Goal: Task Accomplishment & Management: Manage account settings

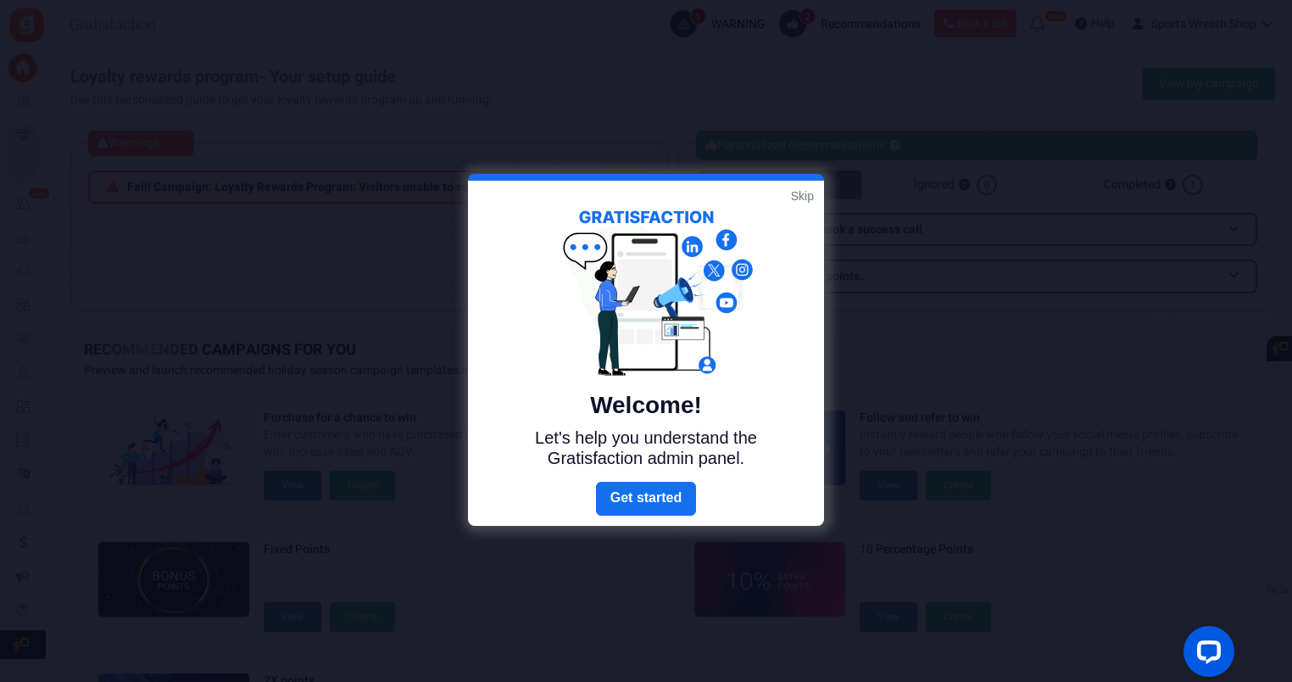
click at [1006, 180] on div at bounding box center [646, 341] width 1292 height 682
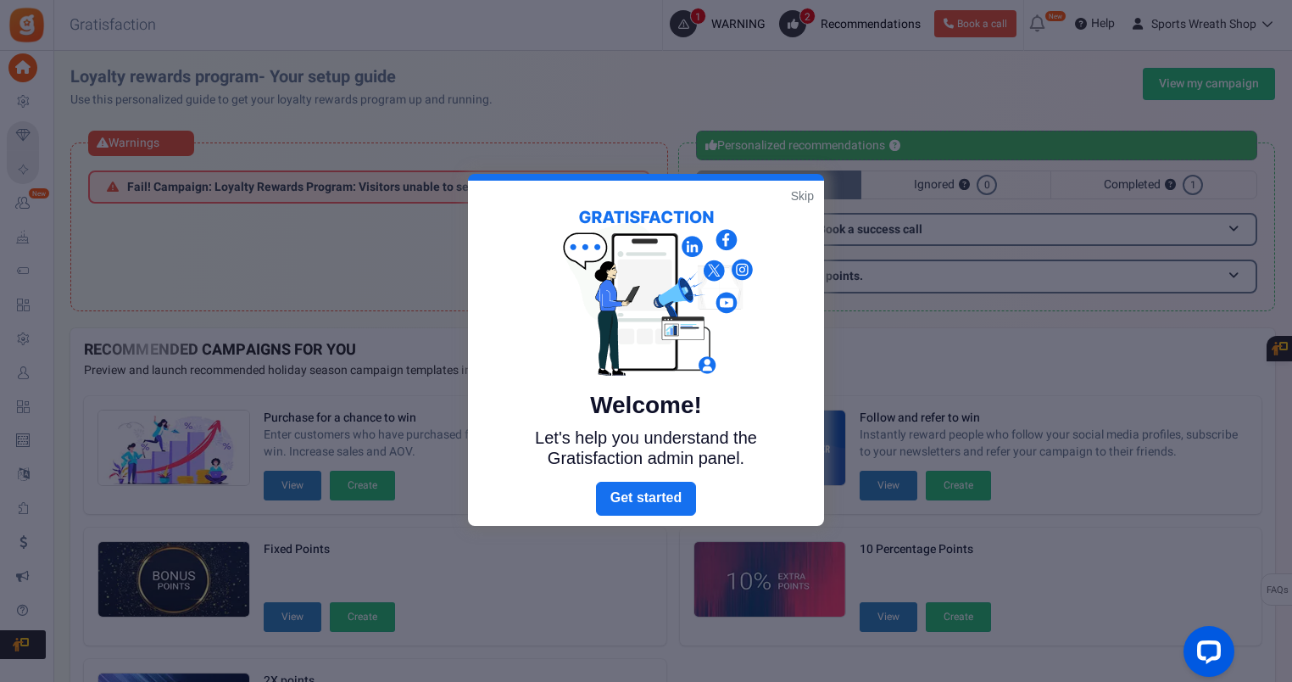
click at [802, 192] on link "Skip" at bounding box center [802, 195] width 23 height 17
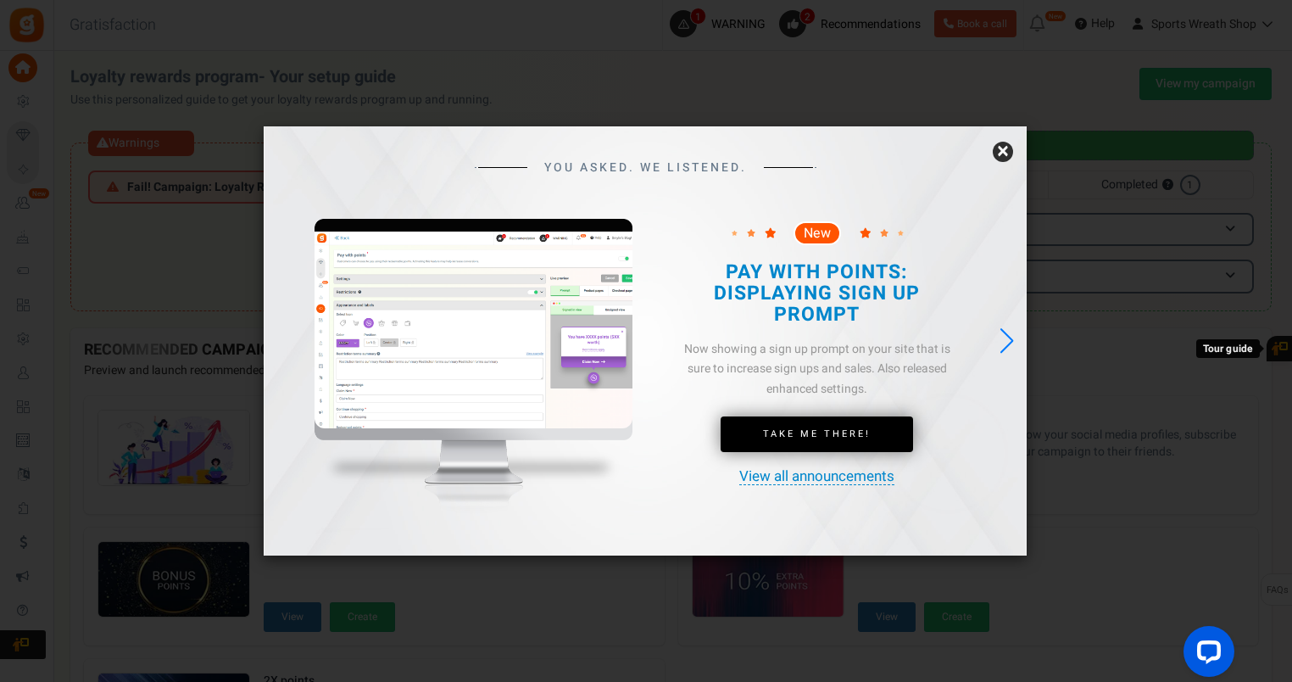
click at [997, 146] on link "×" at bounding box center [1003, 152] width 20 height 20
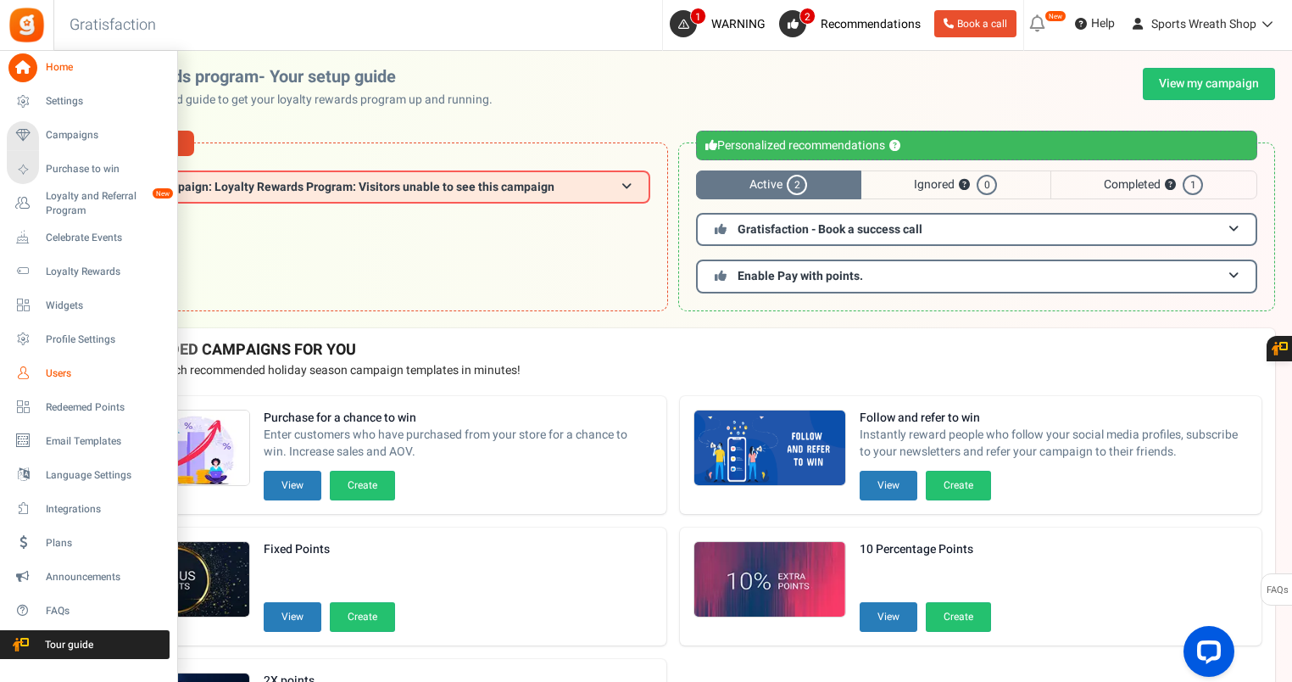
click at [63, 367] on span "Users" at bounding box center [105, 373] width 119 height 14
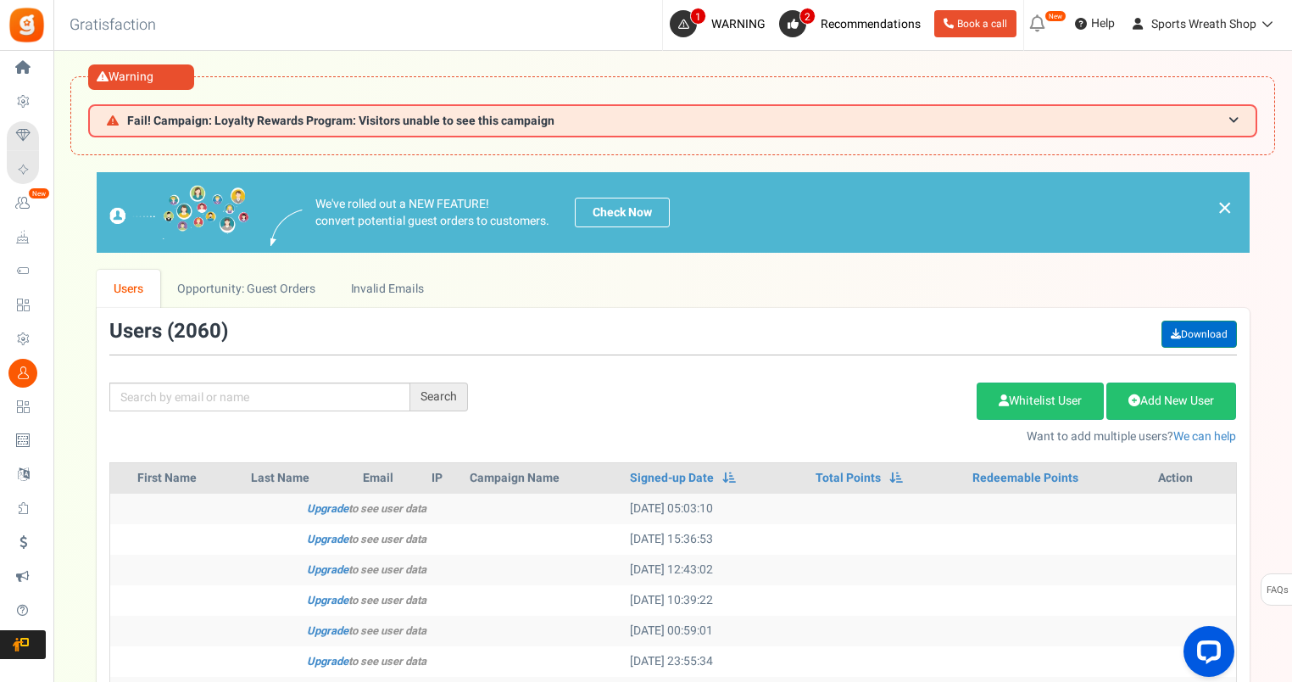
click at [1217, 332] on link "Download" at bounding box center [1199, 333] width 75 height 27
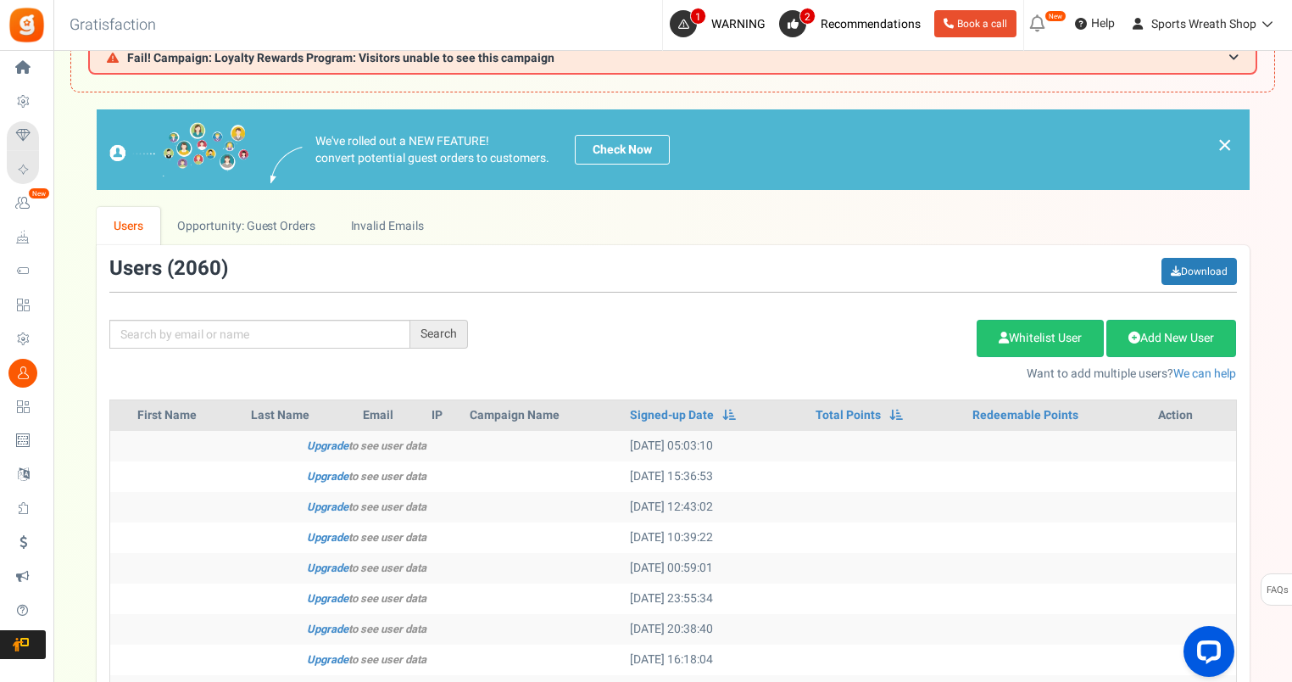
scroll to position [19, 0]
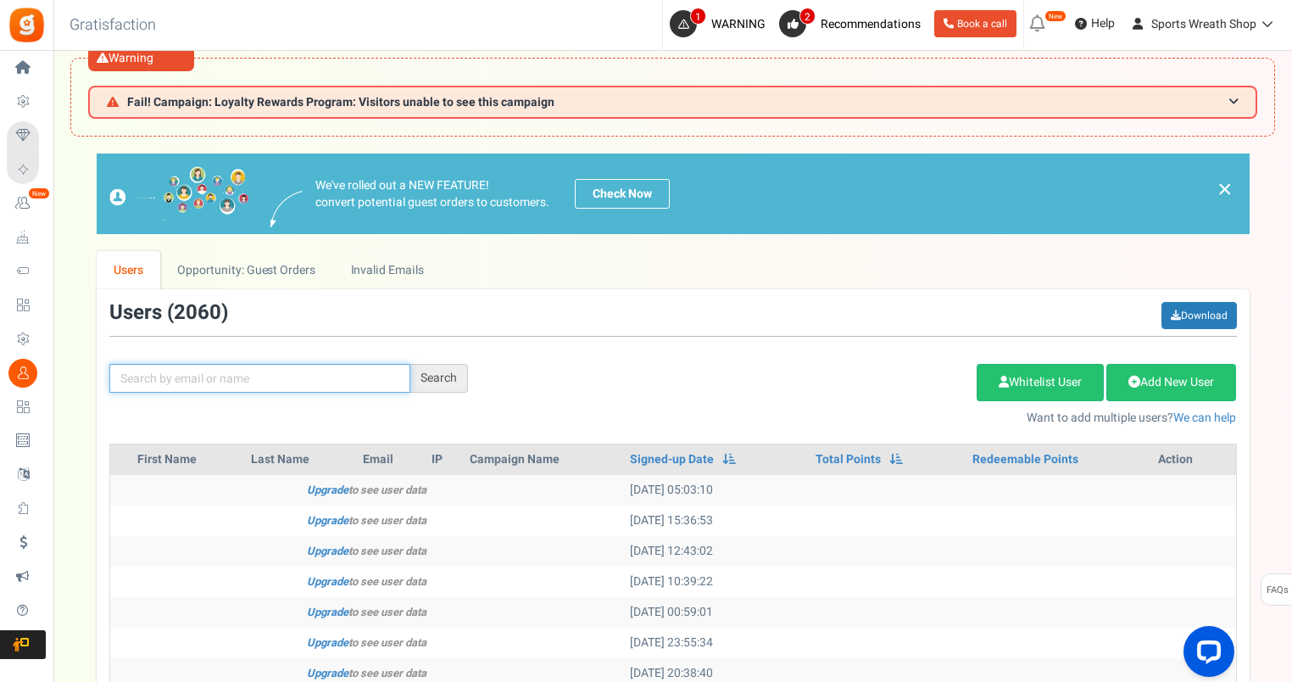
click at [237, 365] on input "text" at bounding box center [259, 378] width 301 height 29
paste input "[EMAIL_ADDRESS][DOMAIN_NAME]"
click at [261, 379] on input "[EMAIL_ADDRESS][DOMAIN_NAME]" at bounding box center [259, 378] width 301 height 29
type input "[EMAIL_ADDRESS][DOMAIN_NAME]"
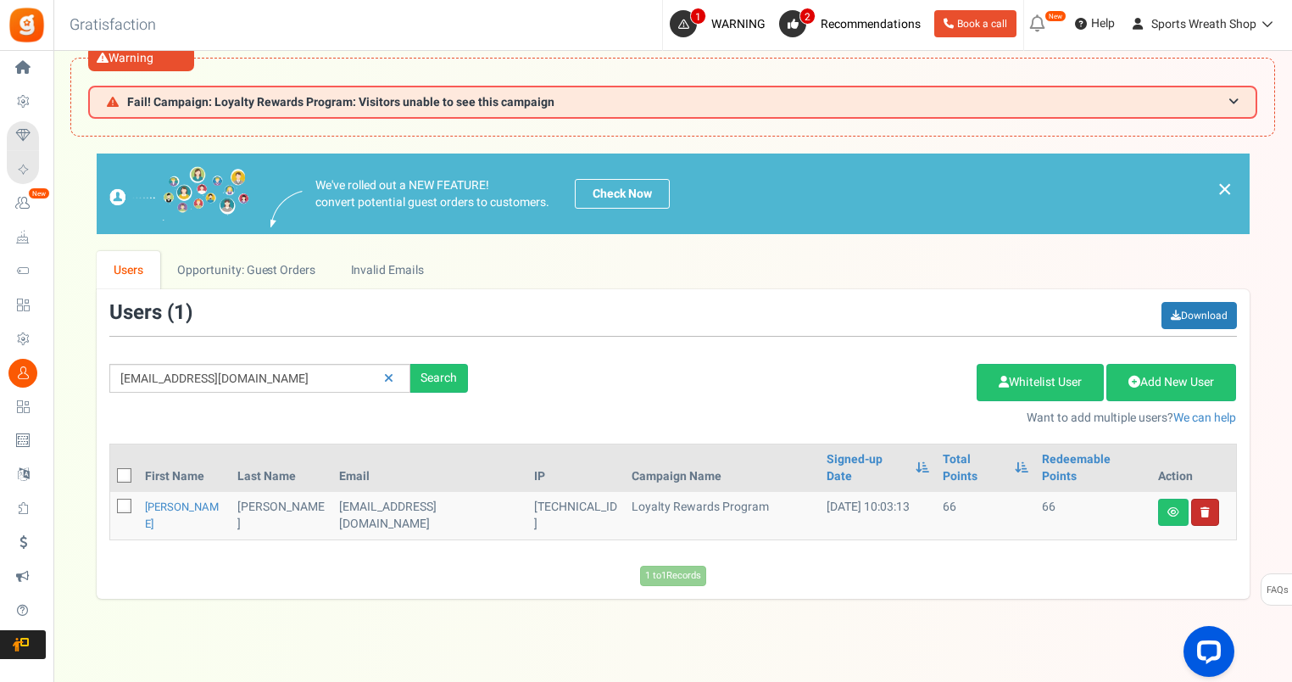
click at [1211, 499] on link "Delete user" at bounding box center [1205, 512] width 28 height 27
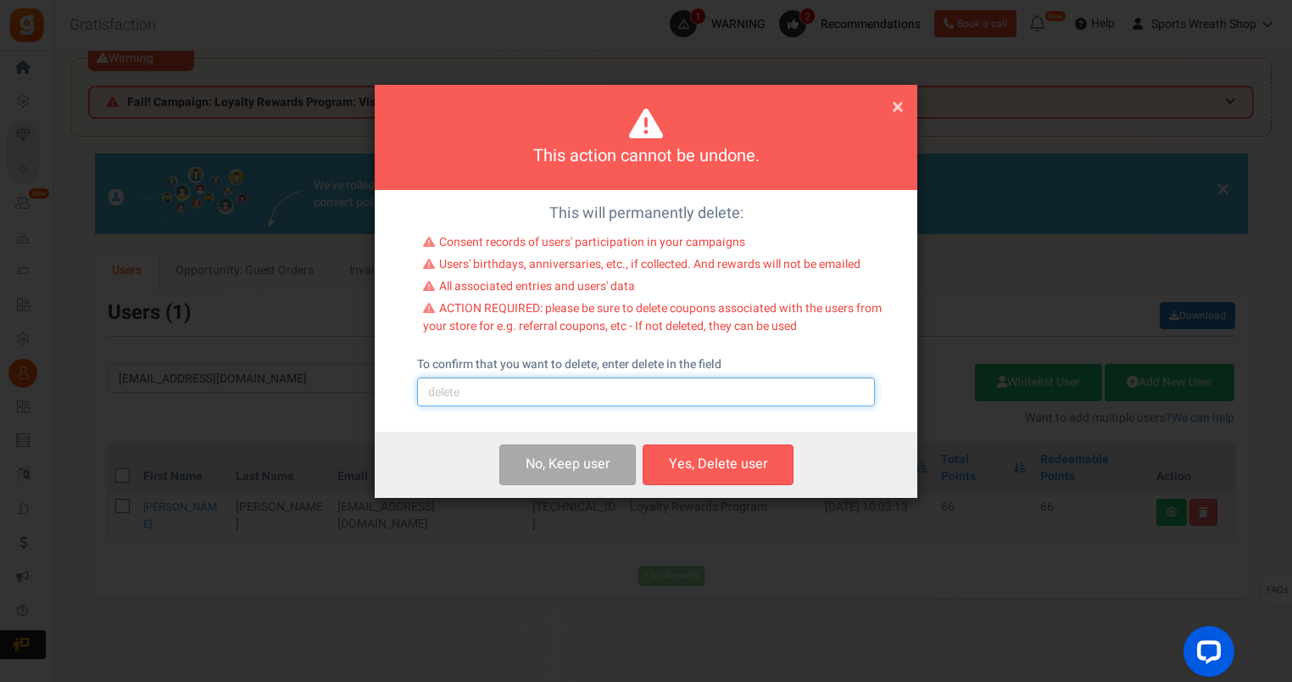
click at [557, 400] on input "text" at bounding box center [646, 391] width 458 height 29
type input "delete"
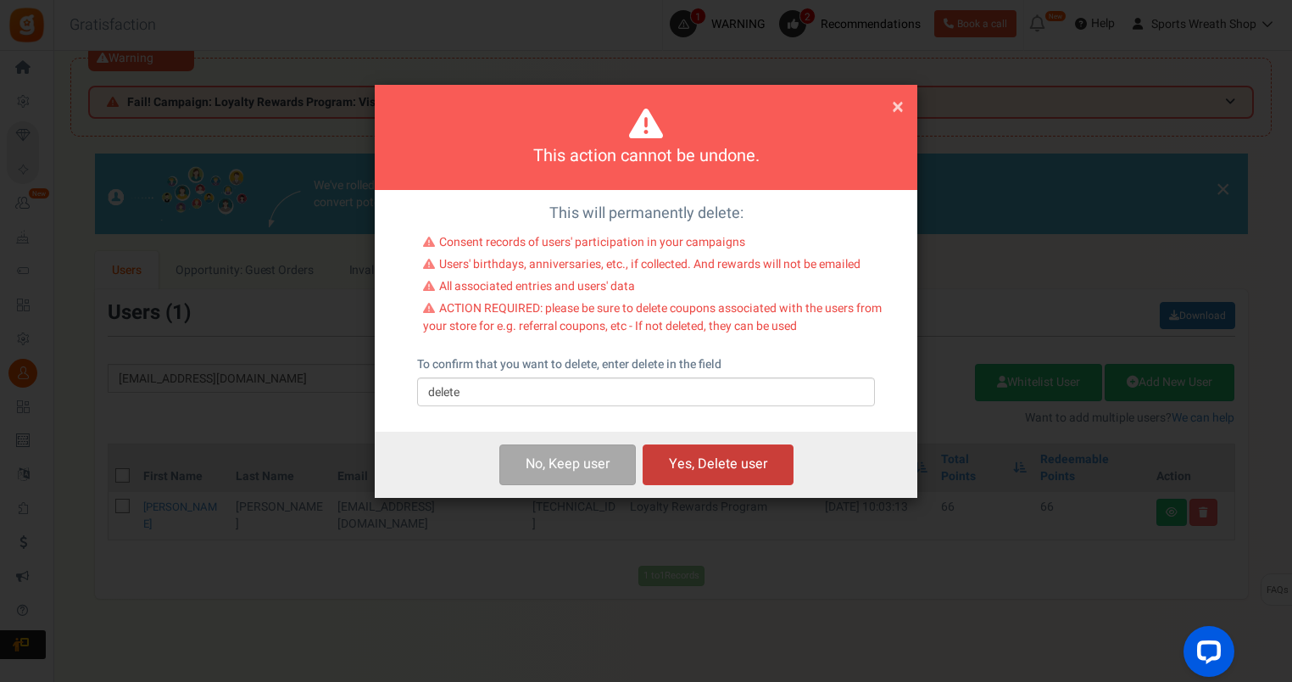
click at [719, 471] on button "Yes, Delete user" at bounding box center [718, 464] width 151 height 40
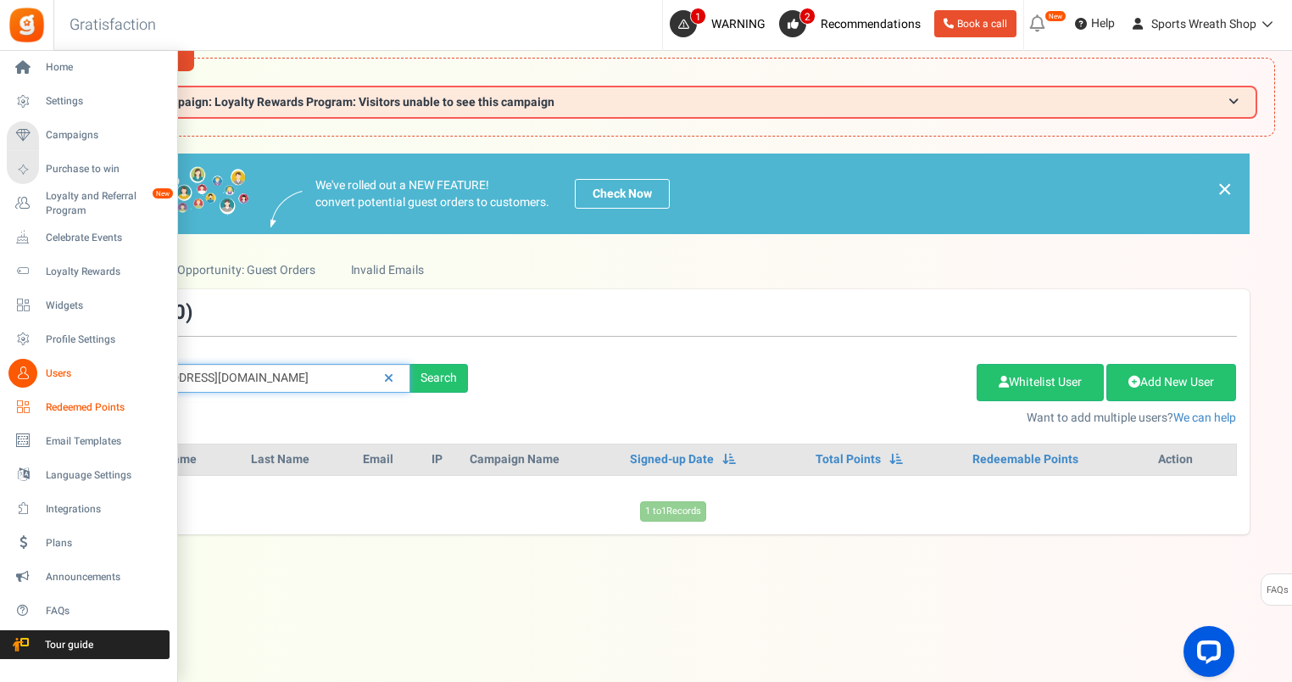
drag, startPoint x: 280, startPoint y: 388, endPoint x: 25, endPoint y: 414, distance: 256.5
click at [25, 414] on div "Home Settings Campaigns Purchase to win Loyalty and Referral Program New Celebr…" at bounding box center [646, 382] width 1292 height 701
paste input "dlgill28"
type input "[EMAIL_ADDRESS][DOMAIN_NAME]"
click at [7, 393] on link "Redeemed Points" at bounding box center [88, 407] width 163 height 29
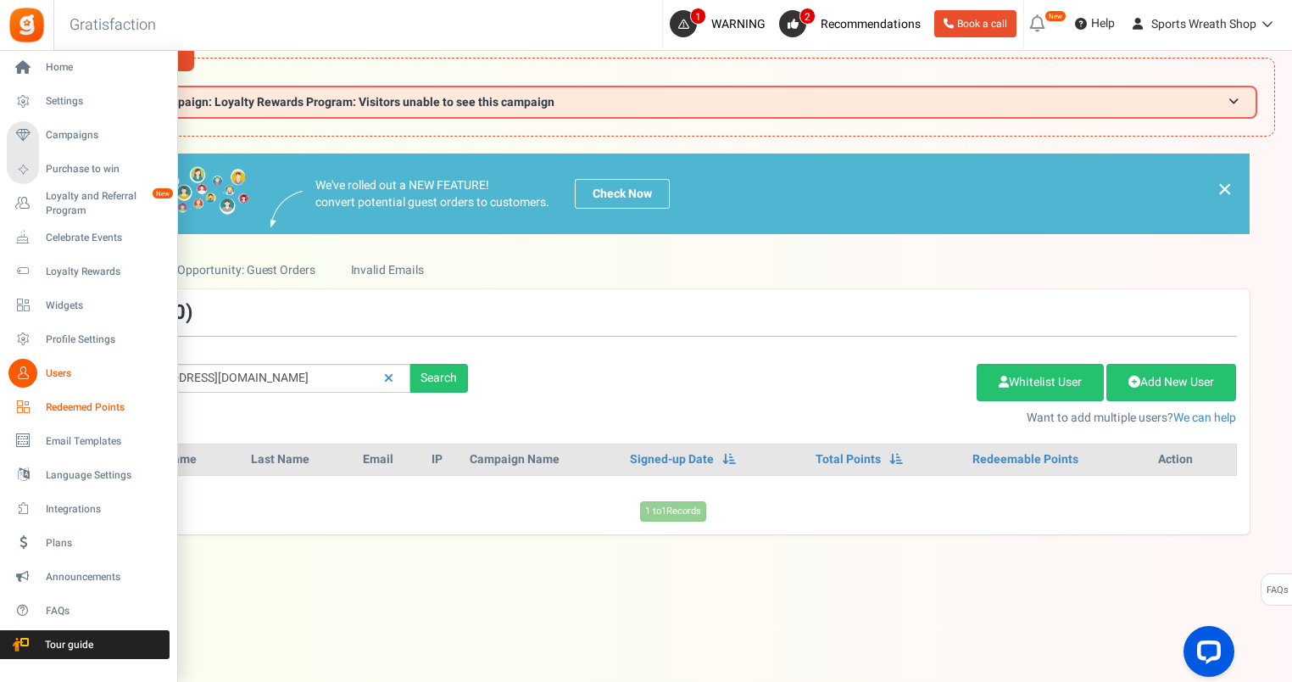
click at [34, 415] on div "Home Settings Campaigns Purchase to win Loyalty and Referral Program New Celebr…" at bounding box center [646, 382] width 1292 height 701
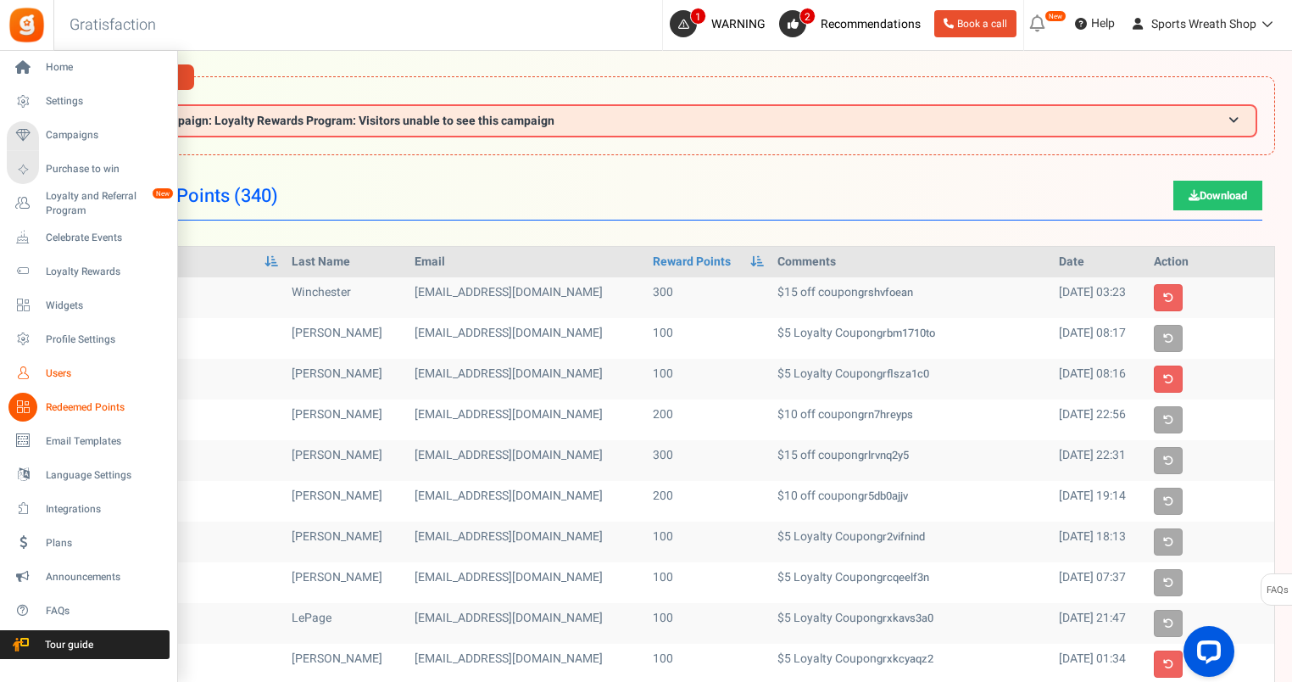
click at [61, 376] on span "Users" at bounding box center [105, 373] width 119 height 14
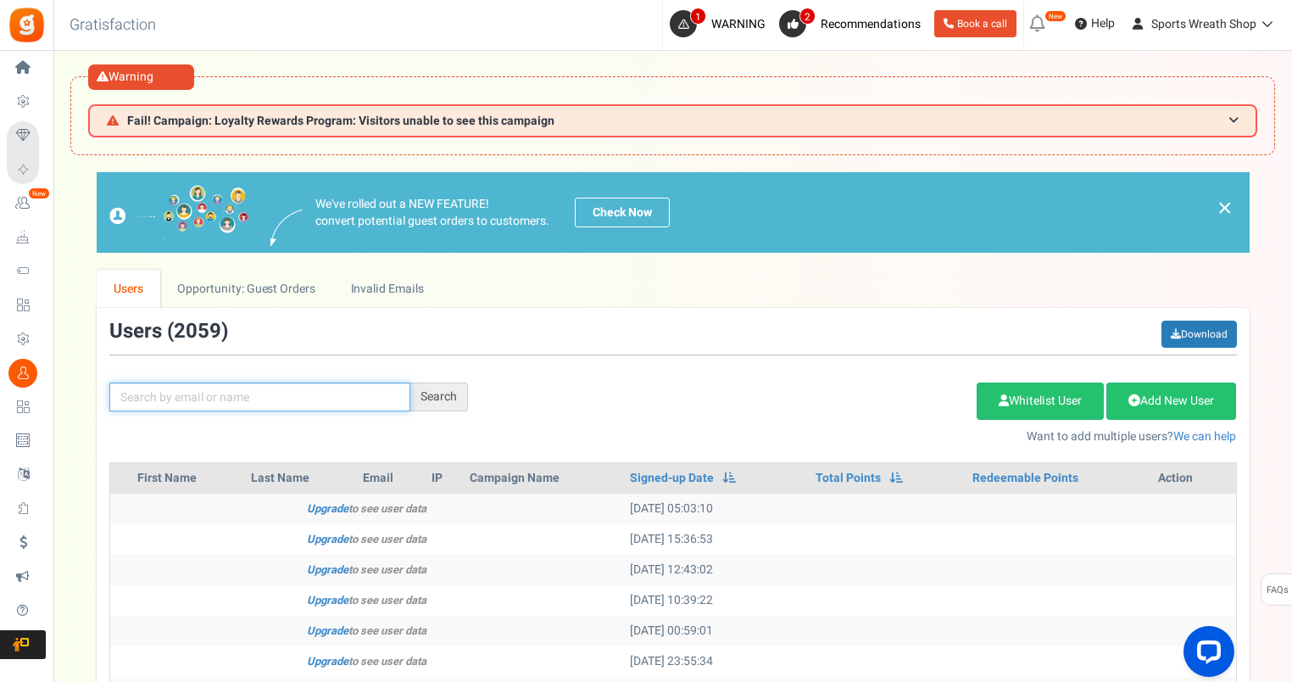
click at [286, 397] on input "text" at bounding box center [259, 396] width 301 height 29
paste input "[EMAIL_ADDRESS][DOMAIN_NAME]"
type input "[EMAIL_ADDRESS][DOMAIN_NAME]"
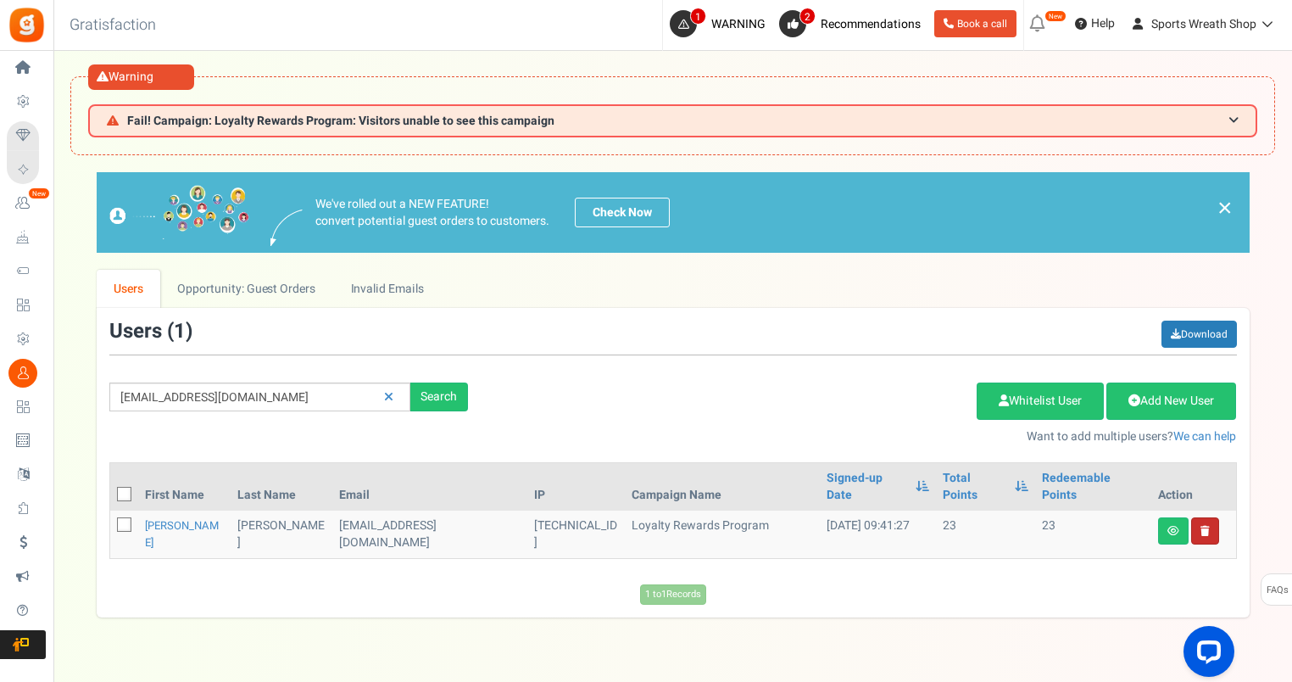
click at [1212, 517] on link at bounding box center [1205, 530] width 28 height 27
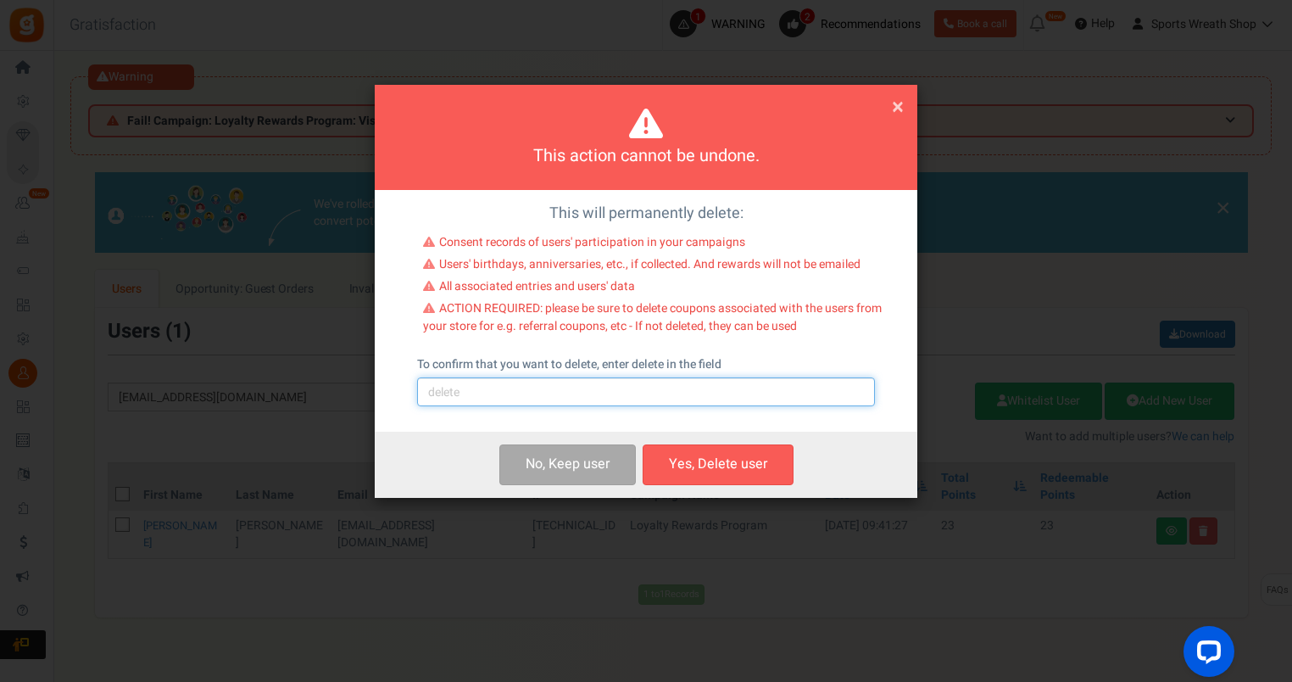
click at [497, 399] on input "text" at bounding box center [646, 391] width 458 height 29
type input "delete"
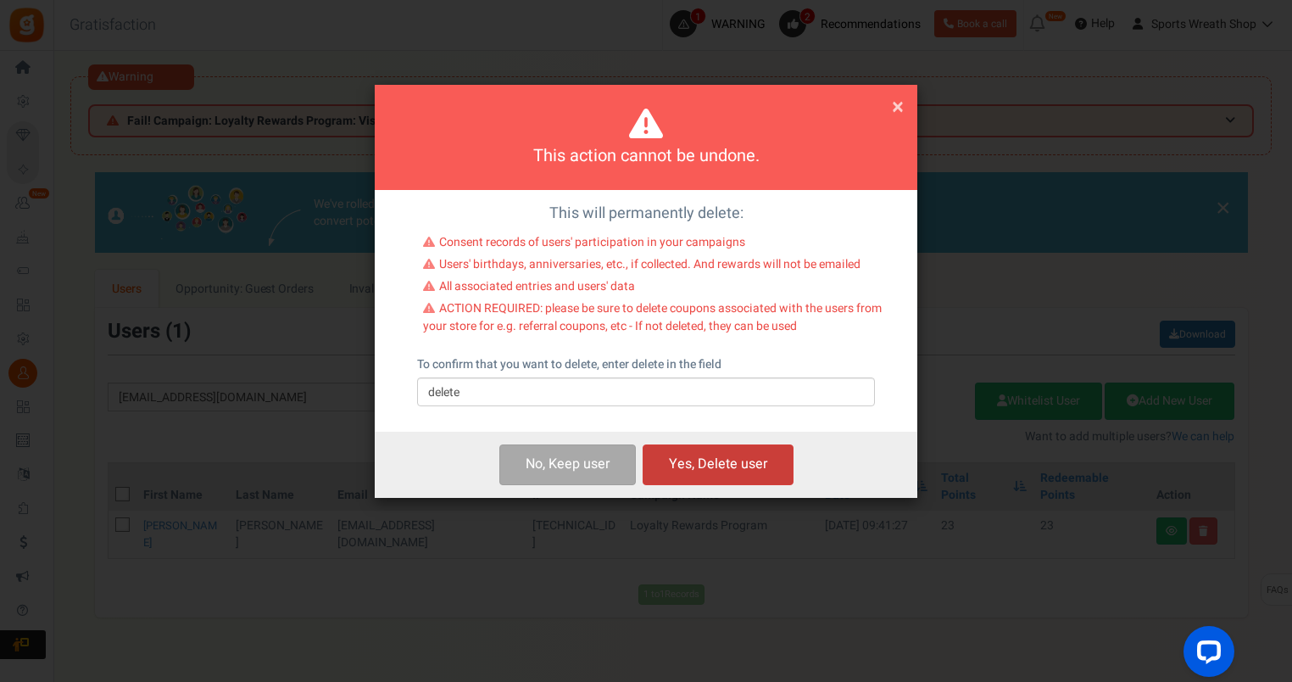
click at [682, 460] on button "Yes, Delete user" at bounding box center [718, 464] width 151 height 40
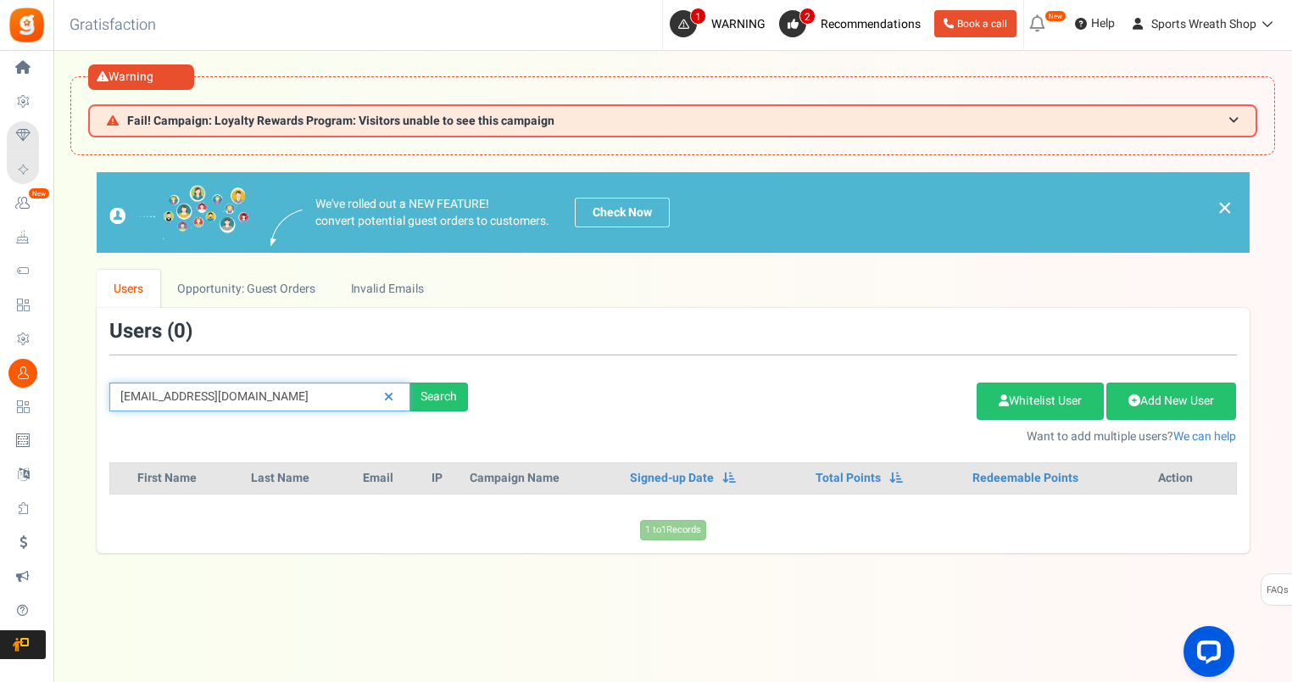
drag, startPoint x: 305, startPoint y: 396, endPoint x: 80, endPoint y: 421, distance: 226.9
click at [81, 421] on div "We've rolled out a NEW FEATURE! convert potential guest orders to customers. Ch…" at bounding box center [672, 362] width 1205 height 380
paste input "jeaninestancell"
type input "[EMAIL_ADDRESS][DOMAIN_NAME]"
click at [80, 421] on div "We've rolled out a NEW FEATURE! convert potential guest orders to customers. Ch…" at bounding box center [672, 362] width 1205 height 380
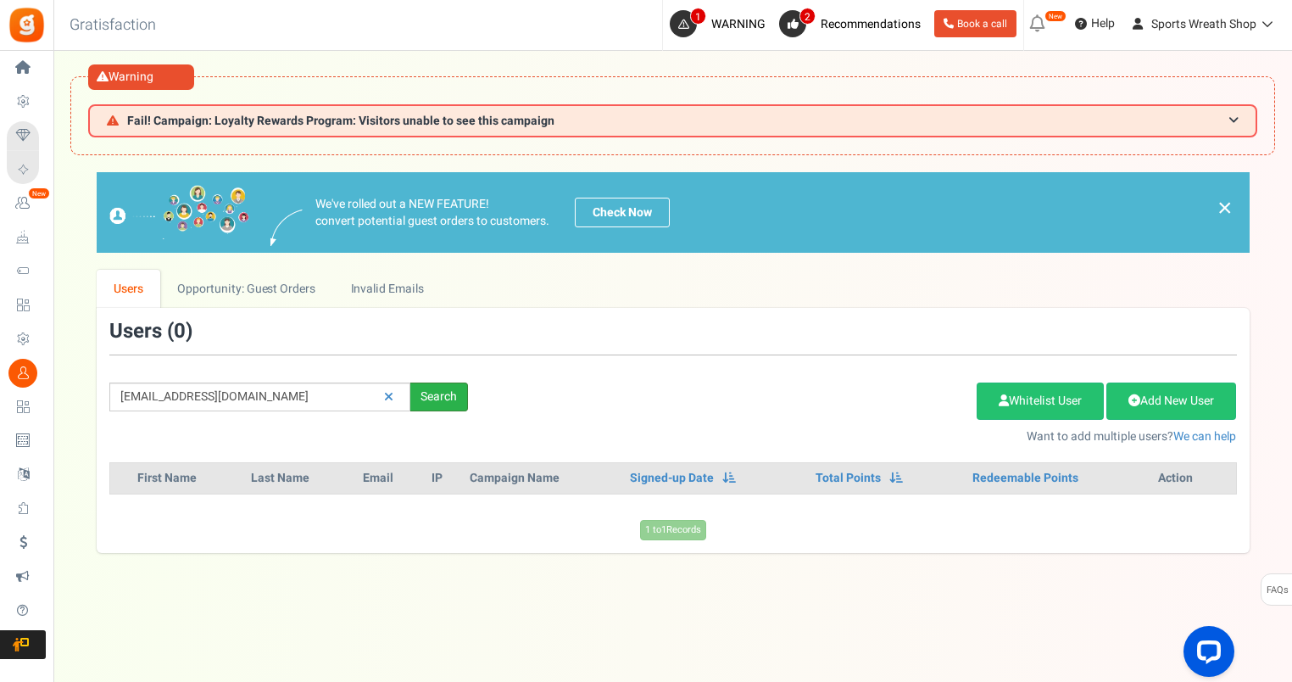
click at [421, 397] on div "Search" at bounding box center [439, 396] width 58 height 29
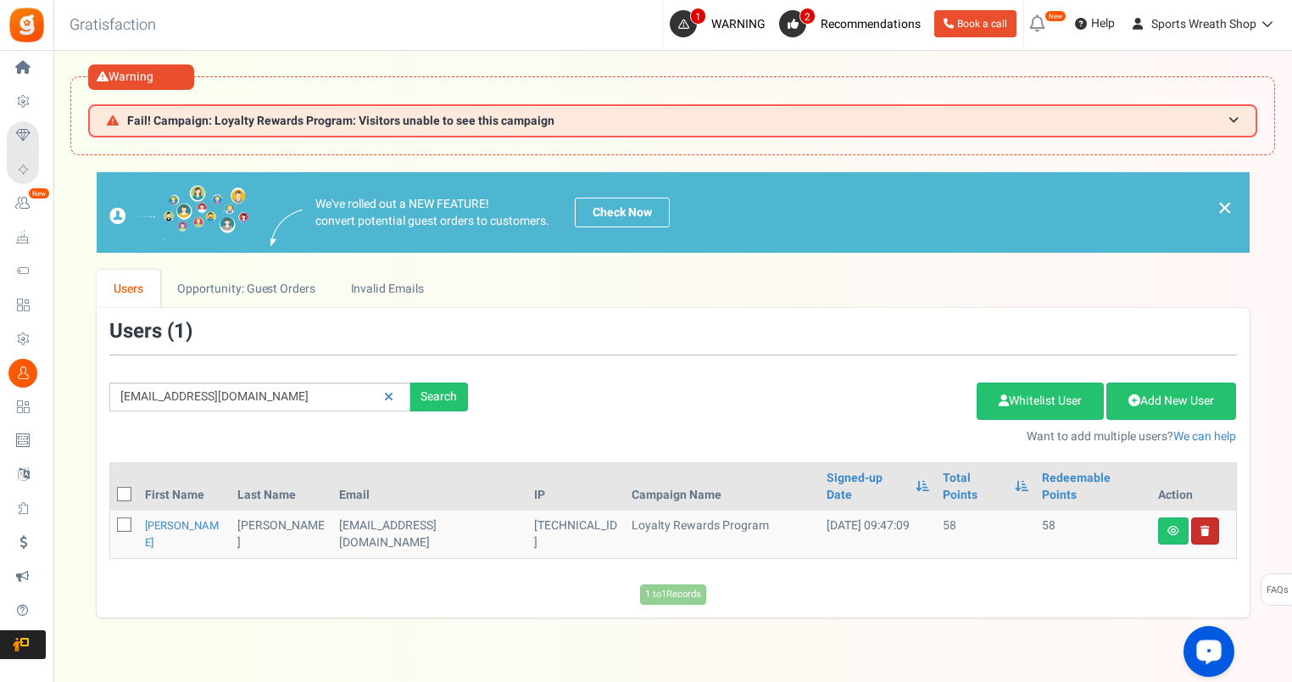
click at [1210, 518] on link at bounding box center [1205, 530] width 28 height 27
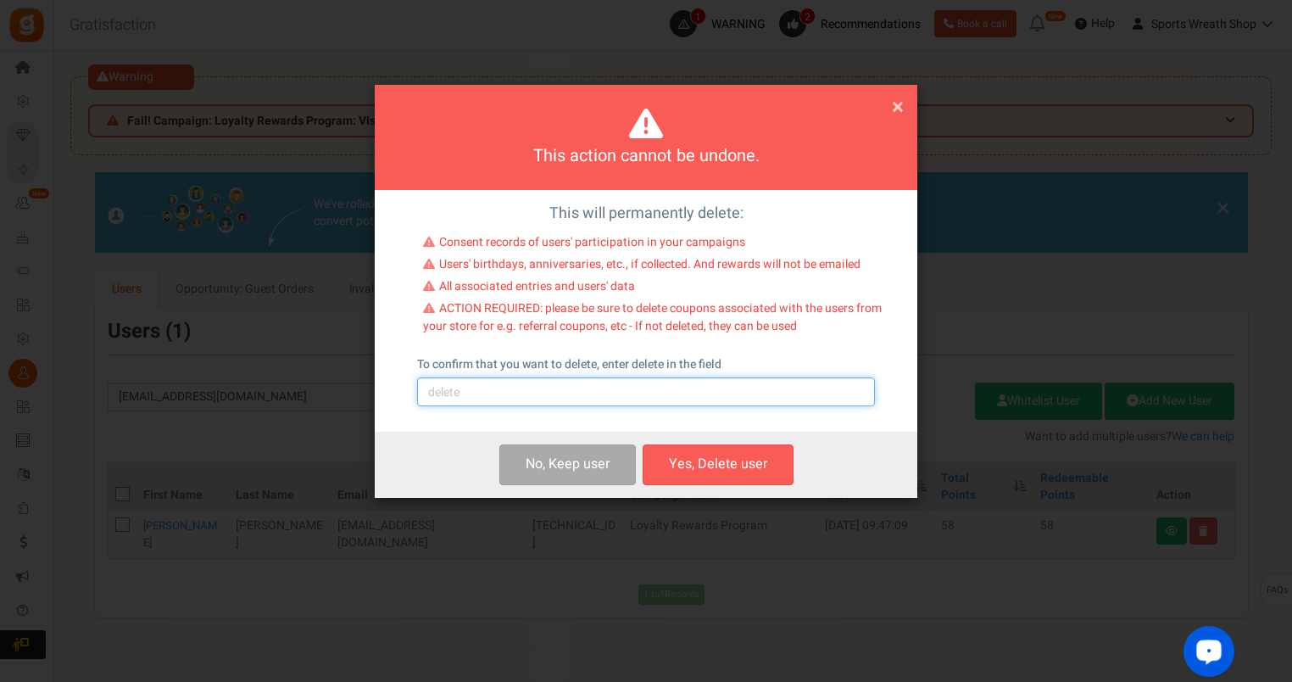
click at [638, 404] on input "text" at bounding box center [646, 391] width 458 height 29
type input "delete"
click at [750, 456] on button "Yes, Delete user" at bounding box center [718, 464] width 151 height 40
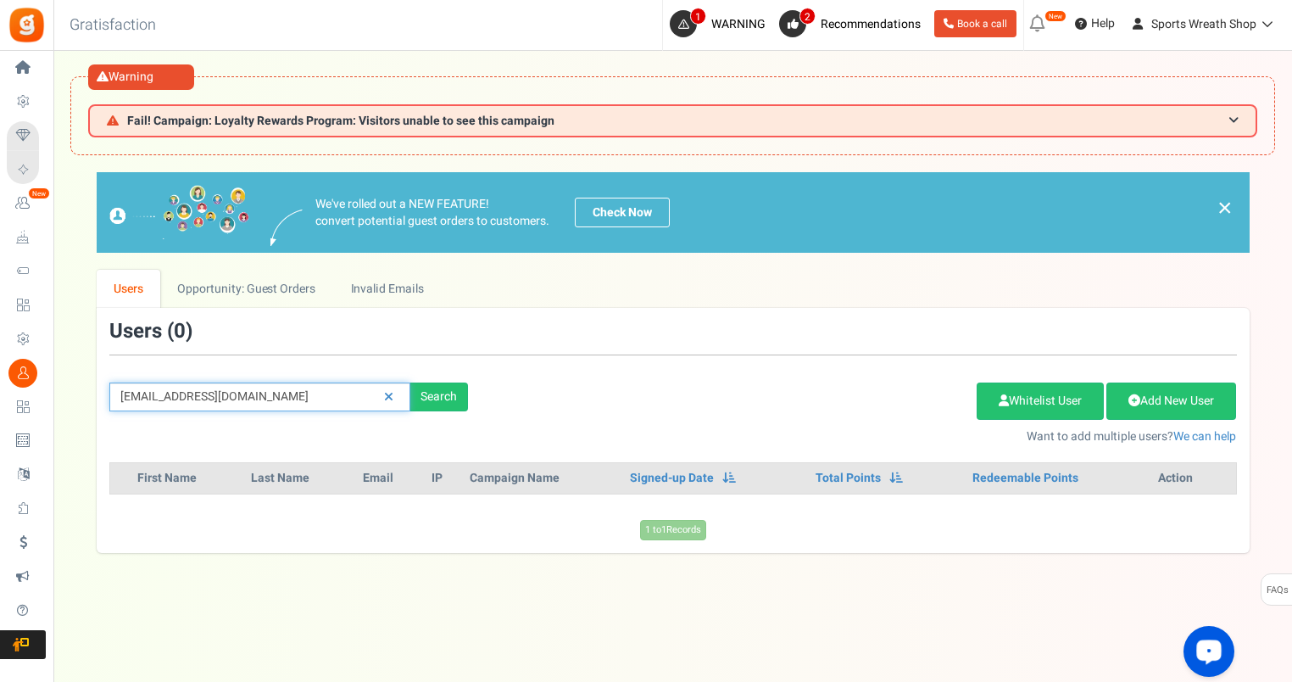
drag, startPoint x: 310, startPoint y: 398, endPoint x: 99, endPoint y: 398, distance: 211.1
click at [98, 399] on div "[EMAIL_ADDRESS][DOMAIN_NAME] Search" at bounding box center [289, 396] width 384 height 29
paste input "nurseamy96"
type input "[EMAIL_ADDRESS][DOMAIN_NAME]"
click at [103, 396] on div "[EMAIL_ADDRESS][DOMAIN_NAME] Search" at bounding box center [289, 396] width 384 height 29
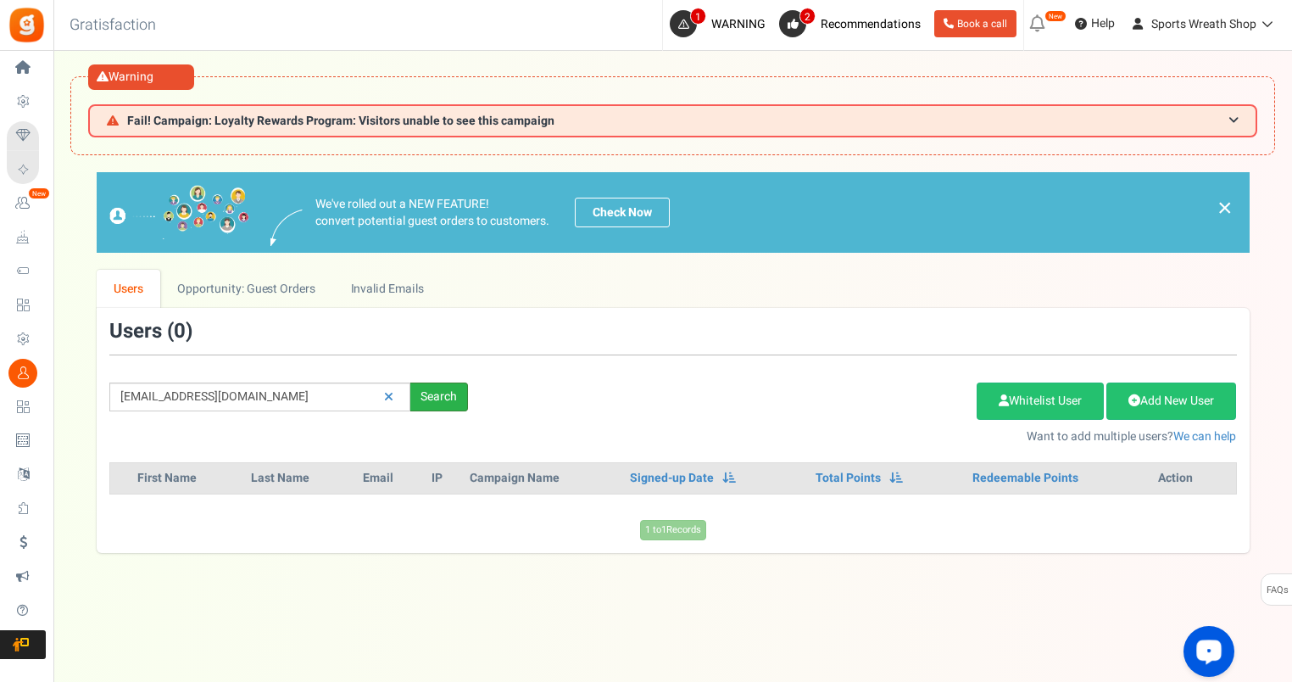
click at [454, 391] on div "Search" at bounding box center [439, 396] width 58 height 29
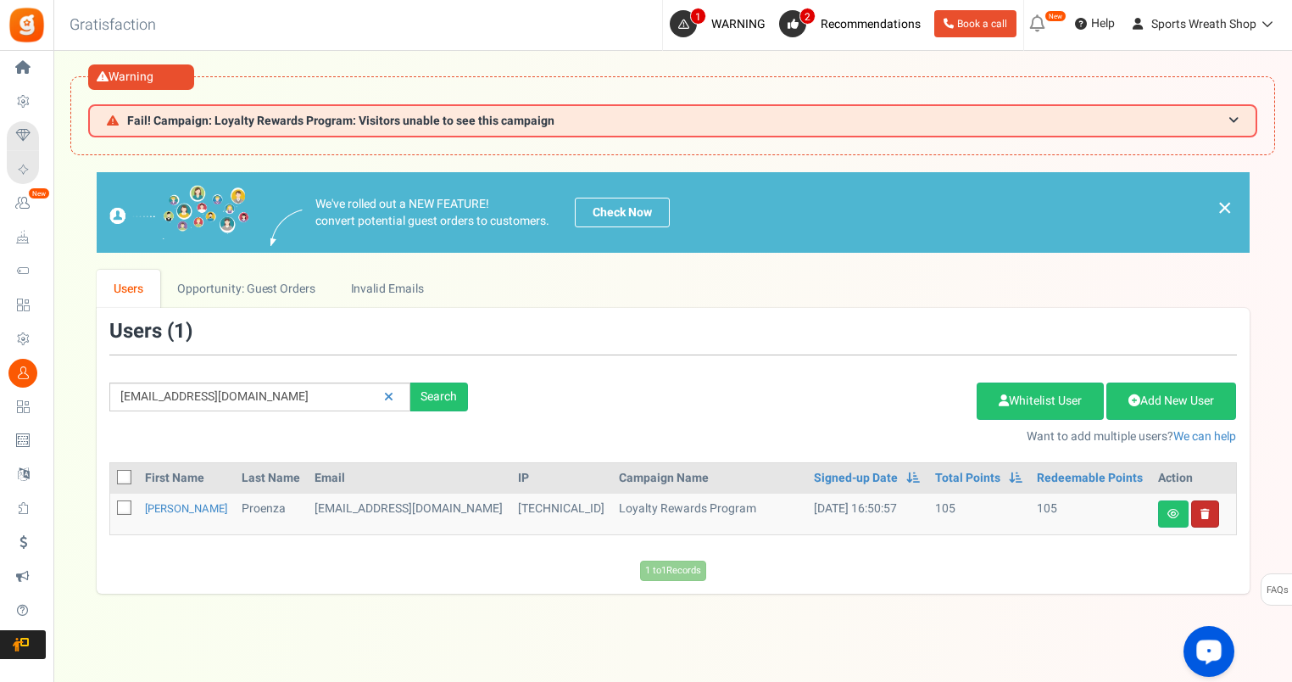
click at [1211, 517] on link at bounding box center [1205, 513] width 28 height 27
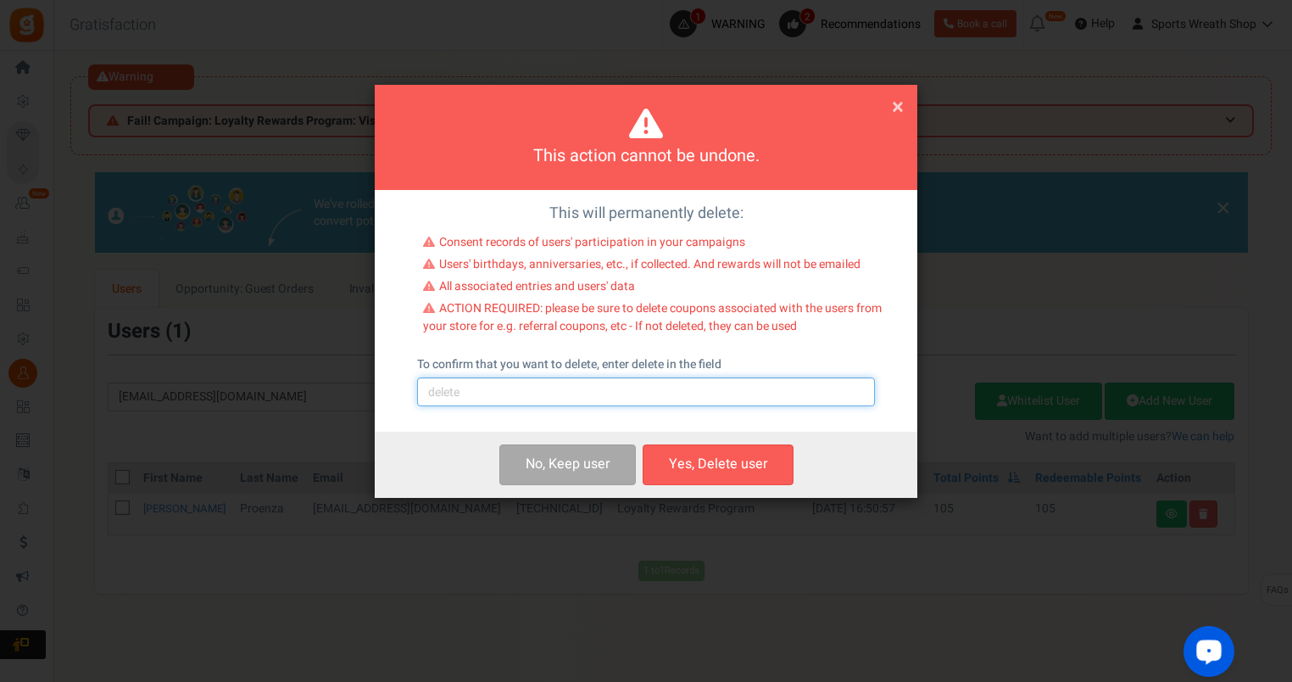
click at [560, 385] on input "text" at bounding box center [646, 391] width 458 height 29
type input "delete"
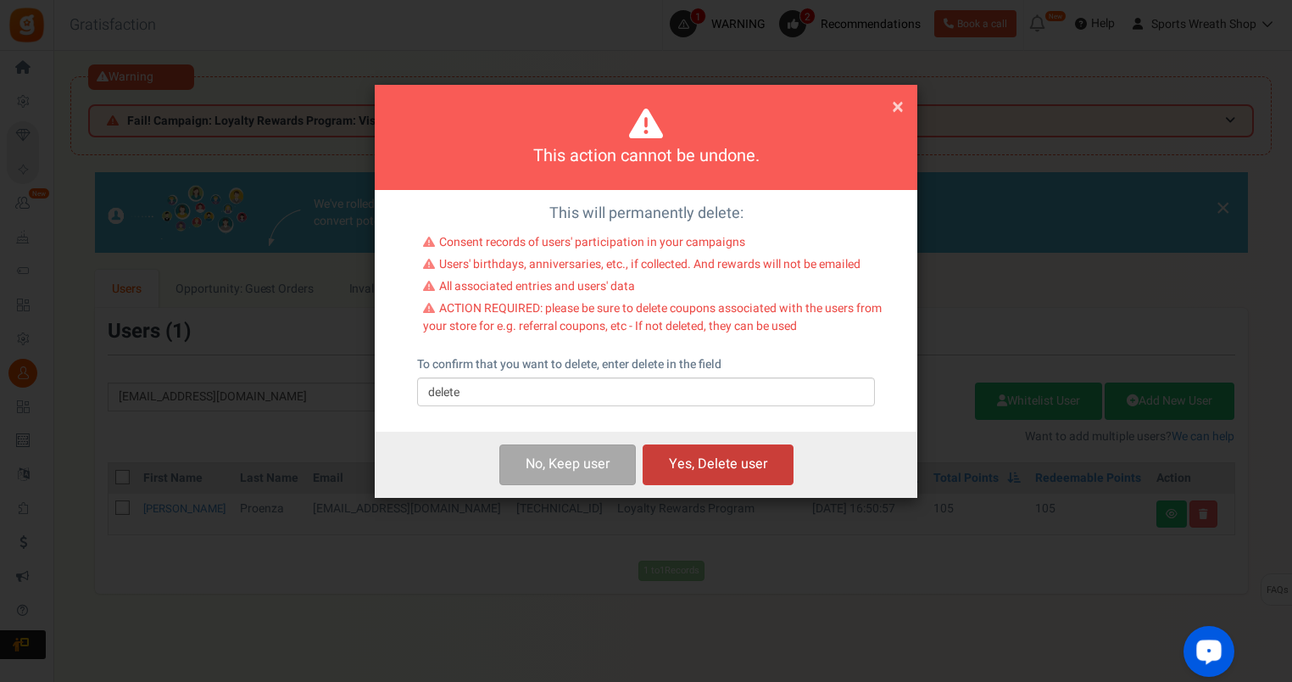
click at [744, 456] on button "Yes, Delete user" at bounding box center [718, 464] width 151 height 40
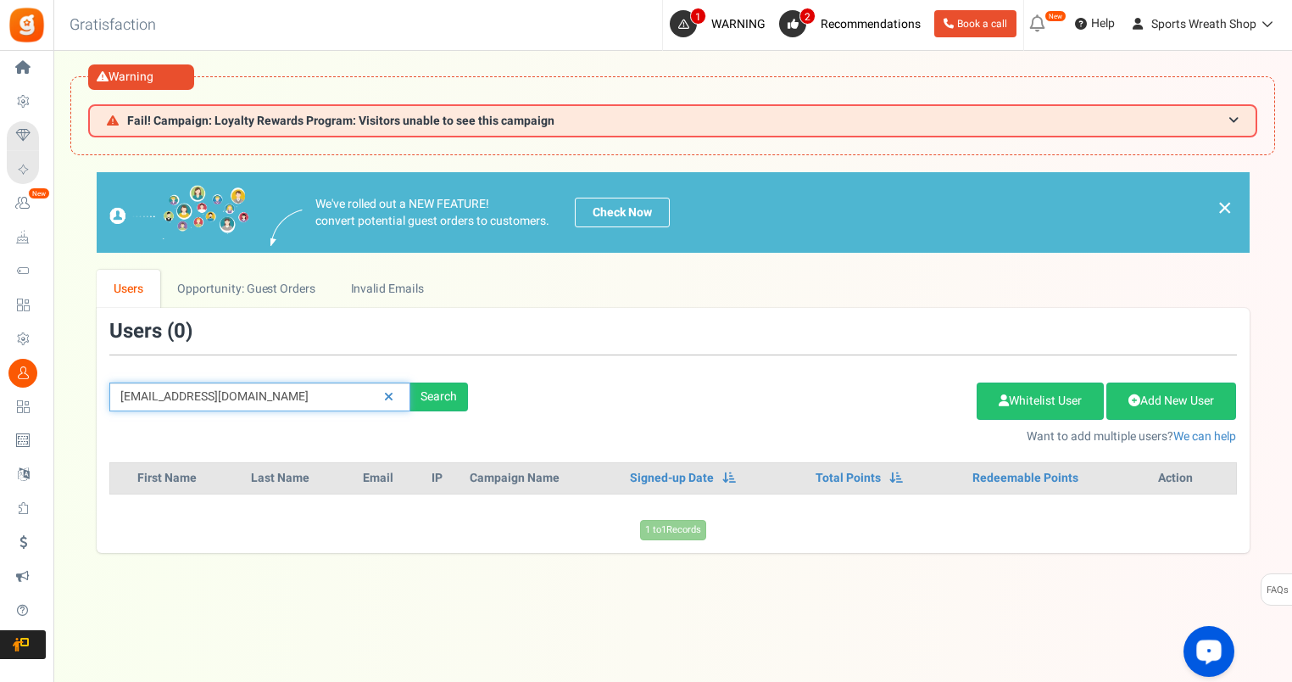
drag, startPoint x: 289, startPoint y: 400, endPoint x: 94, endPoint y: 417, distance: 195.7
click at [92, 415] on div "We've rolled out a NEW FEATURE! convert potential guest orders to customers. Ch…" at bounding box center [672, 362] width 1205 height 380
paste input "pfelica@y"
type input "[EMAIL_ADDRESS][DOMAIN_NAME]"
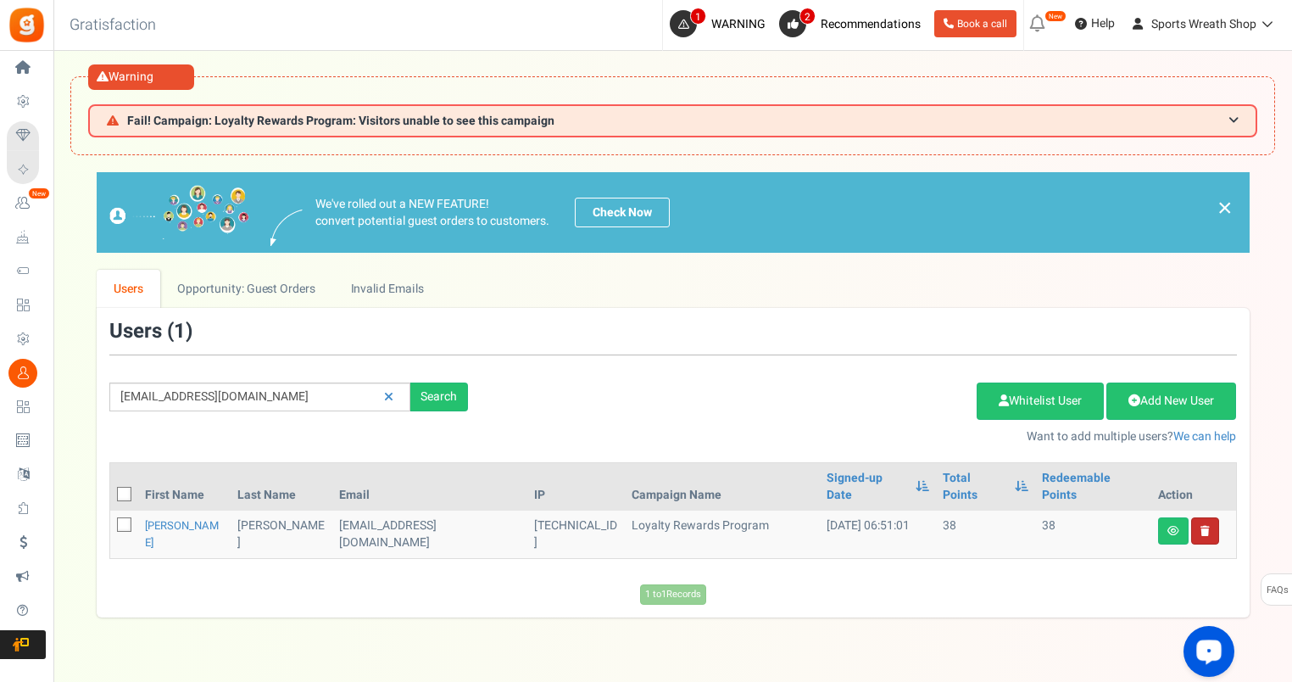
click at [1211, 517] on link at bounding box center [1205, 530] width 28 height 27
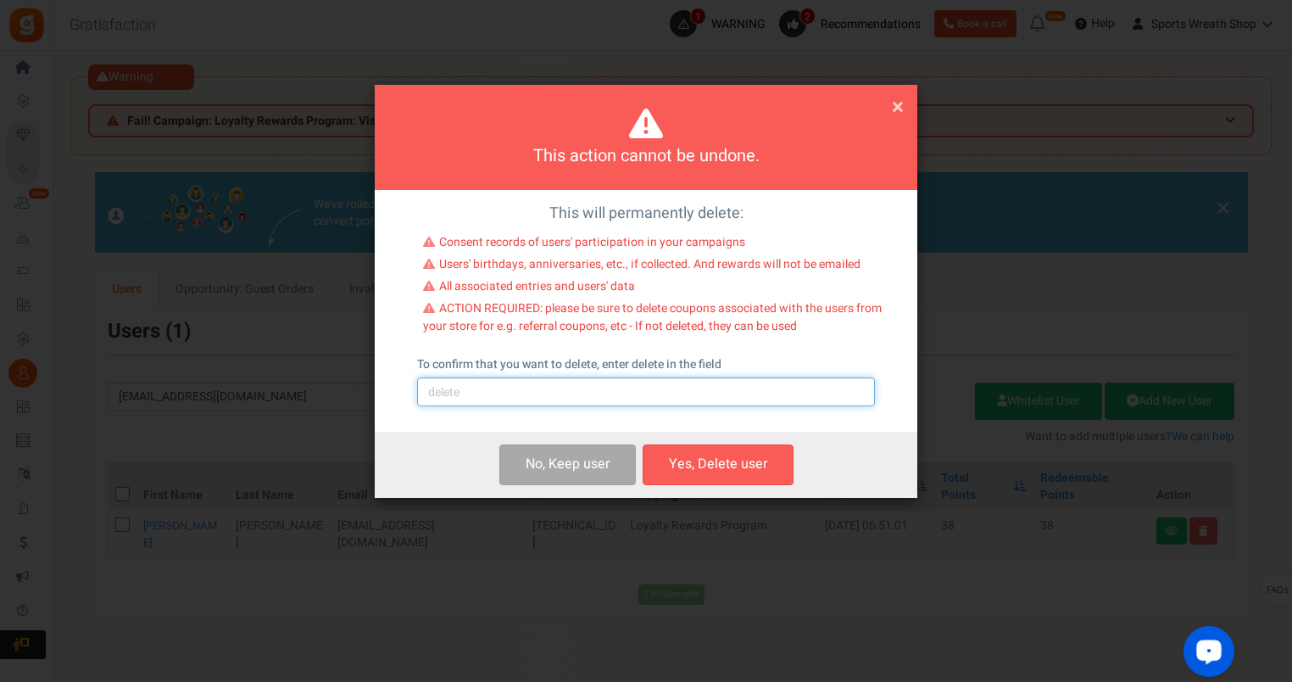
click at [666, 390] on input "text" at bounding box center [646, 391] width 458 height 29
type input "delete"
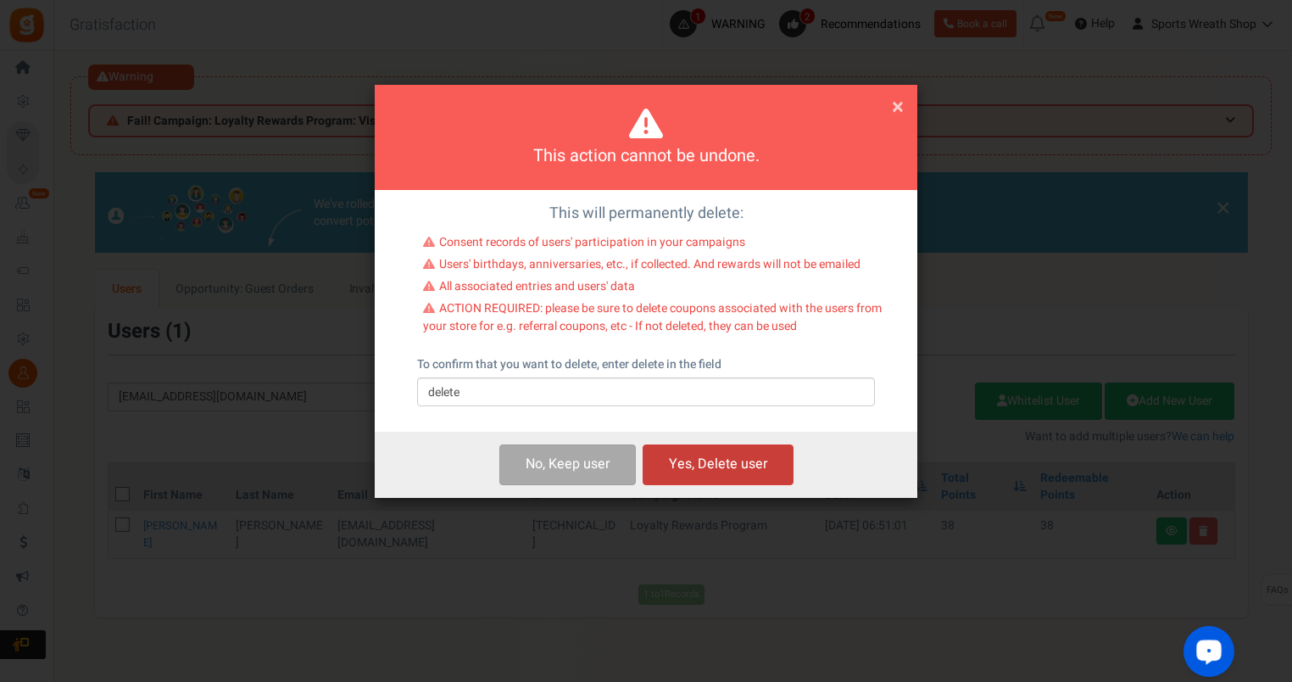
click at [710, 473] on button "Yes, Delete user" at bounding box center [718, 464] width 151 height 40
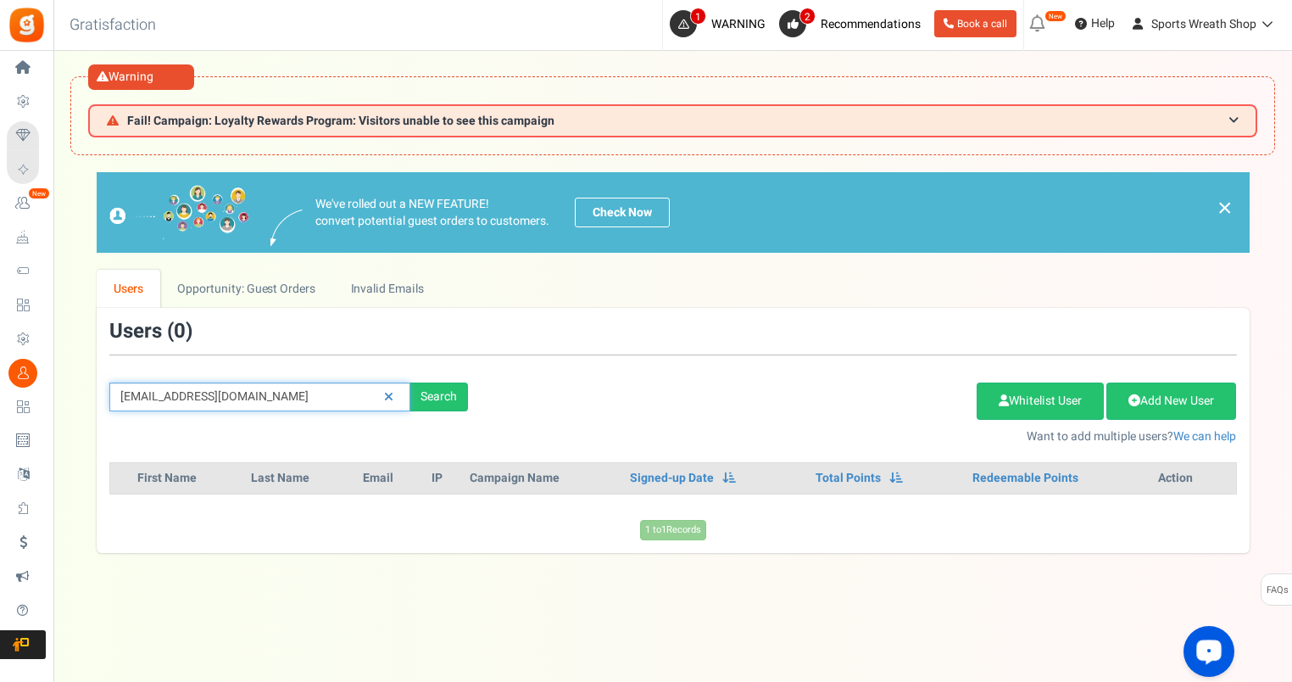
drag, startPoint x: 282, startPoint y: 393, endPoint x: 98, endPoint y: 403, distance: 185.1
click at [98, 403] on div "[EMAIL_ADDRESS][DOMAIN_NAME] Search" at bounding box center [289, 396] width 384 height 29
paste input "jthielen000@g"
type input "[EMAIL_ADDRESS][DOMAIN_NAME]"
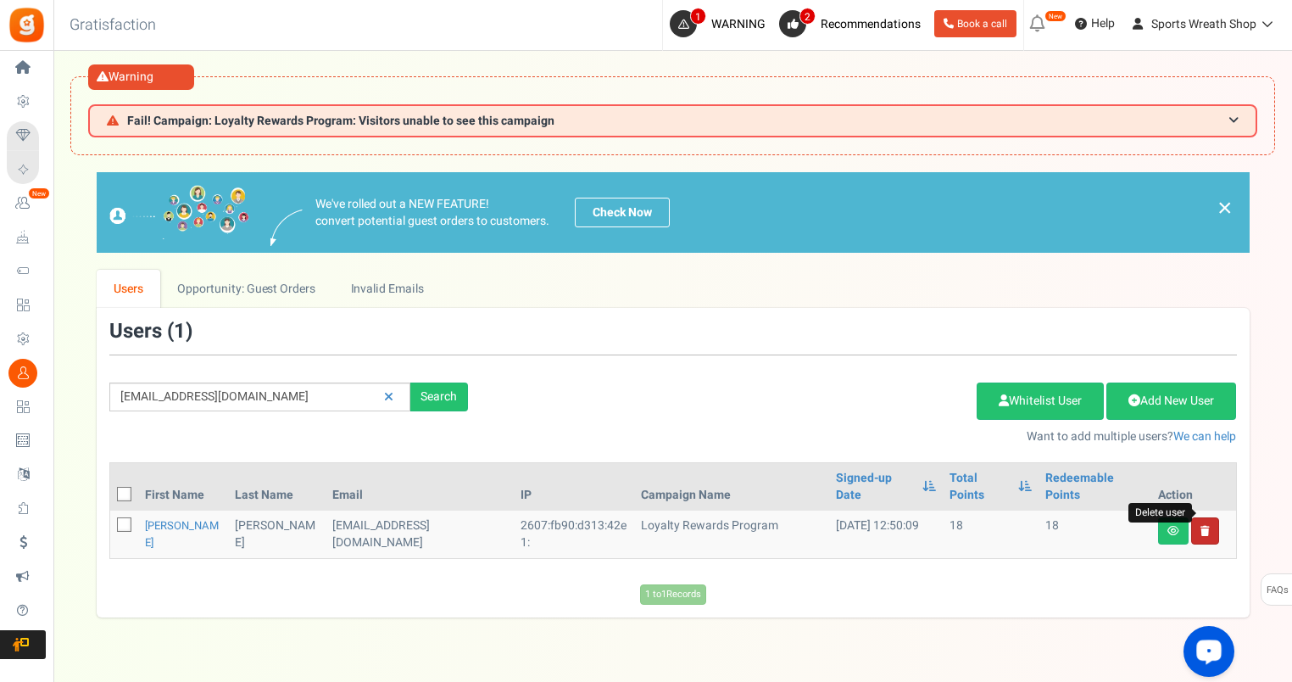
click at [1207, 526] on icon at bounding box center [1205, 531] width 9 height 10
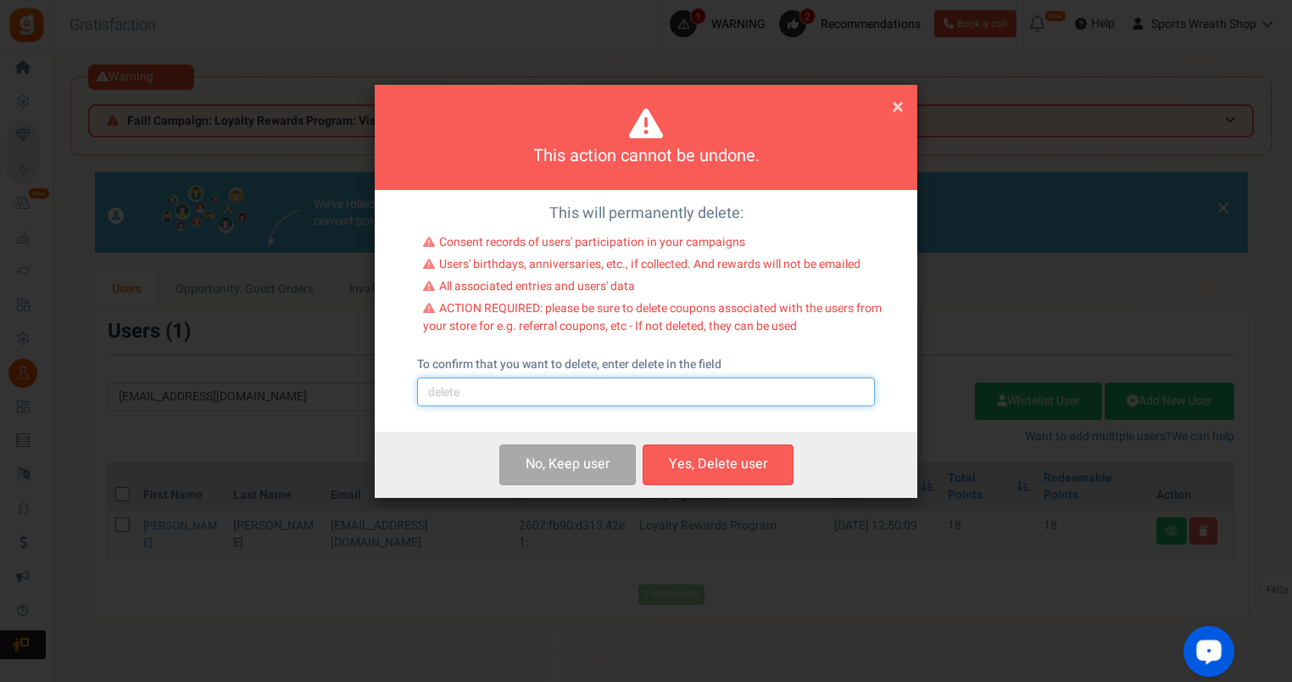
click at [683, 385] on input "text" at bounding box center [646, 391] width 458 height 29
type input "delete"
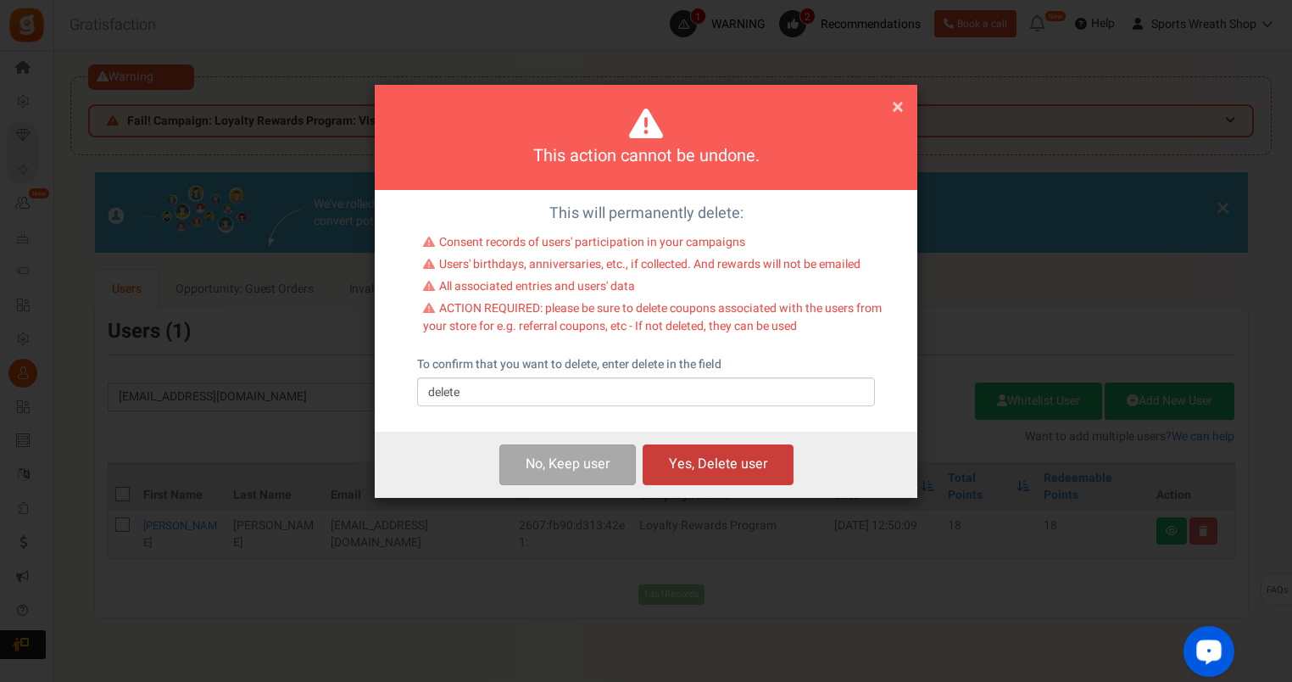
click at [736, 468] on button "Yes, Delete user" at bounding box center [718, 464] width 151 height 40
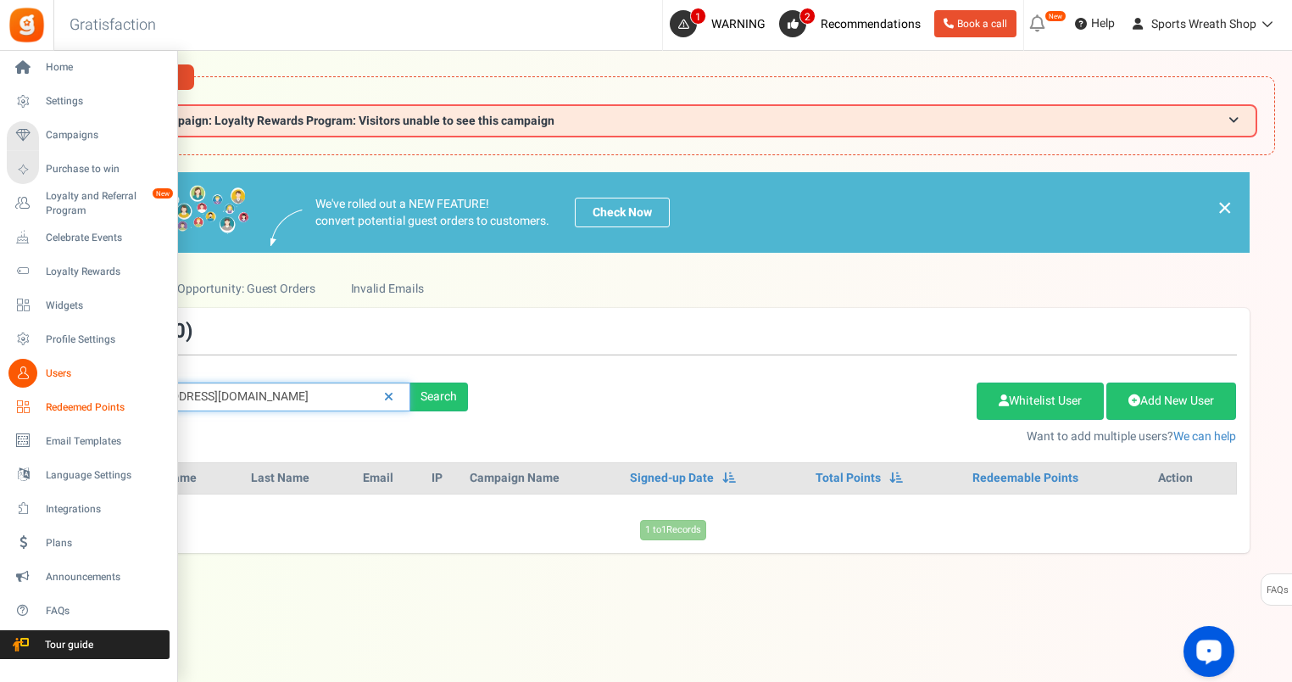
drag, startPoint x: 291, startPoint y: 398, endPoint x: 47, endPoint y: 419, distance: 245.1
click at [47, 419] on div "Home Settings Campaigns Purchase to win Loyalty and Referral Program New Celebr…" at bounding box center [646, 401] width 1292 height 701
paste input "[EMAIL_ADDRESS]"
type input "[EMAIL_ADDRESS][DOMAIN_NAME]"
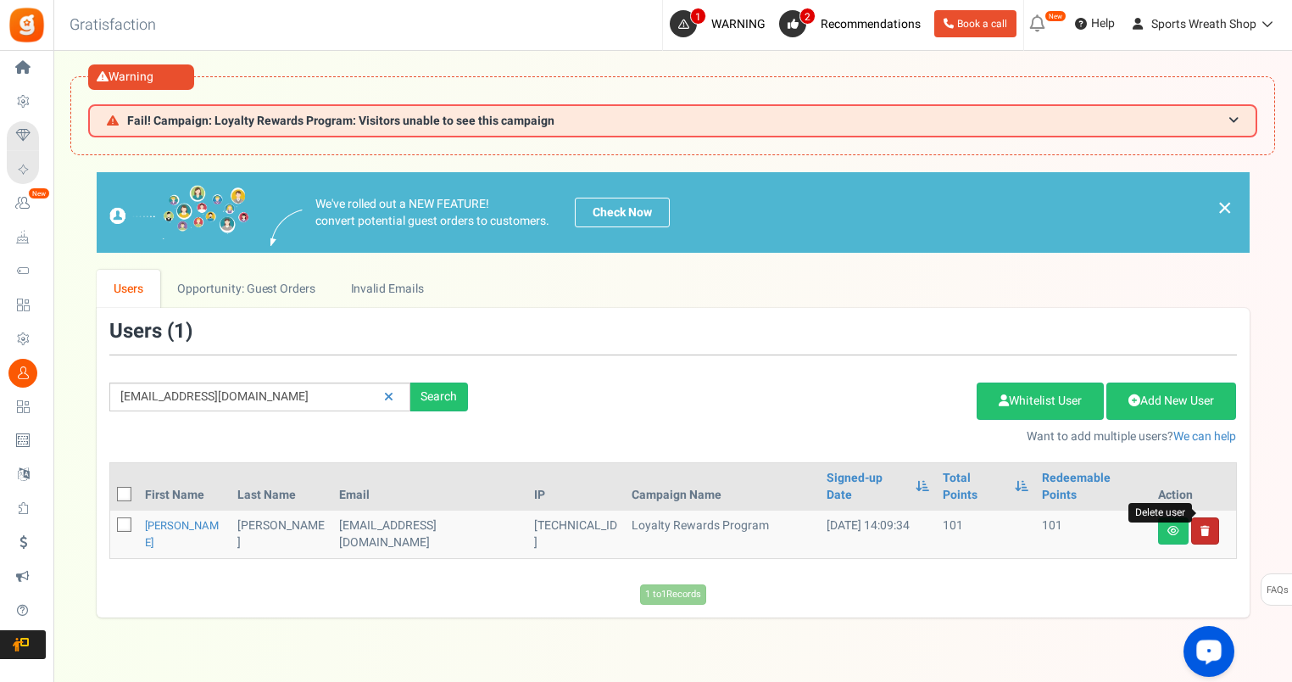
click at [1204, 526] on icon at bounding box center [1205, 531] width 9 height 10
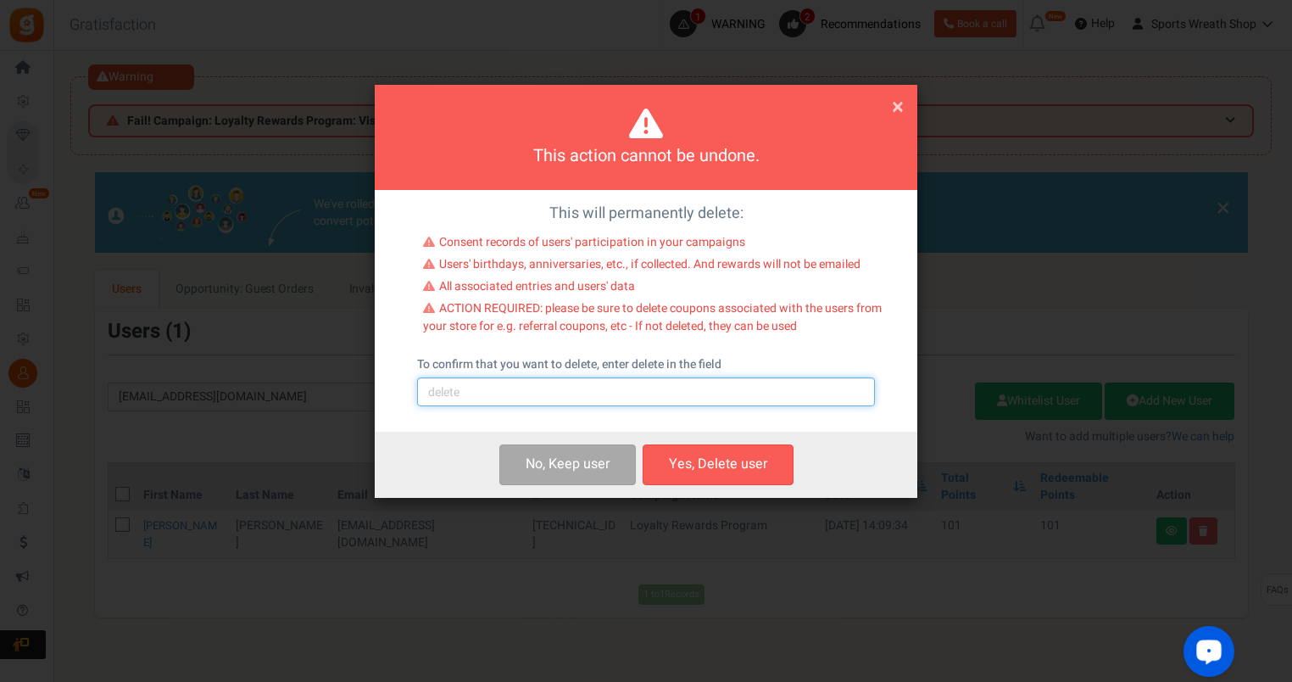
click at [803, 396] on input "text" at bounding box center [646, 391] width 458 height 29
type input "delete"
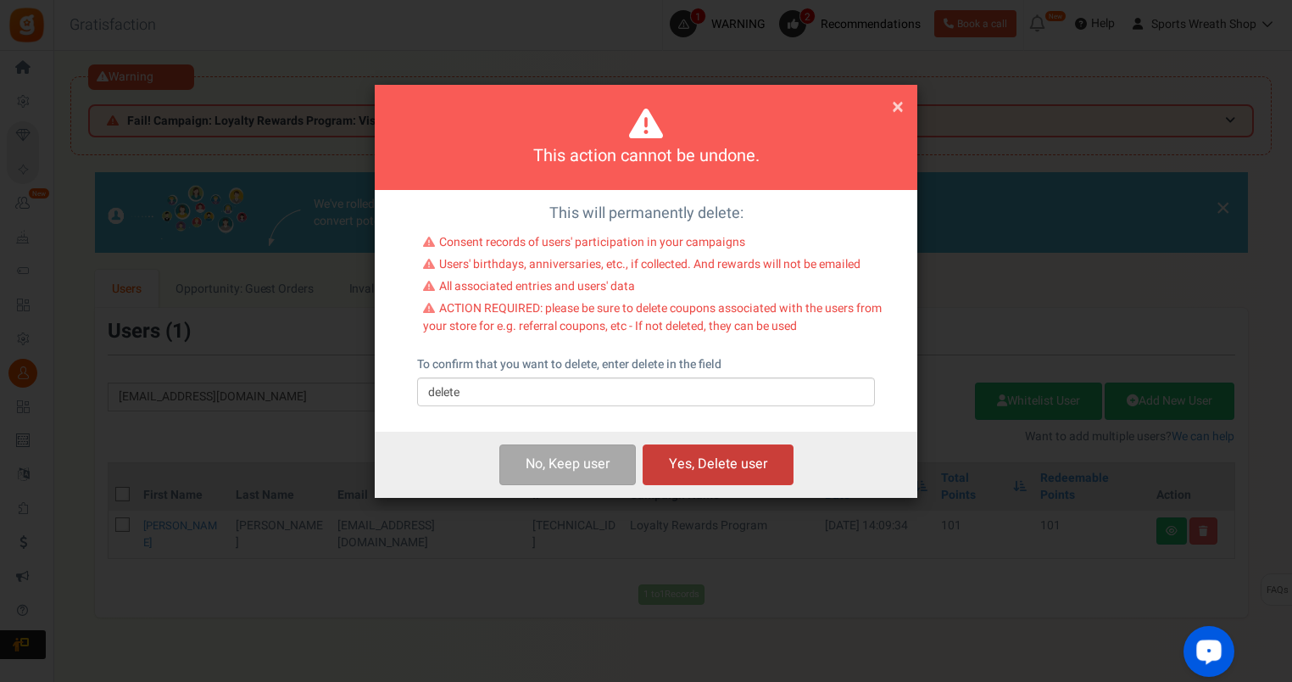
click at [773, 454] on button "Yes, Delete user" at bounding box center [718, 464] width 151 height 40
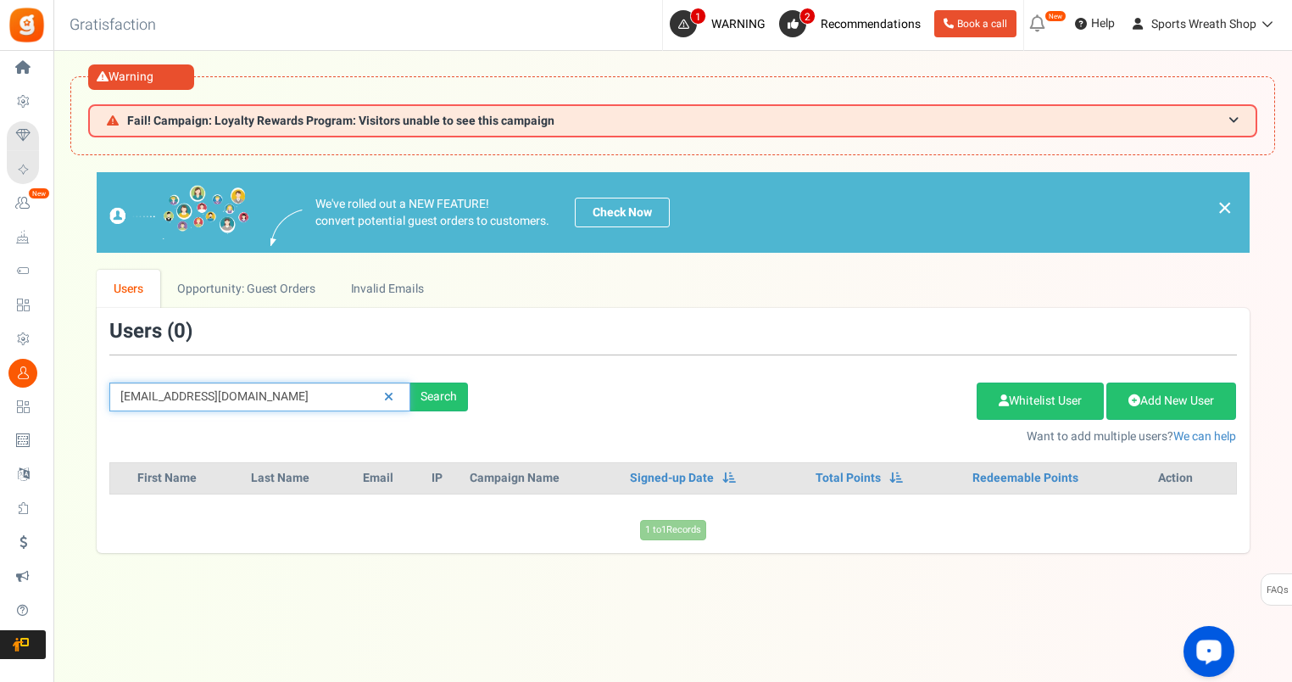
drag, startPoint x: 289, startPoint y: 401, endPoint x: 59, endPoint y: 404, distance: 230.6
click at [58, 404] on div "× Close Add Points ? First Name Last Name Email Do you want to give Welcome bon…" at bounding box center [672, 362] width 1239 height 380
paste input "[EMAIL_ADDRESS]"
type input "[EMAIL_ADDRESS][DOMAIN_NAME]"
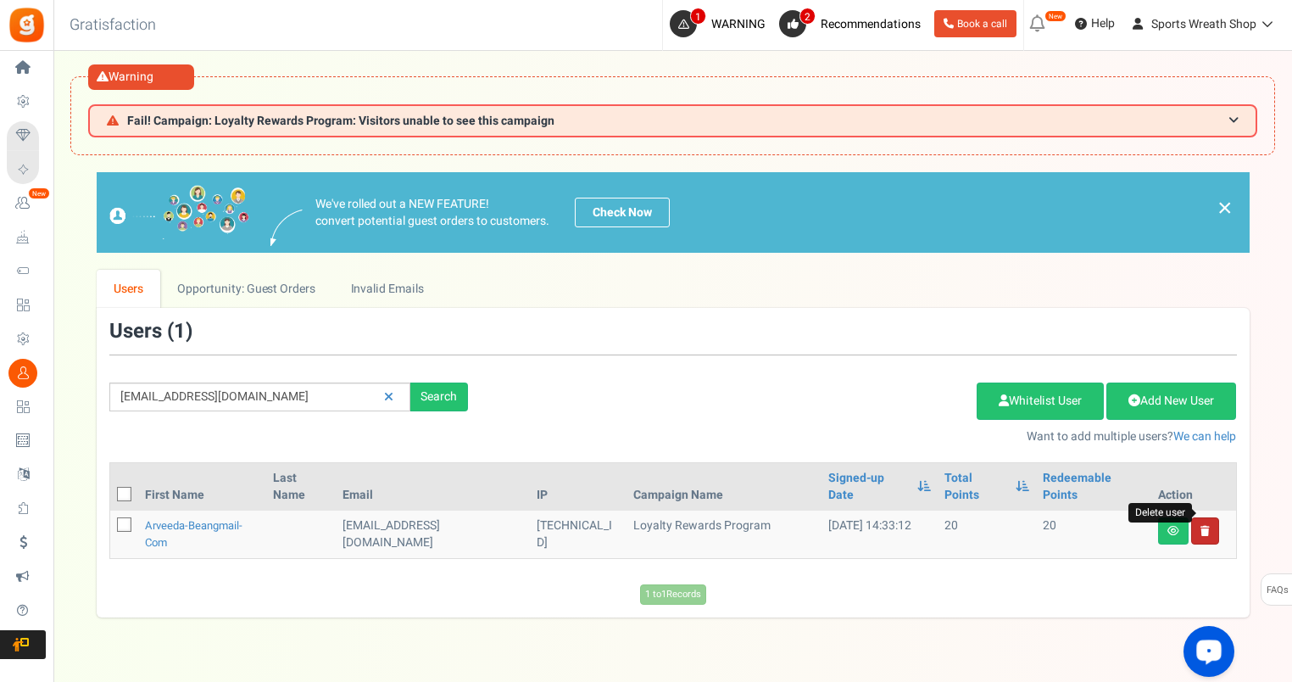
click at [1207, 526] on icon at bounding box center [1205, 531] width 9 height 10
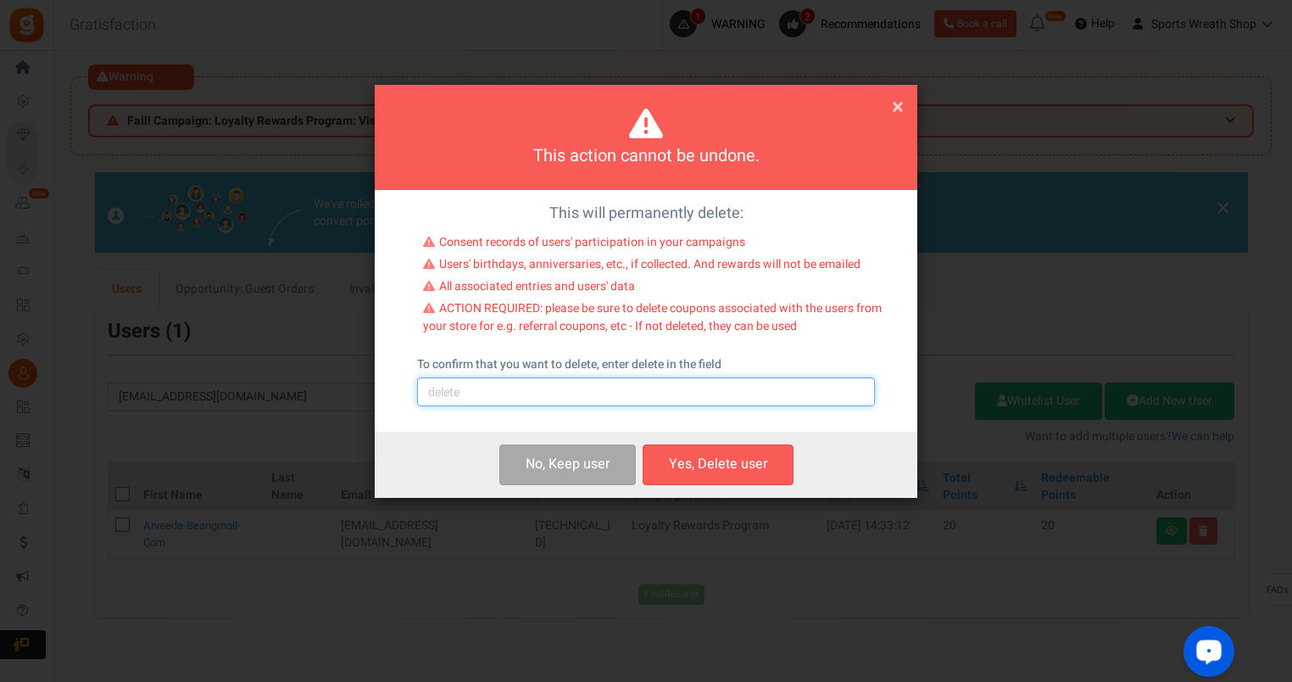
click at [615, 395] on input "text" at bounding box center [646, 391] width 458 height 29
type input "delete"
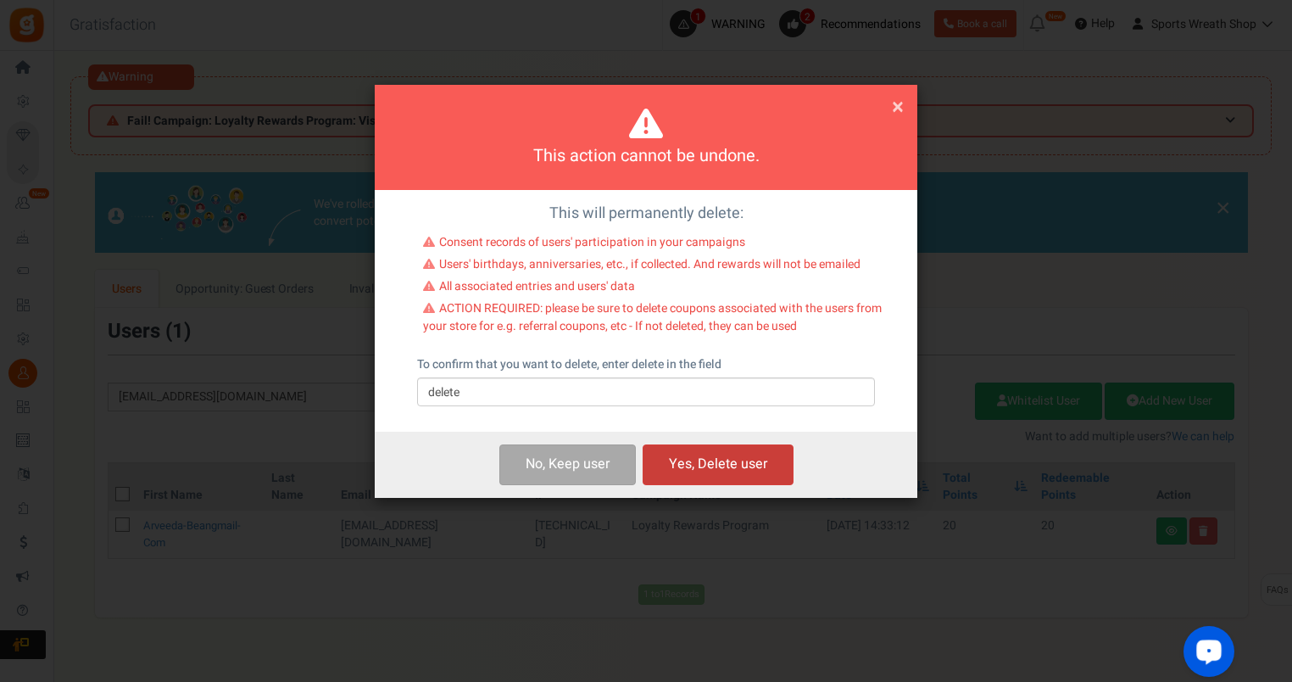
click at [742, 458] on button "Yes, Delete user" at bounding box center [718, 464] width 151 height 40
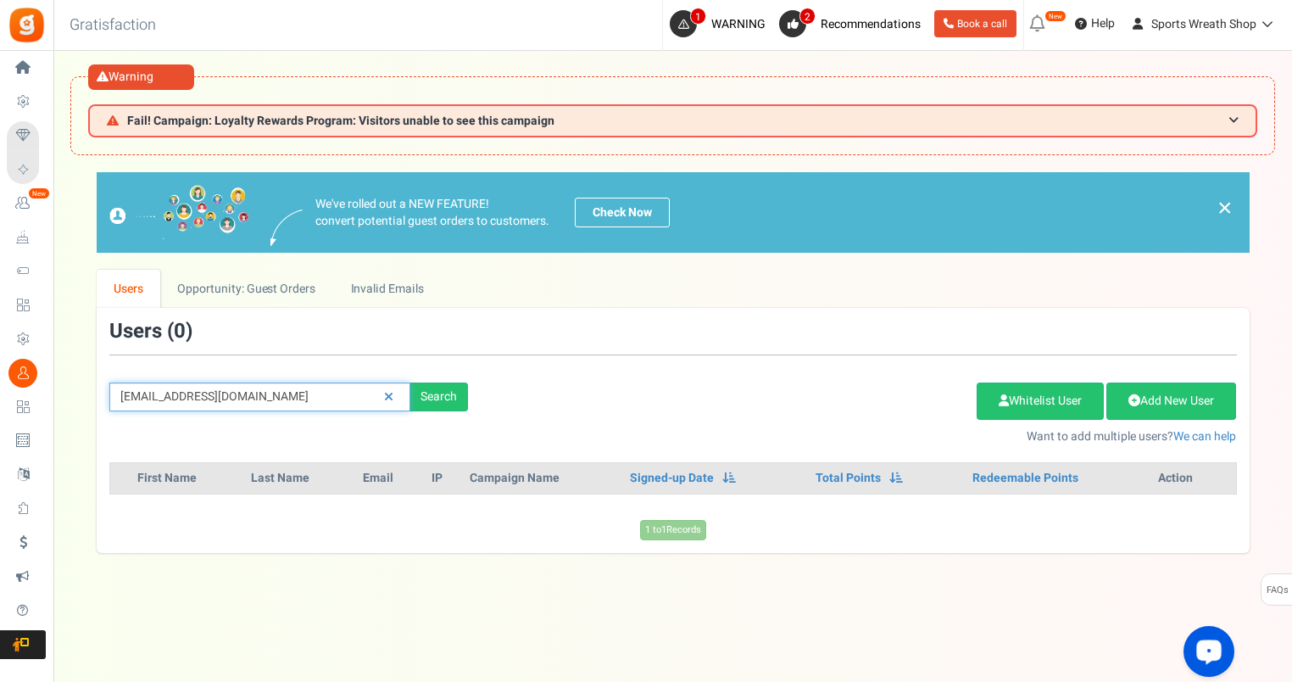
drag, startPoint x: 307, startPoint y: 400, endPoint x: 59, endPoint y: 415, distance: 248.8
click at [59, 415] on div "× Close Add Points ? First Name Last Name Email Do you want to give Welcome bon…" at bounding box center [672, 362] width 1239 height 380
paste input "imfree1114"
type input "[EMAIL_ADDRESS][DOMAIN_NAME]"
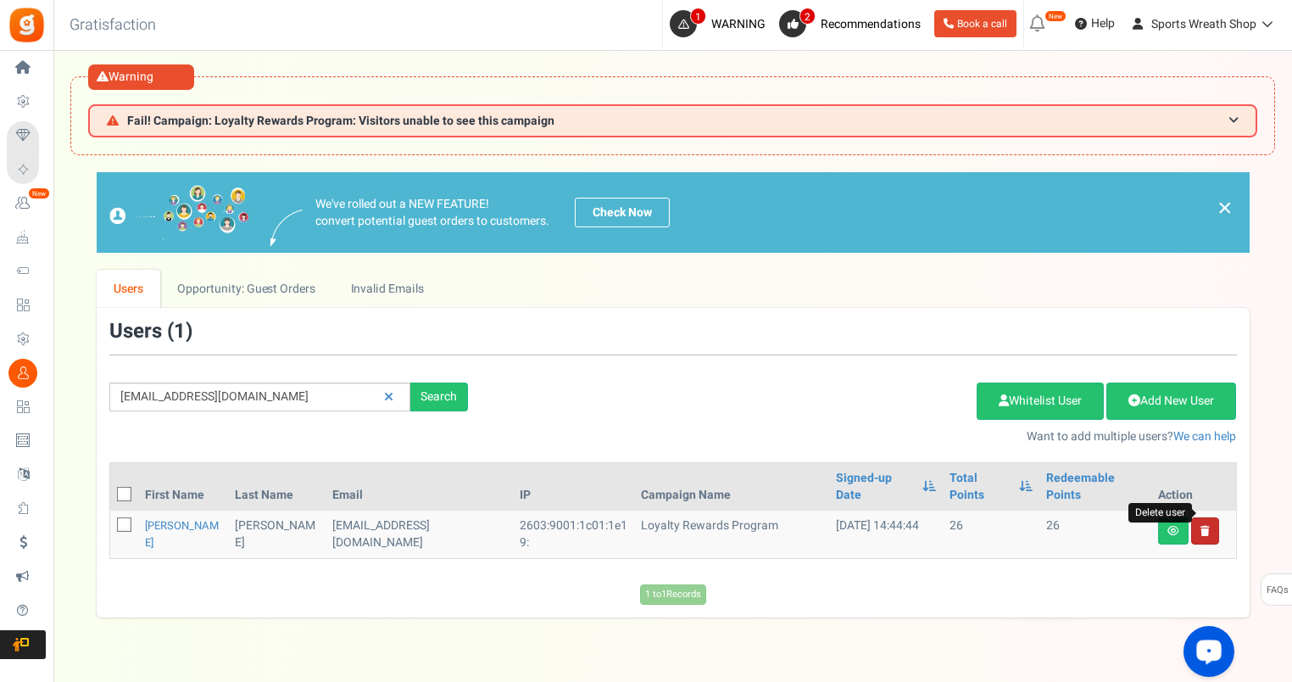
click at [1206, 526] on icon at bounding box center [1205, 531] width 9 height 10
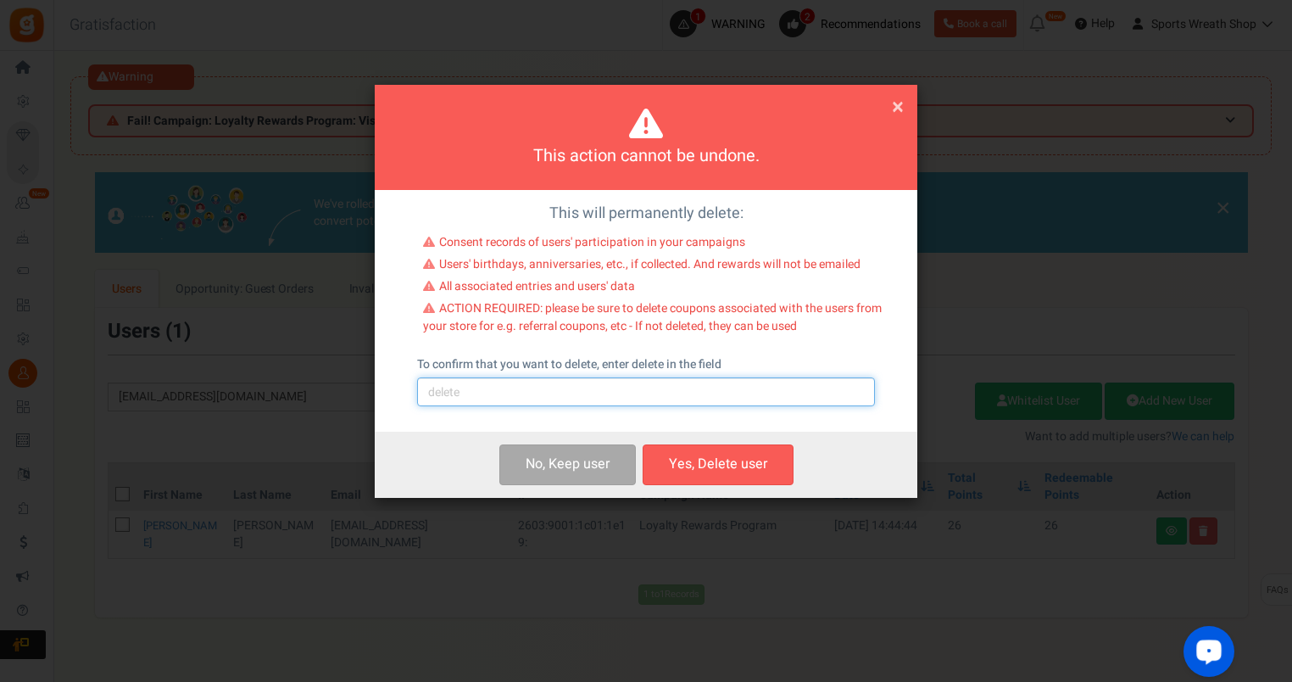
click at [634, 396] on input "text" at bounding box center [646, 391] width 458 height 29
type input "delete"
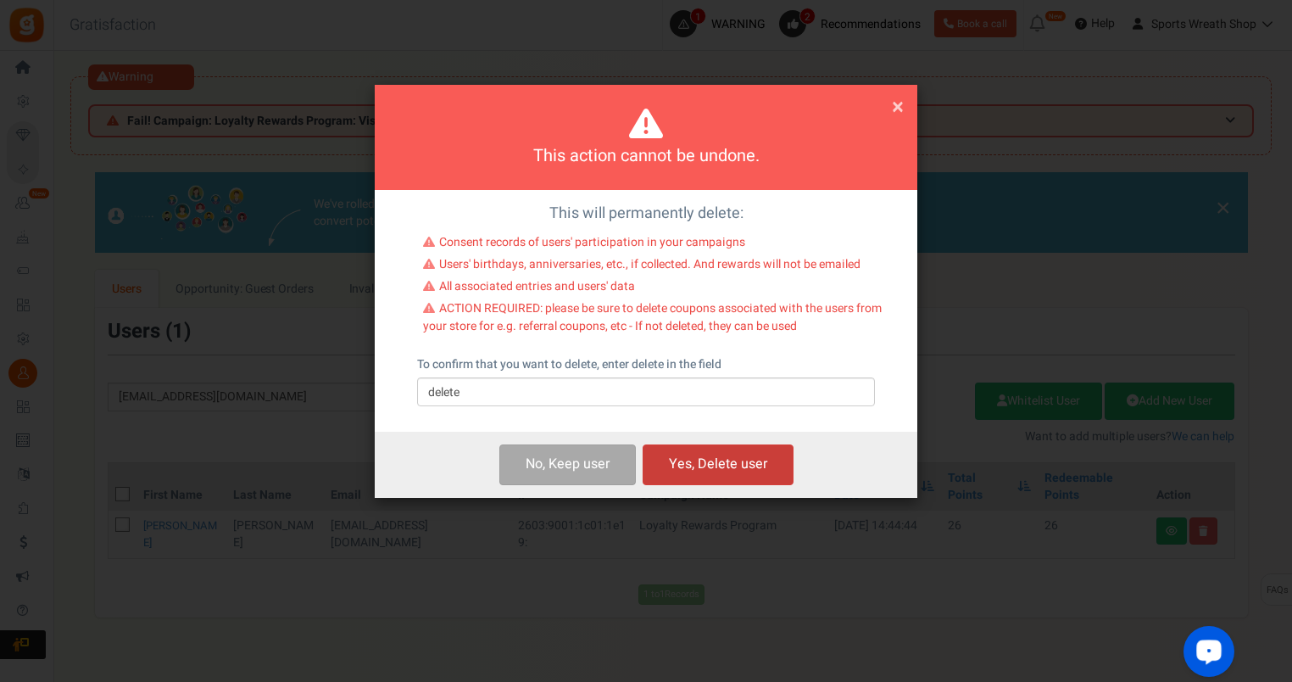
click at [760, 461] on button "Yes, Delete user" at bounding box center [718, 464] width 151 height 40
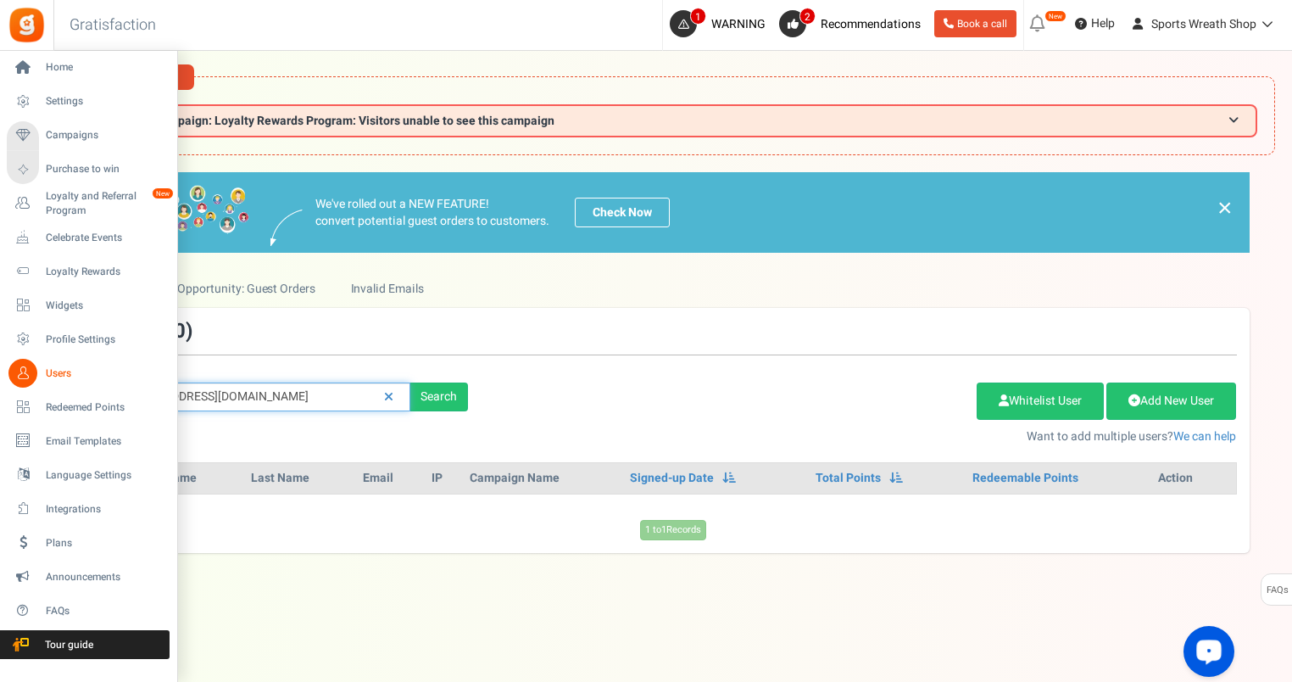
drag, startPoint x: 320, startPoint y: 399, endPoint x: 27, endPoint y: 387, distance: 292.8
click at [33, 386] on div "Home Settings Campaigns Purchase to win Loyalty and Referral Program New Celebr…" at bounding box center [646, 401] width 1292 height 701
paste input "[EMAIL_ADDRESS]"
type input "[EMAIL_ADDRESS][DOMAIN_NAME]"
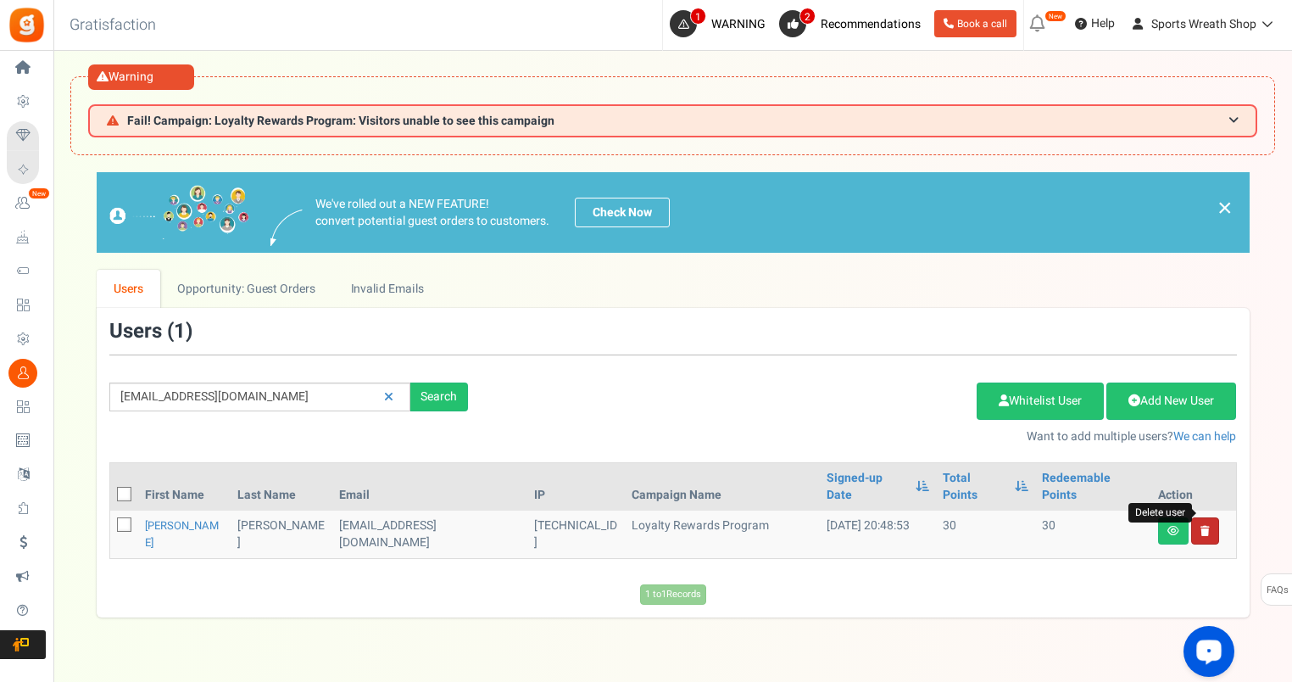
click at [1201, 526] on icon at bounding box center [1205, 531] width 9 height 10
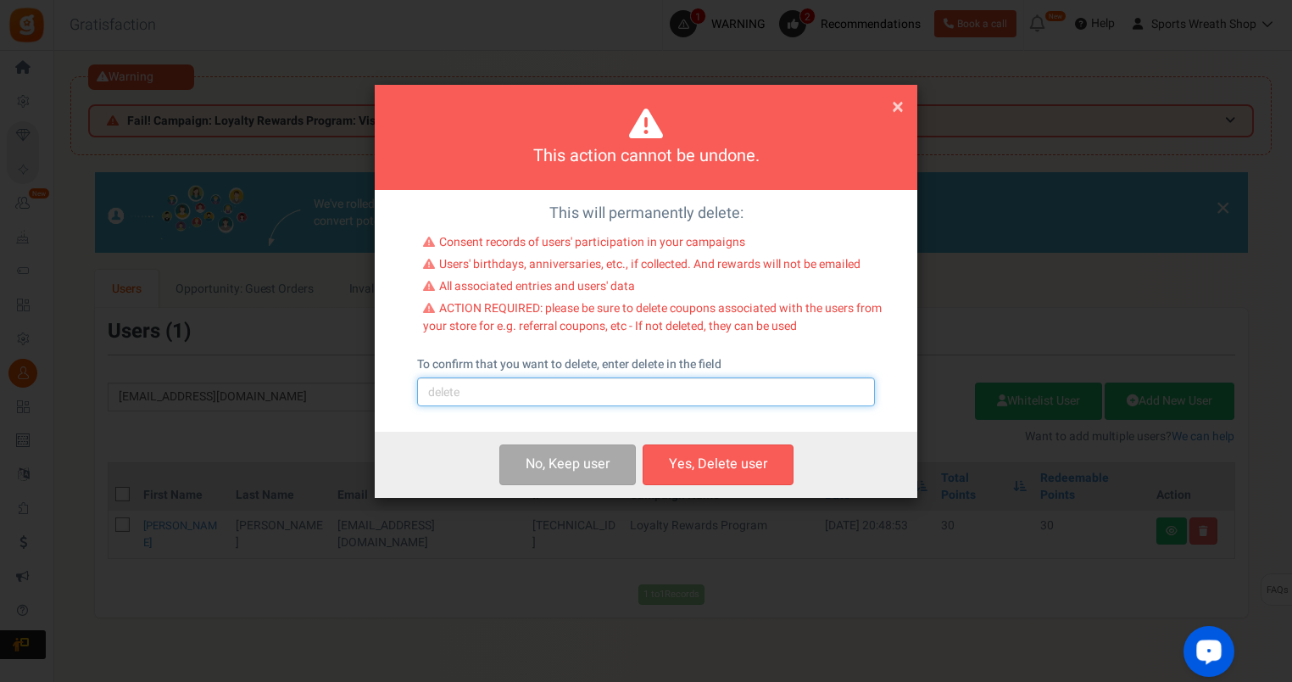
click at [590, 398] on input "text" at bounding box center [646, 391] width 458 height 29
type input "delete"
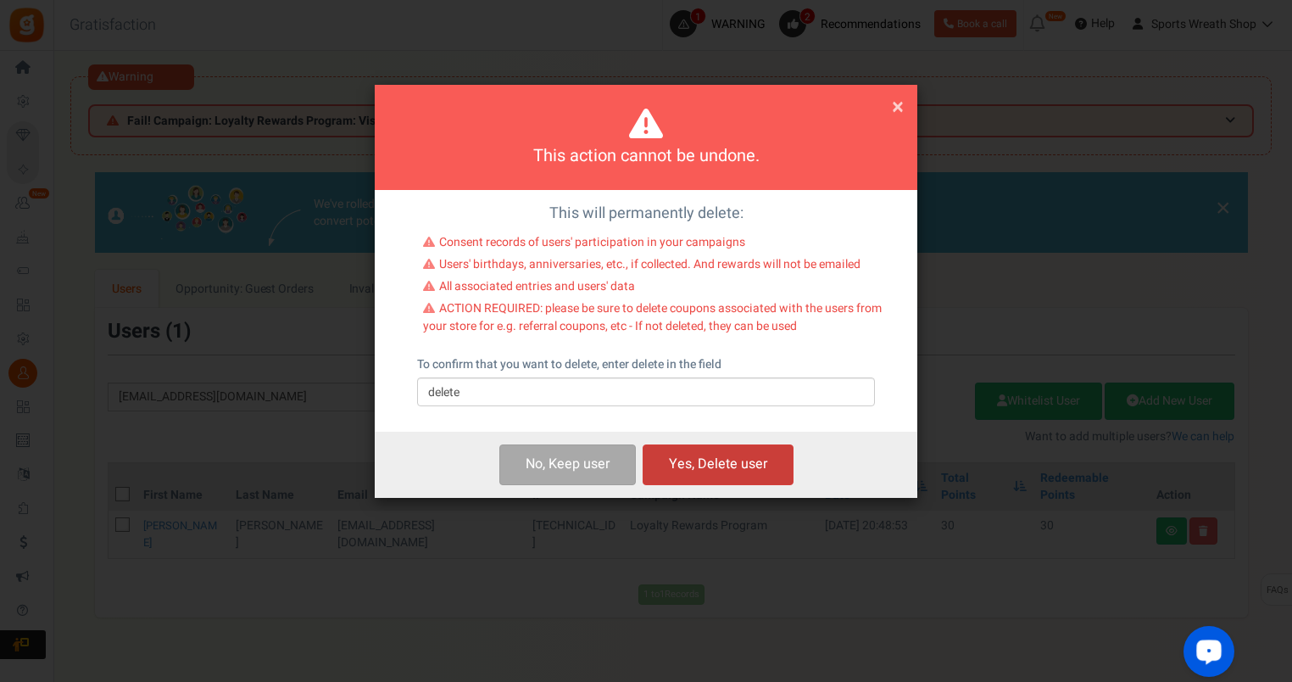
click at [702, 464] on button "Yes, Delete user" at bounding box center [718, 464] width 151 height 40
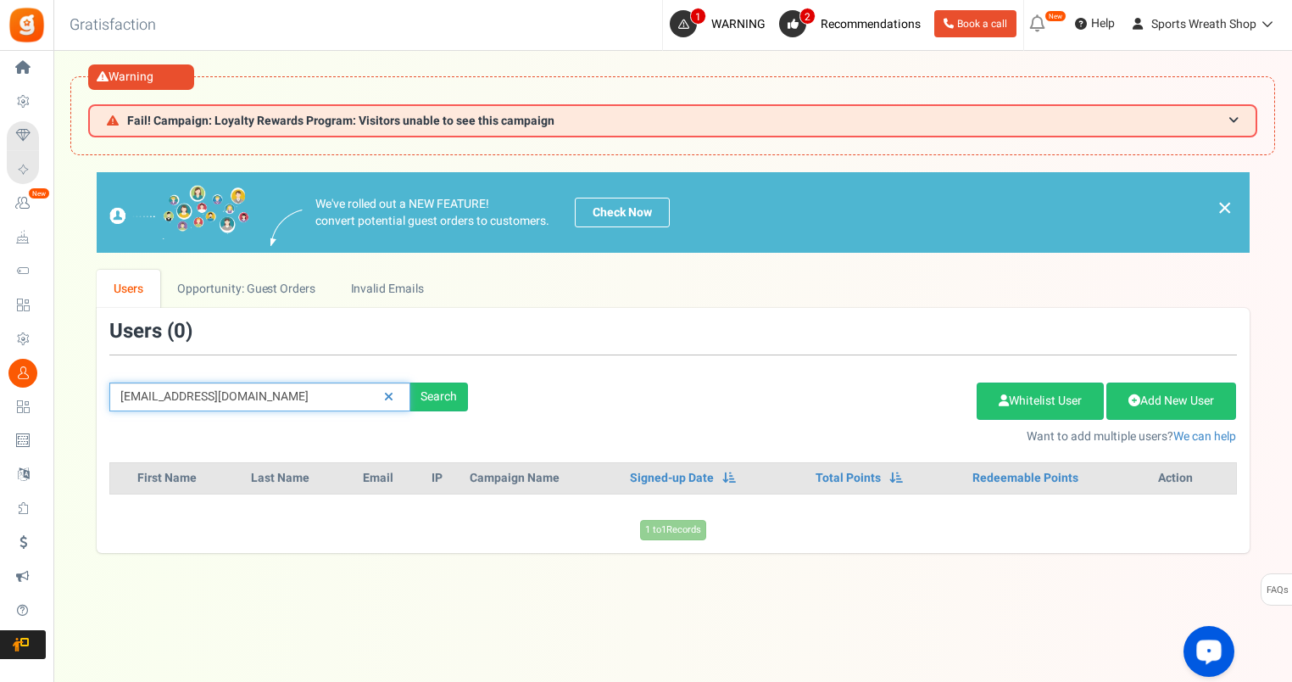
drag, startPoint x: 330, startPoint y: 389, endPoint x: 59, endPoint y: 415, distance: 271.7
click at [59, 415] on div "× Close Add Points ? First Name Last Name Email Do you want to give Welcome bon…" at bounding box center [672, 362] width 1239 height 380
paste input "[EMAIL_ADDRESS]"
type input "[EMAIL_ADDRESS][DOMAIN_NAME]"
click at [64, 417] on div "× Close Add Points ? First Name Last Name Email Do you want to give Welcome bon…" at bounding box center [672, 362] width 1239 height 380
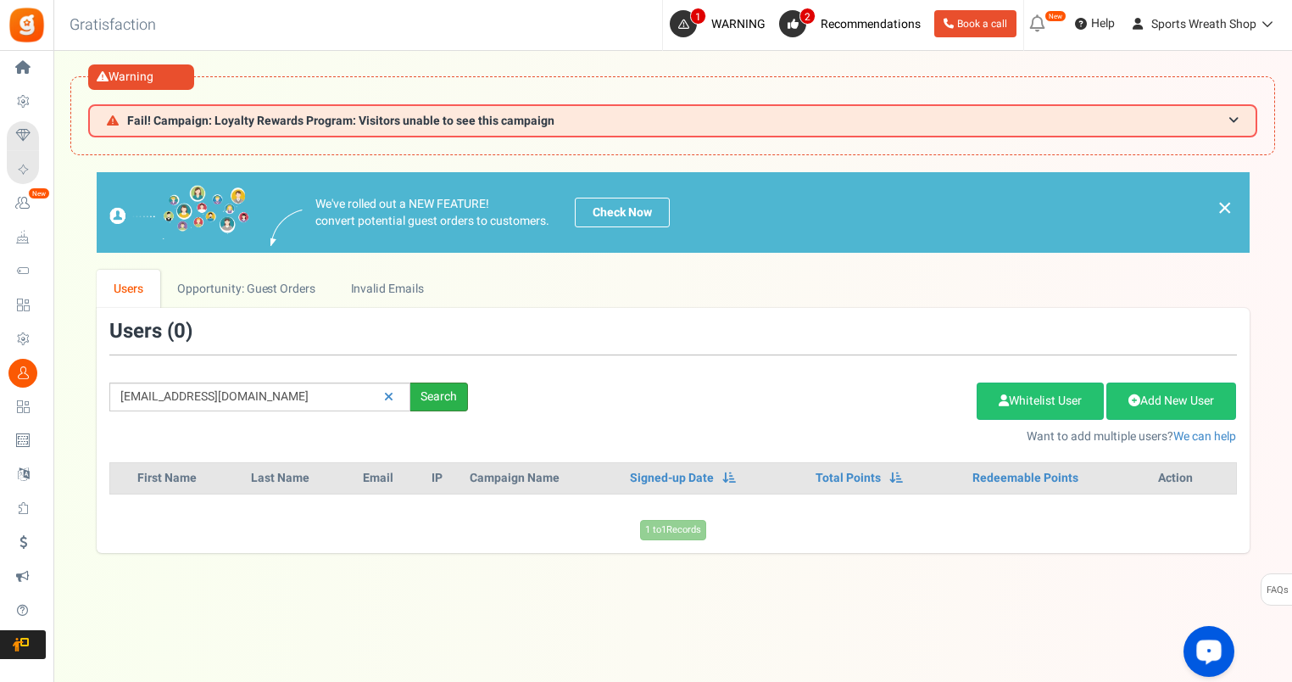
click at [426, 396] on div "Search" at bounding box center [439, 396] width 58 height 29
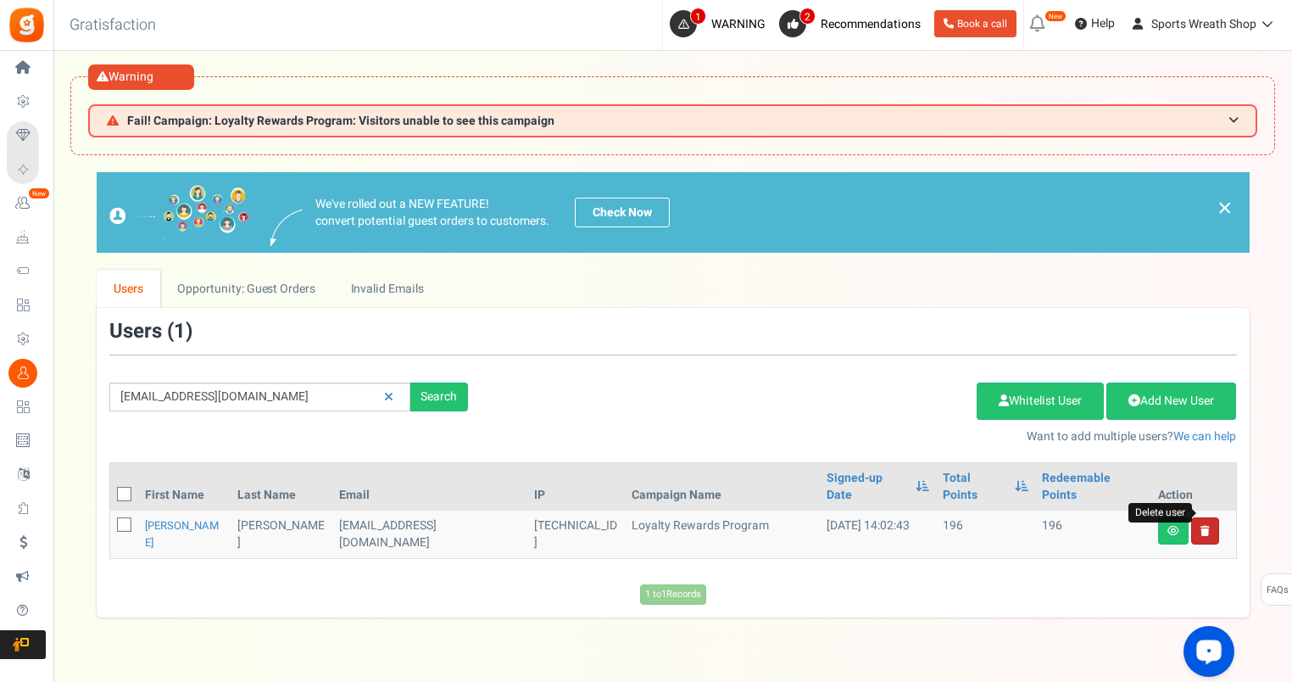
click at [1202, 526] on icon at bounding box center [1205, 531] width 9 height 10
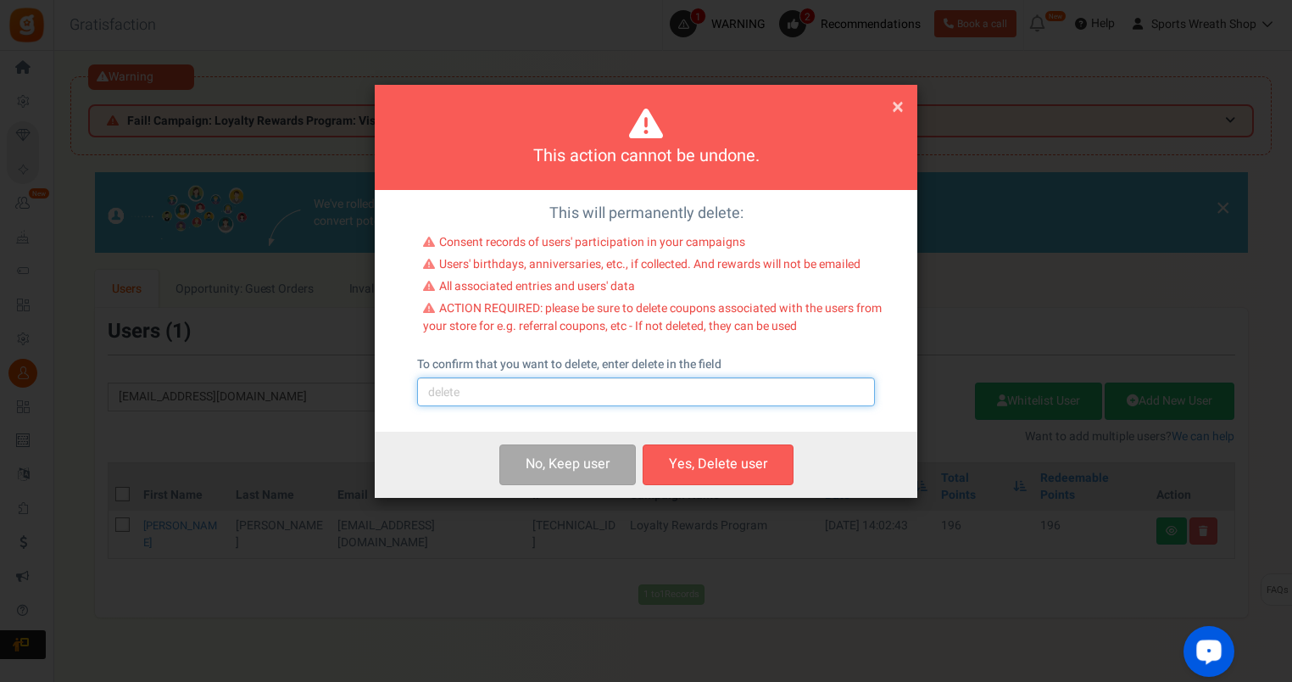
click at [685, 404] on input "text" at bounding box center [646, 391] width 458 height 29
type input "delete"
click at [735, 457] on button "Yes, Delete user" at bounding box center [718, 464] width 151 height 40
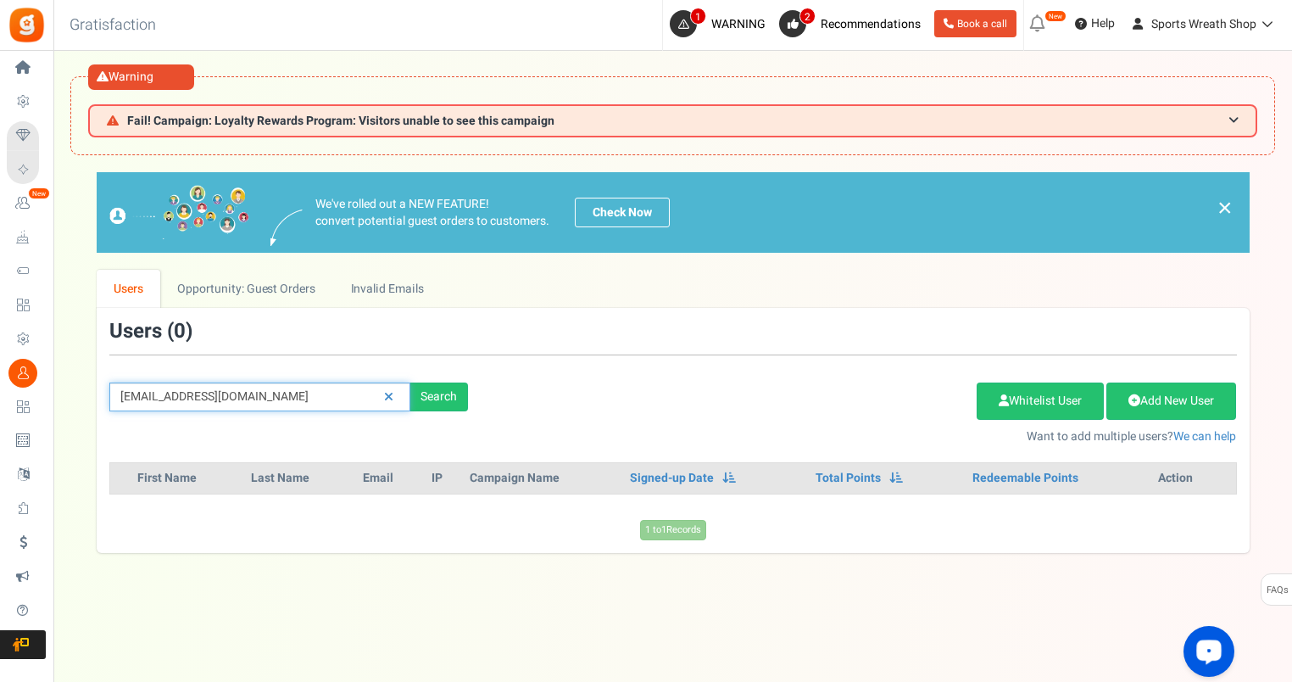
drag, startPoint x: 320, startPoint y: 393, endPoint x: 104, endPoint y: 409, distance: 216.0
click at [104, 409] on div "[EMAIL_ADDRESS][DOMAIN_NAME] Search" at bounding box center [289, 396] width 384 height 29
paste input "[EMAIL_ADDRESS]"
type input "[EMAIL_ADDRESS][DOMAIN_NAME]"
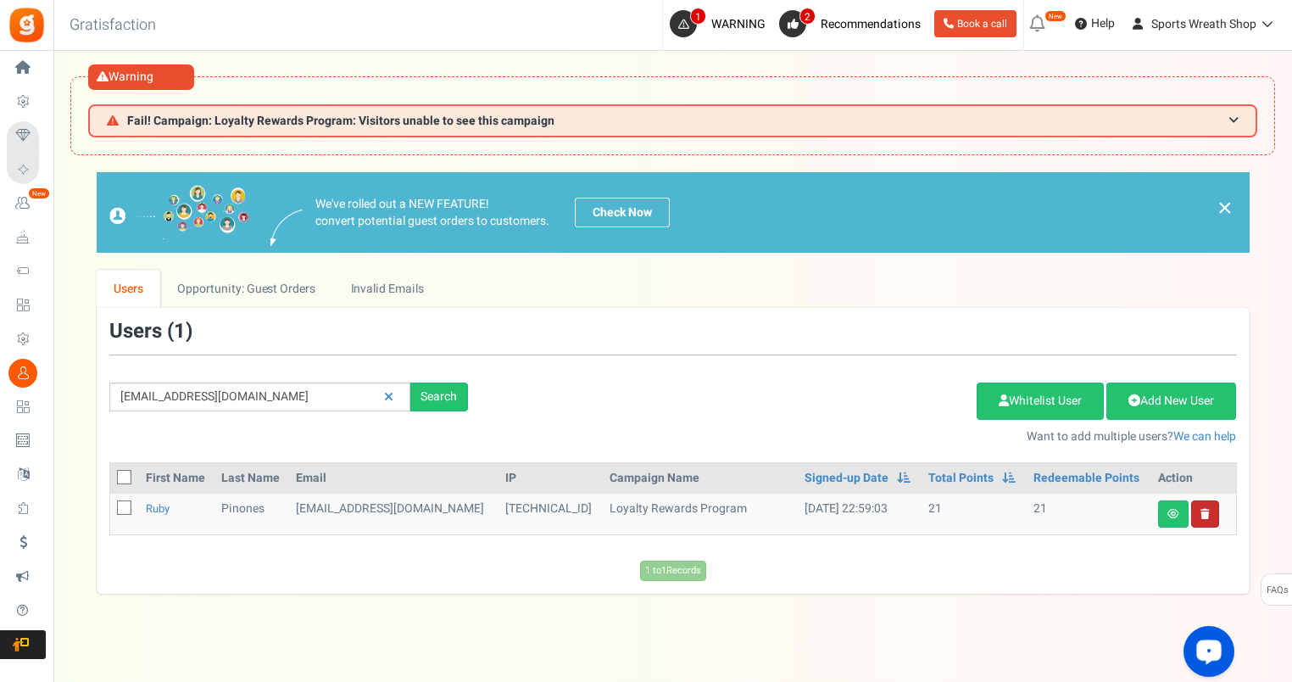
click at [1212, 507] on link at bounding box center [1205, 513] width 28 height 27
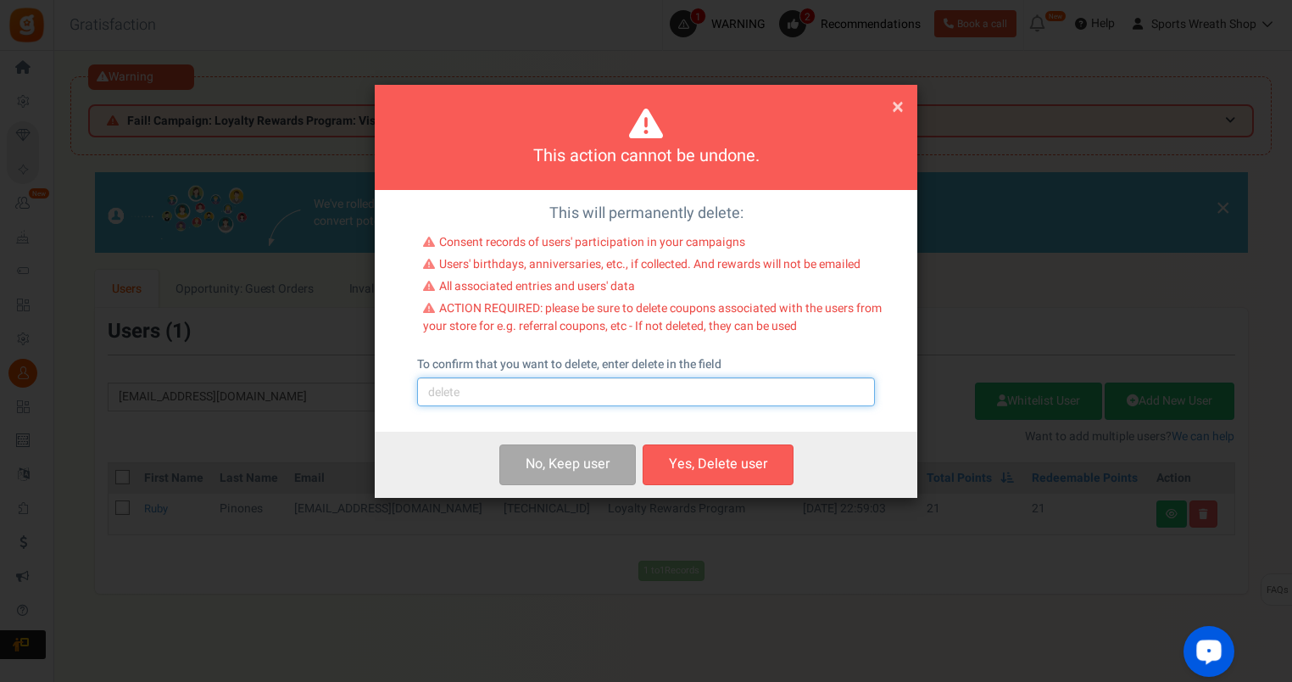
click at [590, 399] on input "text" at bounding box center [646, 391] width 458 height 29
type input "delete"
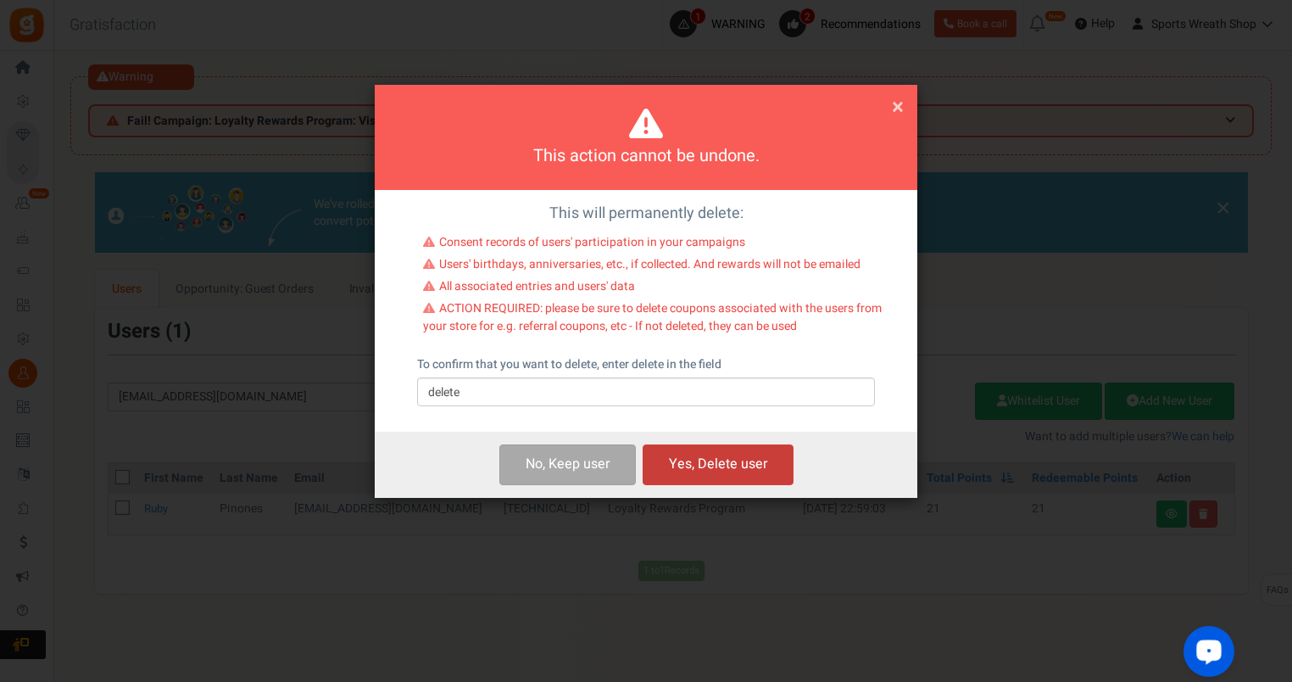
click at [755, 459] on button "Yes, Delete user" at bounding box center [718, 464] width 151 height 40
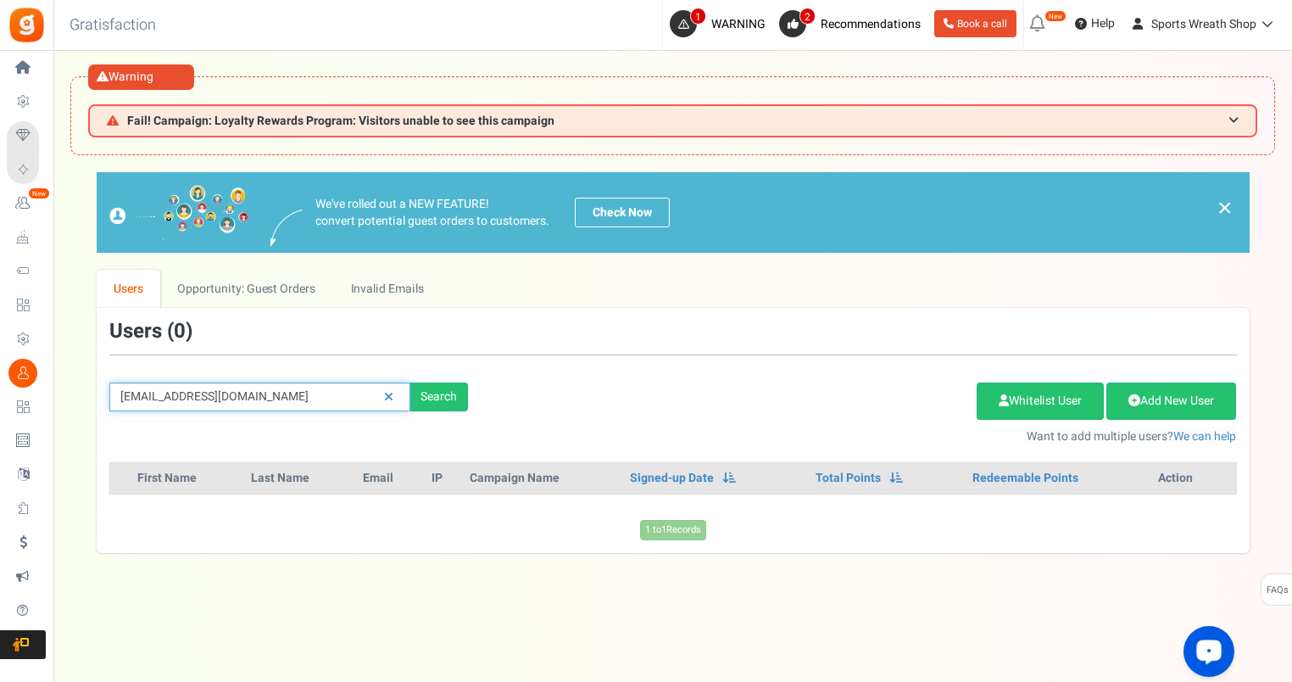
drag, startPoint x: 277, startPoint y: 400, endPoint x: 109, endPoint y: 406, distance: 168.8
click at [102, 412] on div "[EMAIL_ADDRESS][DOMAIN_NAME] Search Add Etsy Order Delete Selected Users Import…" at bounding box center [673, 382] width 1153 height 124
paste input "[EMAIL_ADDRESS]"
type input "[EMAIL_ADDRESS][DOMAIN_NAME]"
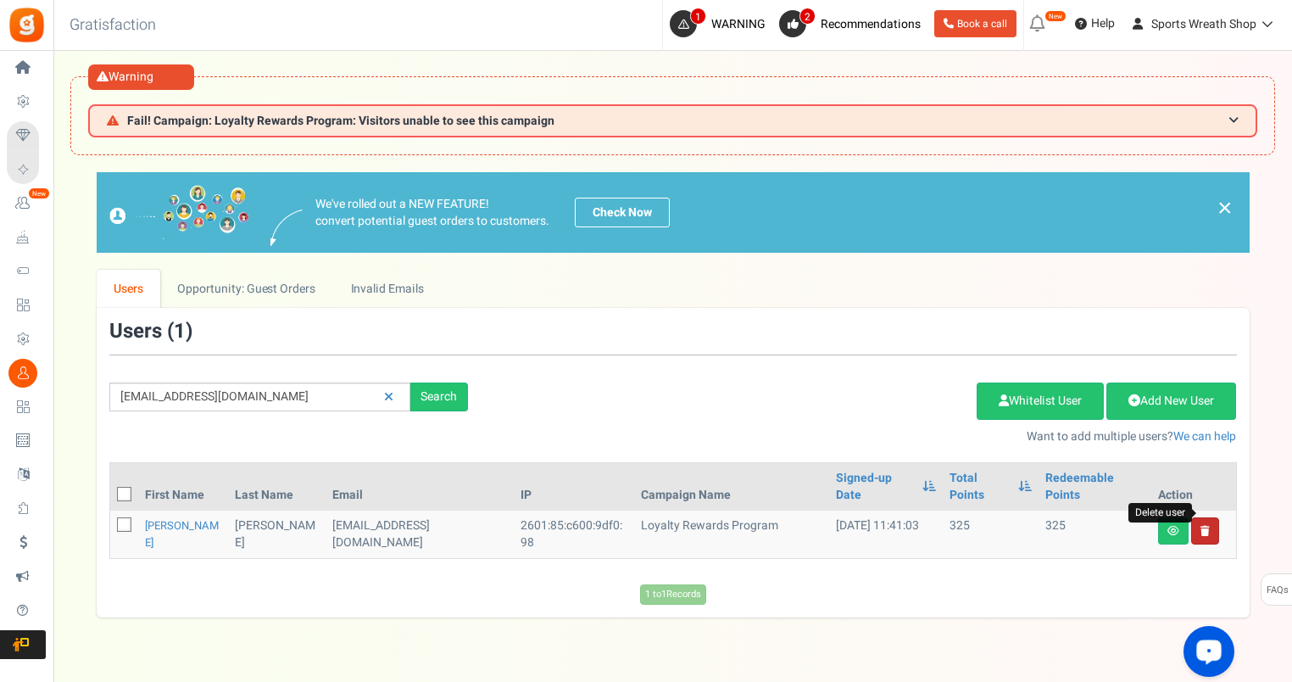
click at [1202, 526] on icon at bounding box center [1205, 531] width 9 height 10
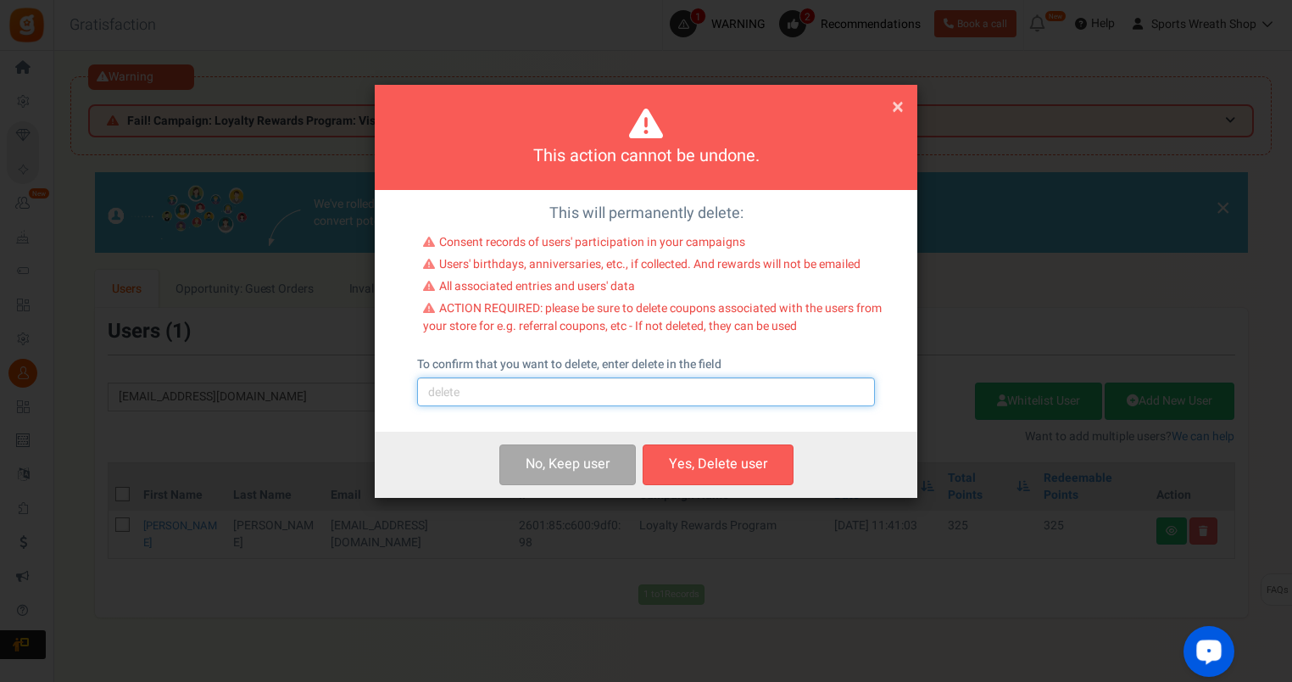
click at [621, 400] on input "text" at bounding box center [646, 391] width 458 height 29
type input "delete"
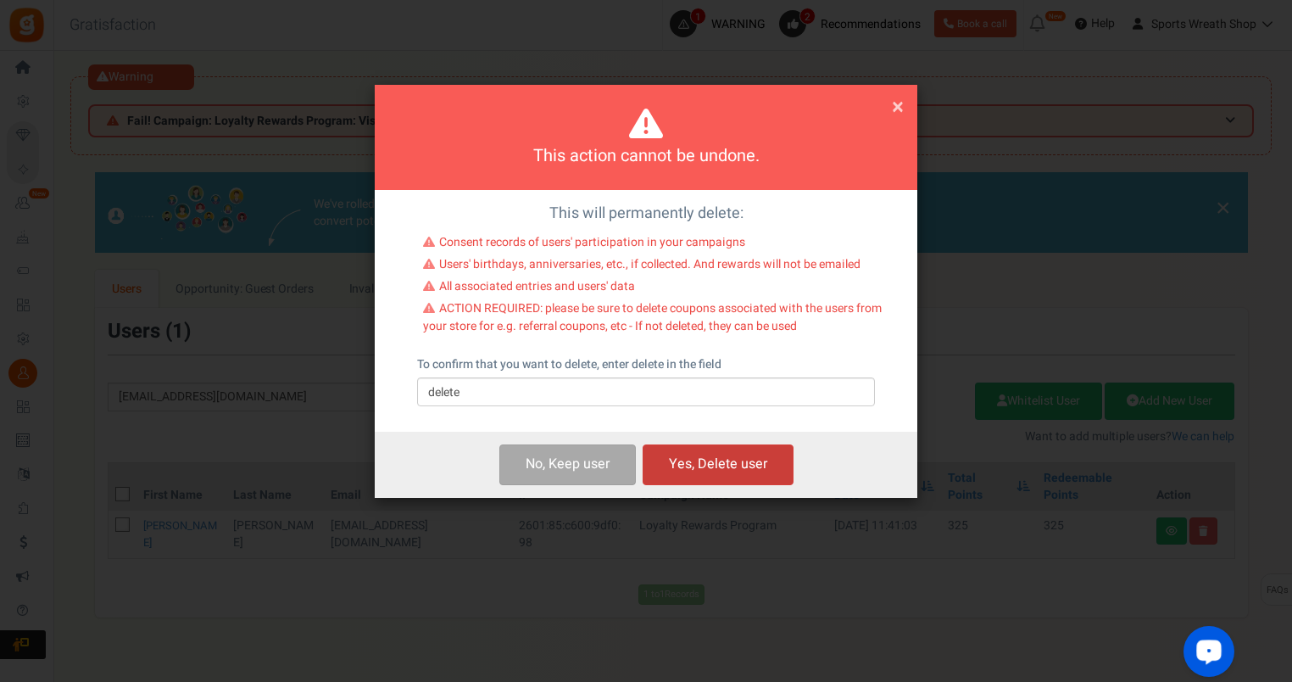
click at [763, 471] on button "Yes, Delete user" at bounding box center [718, 464] width 151 height 40
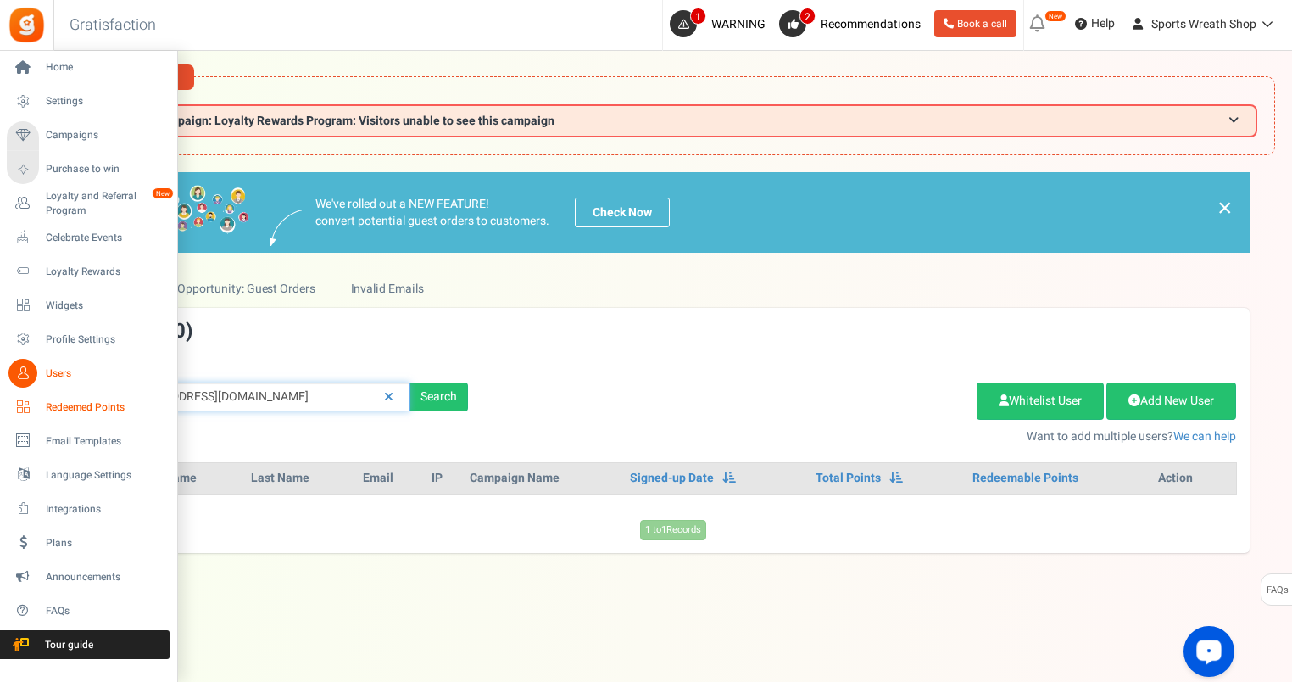
drag, startPoint x: 324, startPoint y: 398, endPoint x: 42, endPoint y: 404, distance: 281.6
click at [48, 404] on div "Home Settings Campaigns Purchase to win Loyalty and Referral Program New Celebr…" at bounding box center [646, 401] width 1292 height 701
paste input "[EMAIL_ADDRESS]"
type input "[EMAIL_ADDRESS][DOMAIN_NAME]"
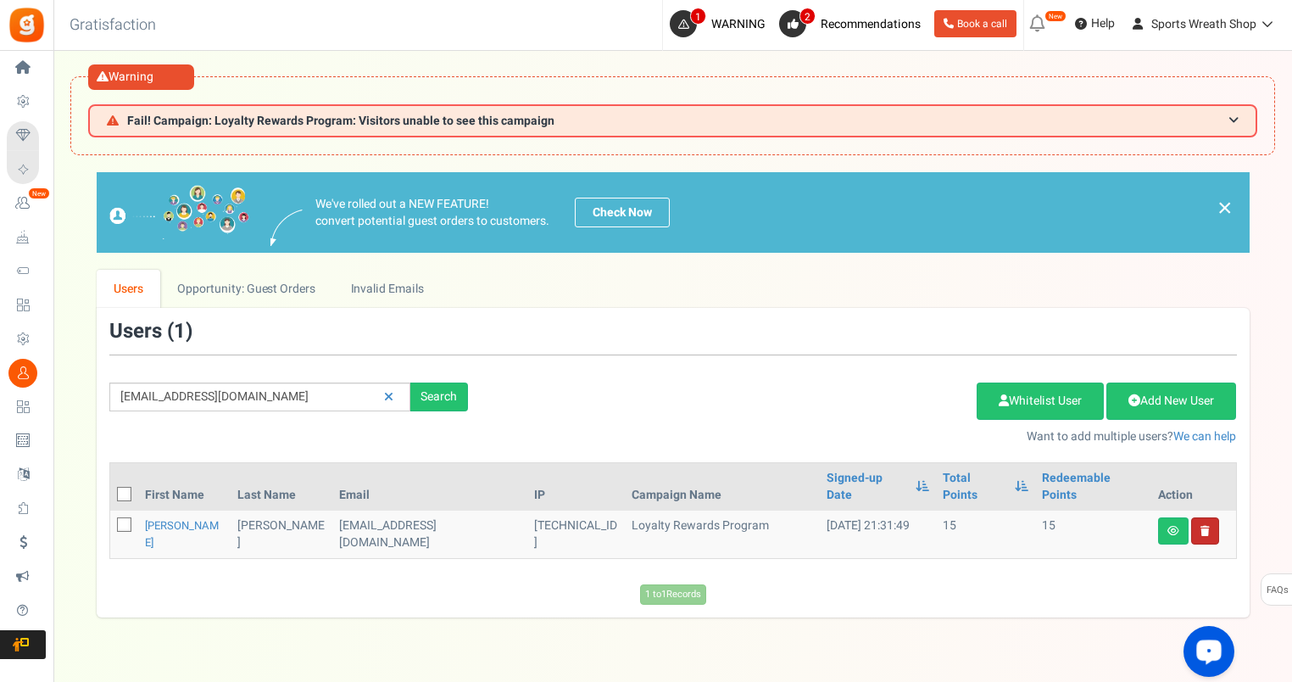
click at [1204, 526] on icon at bounding box center [1205, 531] width 9 height 10
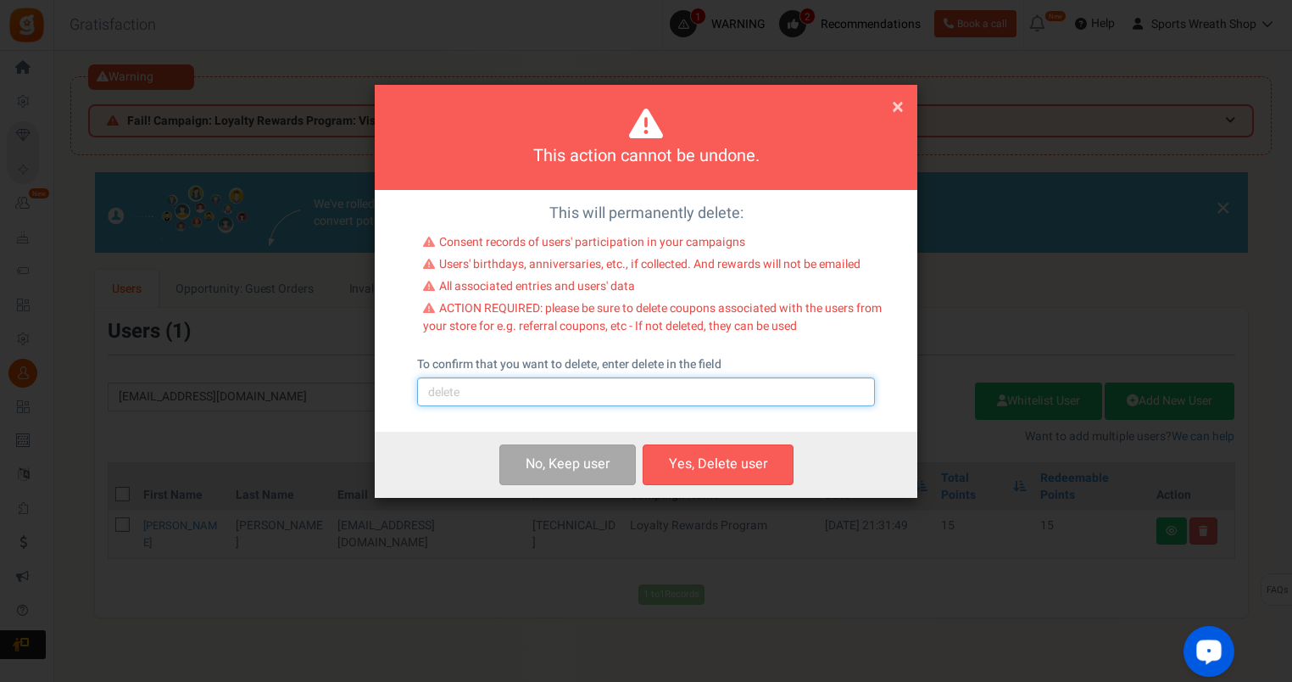
click at [719, 397] on input "text" at bounding box center [646, 391] width 458 height 29
type input "delete"
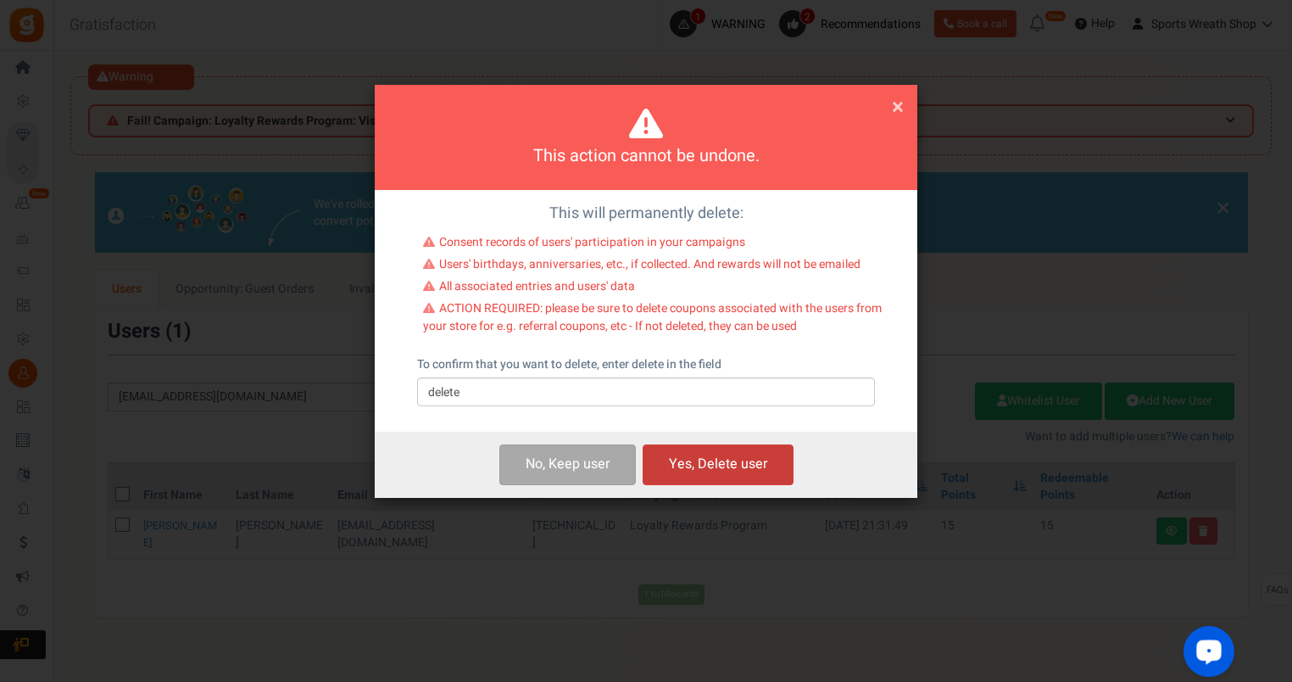
click at [738, 465] on button "Yes, Delete user" at bounding box center [718, 464] width 151 height 40
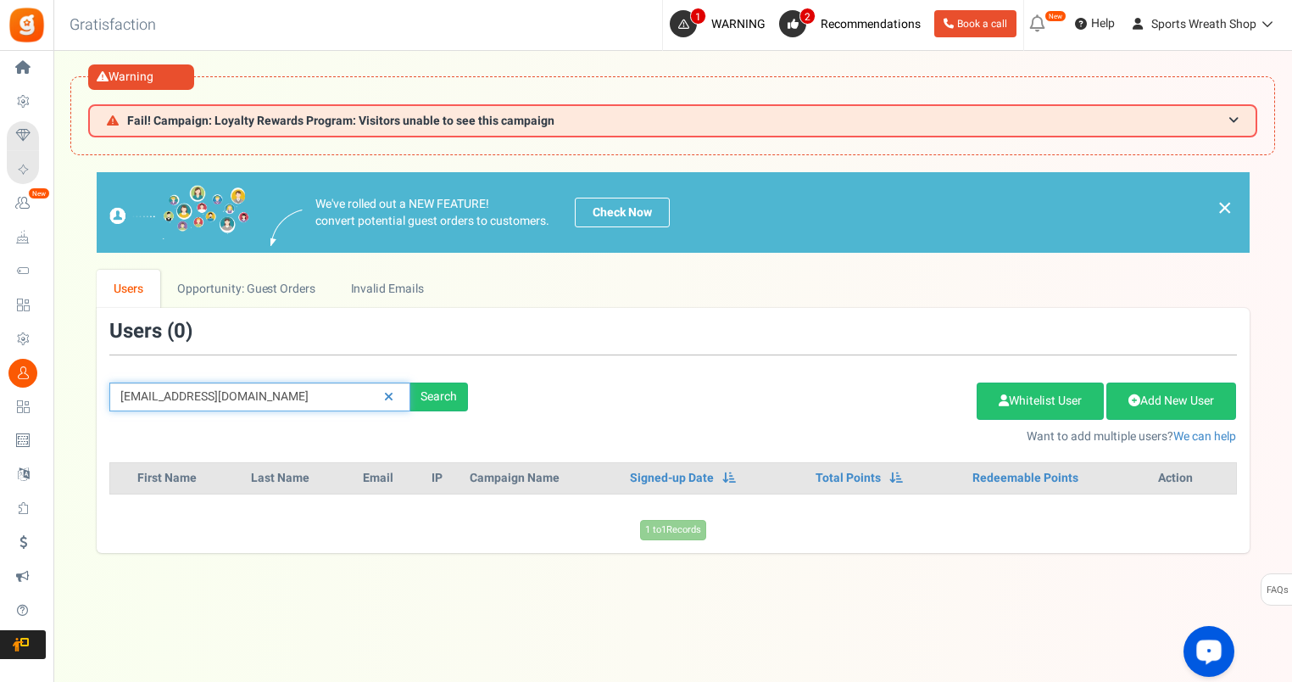
drag, startPoint x: 336, startPoint y: 388, endPoint x: 83, endPoint y: 392, distance: 252.7
click at [83, 392] on div "We've rolled out a NEW FEATURE! convert potential guest orders to customers. Ch…" at bounding box center [672, 362] width 1205 height 380
paste input "[EMAIL_ADDRESS]"
type input "[EMAIL_ADDRESS][DOMAIN_NAME]"
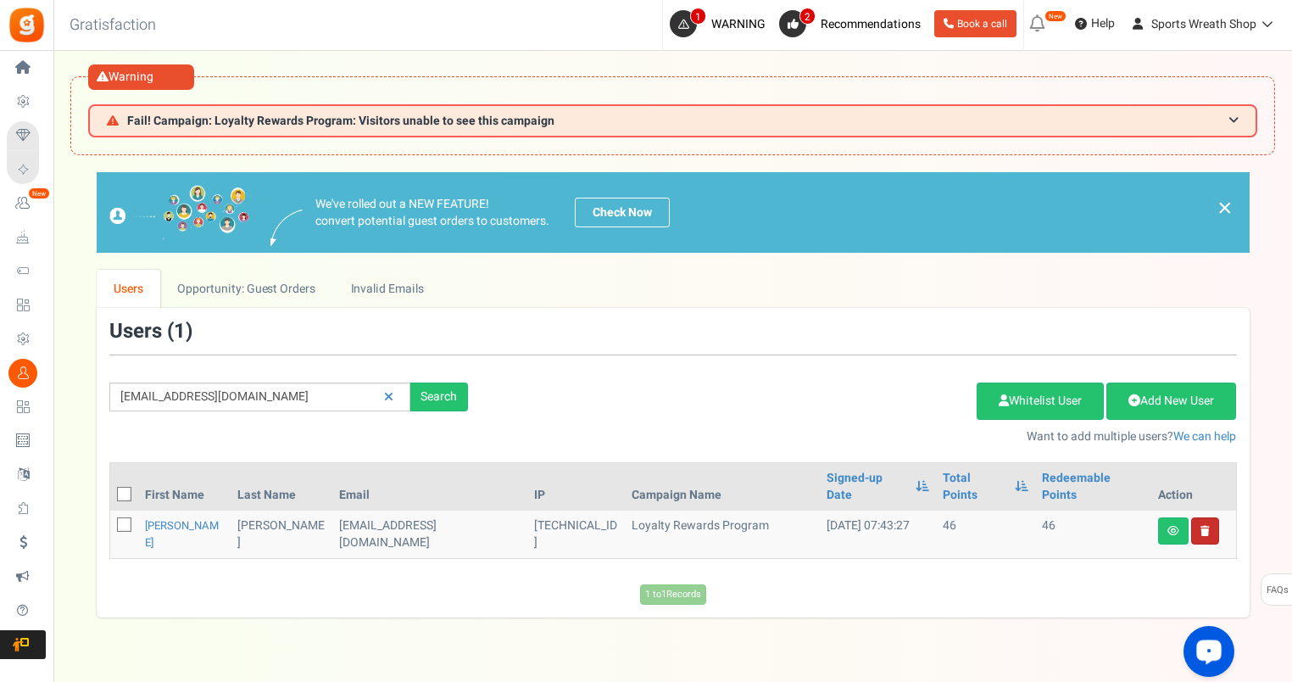
click at [1209, 517] on link at bounding box center [1205, 530] width 28 height 27
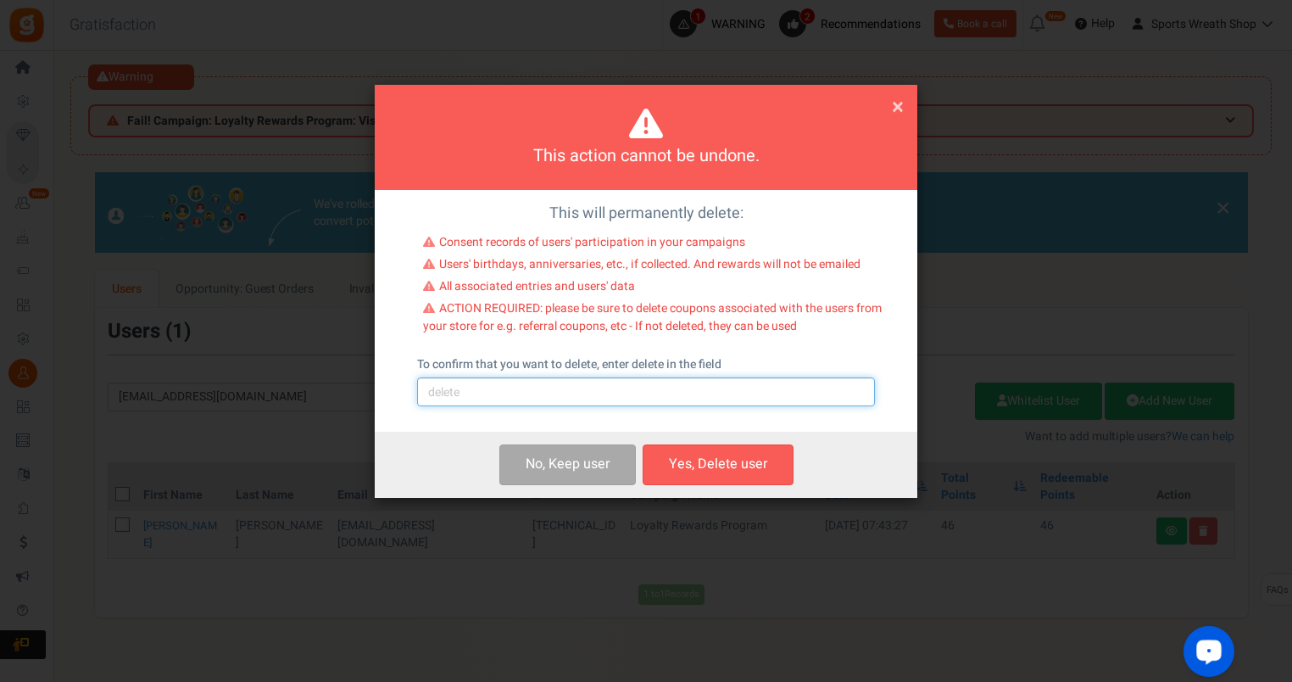
click at [658, 392] on input "text" at bounding box center [646, 391] width 458 height 29
type input "delete"
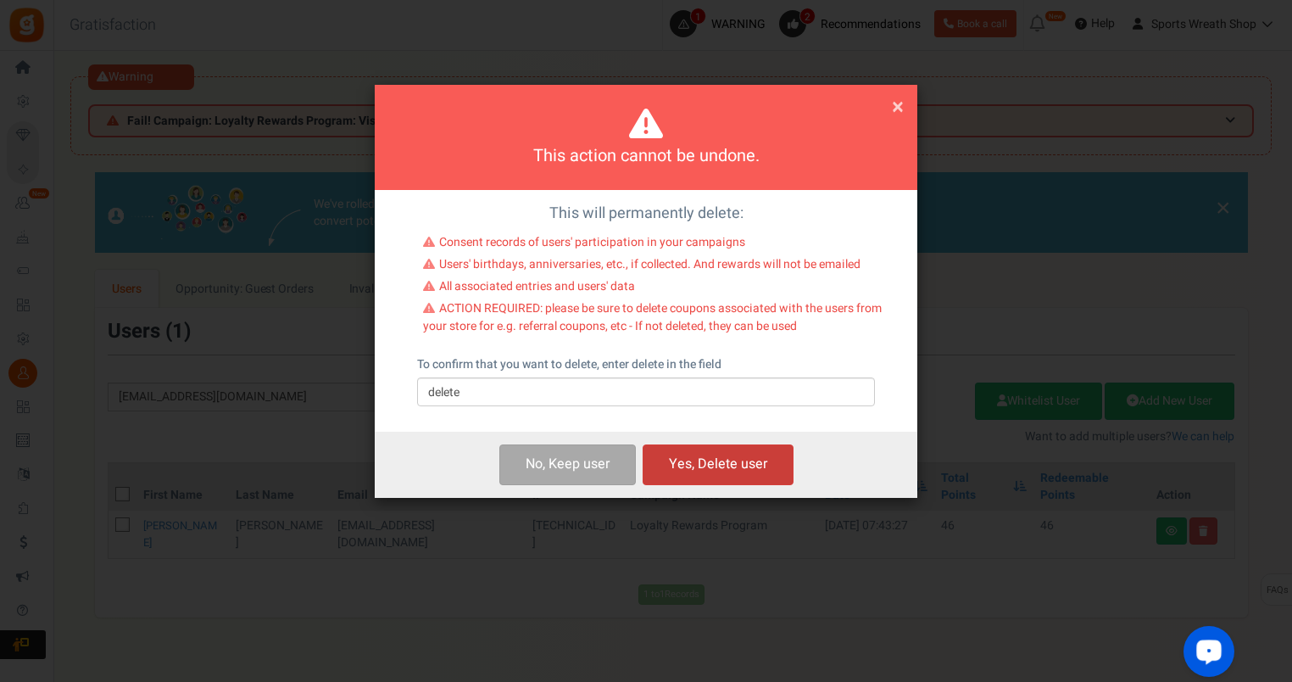
click at [727, 475] on button "Yes, Delete user" at bounding box center [718, 464] width 151 height 40
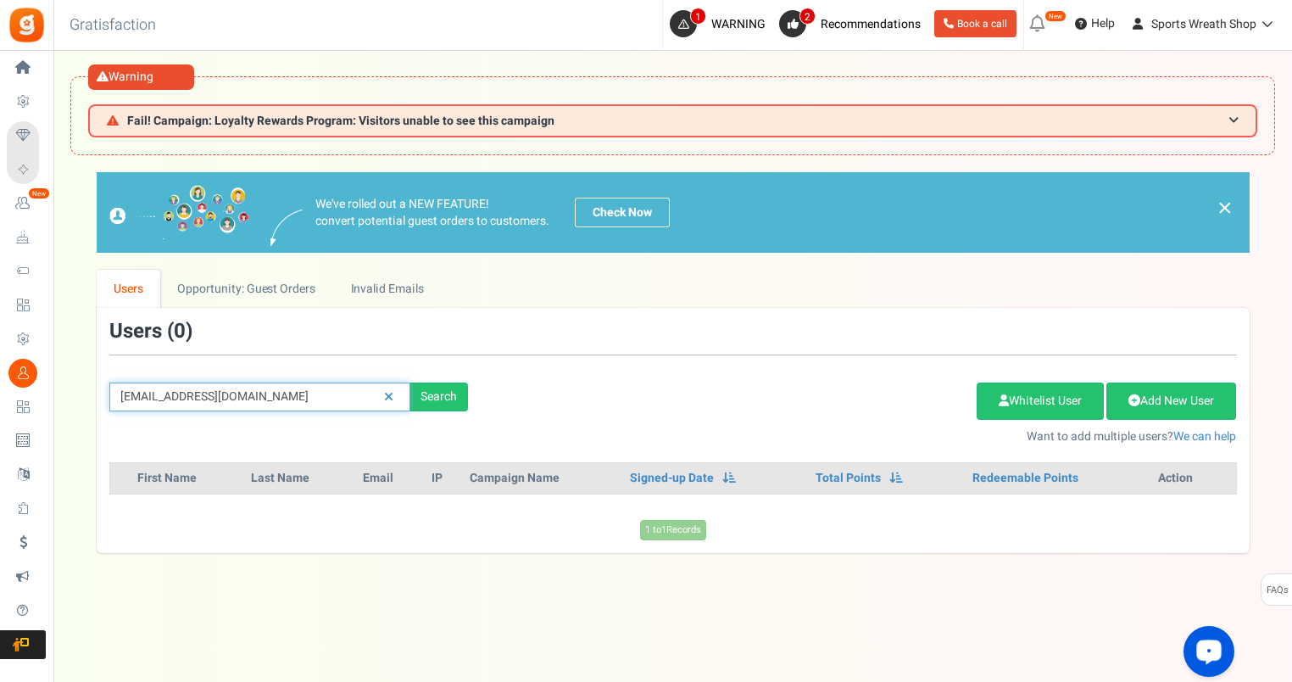
drag, startPoint x: 327, startPoint y: 400, endPoint x: 92, endPoint y: 416, distance: 235.4
click at [98, 414] on div "[EMAIL_ADDRESS][DOMAIN_NAME] Search Add Etsy Order Delete Selected Users Import…" at bounding box center [673, 382] width 1153 height 124
paste input "shopgirlamy@ao"
type input "[EMAIL_ADDRESS][DOMAIN_NAME]"
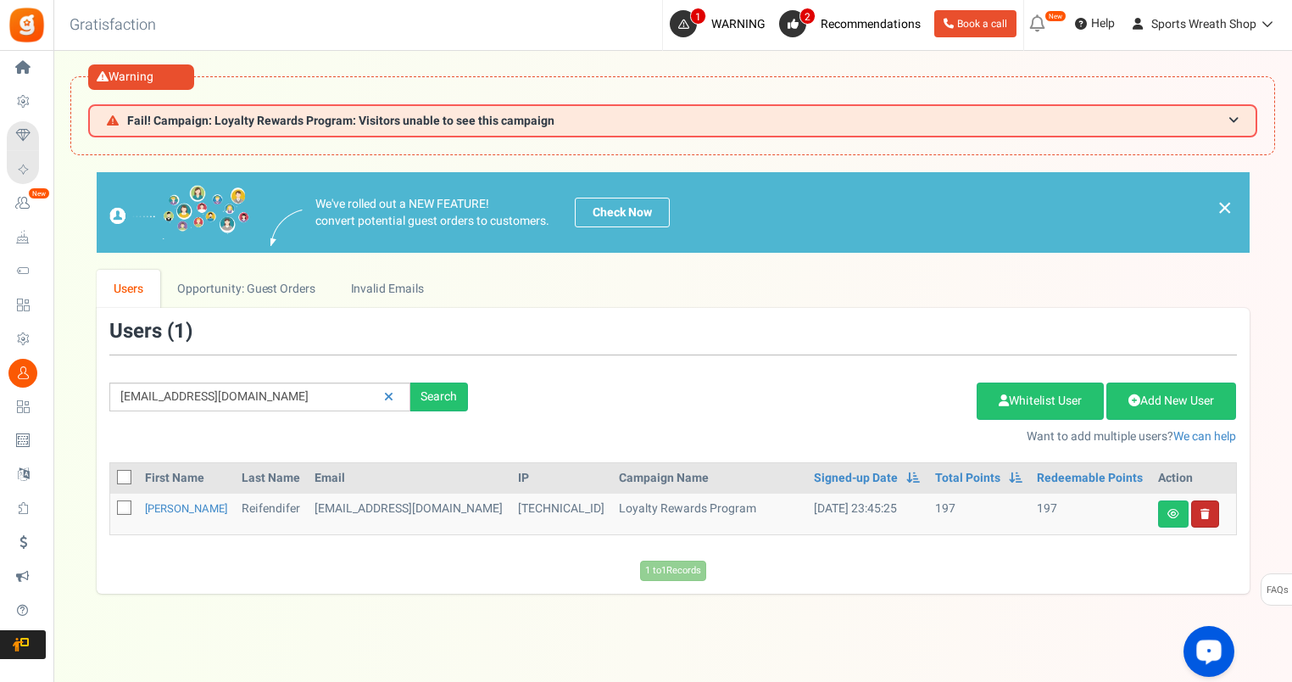
click at [1211, 516] on link at bounding box center [1205, 513] width 28 height 27
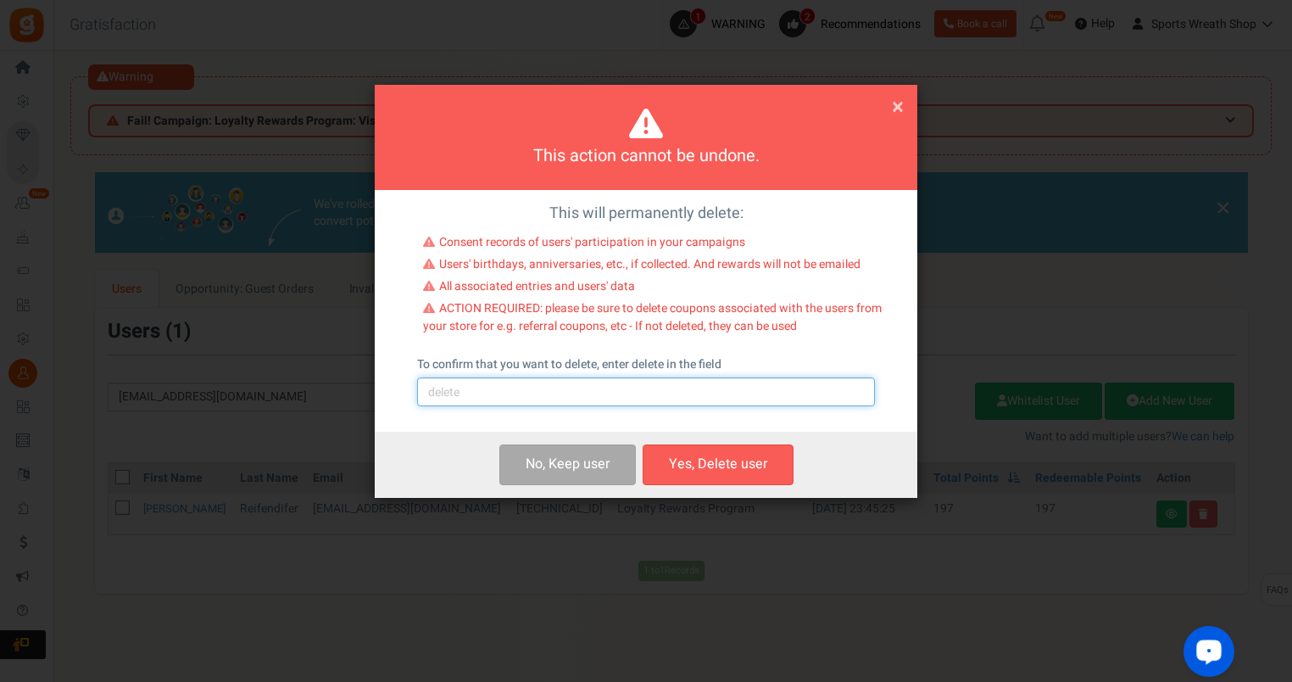
click at [597, 389] on input "text" at bounding box center [646, 391] width 458 height 29
type input "delete"
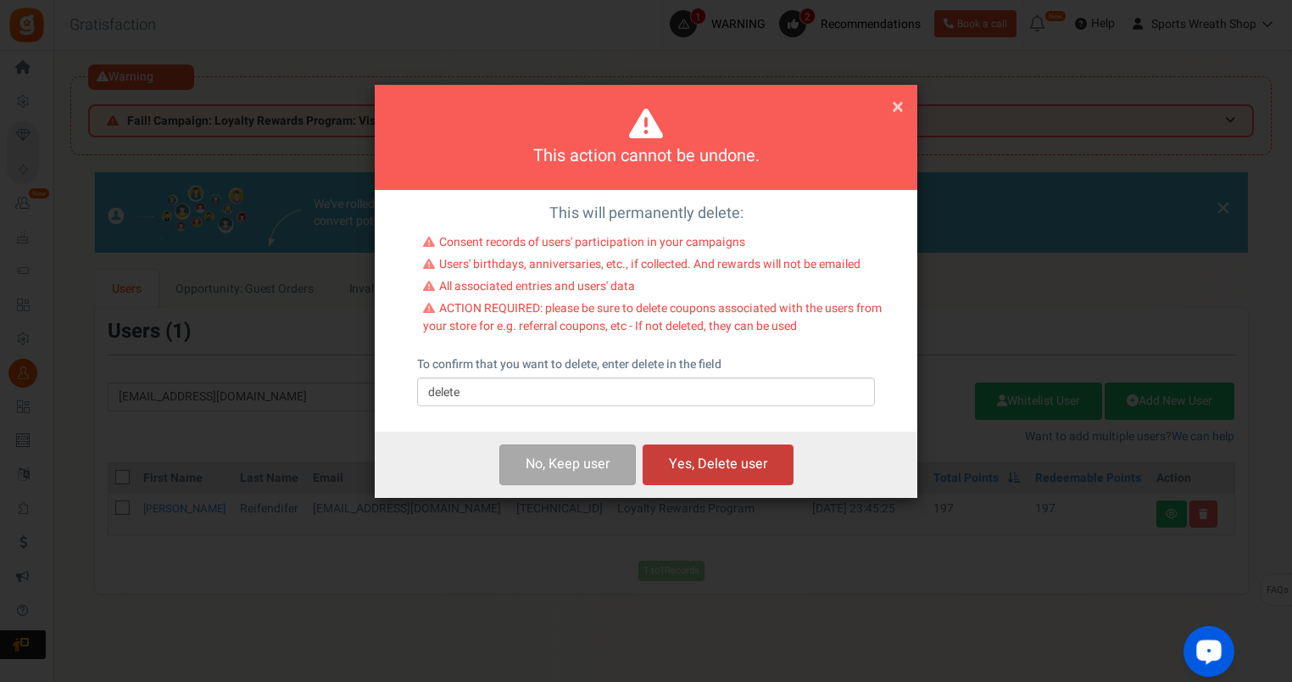
click at [739, 463] on button "Yes, Delete user" at bounding box center [718, 464] width 151 height 40
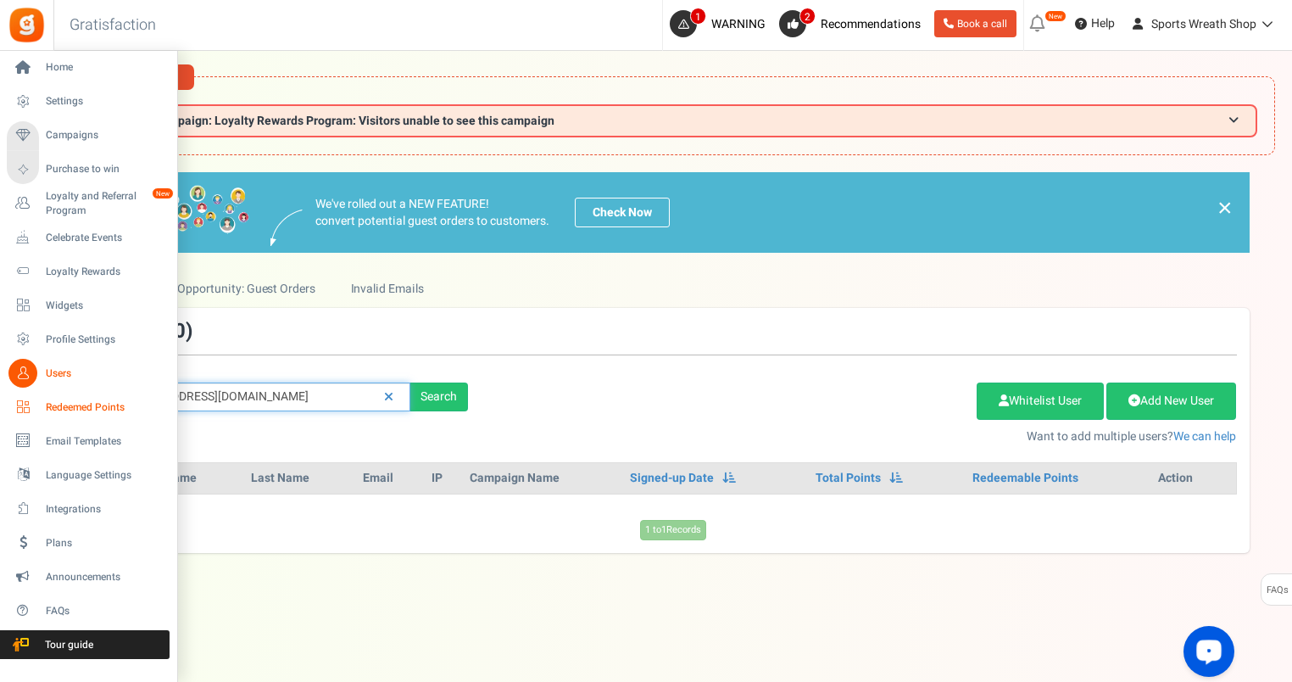
drag, startPoint x: 292, startPoint y: 401, endPoint x: 36, endPoint y: 419, distance: 255.8
click at [36, 419] on div "Home Settings Campaigns Purchase to win Loyalty and Referral Program New Celebr…" at bounding box center [646, 401] width 1292 height 701
paste input "racquelflores777@gmai"
type input "[EMAIL_ADDRESS][DOMAIN_NAME]"
click at [7, 393] on link "Redeemed Points" at bounding box center [88, 407] width 163 height 29
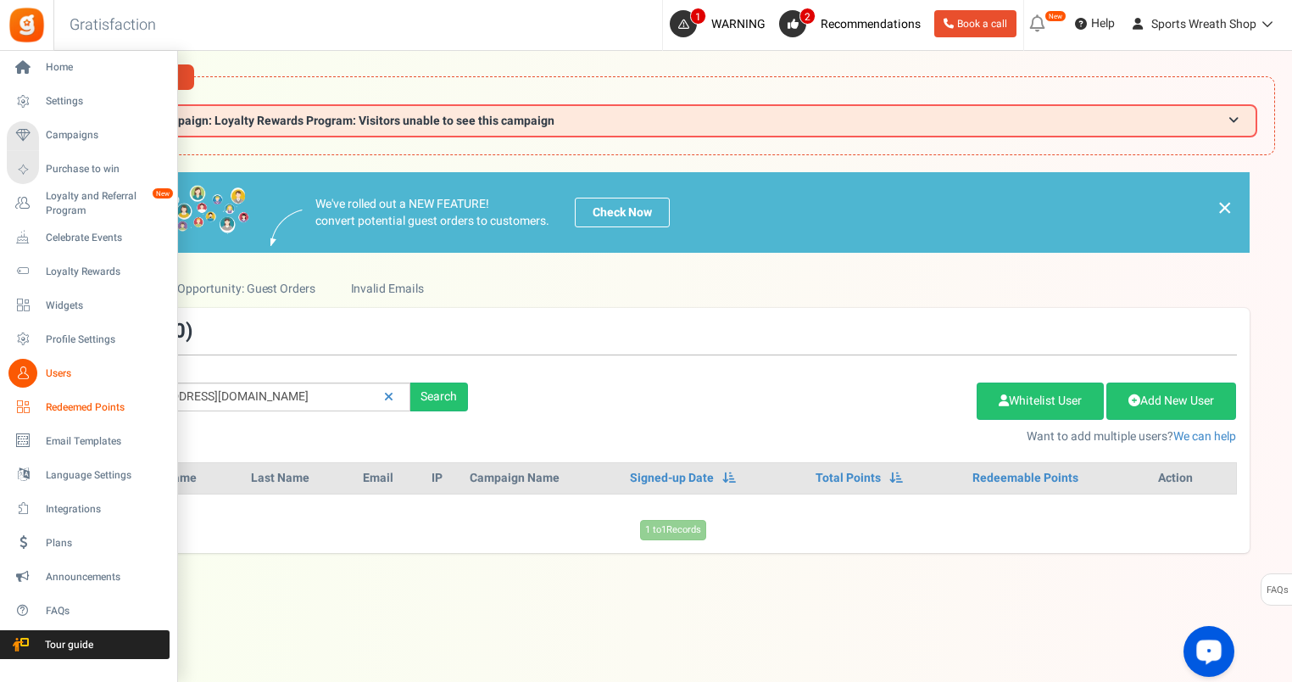
click at [42, 419] on div "Home Settings Campaigns Purchase to win Loyalty and Referral Program New Celebr…" at bounding box center [646, 401] width 1292 height 701
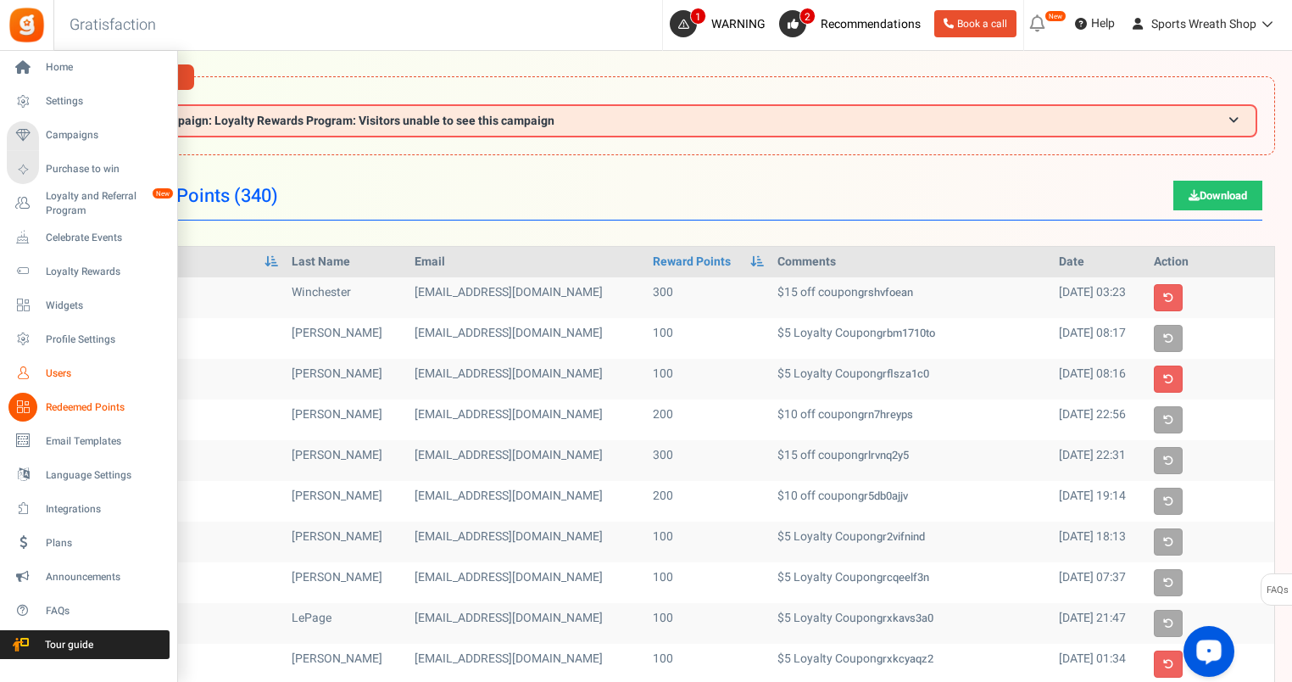
click at [47, 375] on span "Users" at bounding box center [105, 373] width 119 height 14
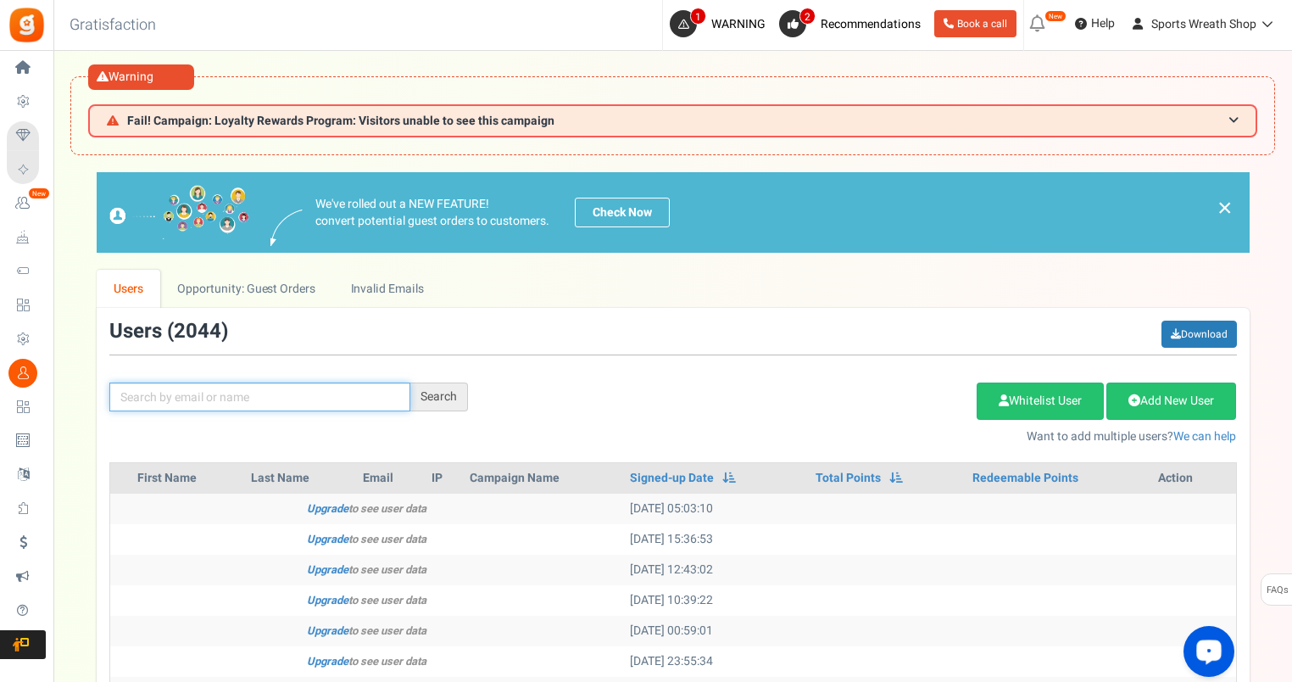
click at [335, 401] on input "text" at bounding box center [259, 396] width 301 height 29
paste input "[EMAIL_ADDRESS][DOMAIN_NAME]"
type input "[EMAIL_ADDRESS][DOMAIN_NAME]"
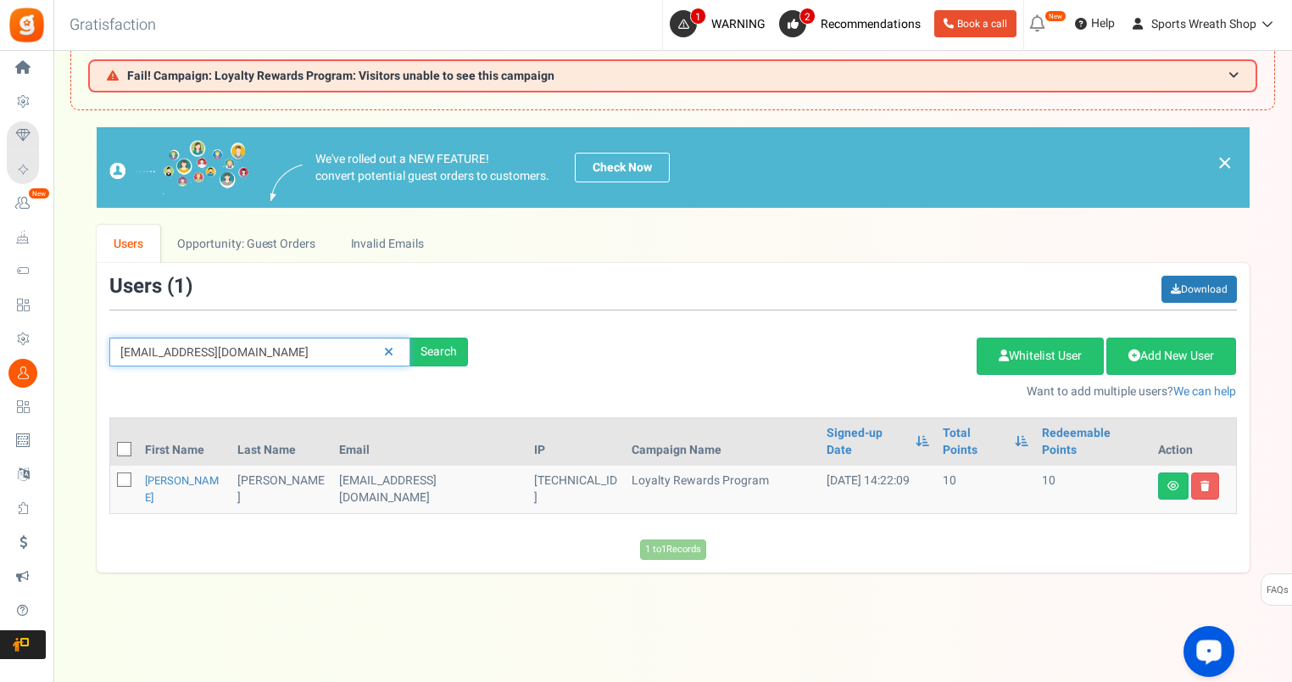
scroll to position [70, 0]
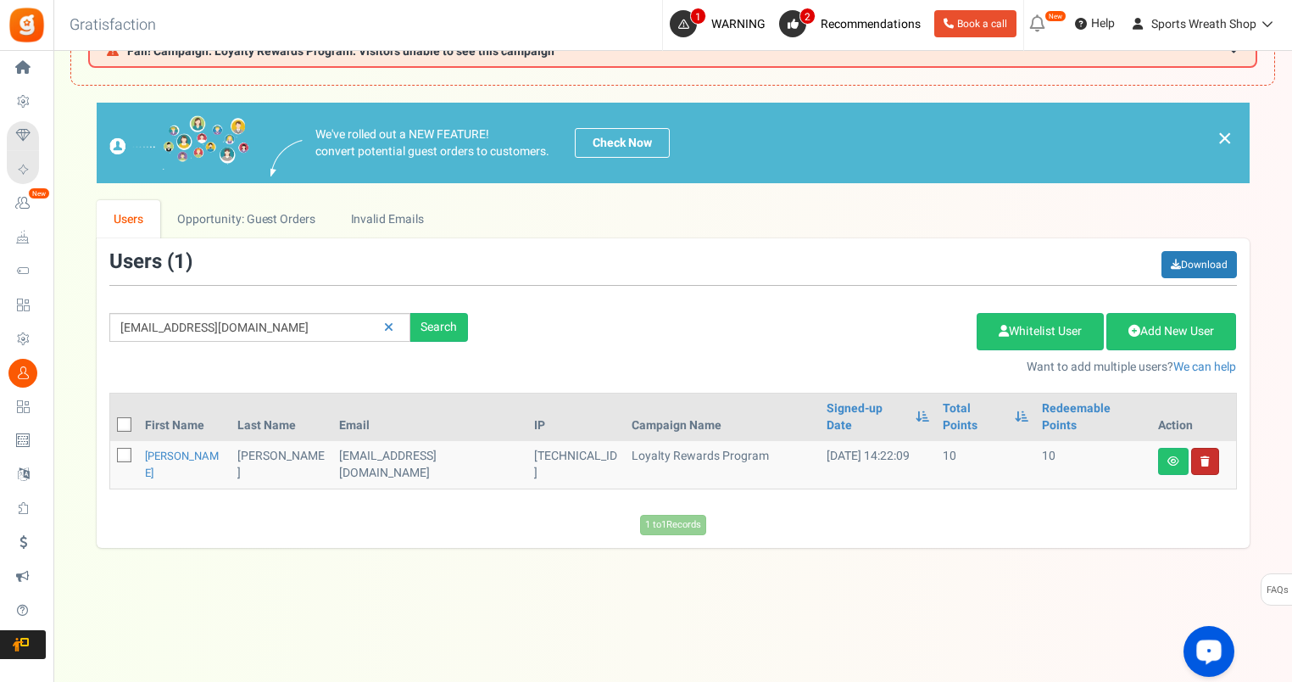
click at [1203, 456] on icon at bounding box center [1205, 461] width 9 height 10
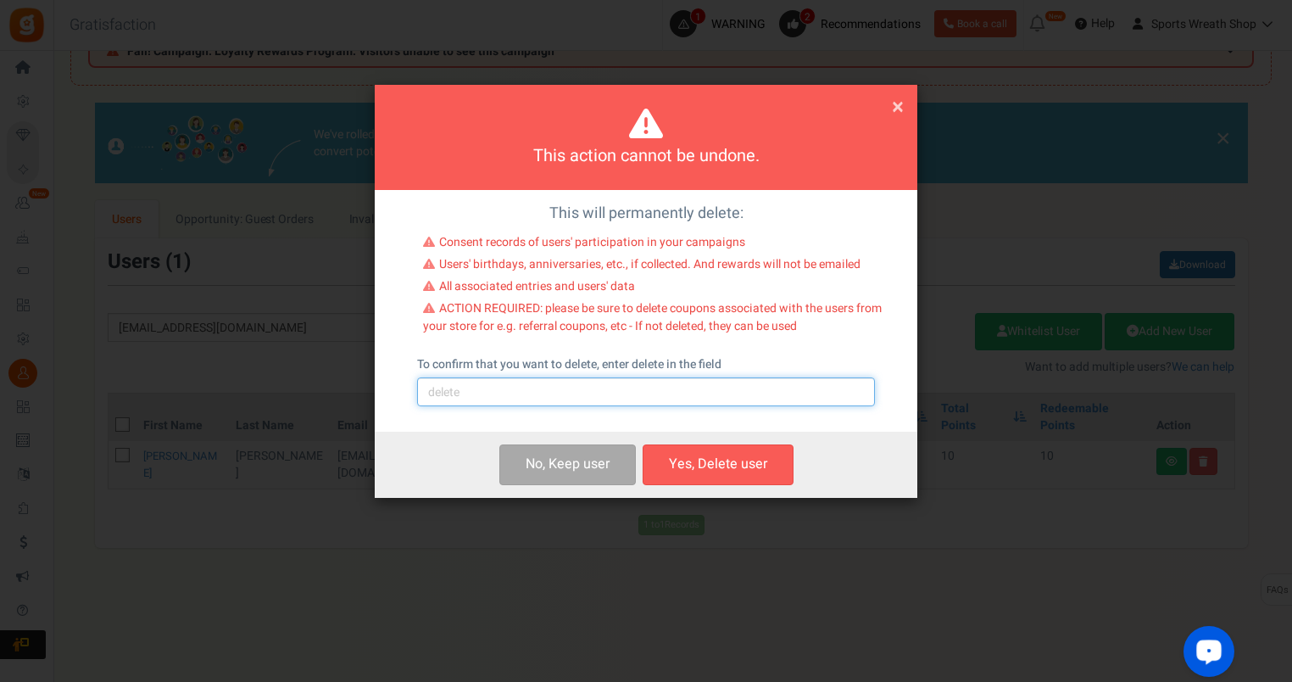
click at [543, 390] on input "text" at bounding box center [646, 391] width 458 height 29
type input "delete"
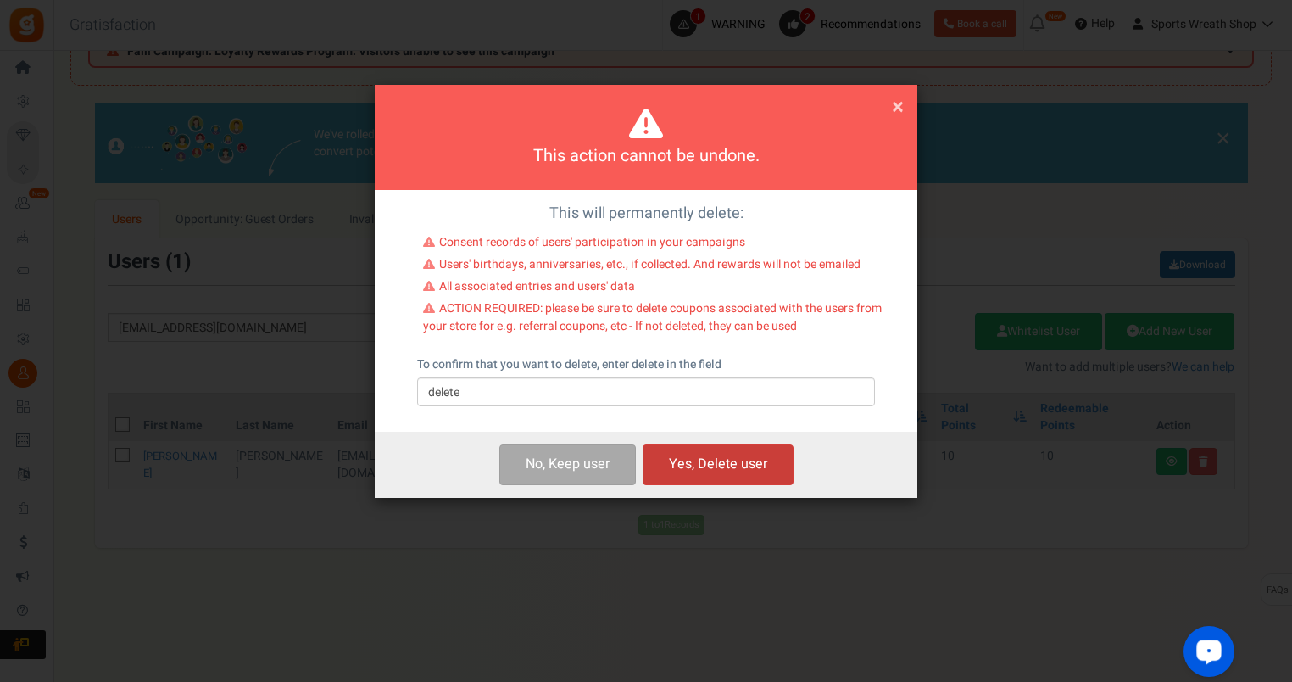
click at [722, 461] on button "Yes, Delete user" at bounding box center [718, 464] width 151 height 40
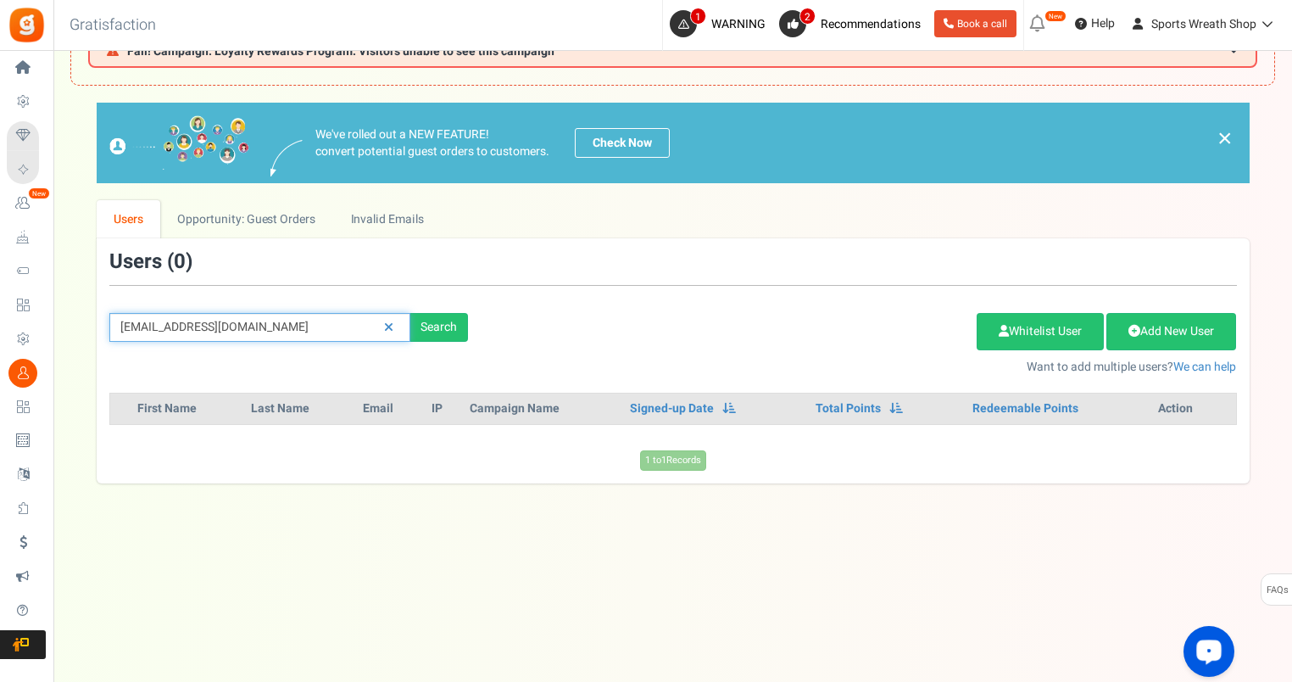
drag, startPoint x: 298, startPoint y: 332, endPoint x: 93, endPoint y: 337, distance: 205.2
click at [72, 337] on div "We've rolled out a NEW FEATURE! convert potential guest orders to customers. Ch…" at bounding box center [672, 293] width 1205 height 380
paste input "[EMAIL_ADDRESS]"
type input "[EMAIL_ADDRESS][DOMAIN_NAME]"
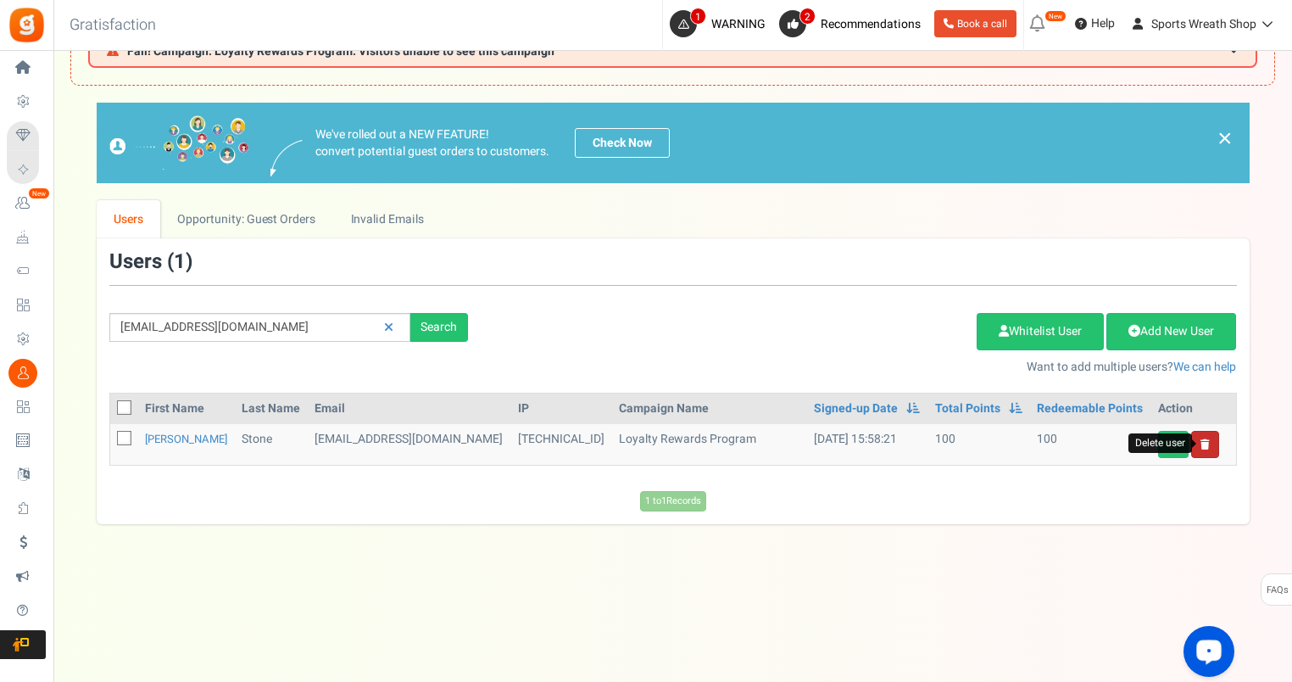
click at [1207, 442] on icon at bounding box center [1205, 444] width 9 height 10
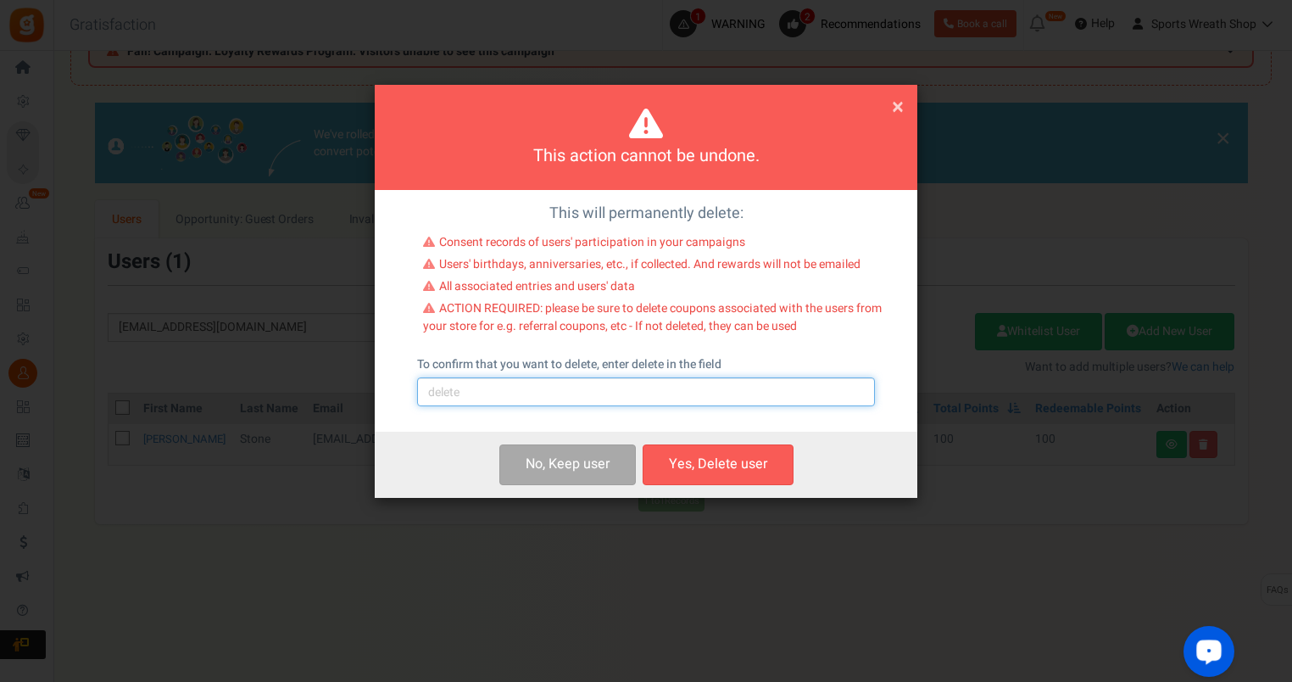
click at [540, 384] on input "text" at bounding box center [646, 391] width 458 height 29
type input "delete"
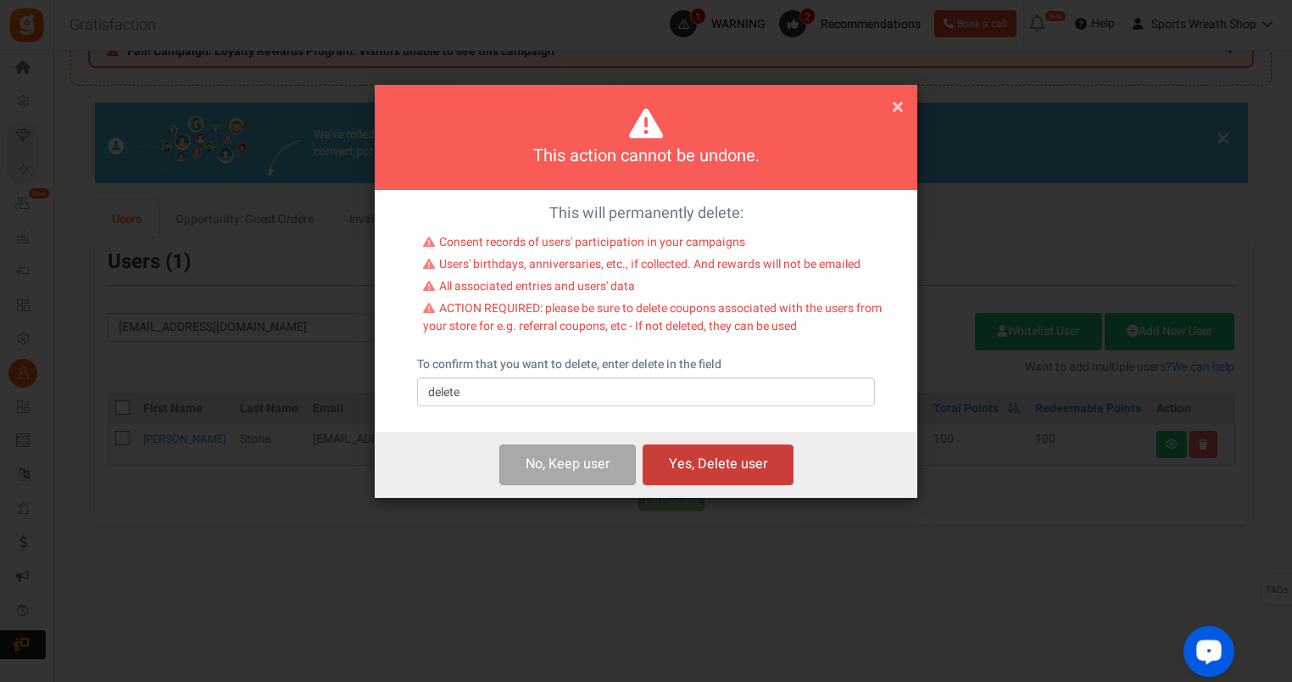
click at [726, 465] on button "Yes, Delete user" at bounding box center [718, 464] width 151 height 40
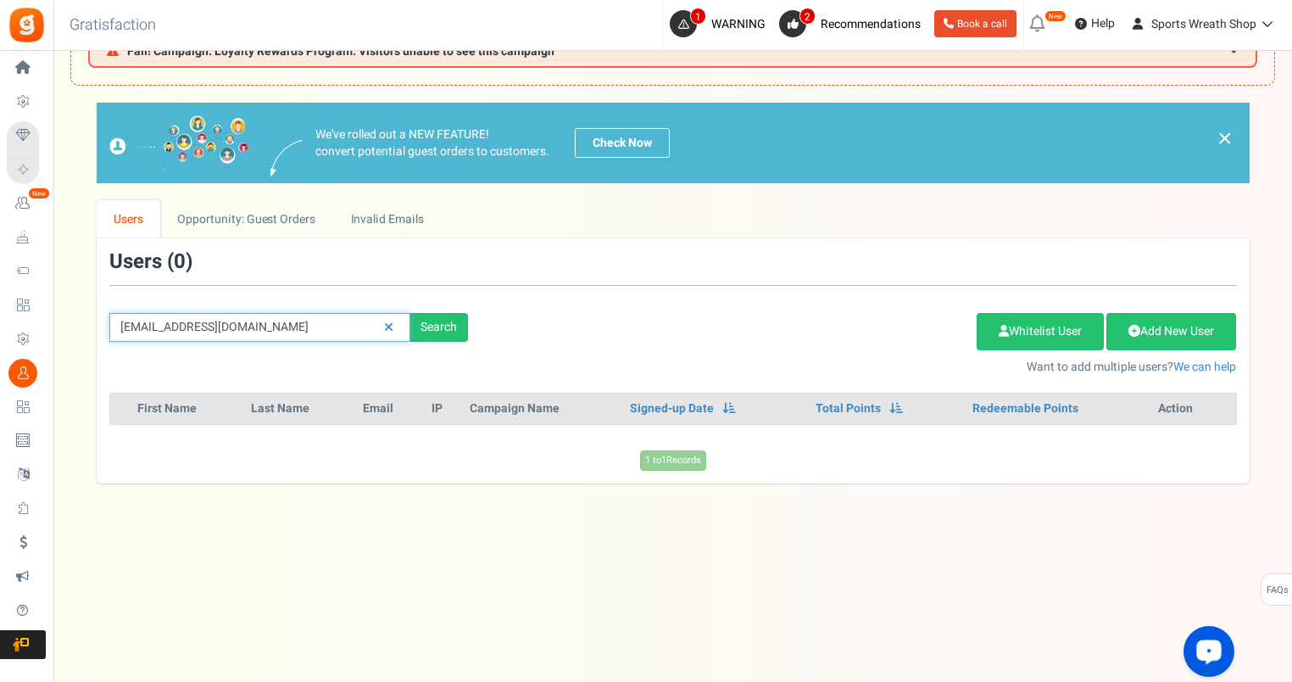
drag, startPoint x: 283, startPoint y: 326, endPoint x: 104, endPoint y: 324, distance: 178.9
click at [105, 324] on div "[EMAIL_ADDRESS][DOMAIN_NAME] Search" at bounding box center [289, 327] width 384 height 29
paste input "ortdeanna"
type input "[EMAIL_ADDRESS][DOMAIN_NAME]"
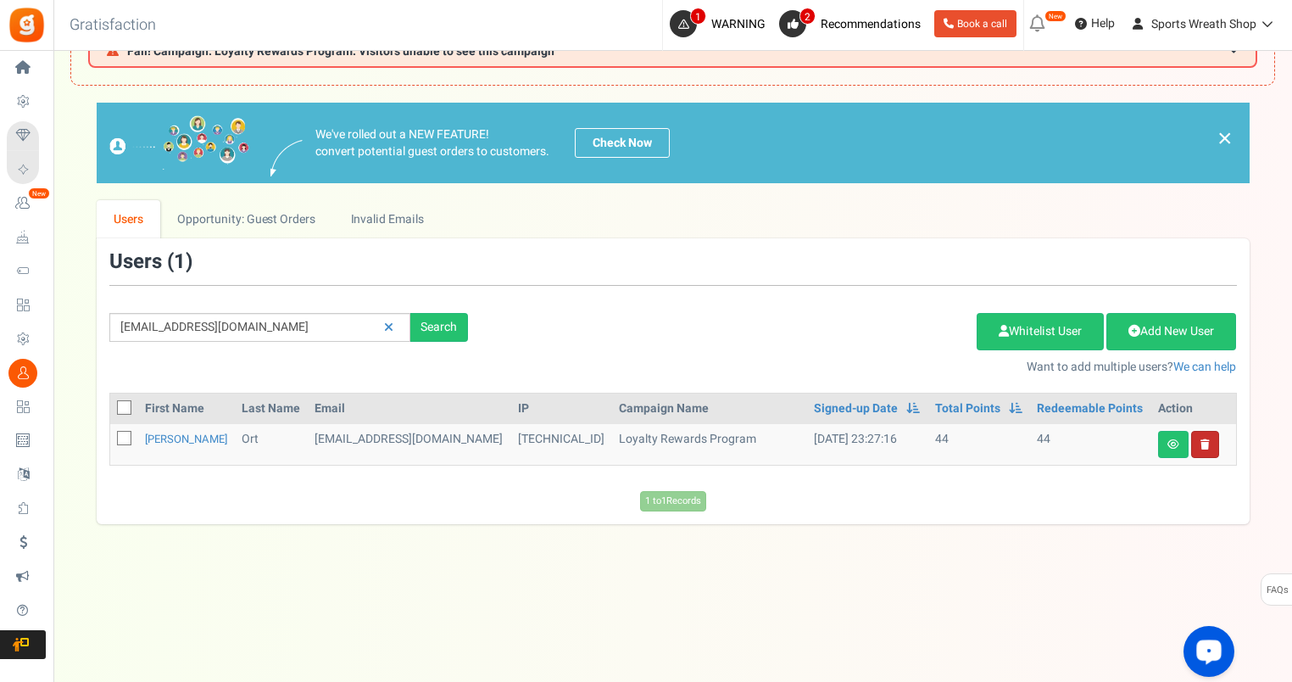
click at [1213, 450] on link at bounding box center [1205, 444] width 28 height 27
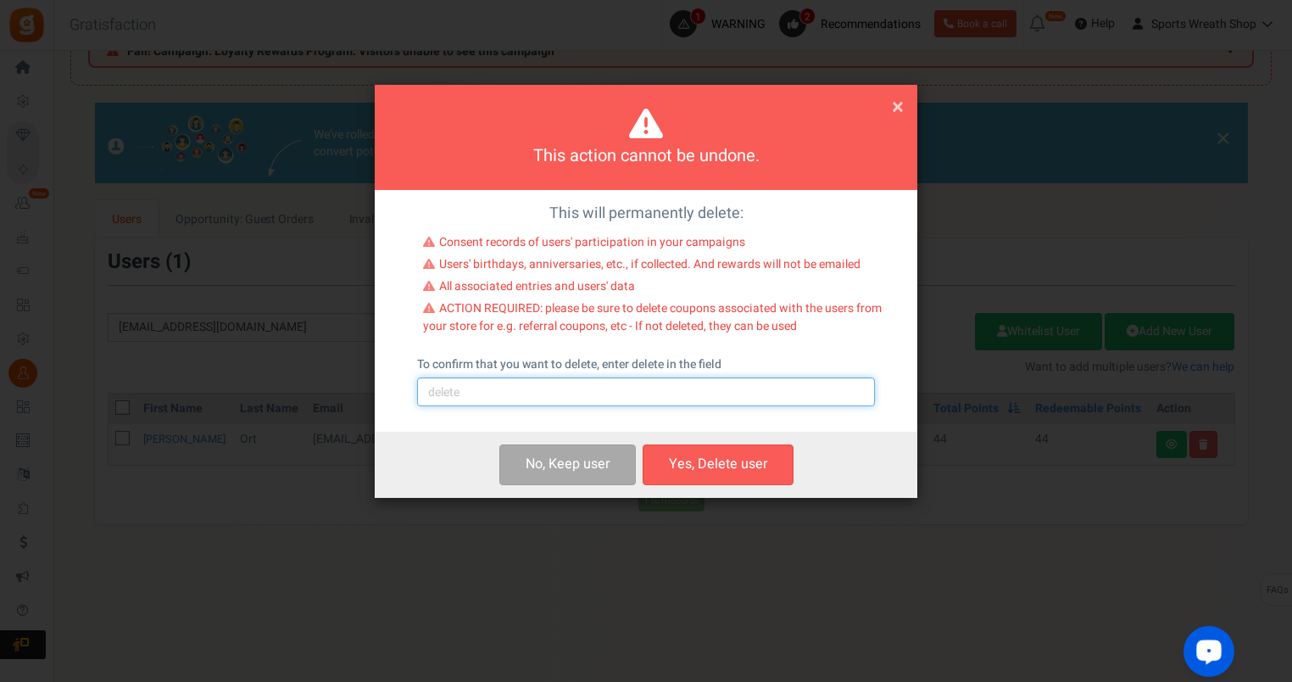
click at [571, 406] on input "text" at bounding box center [646, 391] width 458 height 29
type input "delete"
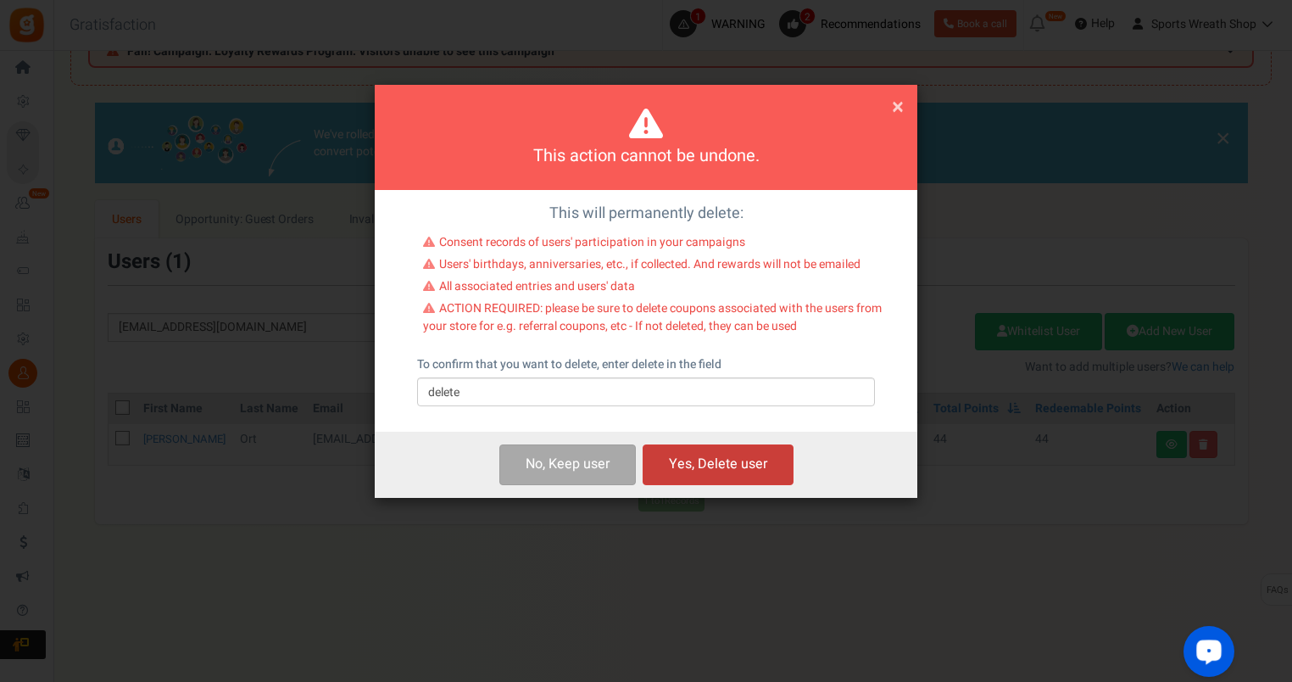
click at [718, 458] on button "Yes, Delete user" at bounding box center [718, 464] width 151 height 40
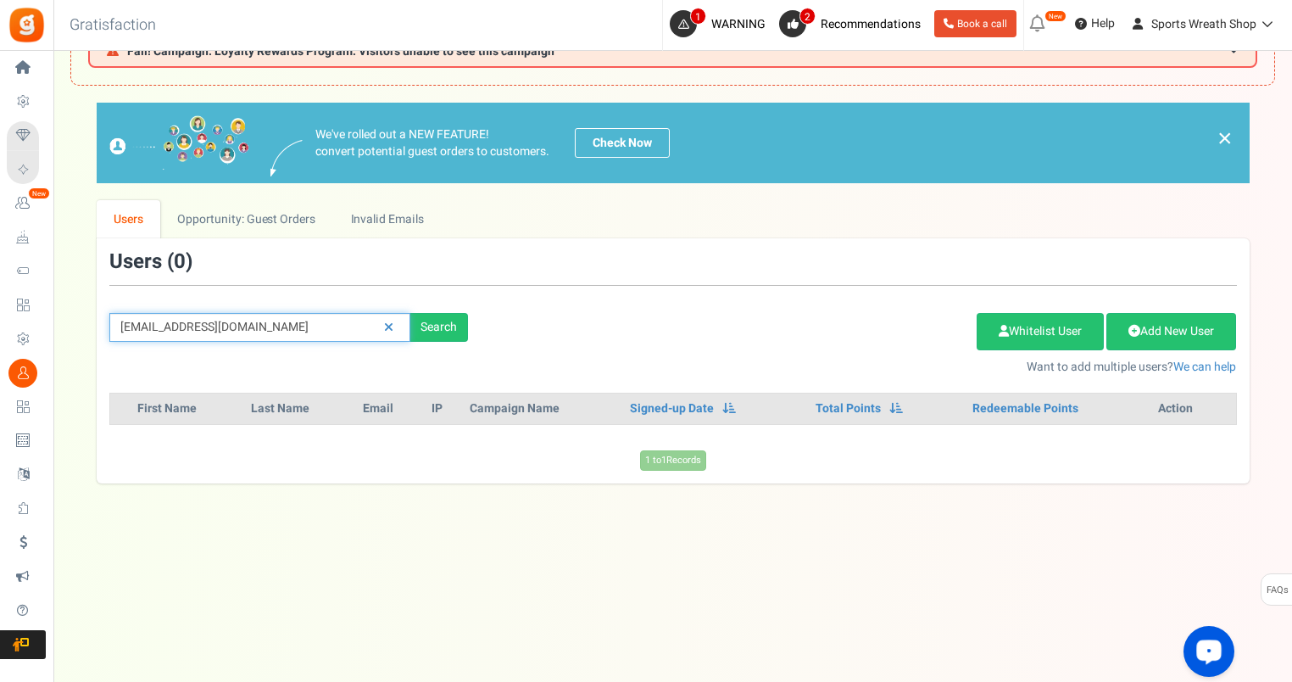
drag, startPoint x: 305, startPoint y: 322, endPoint x: 103, endPoint y: 326, distance: 201.8
click at [103, 326] on div "[EMAIL_ADDRESS][DOMAIN_NAME] Search" at bounding box center [289, 327] width 384 height 29
paste input "[EMAIL_ADDRESS][DOMAIN_NAME]"
type input "[EMAIL_ADDRESS][DOMAIN_NAME]"
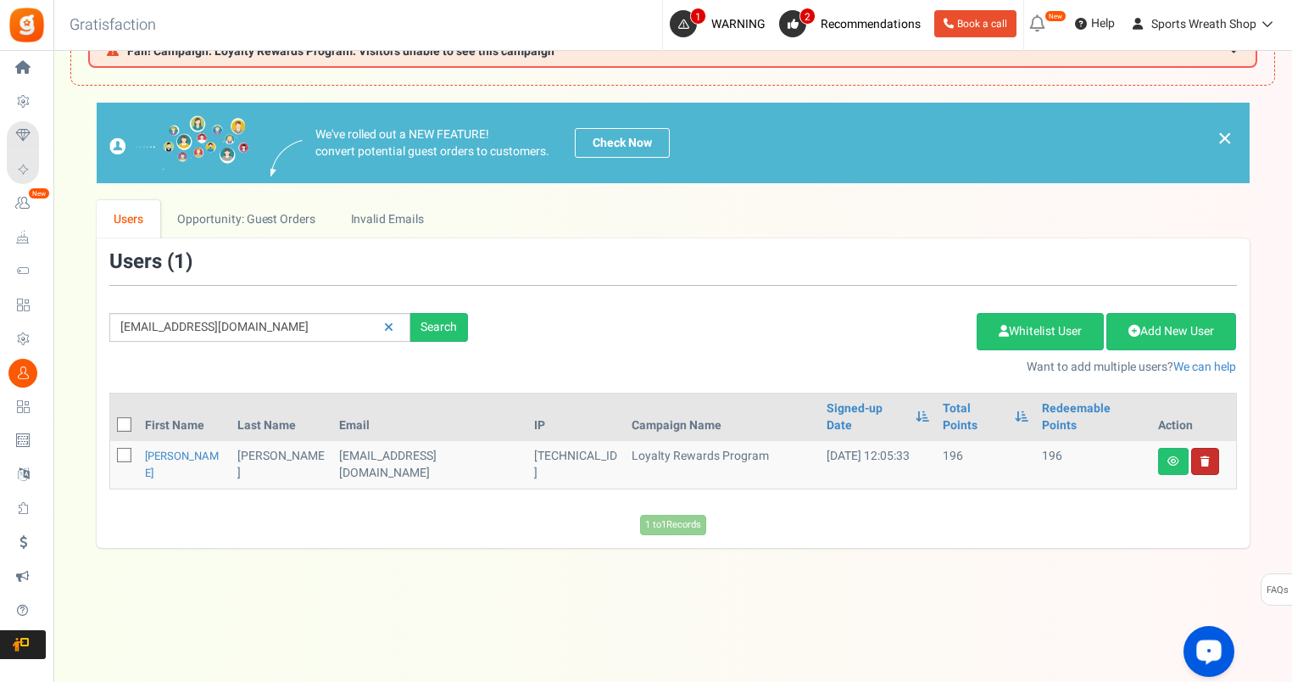
click at [1213, 448] on link at bounding box center [1205, 461] width 28 height 27
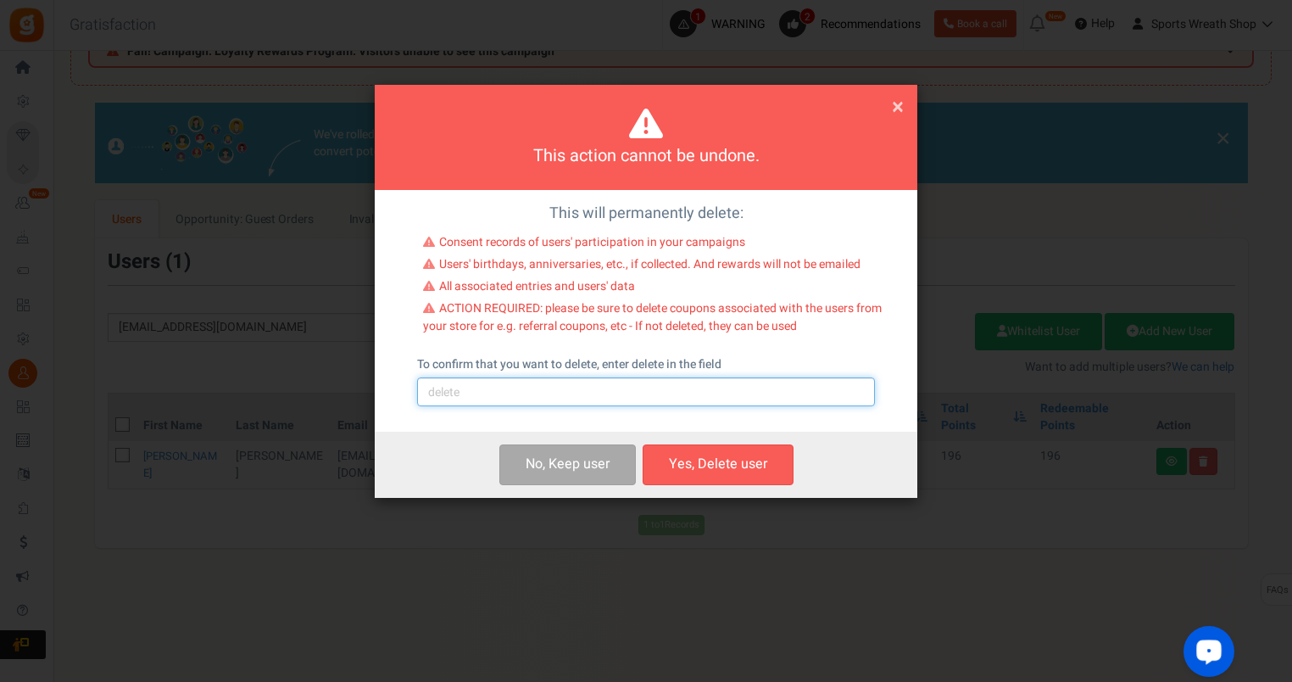
click at [518, 394] on input "text" at bounding box center [646, 391] width 458 height 29
type input "delete"
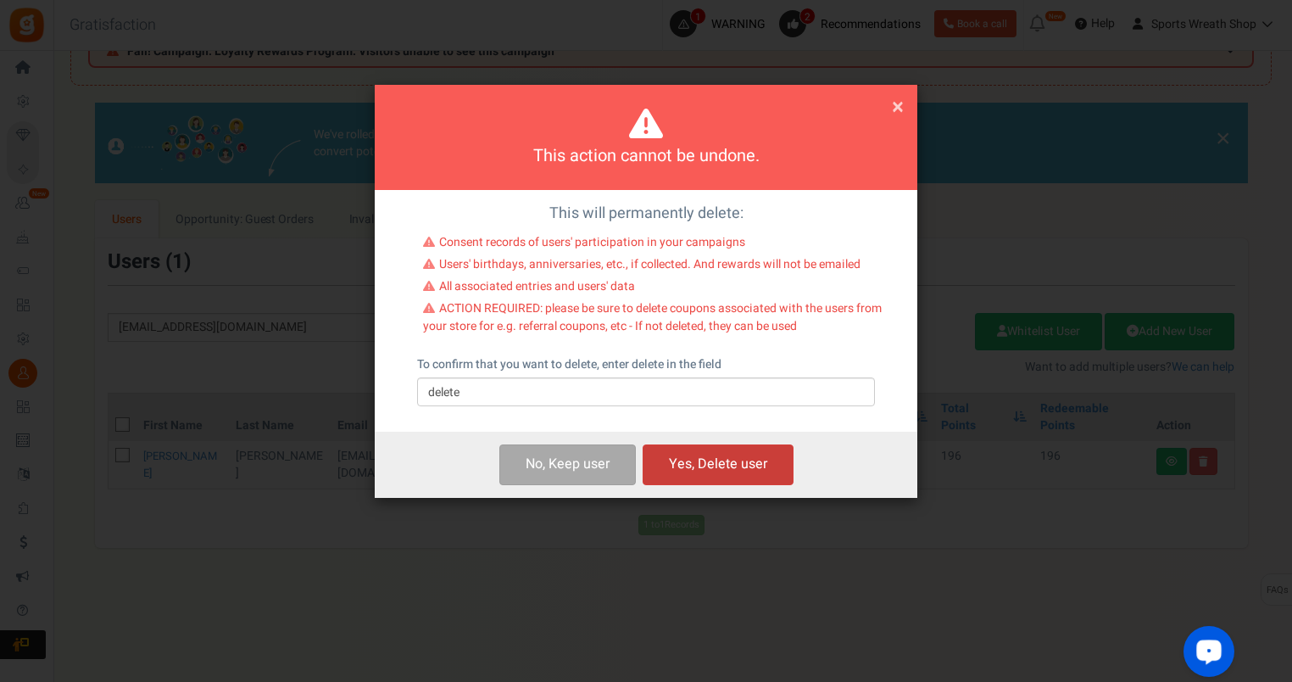
click at [670, 464] on button "Yes, Delete user" at bounding box center [718, 464] width 151 height 40
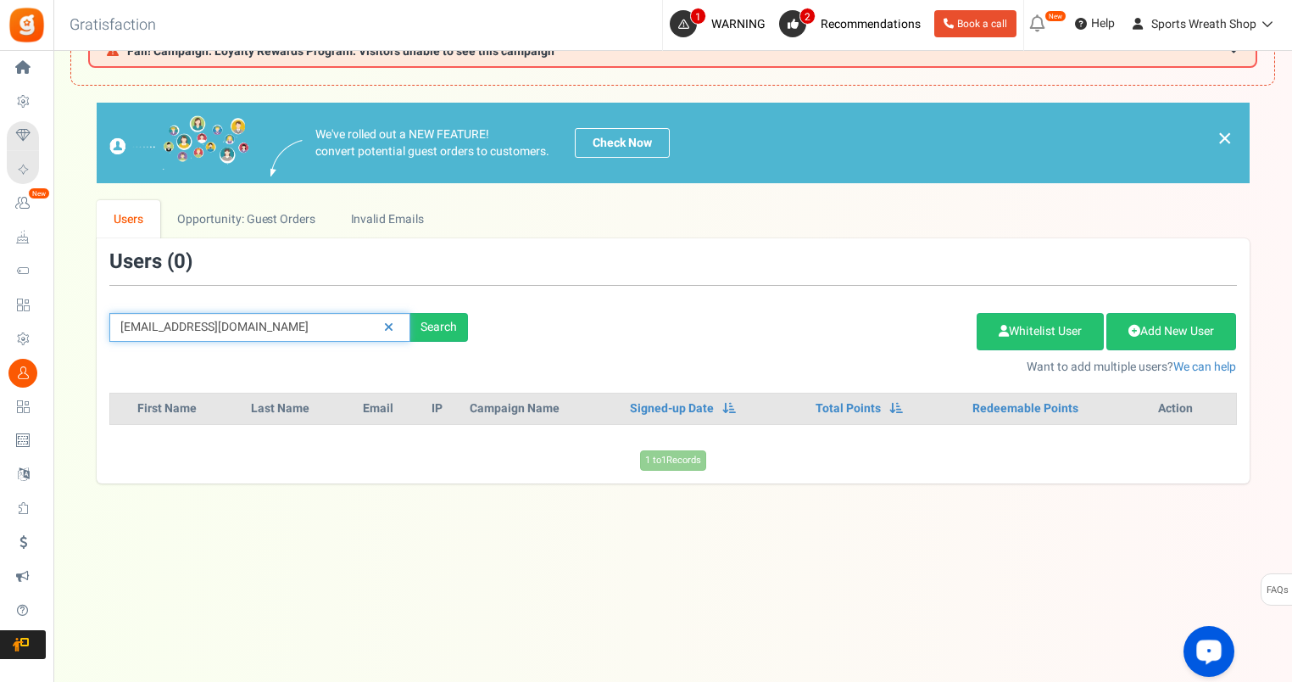
drag, startPoint x: 262, startPoint y: 331, endPoint x: 96, endPoint y: 331, distance: 166.2
click at [97, 331] on div "[EMAIL_ADDRESS][DOMAIN_NAME] Search" at bounding box center [289, 327] width 384 height 29
paste input "[EMAIL_ADDRESS][DOMAIN_NAME]"
type input "[EMAIL_ADDRESS][DOMAIN_NAME]"
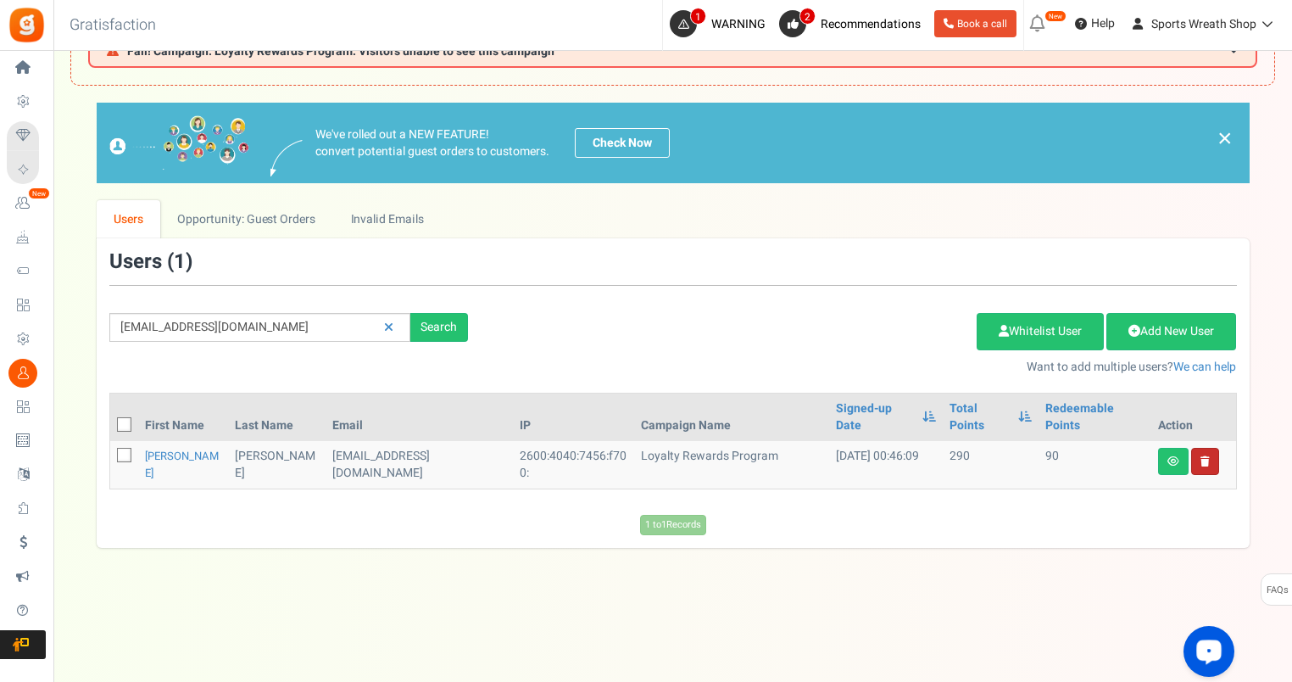
click at [1211, 448] on link at bounding box center [1205, 461] width 28 height 27
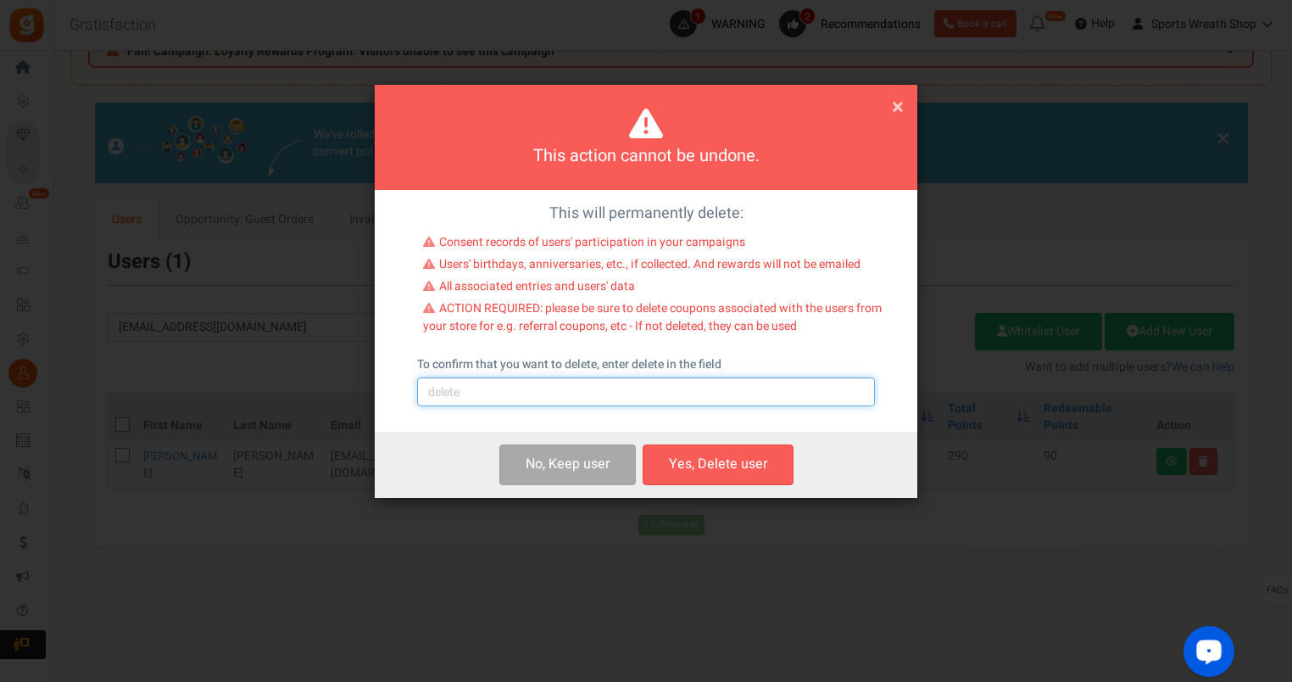
click at [559, 397] on input "text" at bounding box center [646, 391] width 458 height 29
type input "delete"
drag, startPoint x: 736, startPoint y: 461, endPoint x: 839, endPoint y: 431, distance: 107.0
click at [734, 461] on button "Yes, Delete user" at bounding box center [718, 464] width 151 height 40
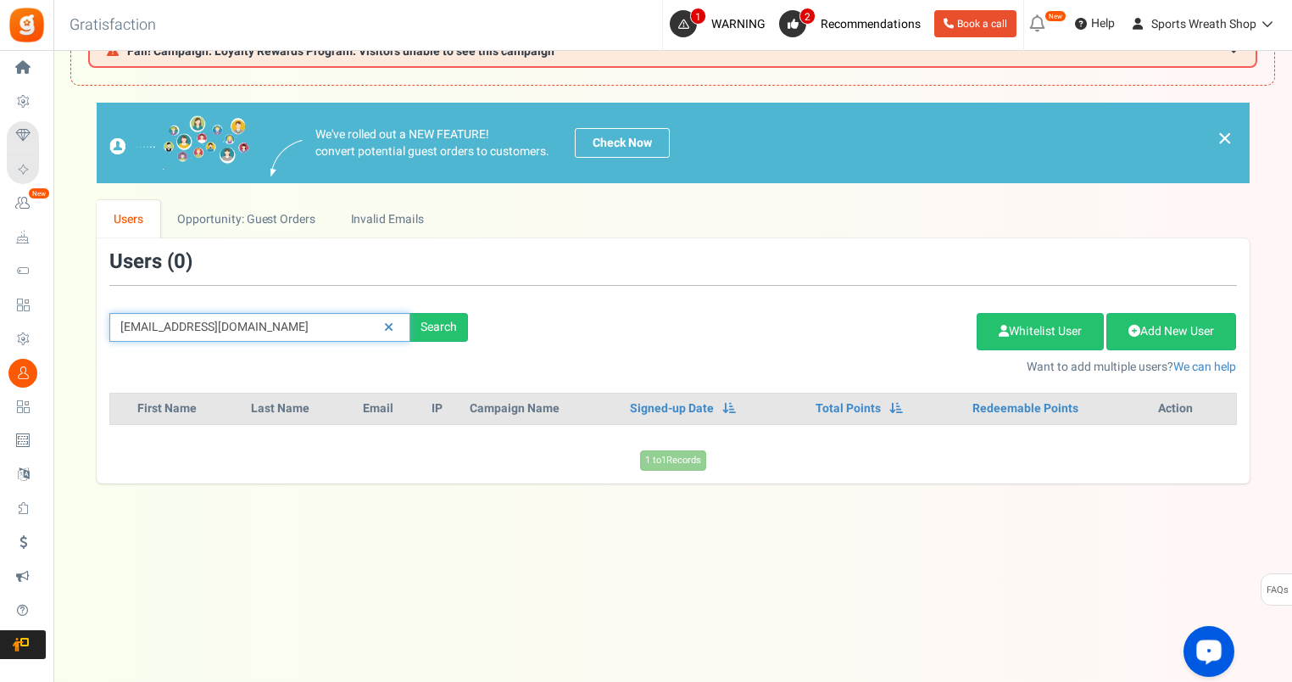
drag, startPoint x: 271, startPoint y: 321, endPoint x: 101, endPoint y: 326, distance: 170.5
click at [98, 326] on div "[EMAIL_ADDRESS][DOMAIN_NAME] Search" at bounding box center [289, 327] width 384 height 29
paste input "[EMAIL_ADDRESS]"
type input "[EMAIL_ADDRESS][DOMAIN_NAME]"
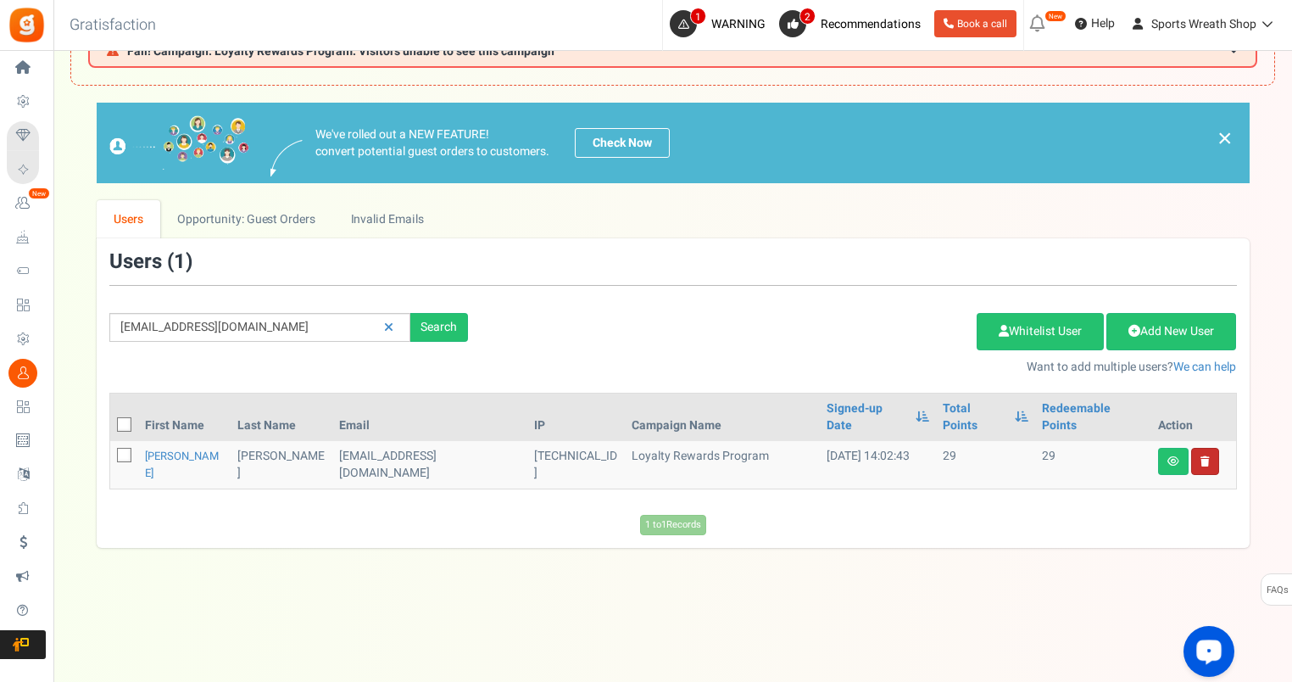
click at [1207, 448] on link at bounding box center [1205, 461] width 28 height 27
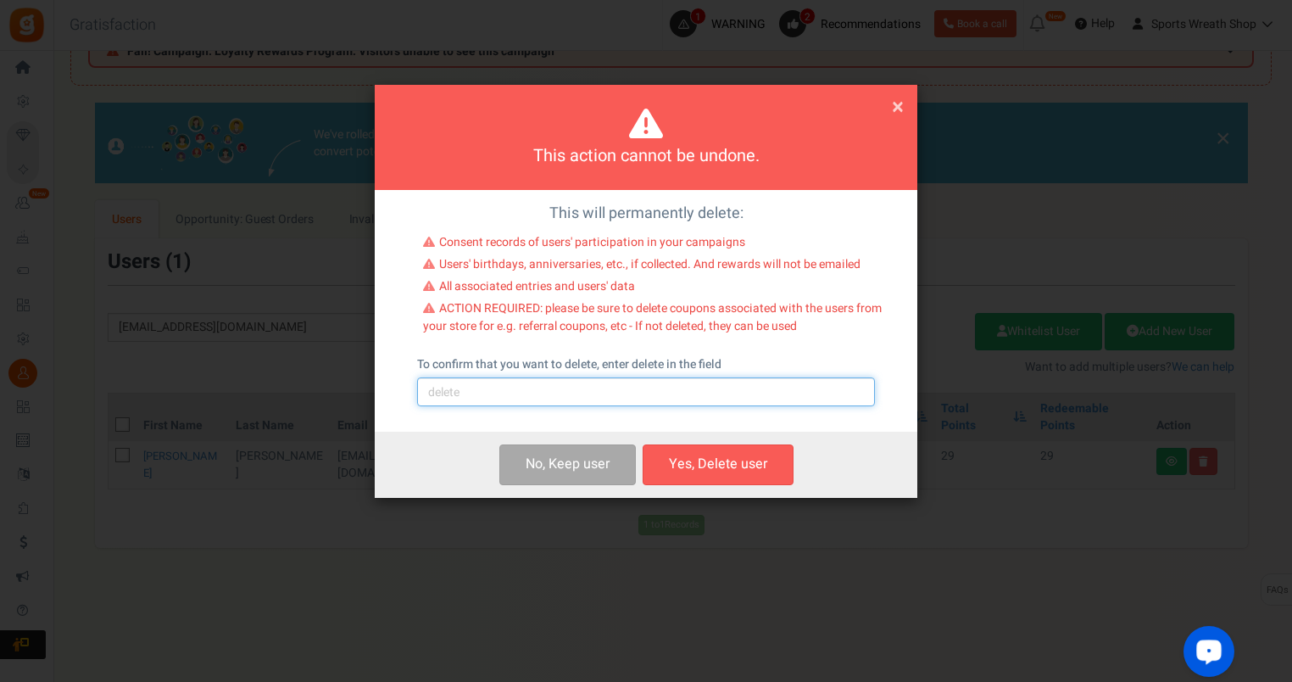
click at [505, 380] on input "text" at bounding box center [646, 391] width 458 height 29
type input "delete"
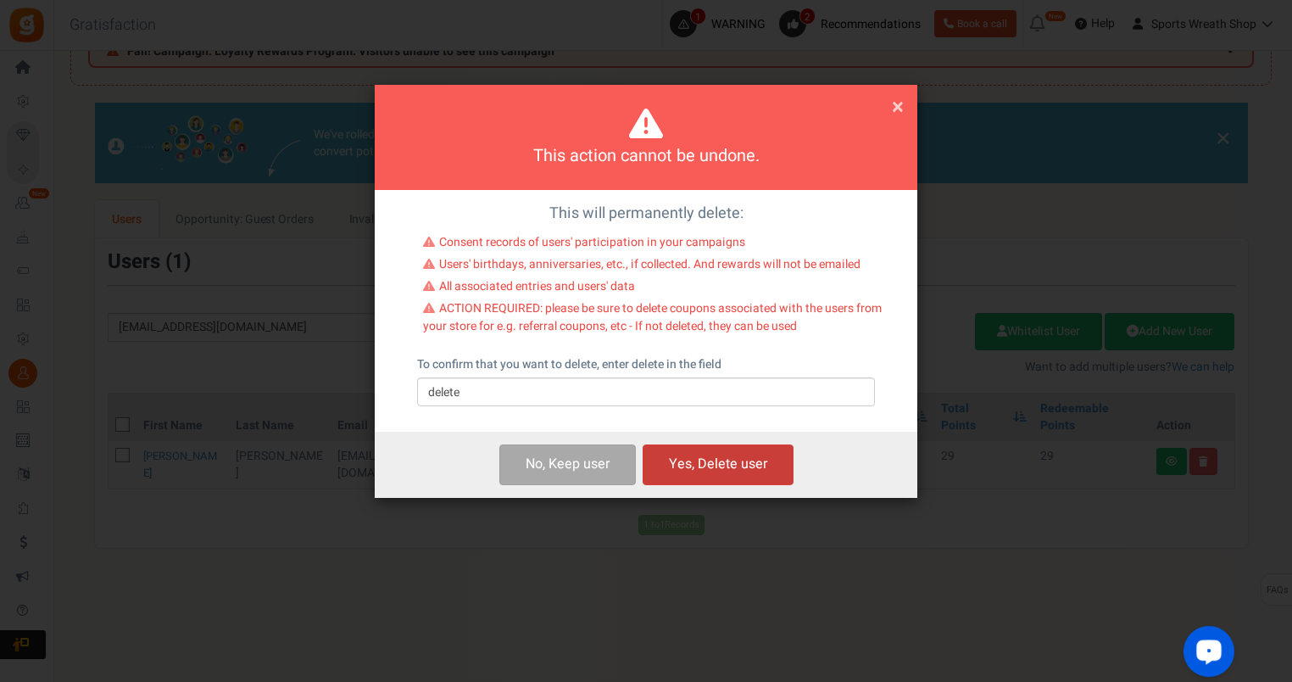
click at [694, 464] on button "Yes, Delete user" at bounding box center [718, 464] width 151 height 40
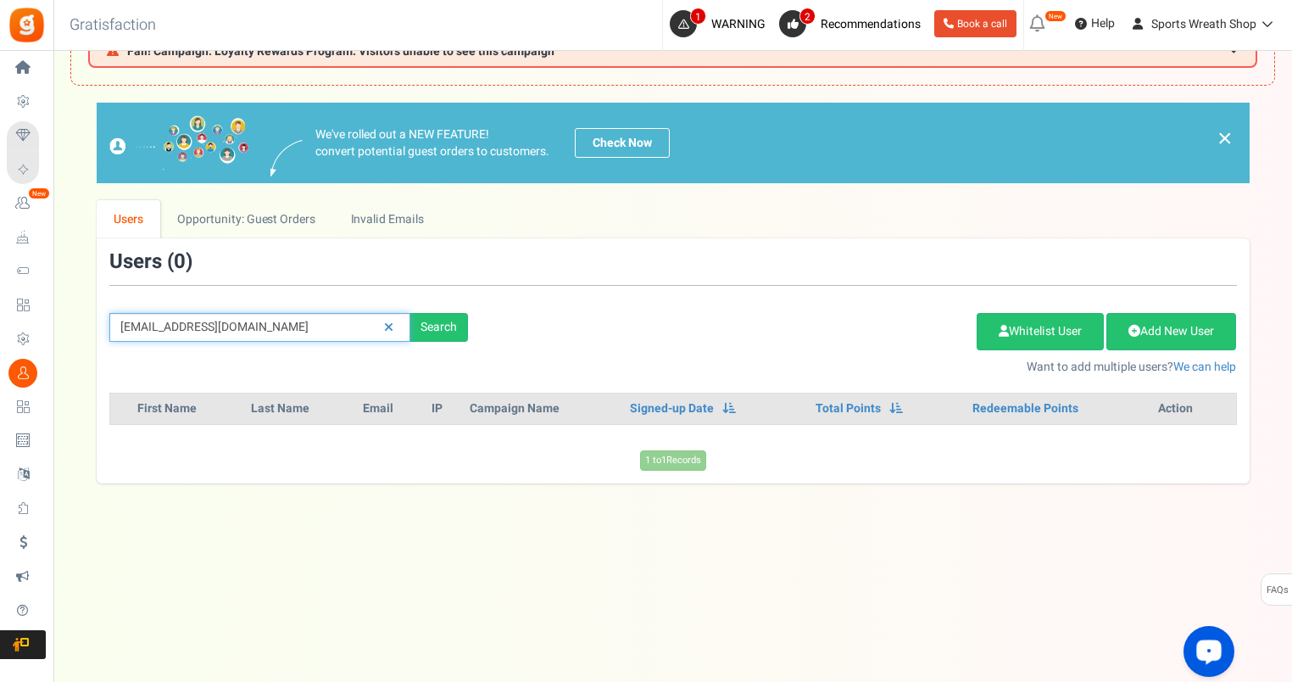
drag, startPoint x: 286, startPoint y: 326, endPoint x: 93, endPoint y: 343, distance: 193.3
click at [93, 343] on div "We've rolled out a NEW FEATURE! convert potential guest orders to customers. Ch…" at bounding box center [672, 293] width 1205 height 380
paste input "[EMAIL_ADDRESS]"
type input "[EMAIL_ADDRESS][DOMAIN_NAME]"
click at [97, 343] on div "[EMAIL_ADDRESS][DOMAIN_NAME] Search Add Etsy Order Delete Selected Users Import…" at bounding box center [673, 313] width 1153 height 124
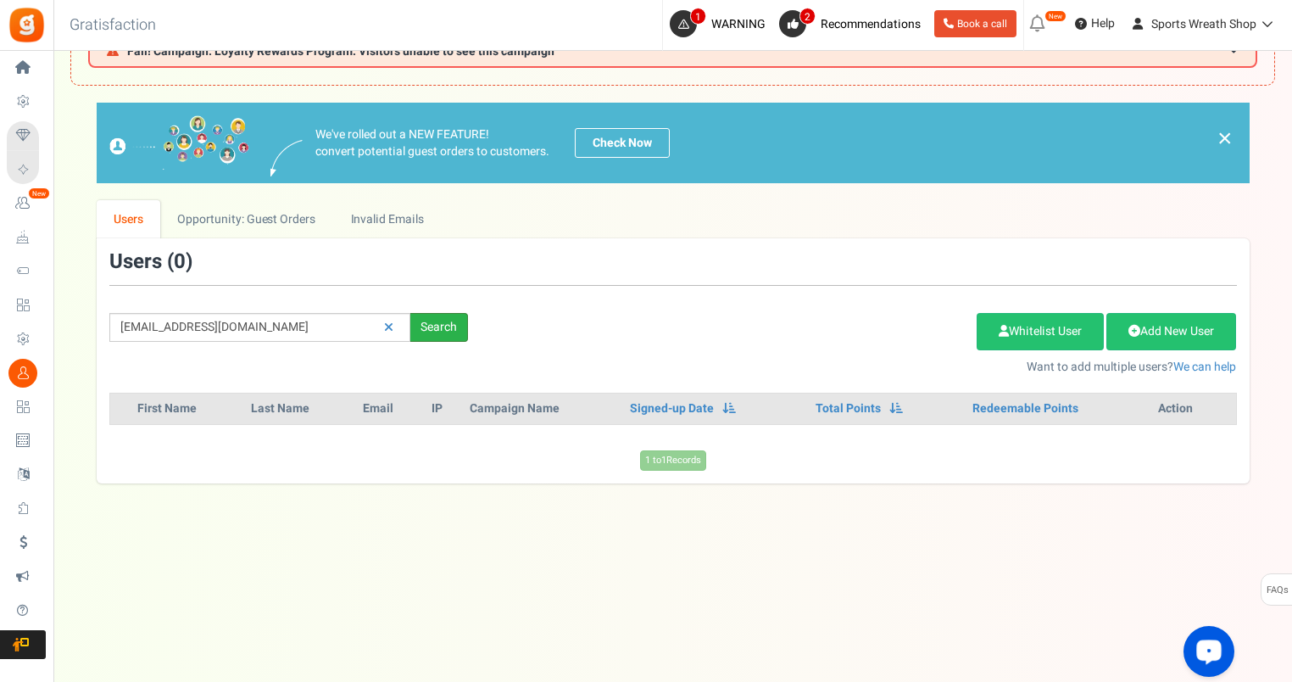
click at [451, 323] on div "Search" at bounding box center [439, 327] width 58 height 29
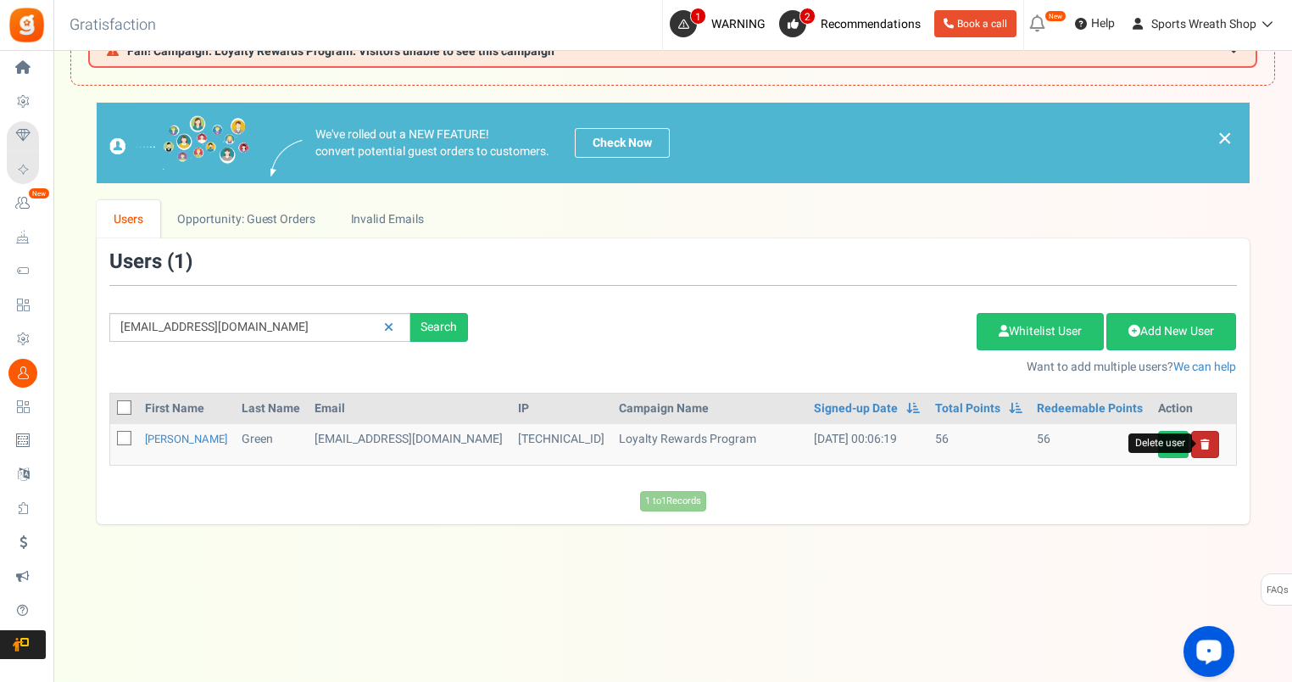
click at [1203, 442] on icon at bounding box center [1205, 444] width 9 height 10
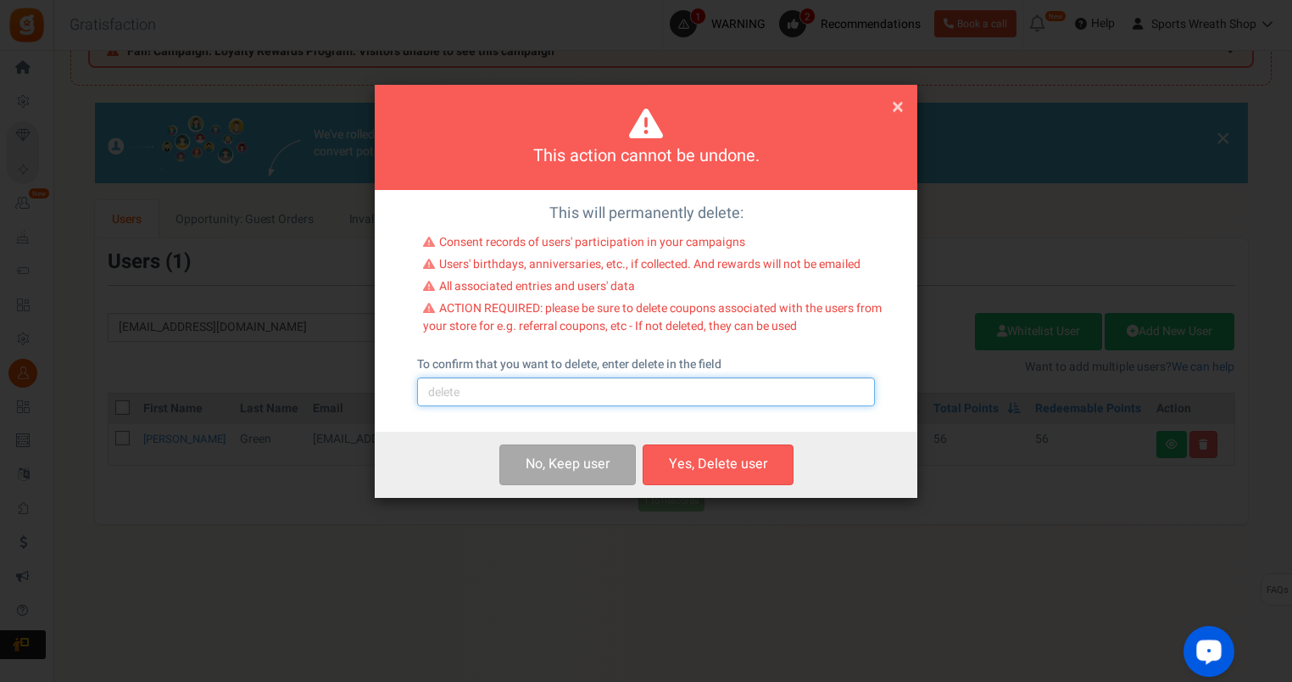
drag, startPoint x: 481, startPoint y: 388, endPoint x: 482, endPoint y: 398, distance: 10.2
click at [481, 388] on input "text" at bounding box center [646, 391] width 458 height 29
type input "delete"
drag, startPoint x: 705, startPoint y: 463, endPoint x: 967, endPoint y: 380, distance: 274.9
click at [705, 462] on button "Yes, Delete user" at bounding box center [718, 464] width 151 height 40
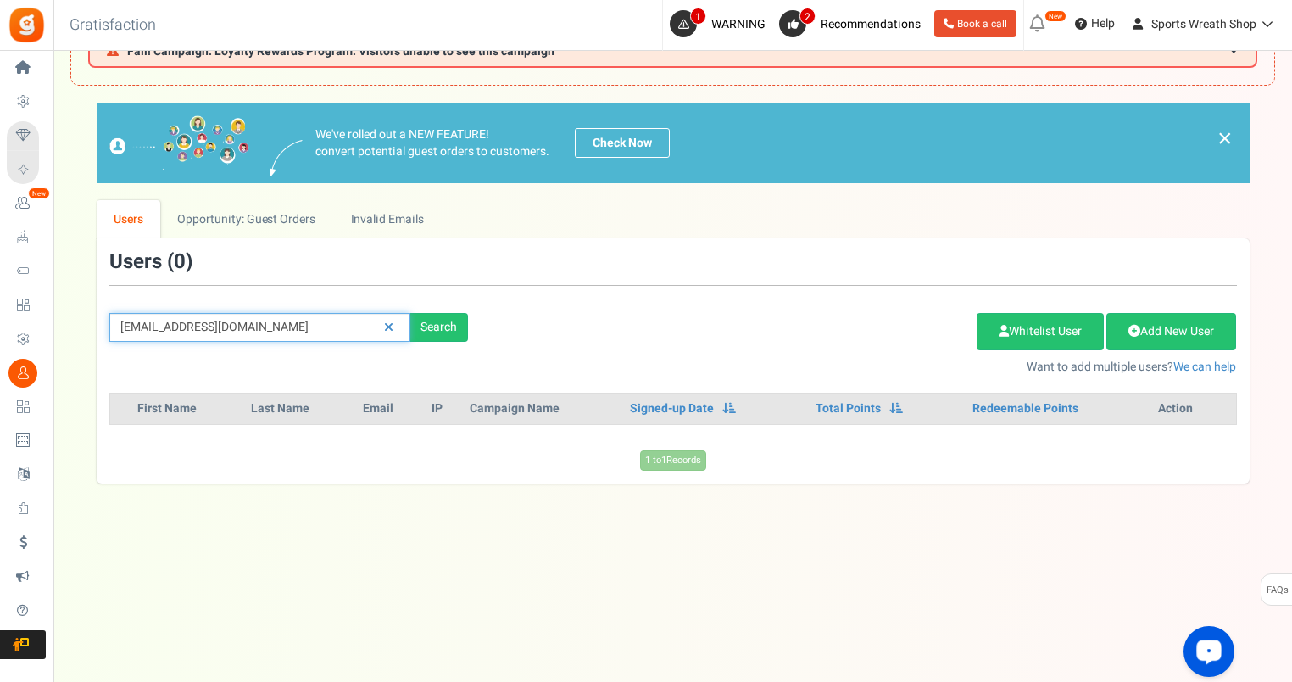
drag, startPoint x: 276, startPoint y: 324, endPoint x: 86, endPoint y: 338, distance: 190.5
click at [86, 338] on div "We've rolled out a NEW FEATURE! convert potential guest orders to customers. Ch…" at bounding box center [672, 293] width 1205 height 380
paste input "[PERSON_NAME][EMAIL_ADDRESS][DOMAIN_NAME]"
type input "[PERSON_NAME][EMAIL_ADDRESS][DOMAIN_NAME]"
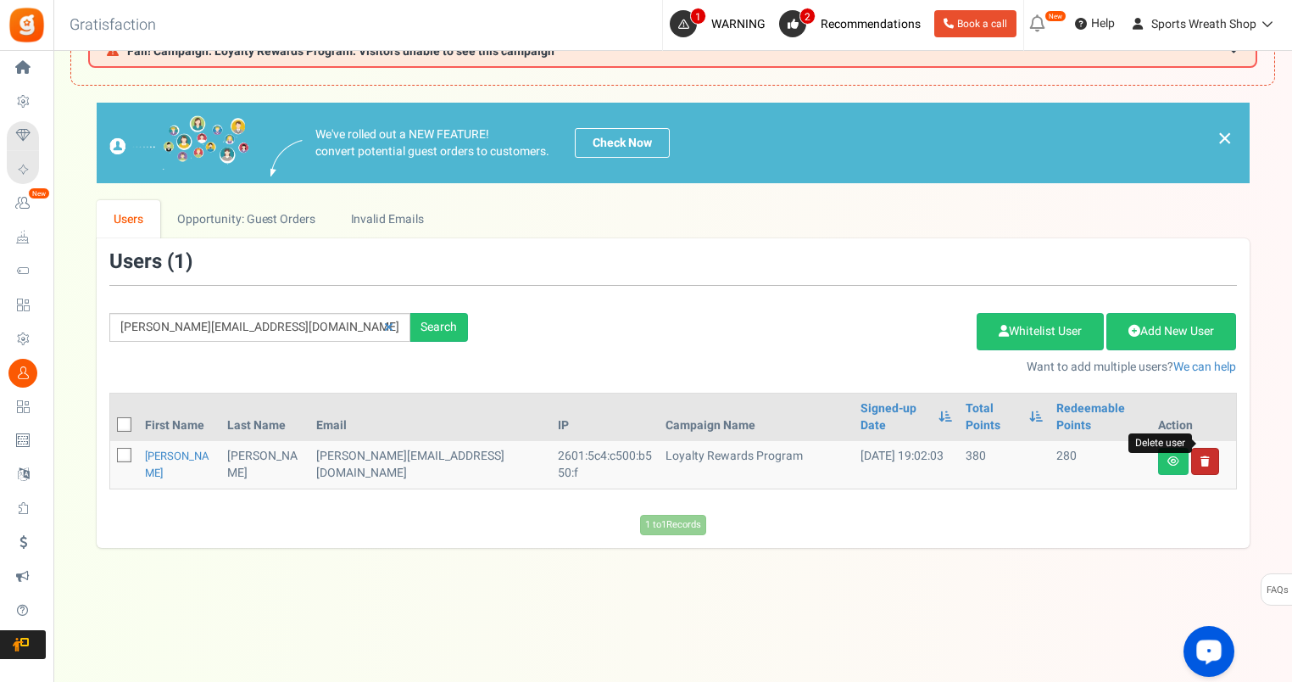
click at [1202, 456] on icon at bounding box center [1205, 461] width 9 height 10
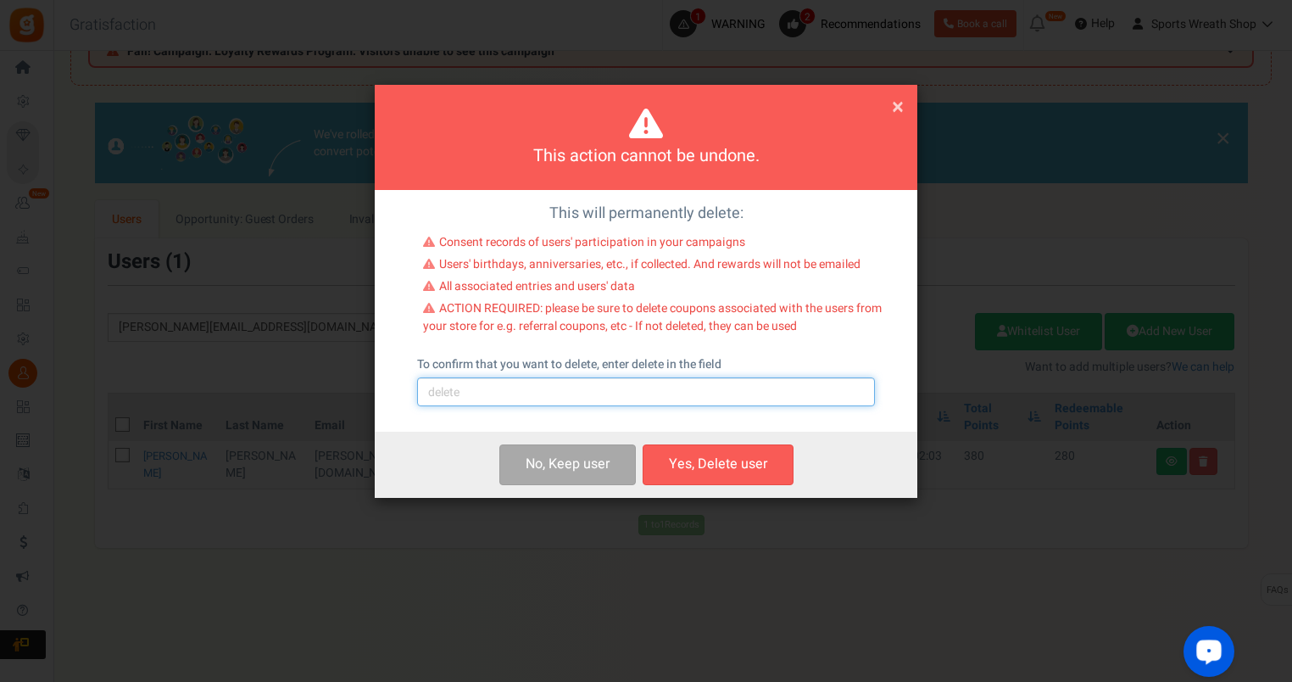
drag, startPoint x: 556, startPoint y: 385, endPoint x: 556, endPoint y: 394, distance: 9.3
click at [556, 385] on input "text" at bounding box center [646, 391] width 458 height 29
type input "delete"
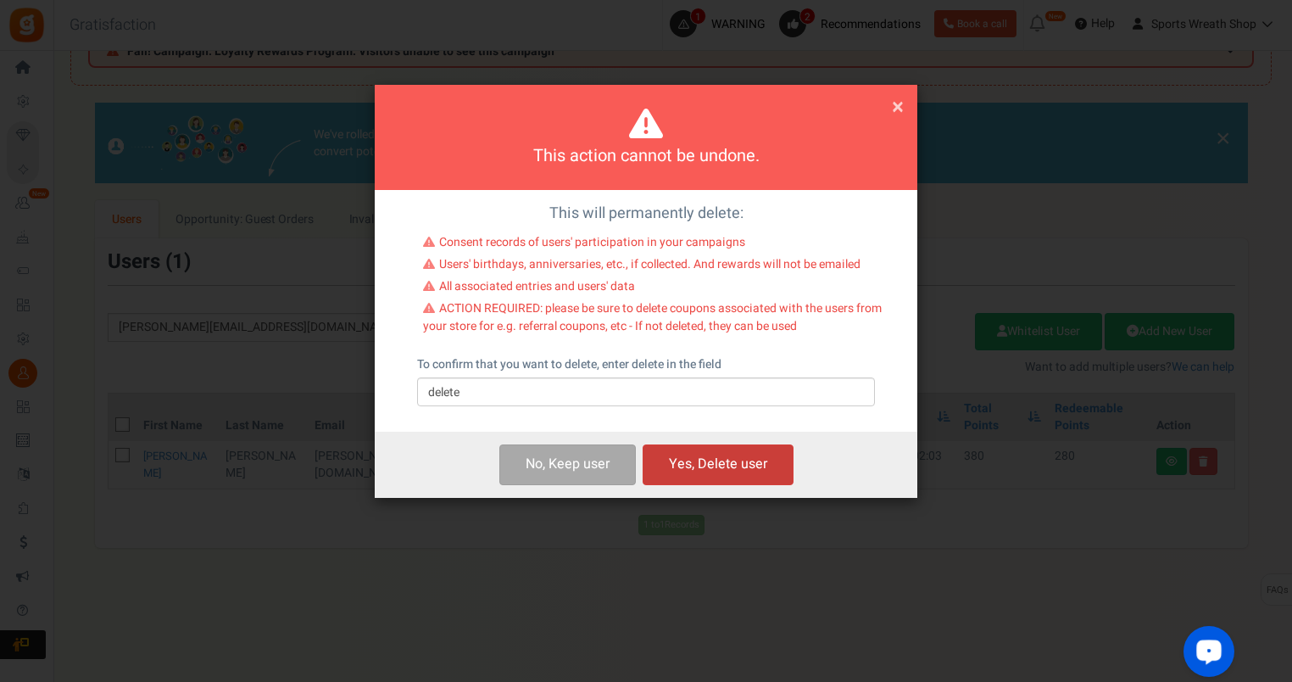
click at [727, 455] on button "Yes, Delete user" at bounding box center [718, 464] width 151 height 40
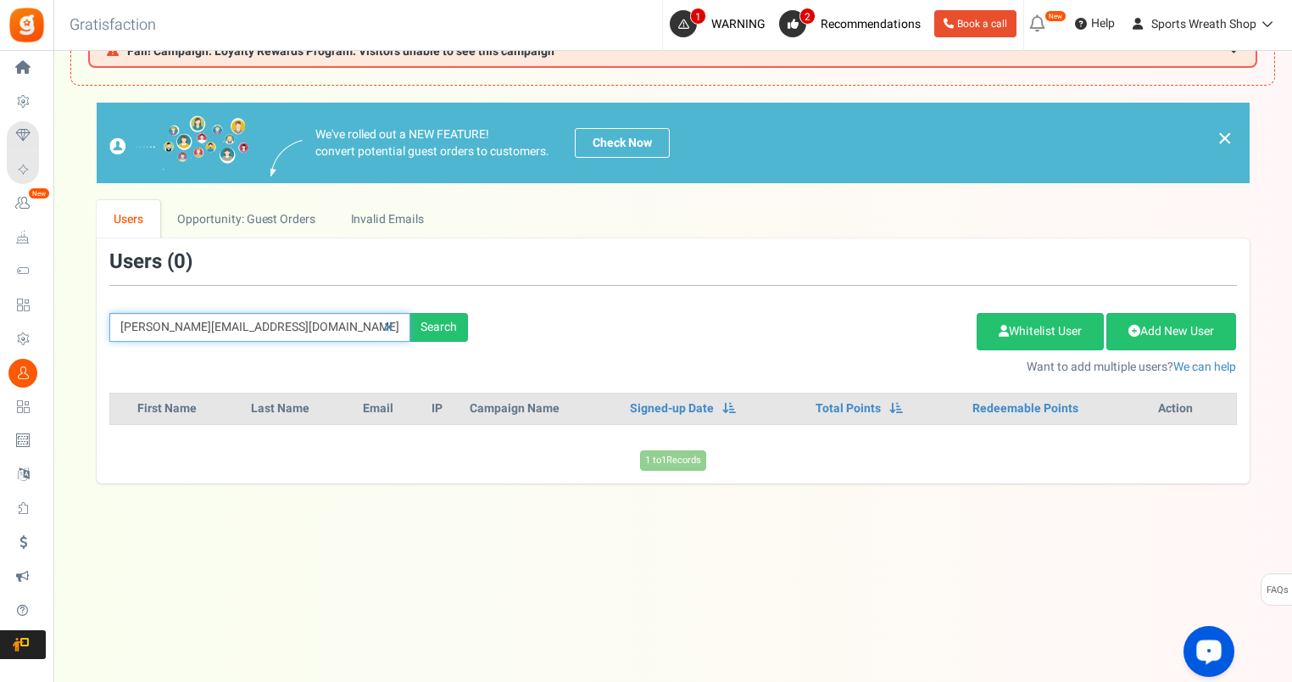
drag, startPoint x: 290, startPoint y: 326, endPoint x: 85, endPoint y: 340, distance: 205.6
click at [85, 340] on div "We've rolled out a NEW FEATURE! convert potential guest orders to customers. Ch…" at bounding box center [672, 293] width 1205 height 380
paste input "[EMAIL_ADDRESS][DOMAIN_NAME]"
type input "[EMAIL_ADDRESS][DOMAIN_NAME]"
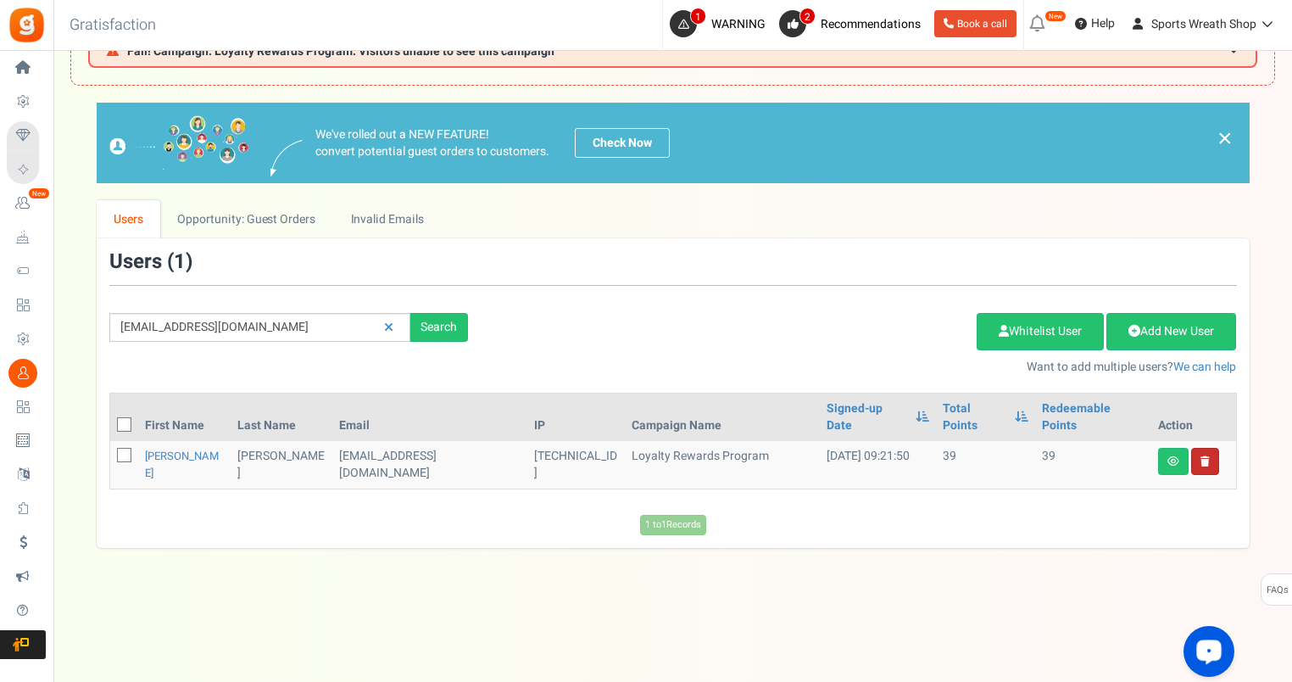
click at [1205, 456] on icon at bounding box center [1205, 461] width 9 height 10
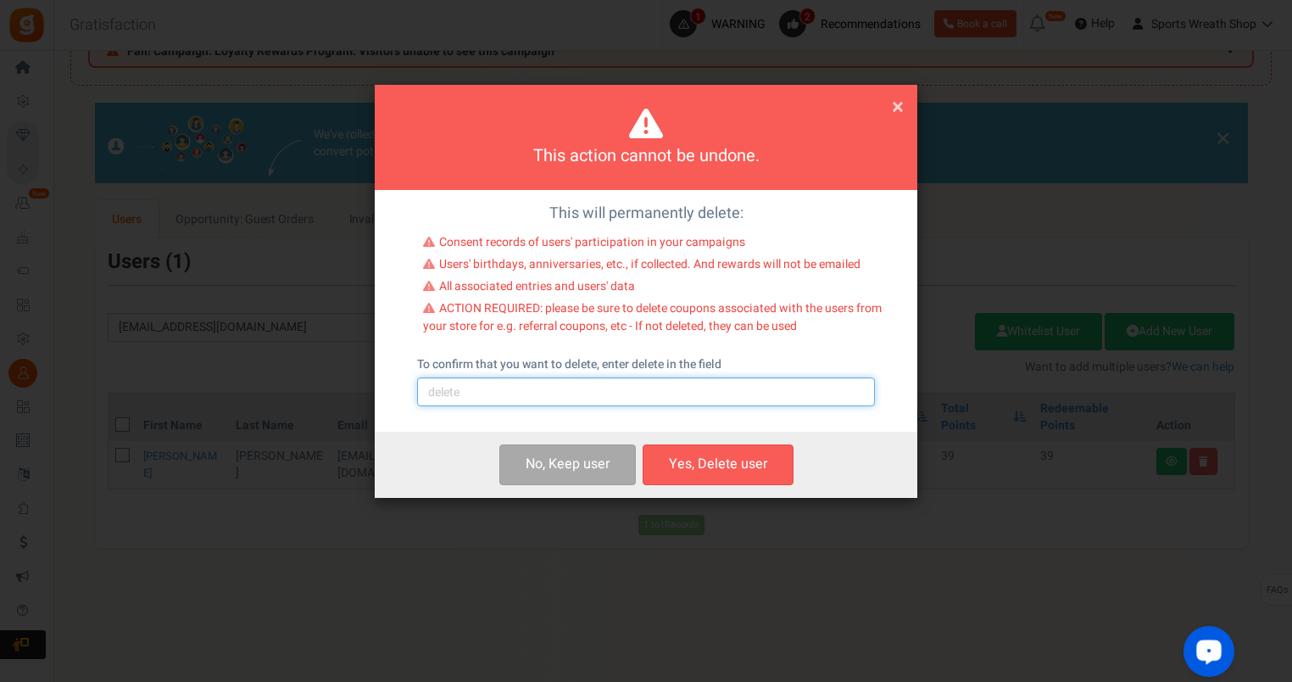
click at [621, 397] on input "text" at bounding box center [646, 391] width 458 height 29
type input "delete"
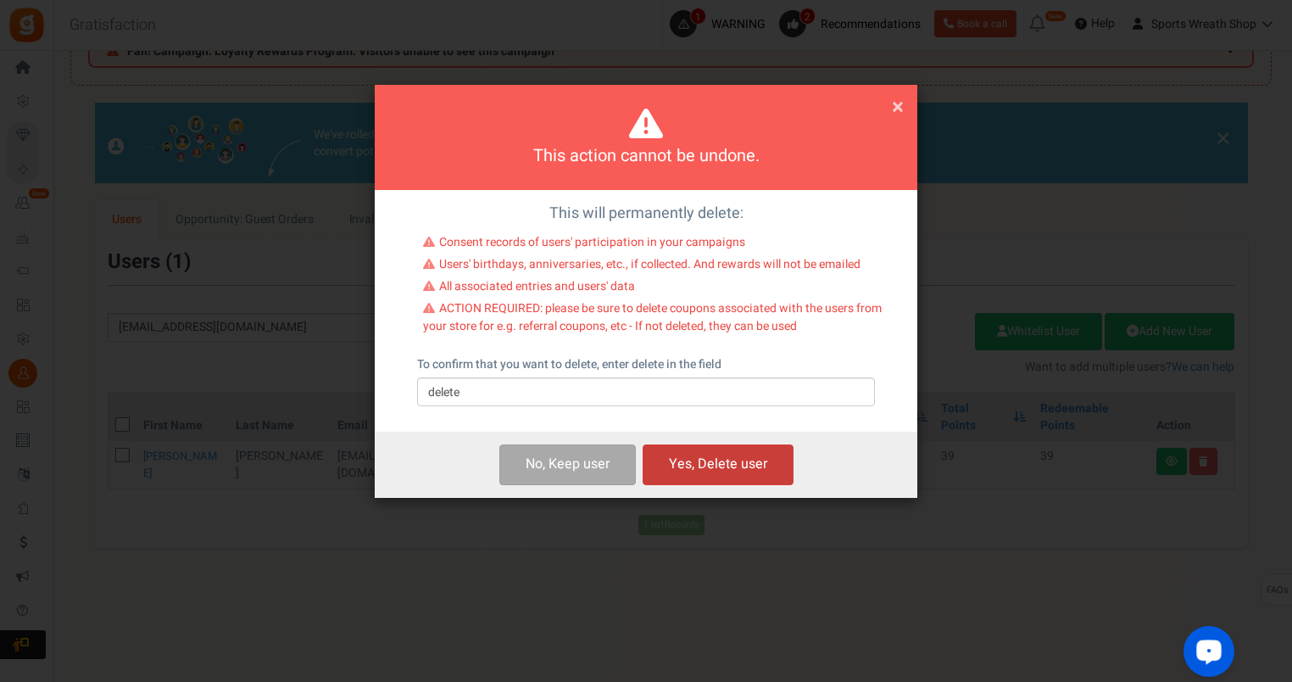
click at [722, 472] on button "Yes, Delete user" at bounding box center [718, 464] width 151 height 40
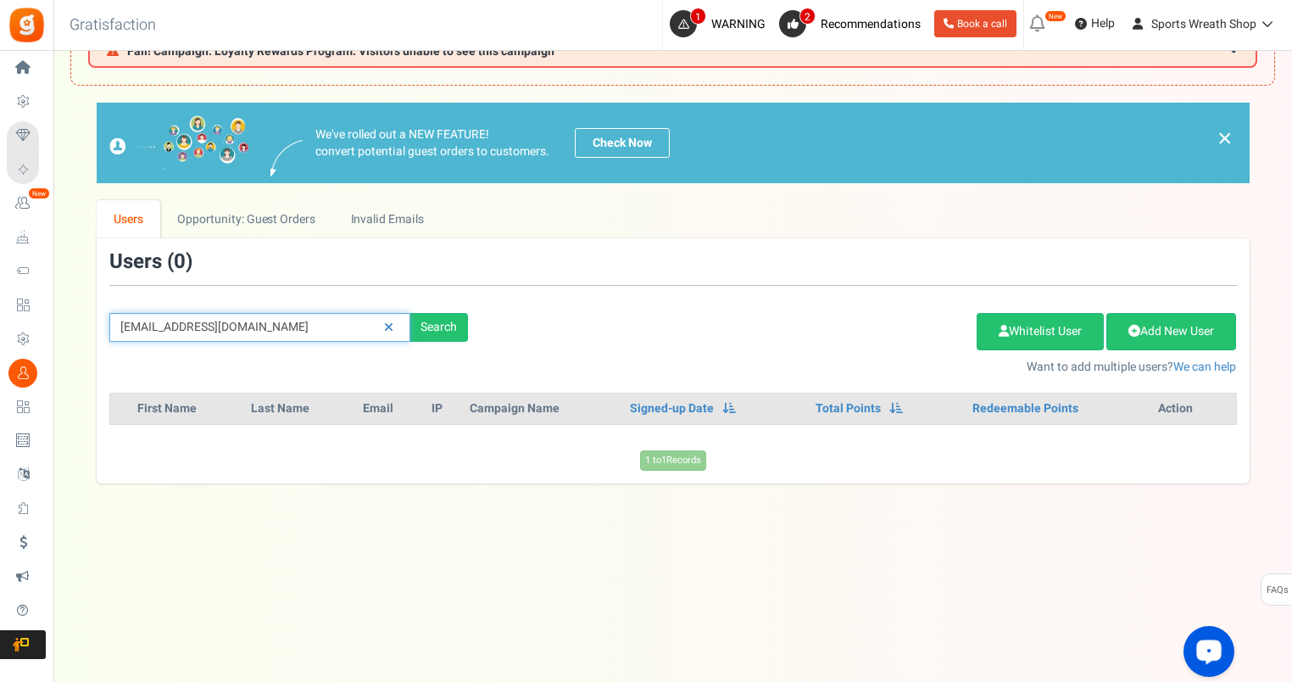
drag, startPoint x: 287, startPoint y: 324, endPoint x: 81, endPoint y: 337, distance: 205.6
click at [81, 337] on div "We've rolled out a NEW FEATURE! convert potential guest orders to customers. Ch…" at bounding box center [672, 293] width 1205 height 380
paste input "[EMAIL_ADDRESS]"
type input "[EMAIL_ADDRESS][DOMAIN_NAME]"
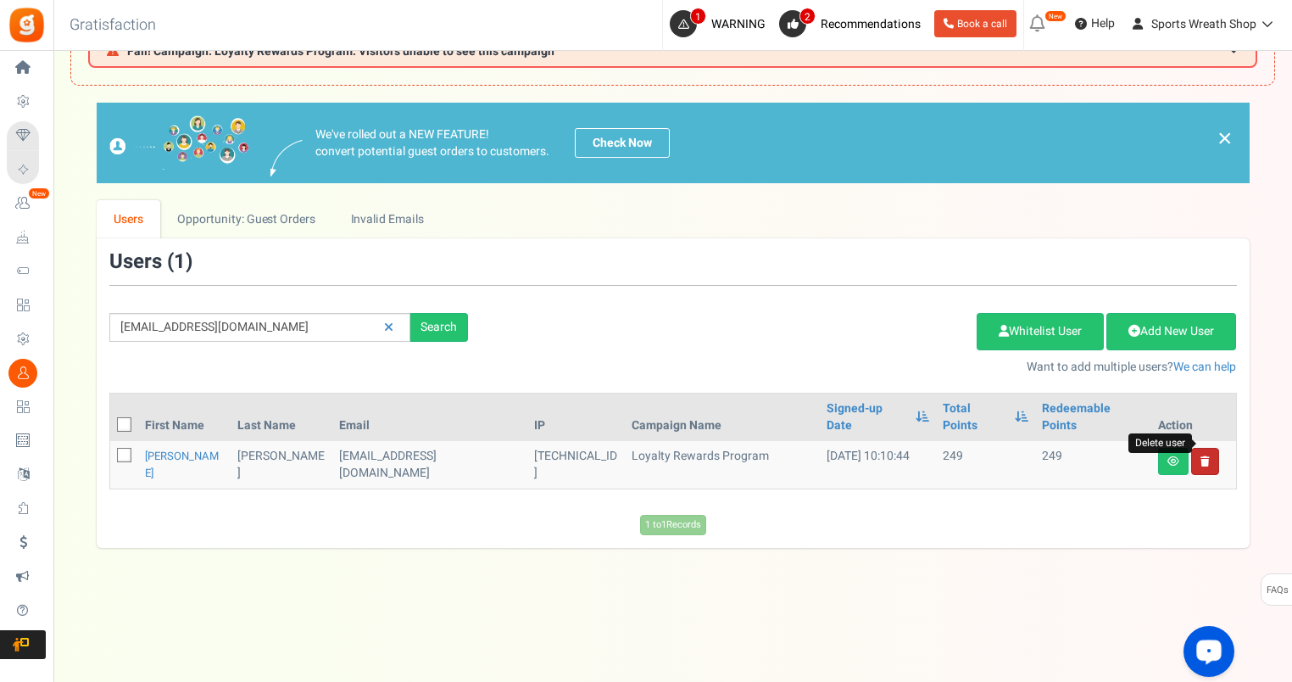
click at [1207, 456] on icon at bounding box center [1205, 461] width 9 height 10
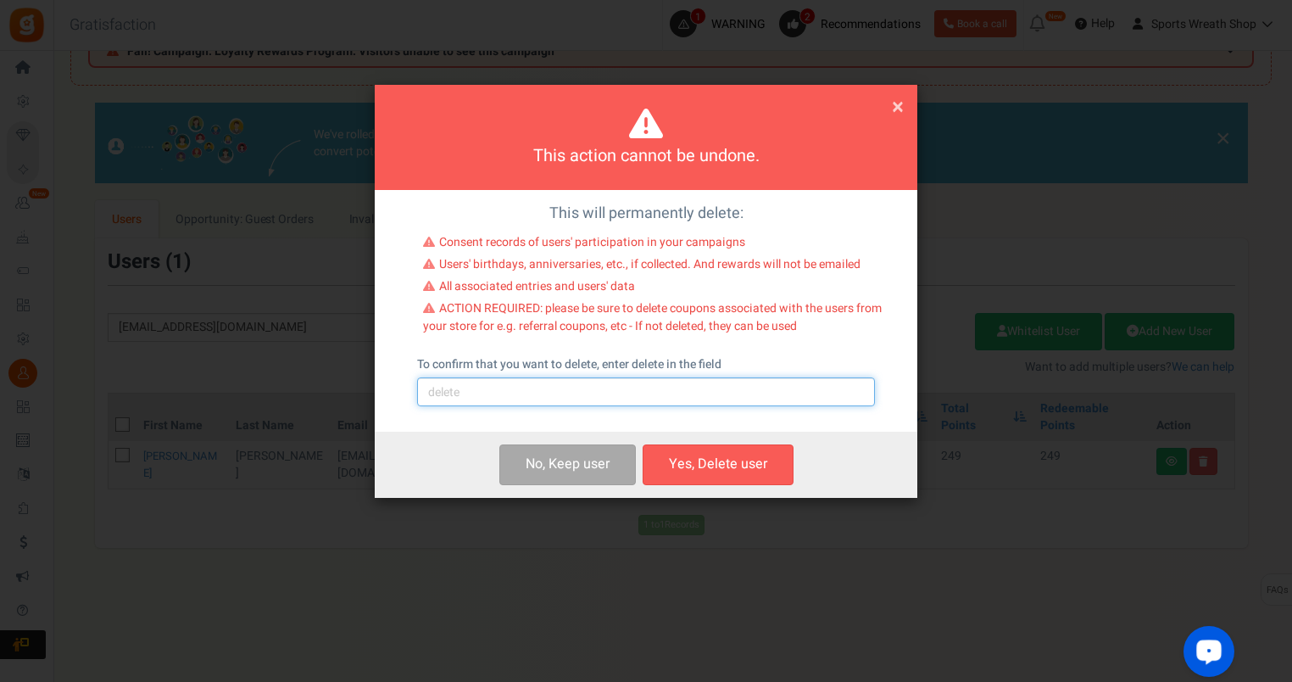
click at [628, 396] on input "text" at bounding box center [646, 391] width 458 height 29
type input "delete"
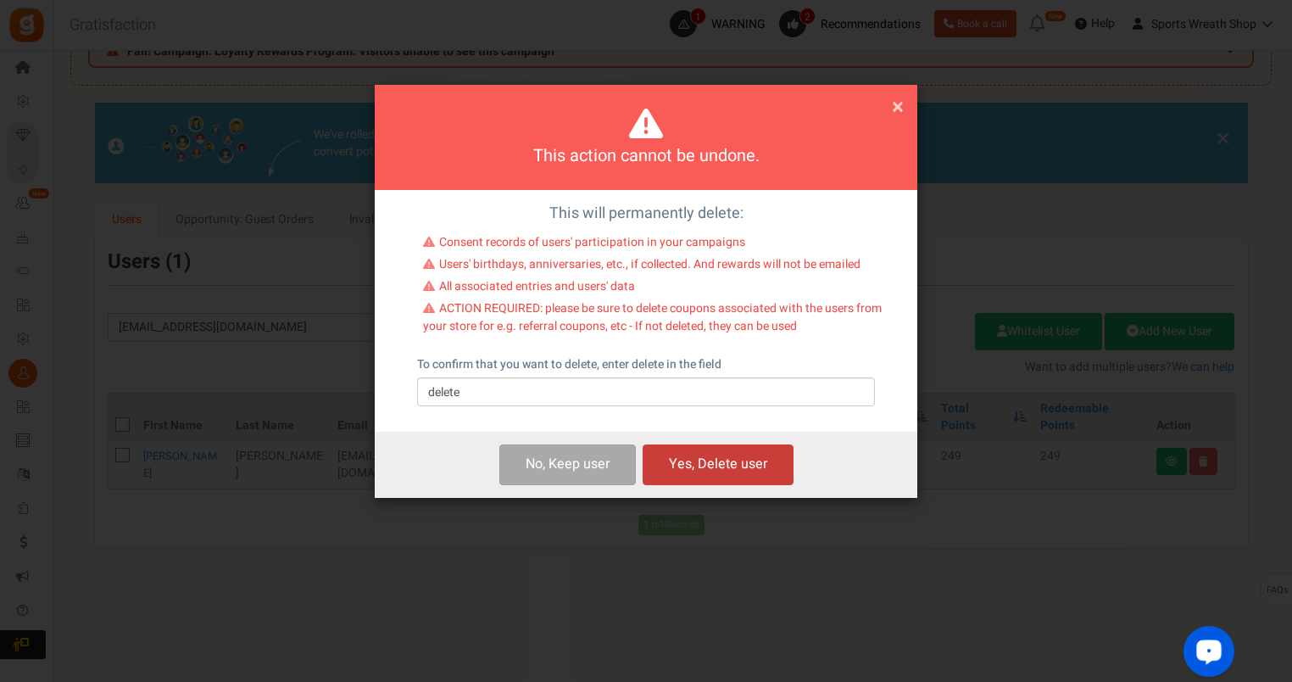
click at [729, 471] on button "Yes, Delete user" at bounding box center [718, 464] width 151 height 40
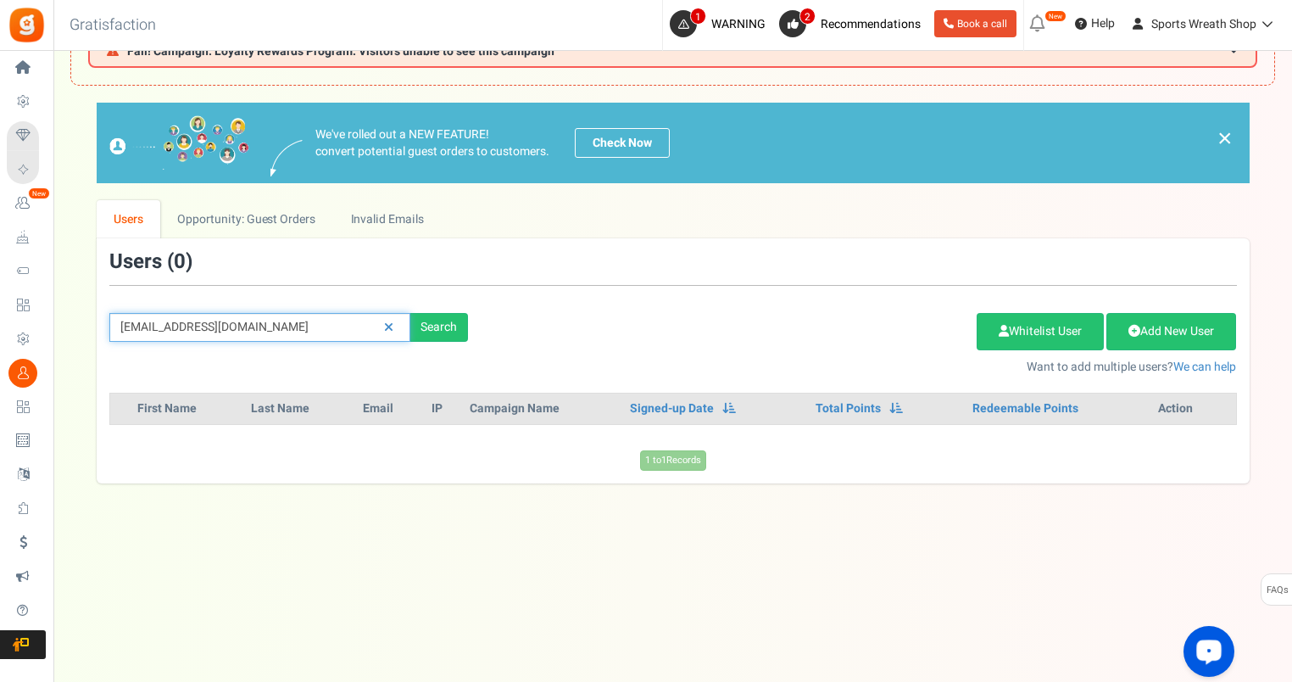
drag, startPoint x: 281, startPoint y: 324, endPoint x: 68, endPoint y: 343, distance: 213.6
click at [68, 343] on div "× Close Add Points ? First Name Last Name Email Do you want to give Welcome bon…" at bounding box center [672, 293] width 1239 height 380
paste input "[EMAIL_ADDRESS][DOMAIN_NAME]"
type input "[EMAIL_ADDRESS][DOMAIN_NAME]"
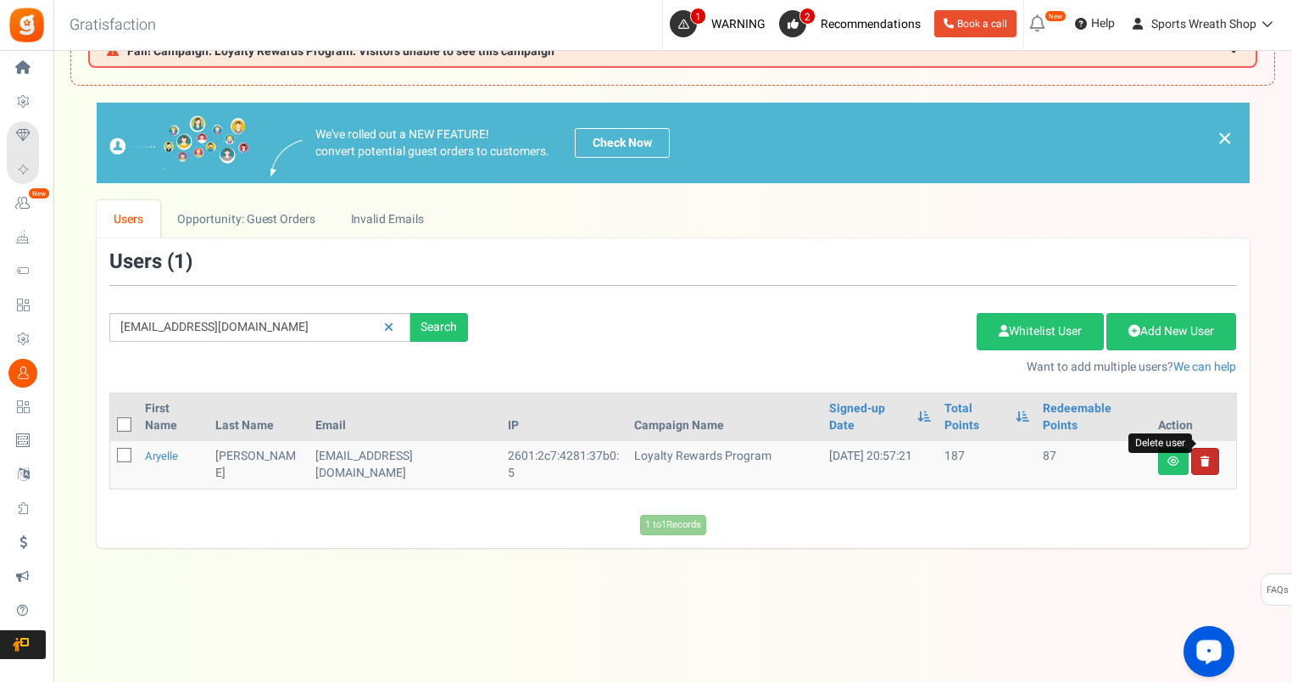
click at [1205, 456] on icon at bounding box center [1205, 461] width 9 height 10
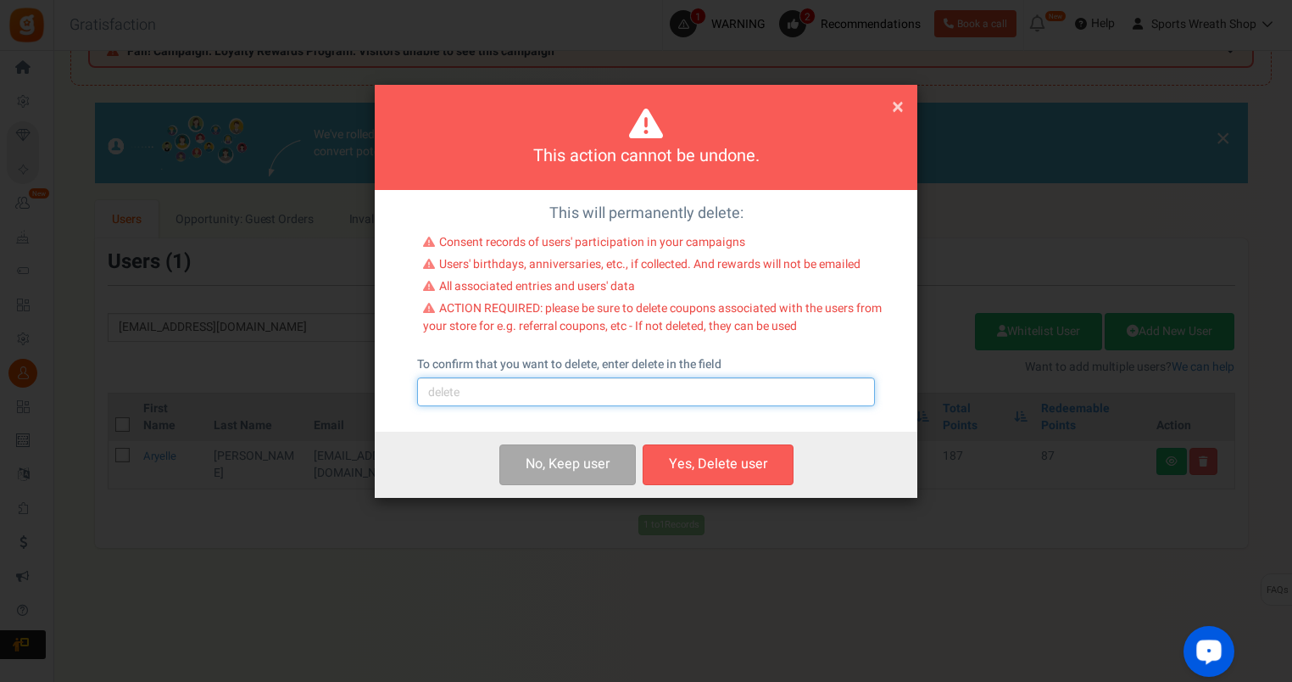
click at [595, 397] on input "text" at bounding box center [646, 391] width 458 height 29
type input "delete"
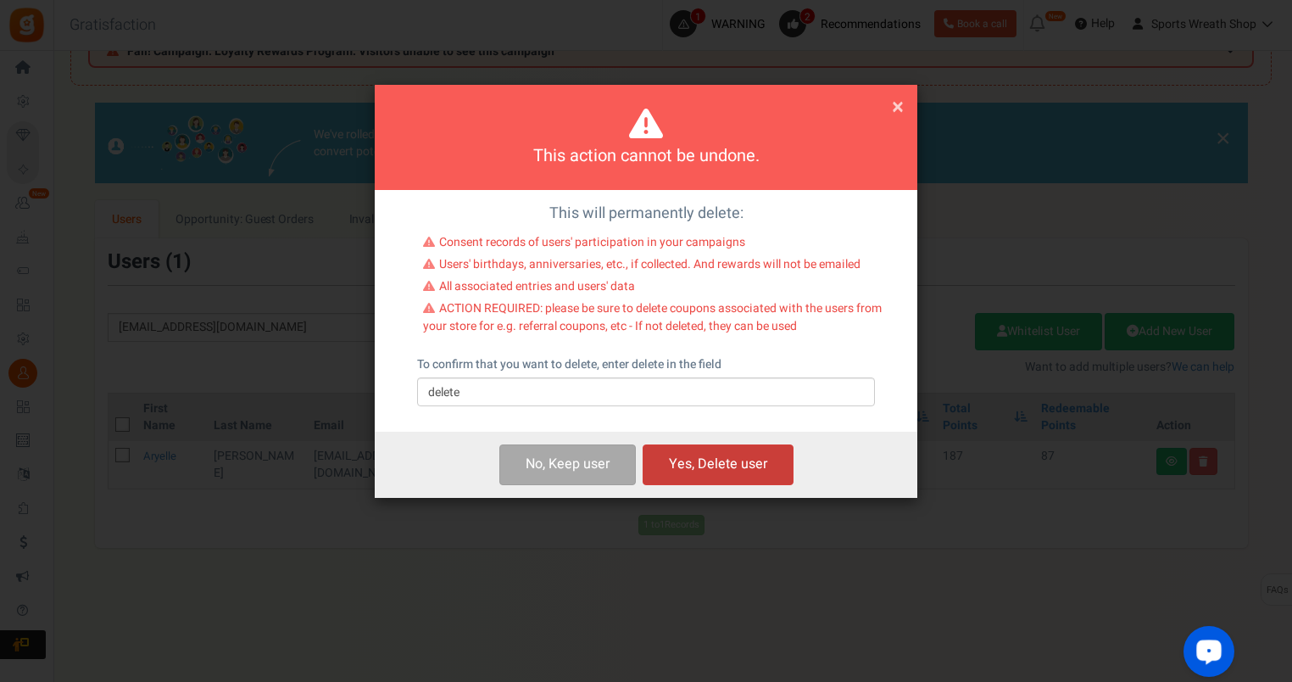
click at [722, 468] on button "Yes, Delete user" at bounding box center [718, 464] width 151 height 40
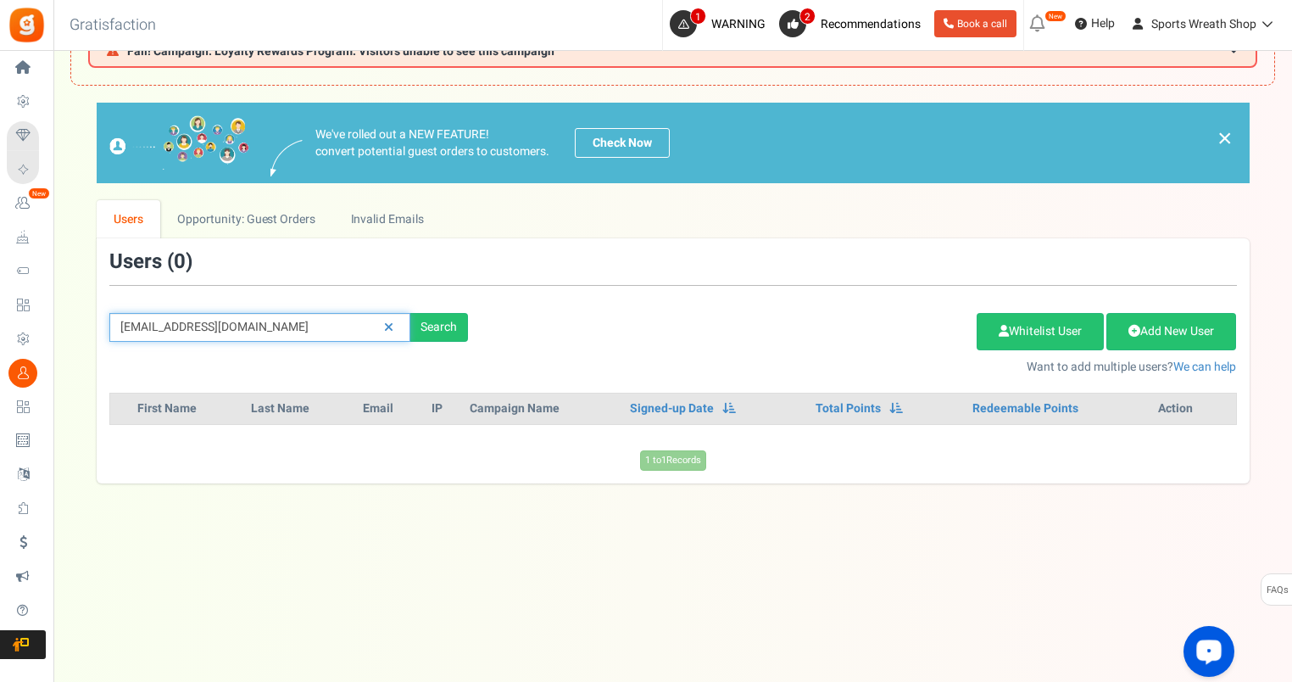
drag, startPoint x: 293, startPoint y: 324, endPoint x: 96, endPoint y: 336, distance: 197.1
click at [78, 335] on div "We've rolled out a NEW FEATURE! convert potential guest orders to customers. Ch…" at bounding box center [672, 293] width 1205 height 380
paste input "ntheruf"
type input "[EMAIL_ADDRESS][DOMAIN_NAME]"
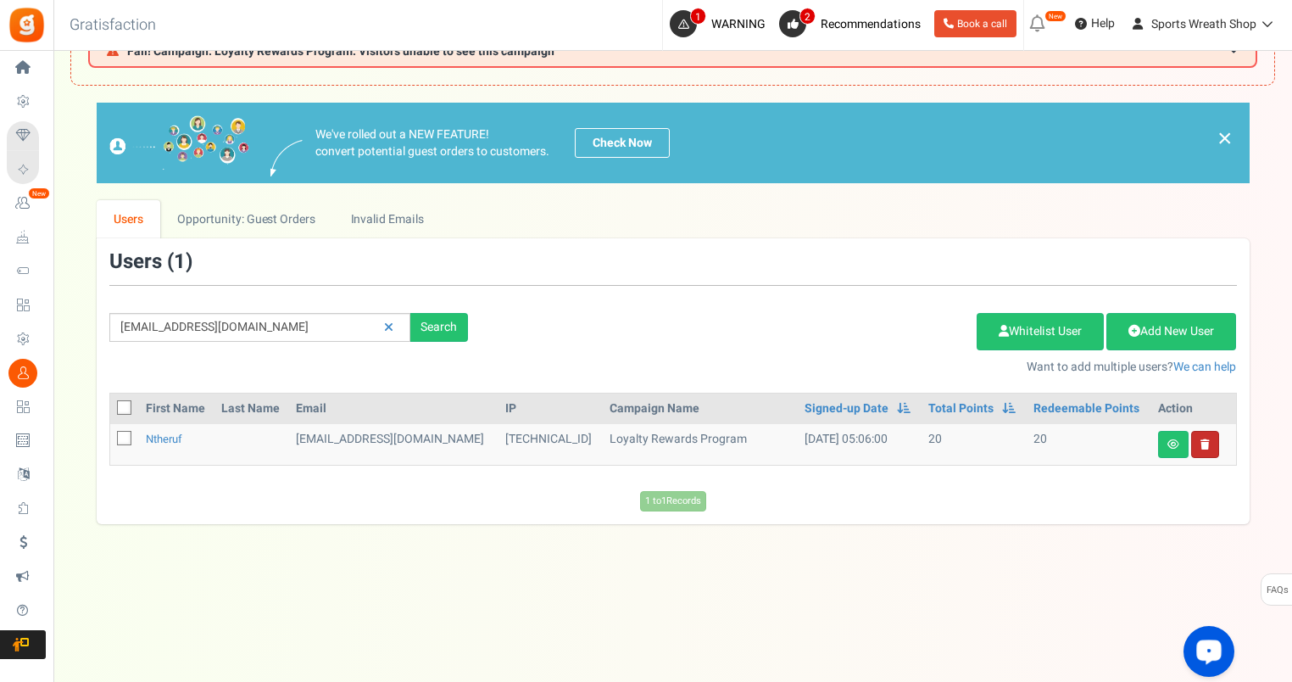
click at [1197, 447] on link at bounding box center [1205, 444] width 28 height 27
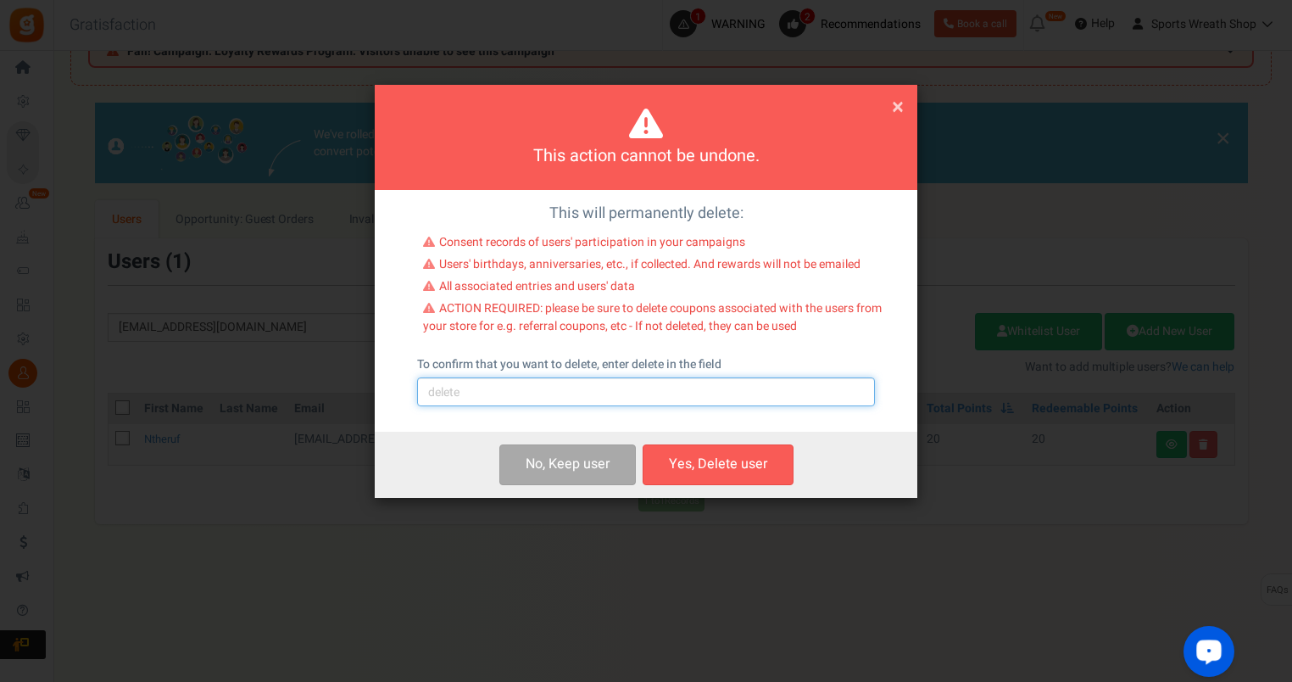
click at [555, 391] on input "text" at bounding box center [646, 391] width 458 height 29
type input "delete"
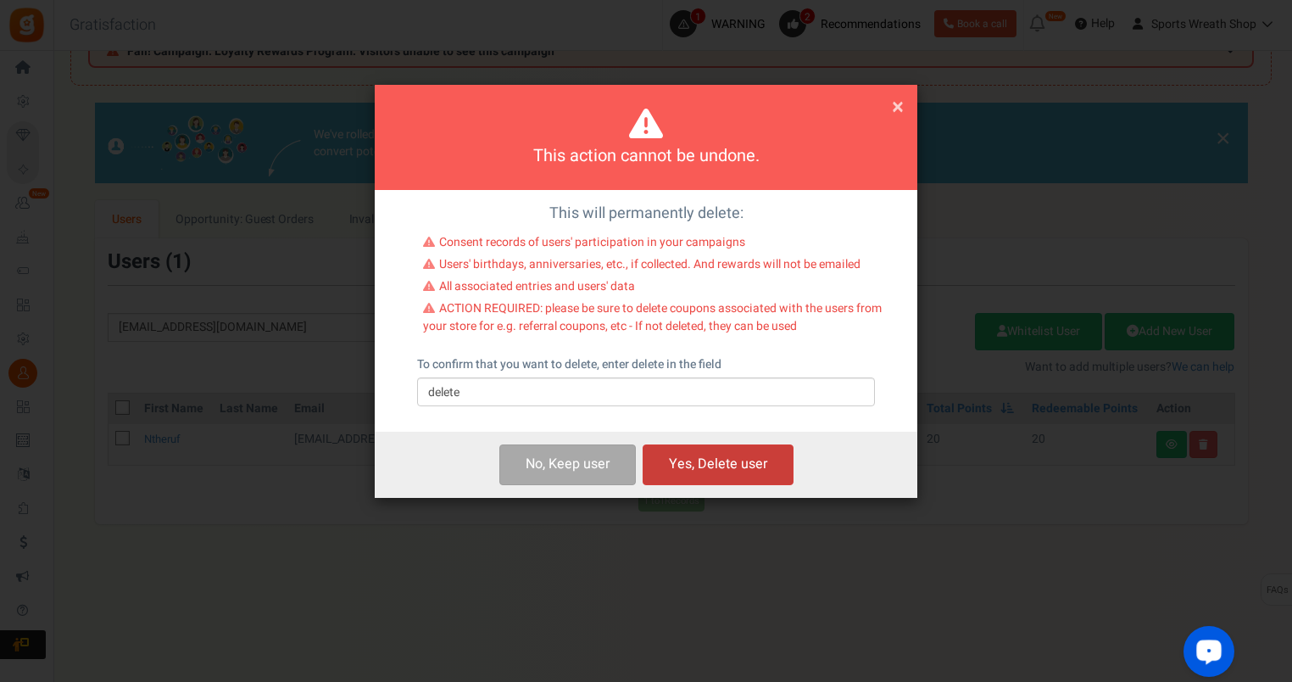
click at [713, 466] on button "Yes, Delete user" at bounding box center [718, 464] width 151 height 40
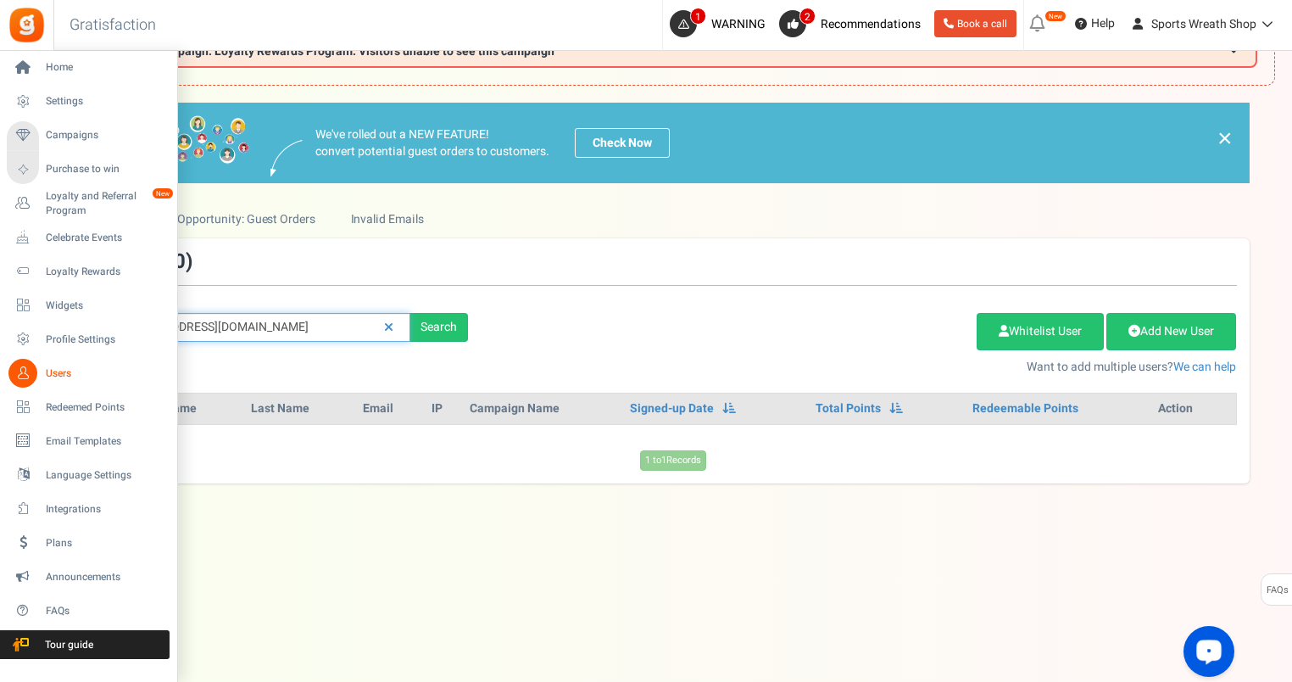
drag, startPoint x: 290, startPoint y: 329, endPoint x: 44, endPoint y: 356, distance: 247.4
click at [41, 354] on div "Home Settings Campaigns Purchase to win Loyalty and Referral Program New Celebr…" at bounding box center [646, 331] width 1292 height 701
paste input "shippydoodle1"
type input "[EMAIL_ADDRESS][DOMAIN_NAME]"
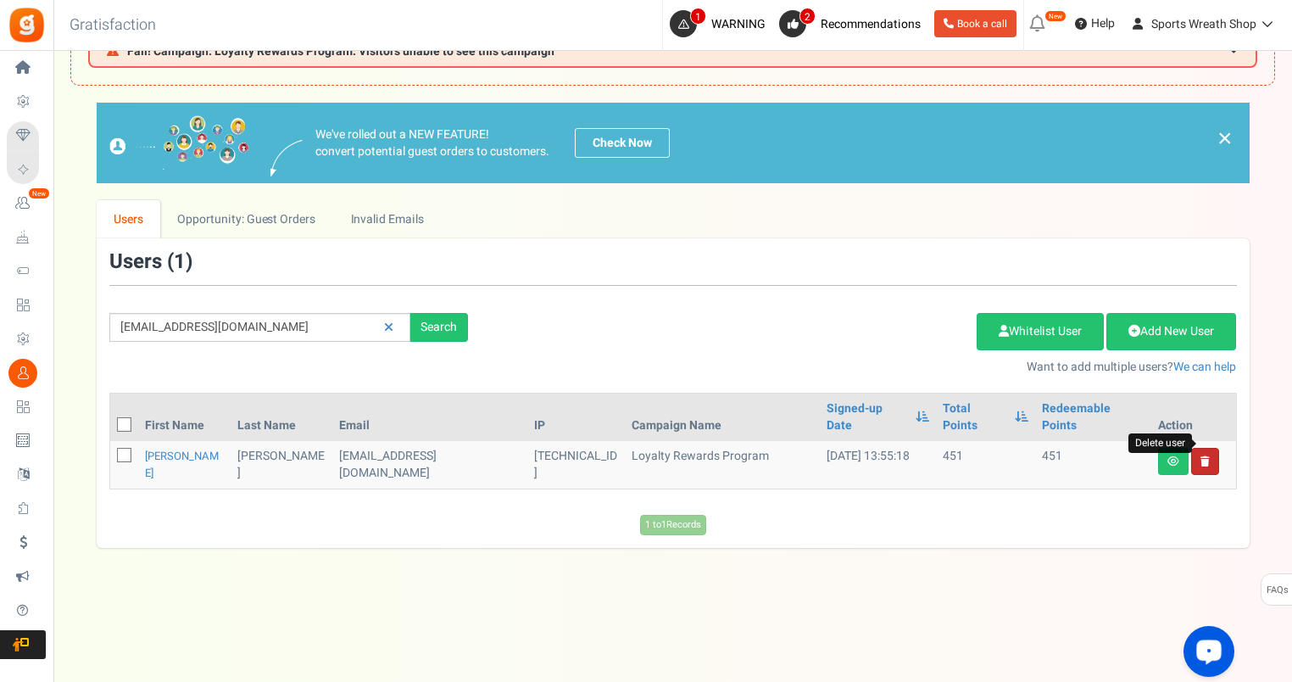
click at [1206, 456] on icon at bounding box center [1205, 461] width 9 height 10
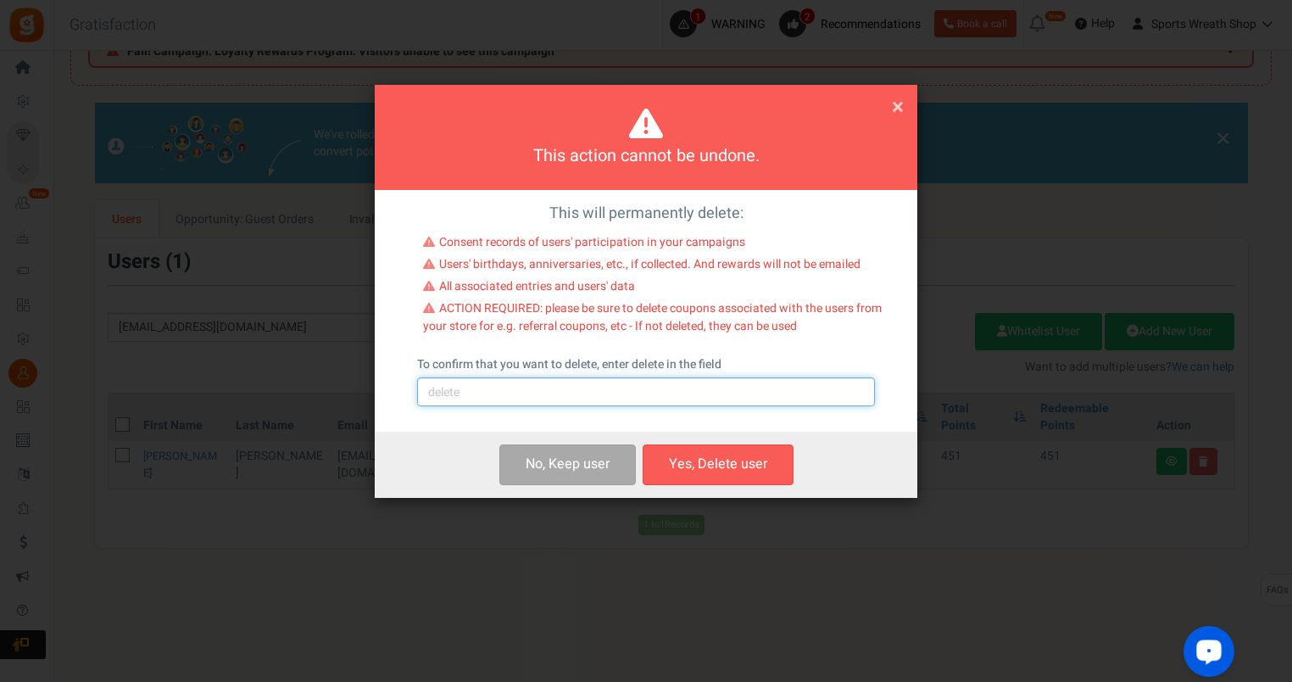
click at [580, 393] on input "text" at bounding box center [646, 391] width 458 height 29
type input "delete"
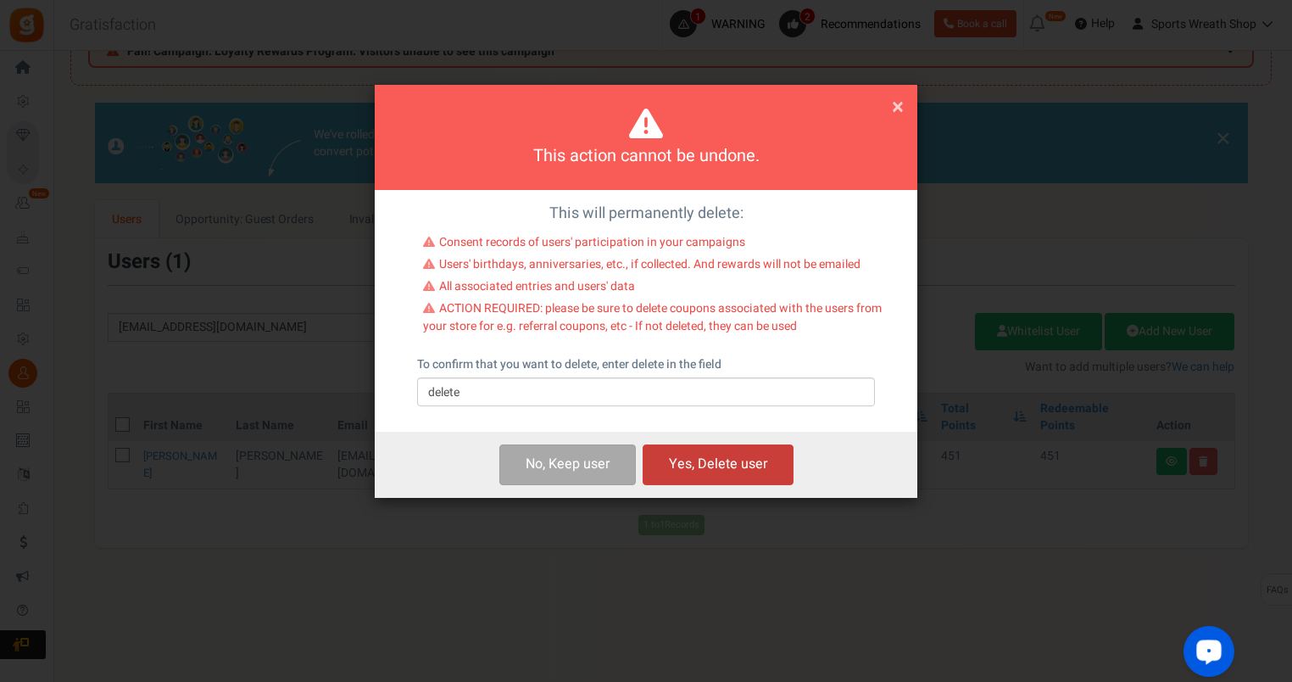
click at [741, 460] on button "Yes, Delete user" at bounding box center [718, 464] width 151 height 40
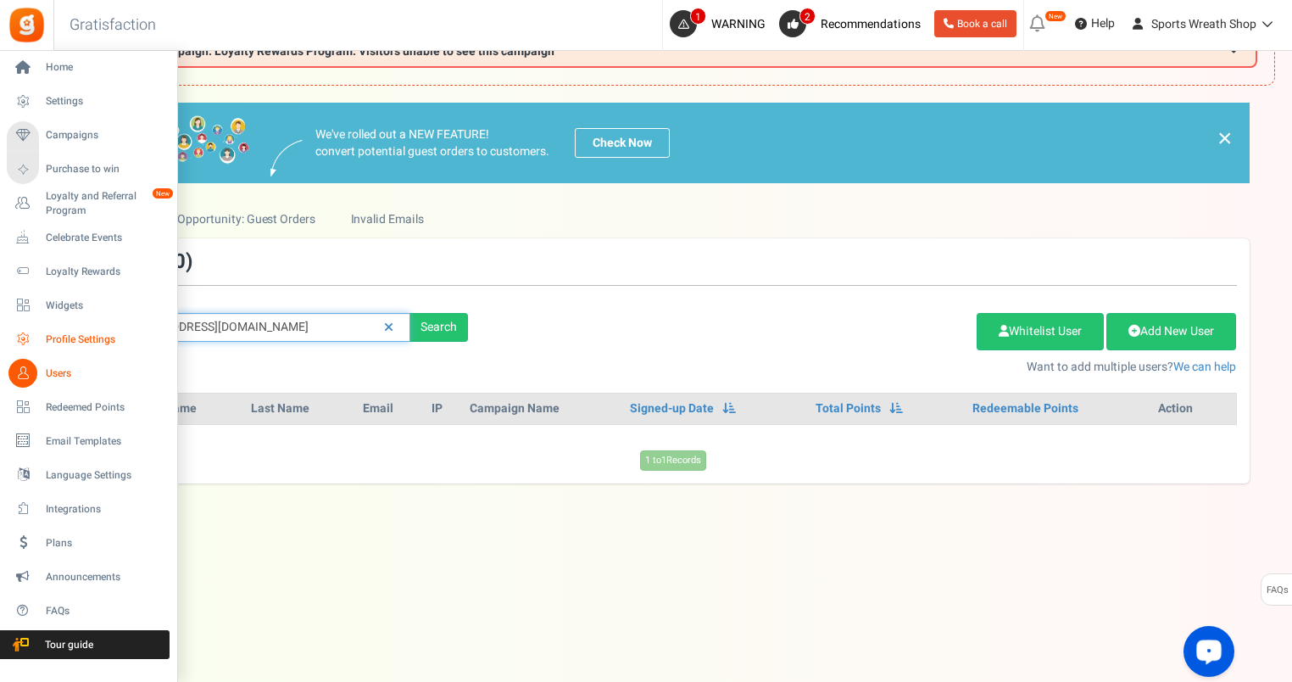
drag, startPoint x: 281, startPoint y: 332, endPoint x: 33, endPoint y: 344, distance: 248.7
click at [34, 344] on div "Home Settings Campaigns Purchase to win Loyalty and Referral Program New Celebr…" at bounding box center [646, 331] width 1292 height 701
paste input "bevfiler22"
type input "[EMAIL_ADDRESS][DOMAIN_NAME]"
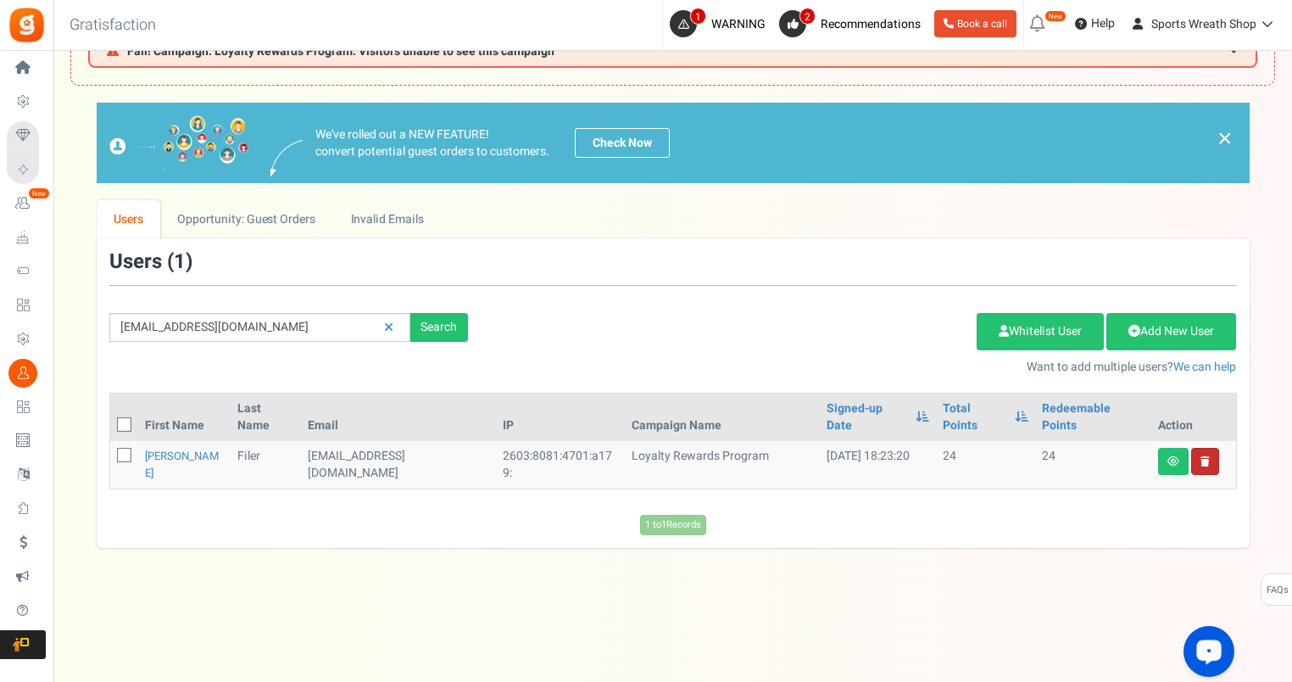
click at [1208, 448] on link "Delete user" at bounding box center [1205, 461] width 28 height 27
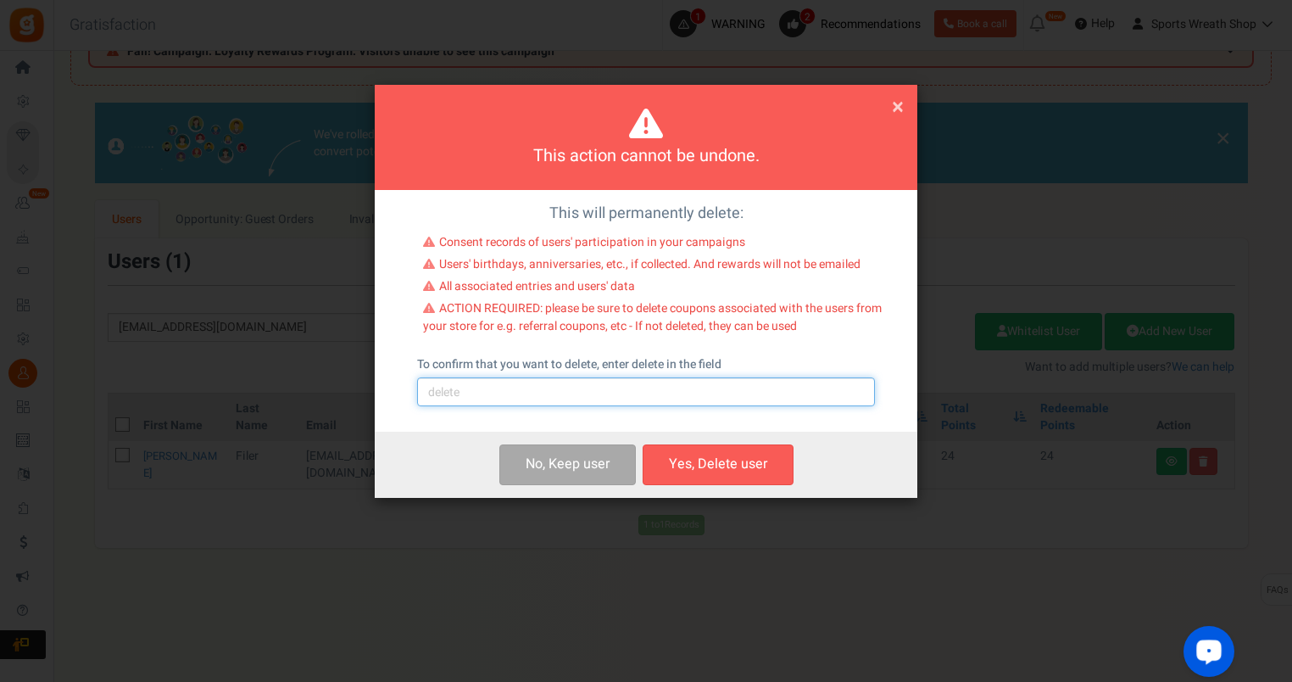
click at [526, 391] on input "text" at bounding box center [646, 391] width 458 height 29
type input "delete"
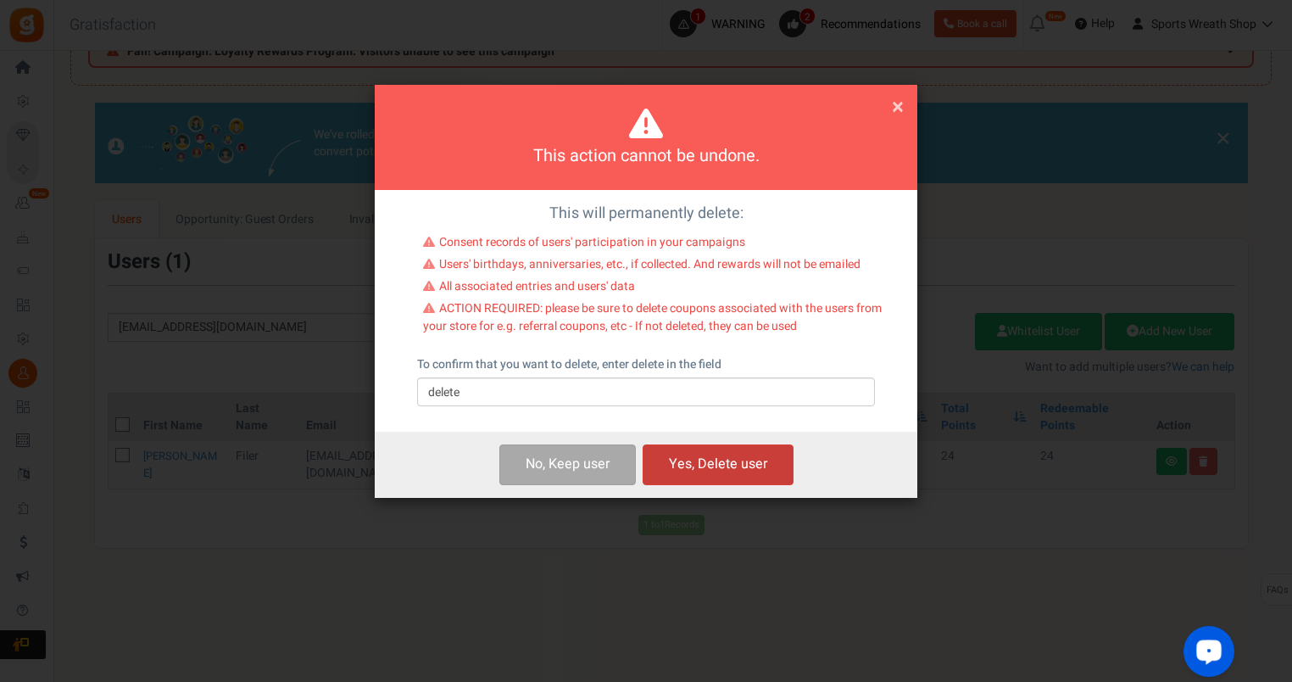
click at [752, 468] on button "Yes, Delete user" at bounding box center [718, 464] width 151 height 40
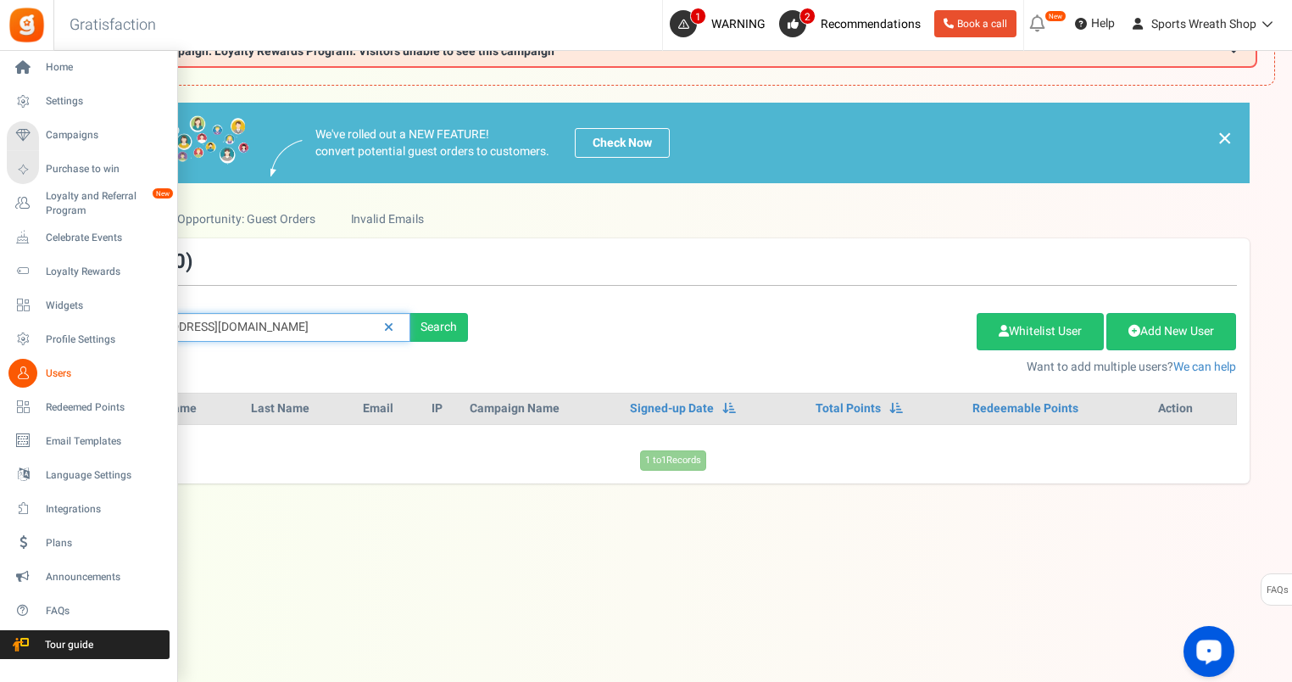
drag, startPoint x: 329, startPoint y: 323, endPoint x: 49, endPoint y: 364, distance: 282.7
click at [49, 364] on div "Home Settings Campaigns Purchase to win Loyalty and Referral Program New Celebr…" at bounding box center [646, 331] width 1292 height 701
paste input "carlamesko21"
type input "[EMAIL_ADDRESS][DOMAIN_NAME]"
click at [7, 359] on link "Users" at bounding box center [88, 373] width 163 height 29
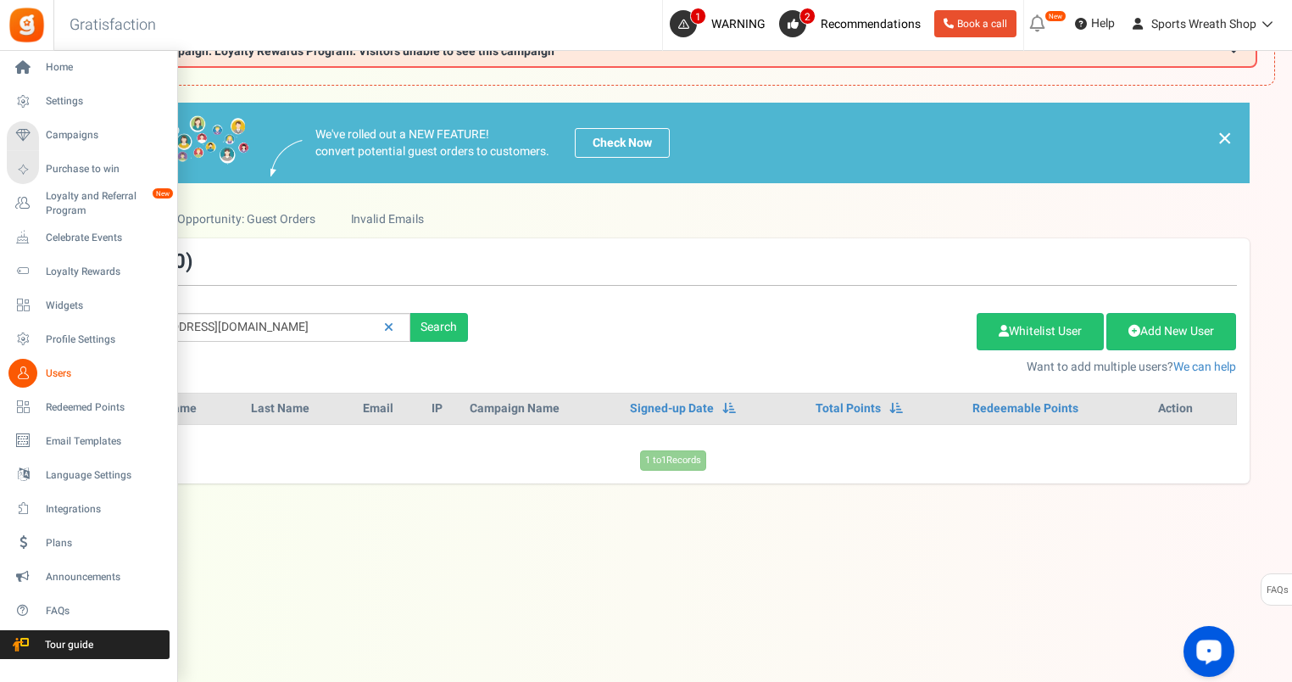
click at [49, 364] on link "Users" at bounding box center [88, 373] width 163 height 29
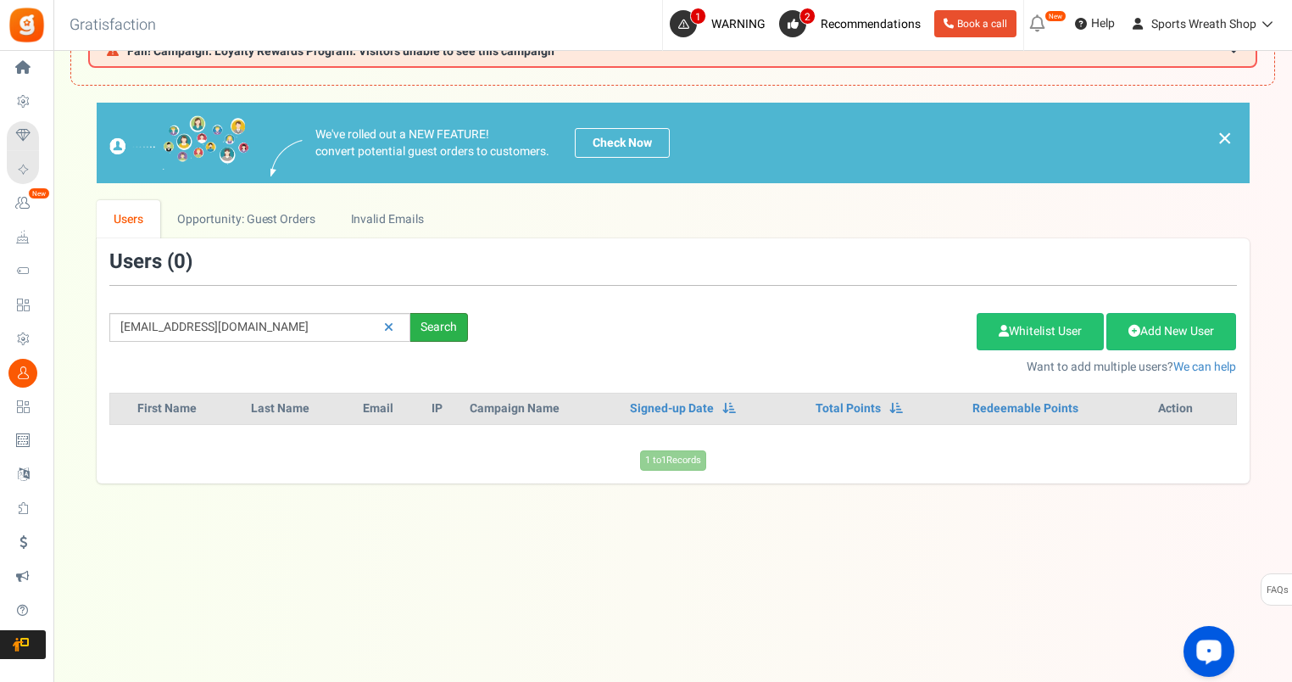
click at [454, 324] on div "Search" at bounding box center [439, 327] width 58 height 29
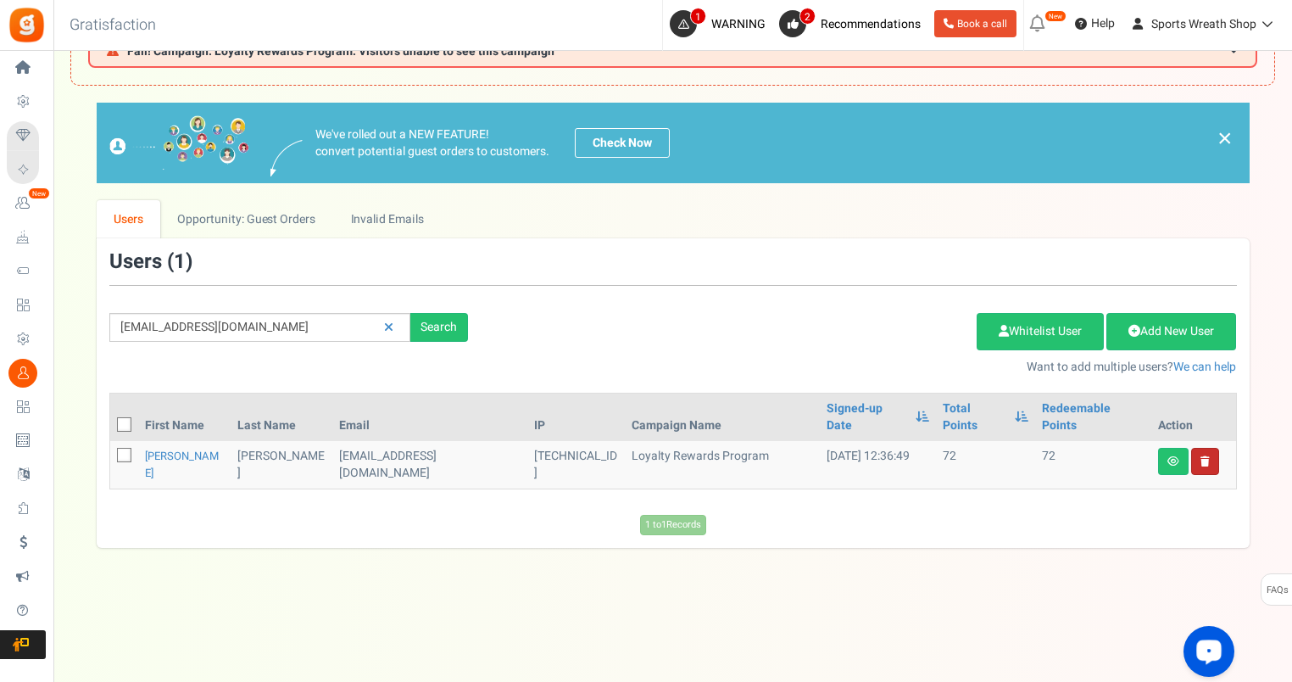
click at [1207, 449] on link at bounding box center [1205, 461] width 28 height 27
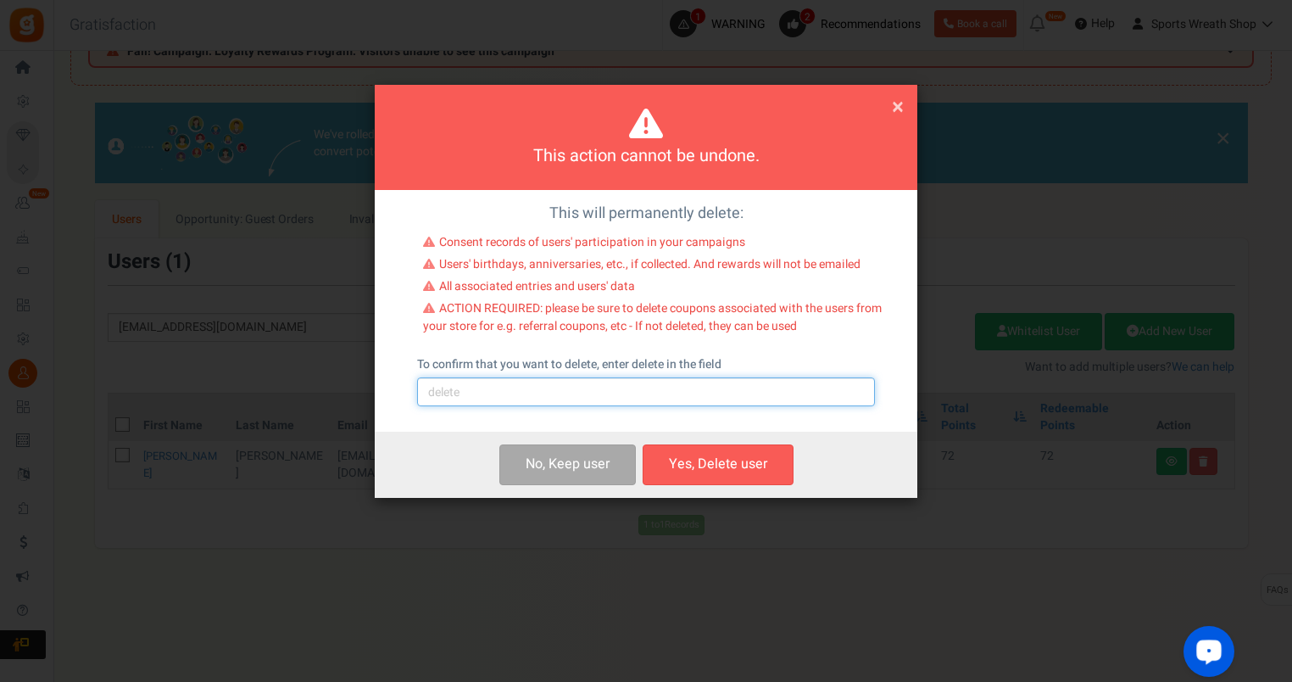
click at [647, 397] on input "text" at bounding box center [646, 391] width 458 height 29
type input "delete"
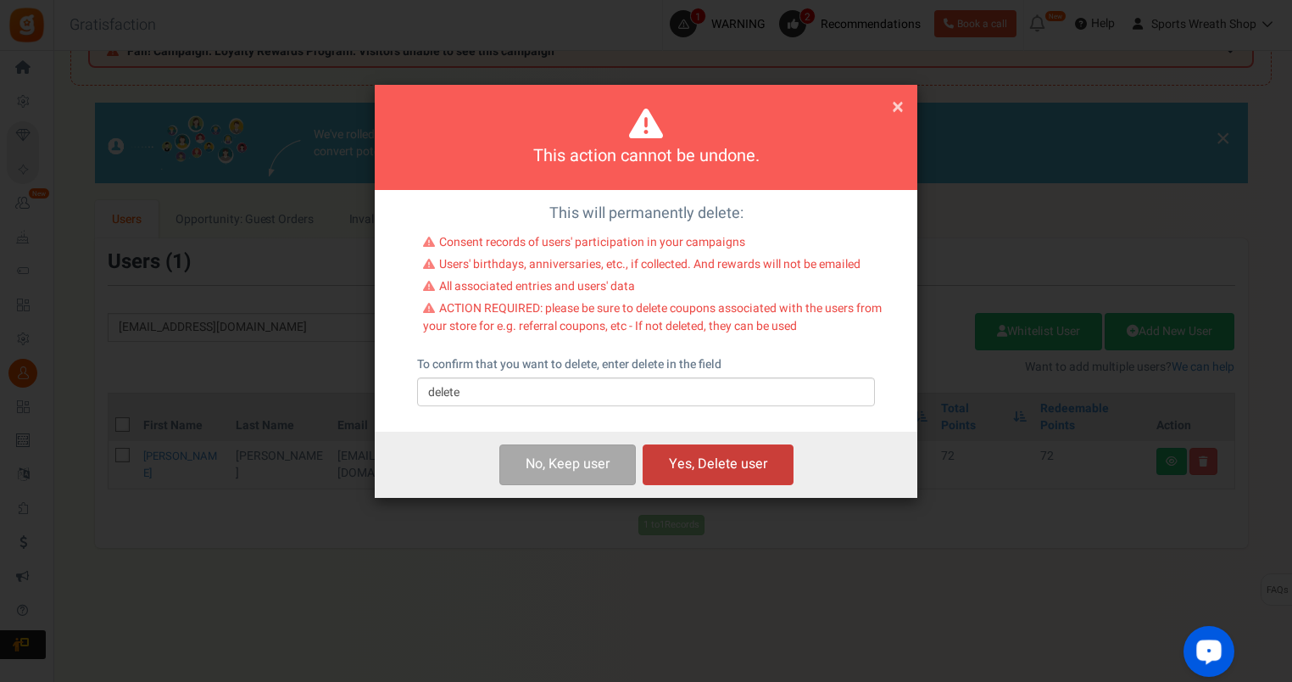
click at [733, 455] on button "Yes, Delete user" at bounding box center [718, 464] width 151 height 40
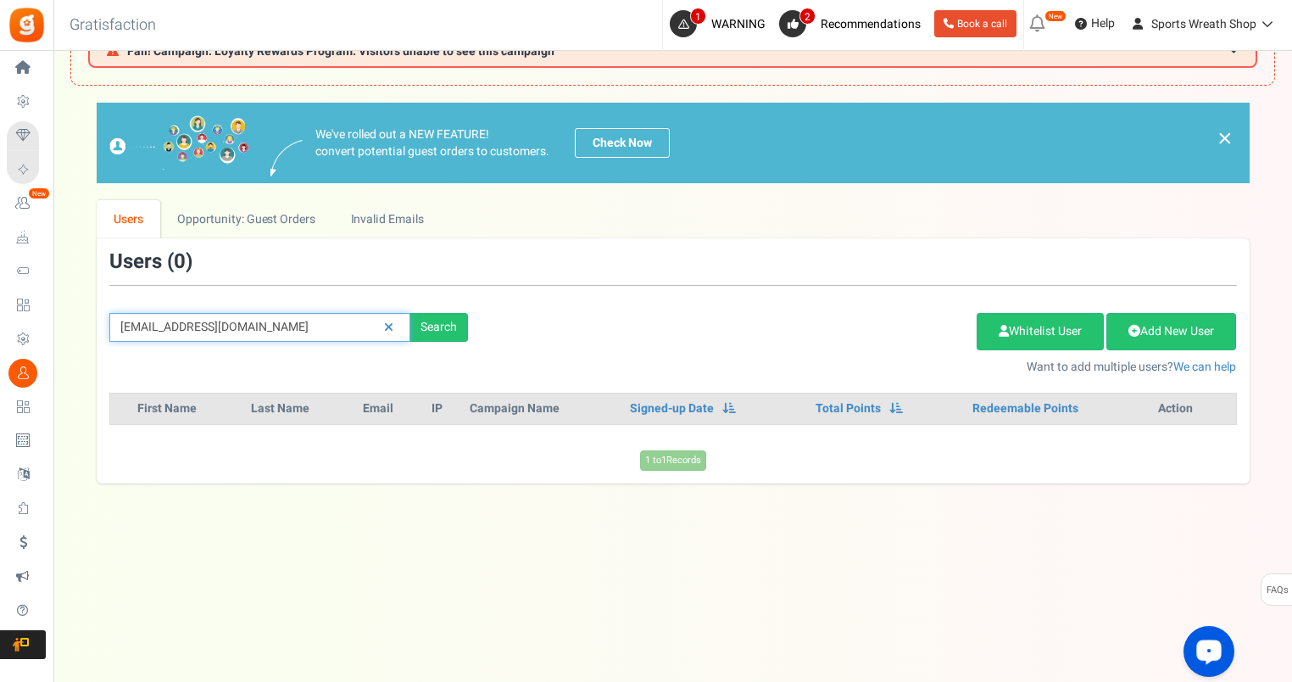
drag, startPoint x: 298, startPoint y: 329, endPoint x: 71, endPoint y: 343, distance: 226.8
click at [71, 343] on div "We've rolled out a NEW FEATURE! convert potential guest orders to customers. Ch…" at bounding box center [672, 293] width 1205 height 380
paste input "wakawakamama@ao"
type input "[EMAIL_ADDRESS][DOMAIN_NAME]"
click at [71, 343] on div "We've rolled out a NEW FEATURE! convert potential guest orders to customers. Ch…" at bounding box center [672, 293] width 1205 height 380
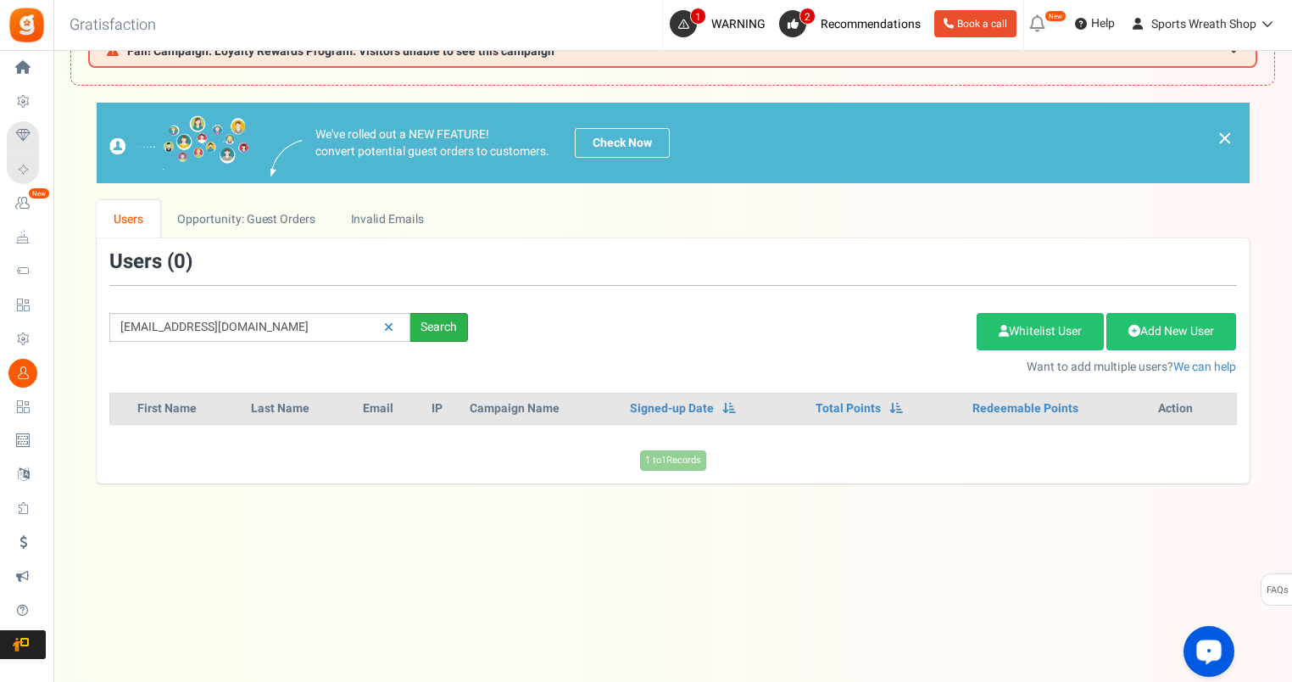
click at [438, 326] on div "Search" at bounding box center [439, 327] width 58 height 29
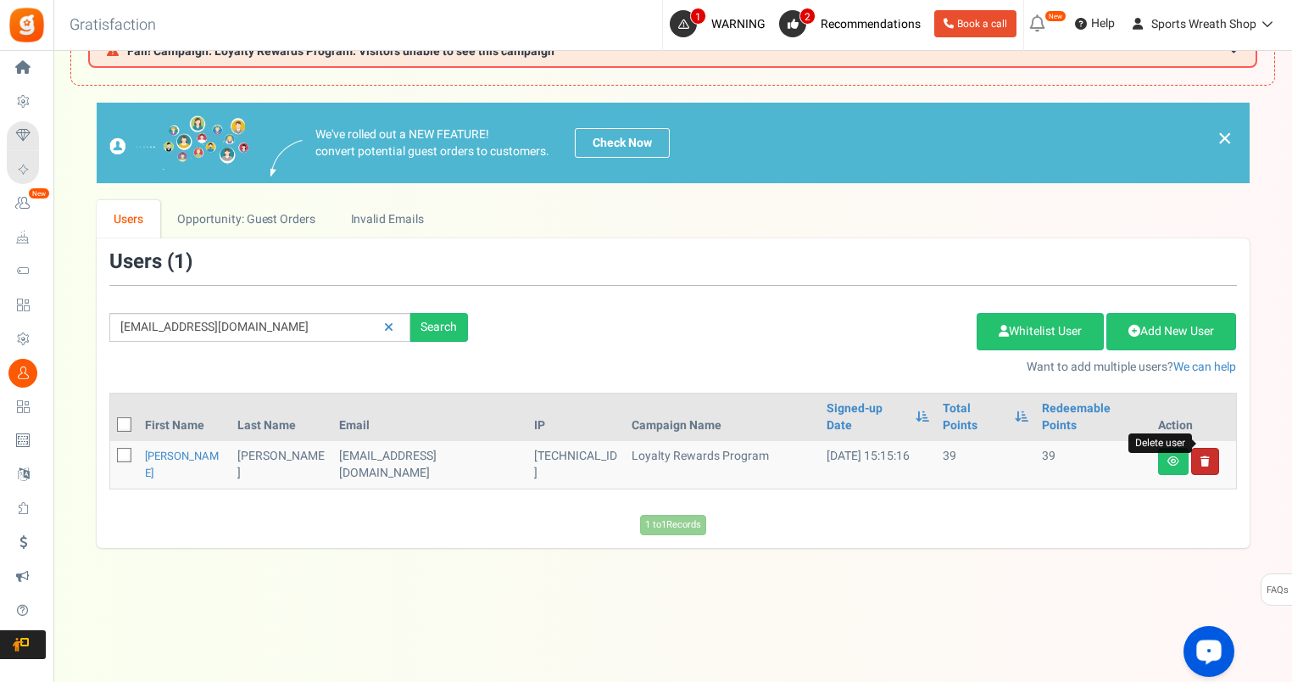
click at [1204, 456] on icon at bounding box center [1205, 461] width 9 height 10
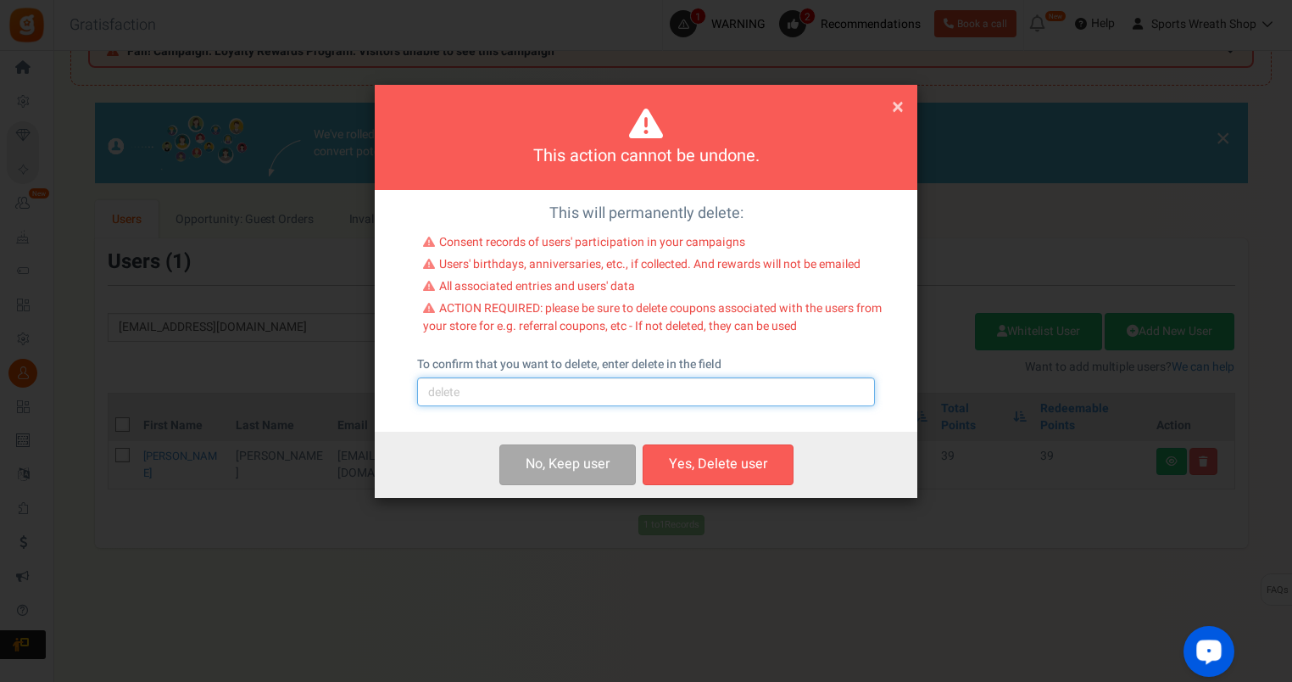
click at [748, 406] on input "text" at bounding box center [646, 391] width 458 height 29
type input "delete"
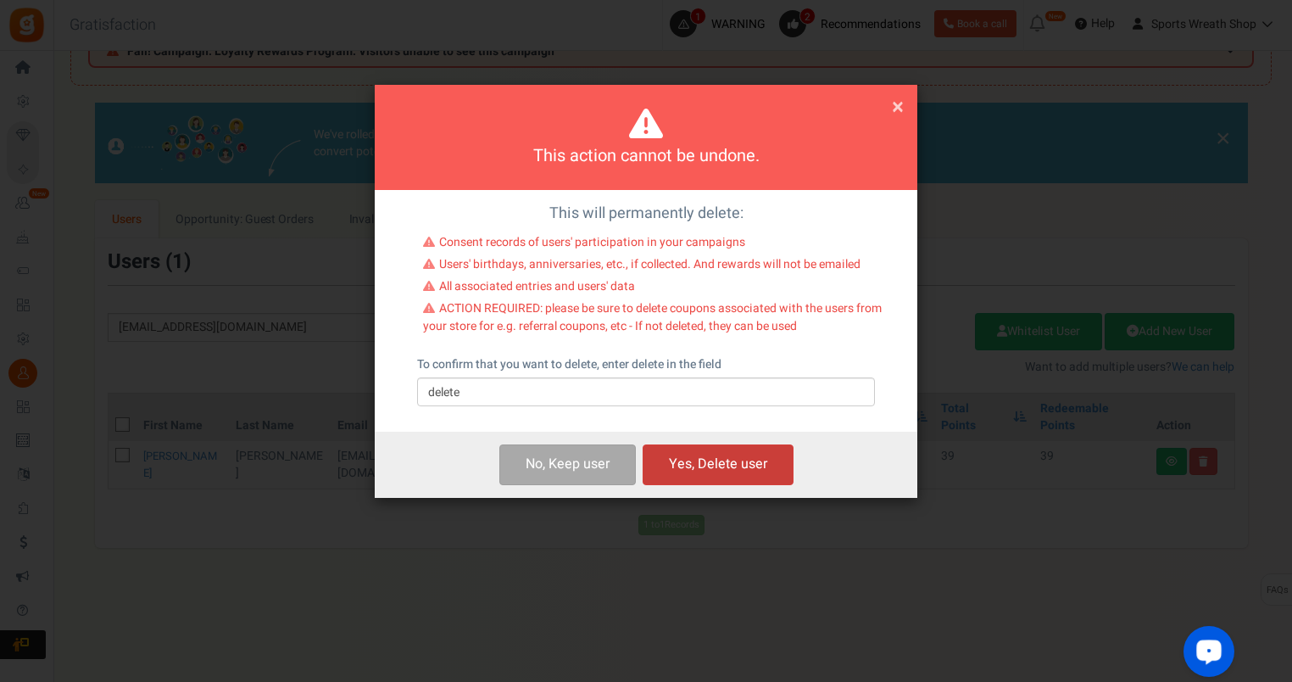
click at [747, 473] on button "Yes, Delete user" at bounding box center [718, 464] width 151 height 40
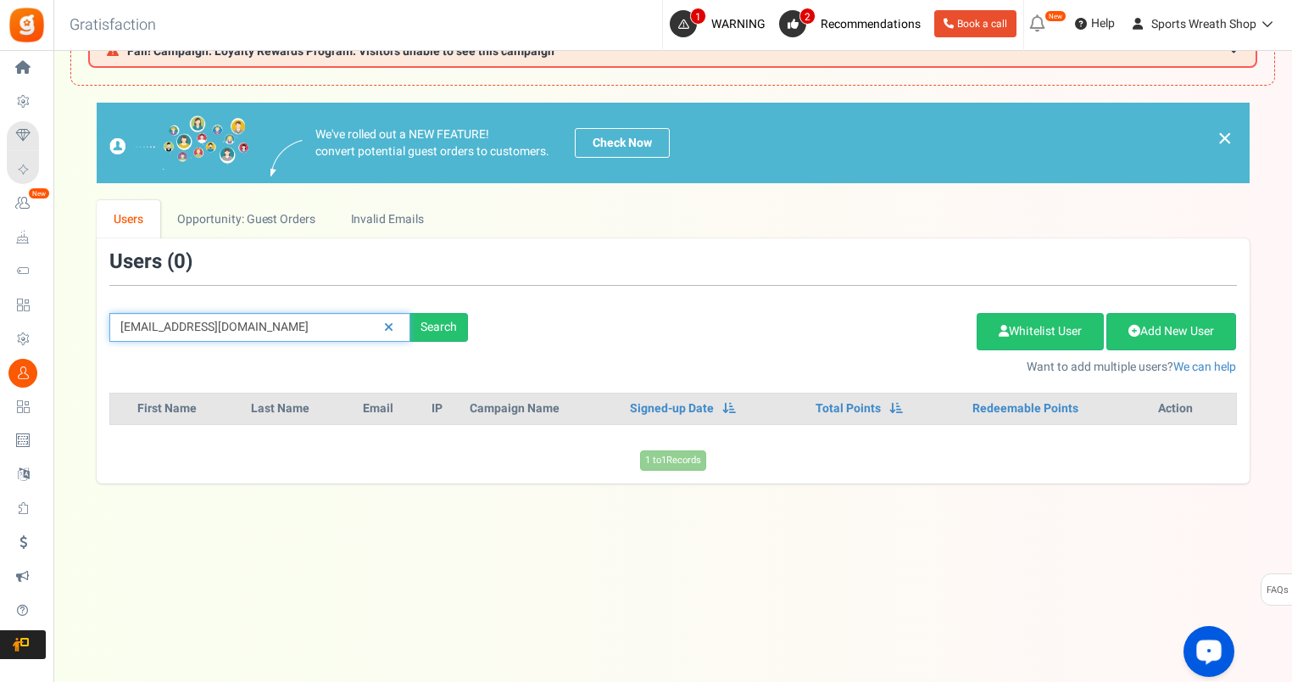
drag, startPoint x: 295, startPoint y: 322, endPoint x: 86, endPoint y: 324, distance: 208.6
click at [86, 324] on div "We've rolled out a NEW FEATURE! convert potential guest orders to customers. Ch…" at bounding box center [672, 293] width 1205 height 380
paste input "[EMAIL_ADDRESS]"
type input "[EMAIL_ADDRESS][DOMAIN_NAME]"
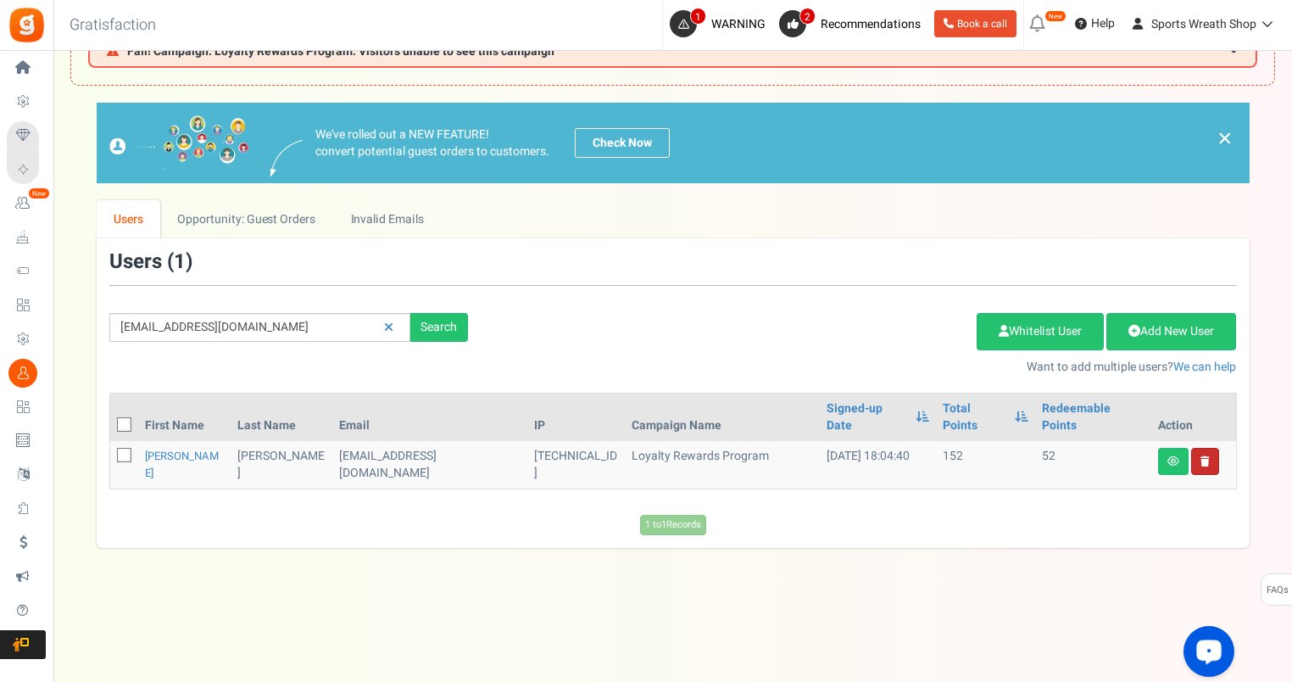
click at [1209, 448] on link at bounding box center [1205, 461] width 28 height 27
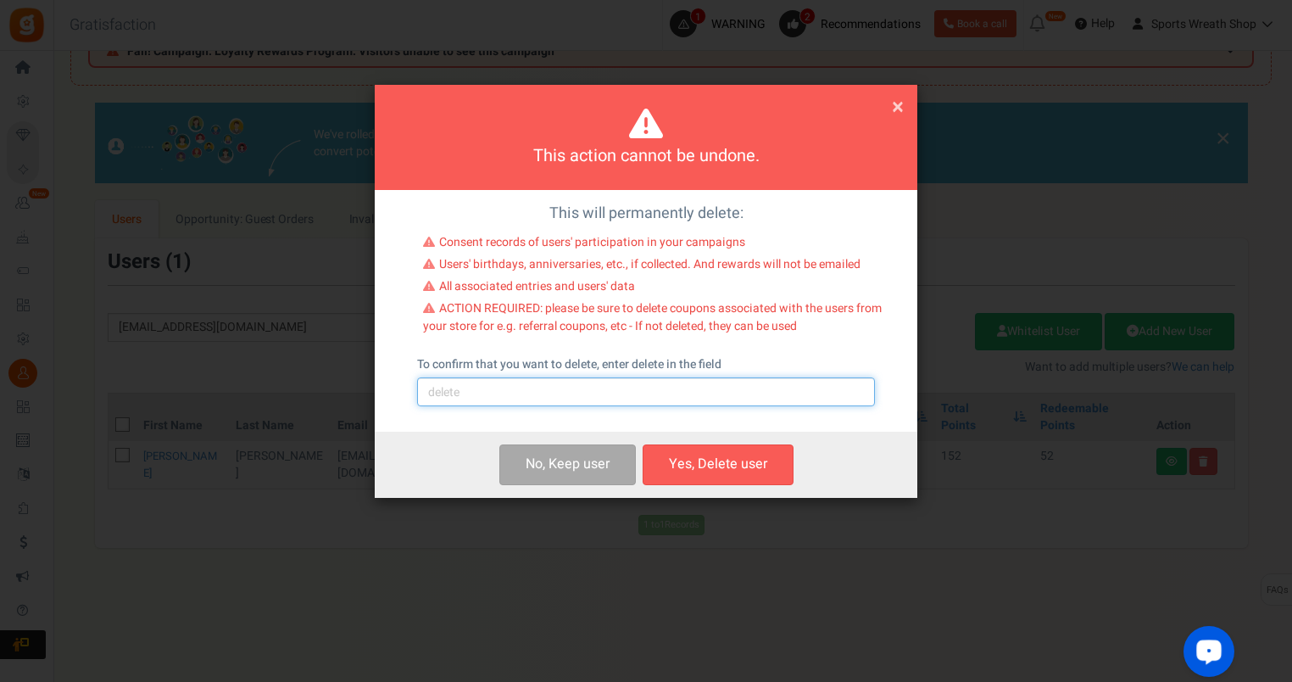
drag, startPoint x: 699, startPoint y: 387, endPoint x: 688, endPoint y: 398, distance: 15.0
click at [699, 387] on input "text" at bounding box center [646, 391] width 458 height 29
type input "delete"
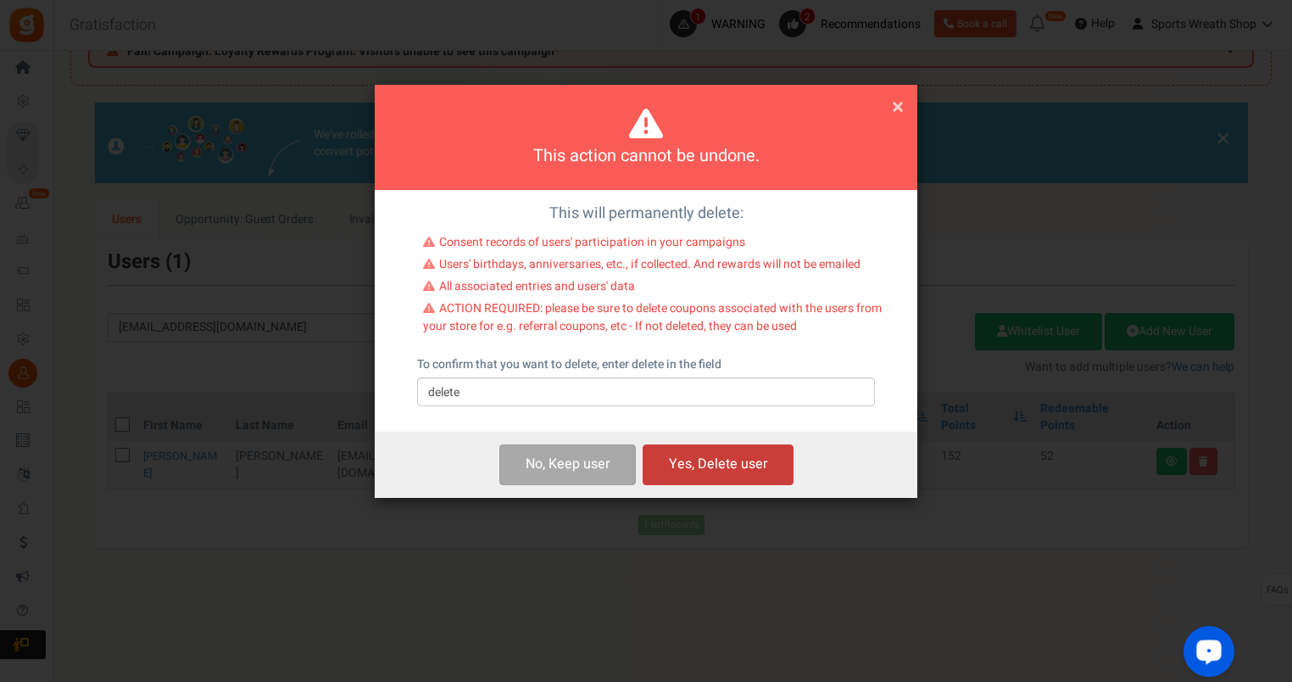
click at [728, 460] on button "Yes, Delete user" at bounding box center [718, 464] width 151 height 40
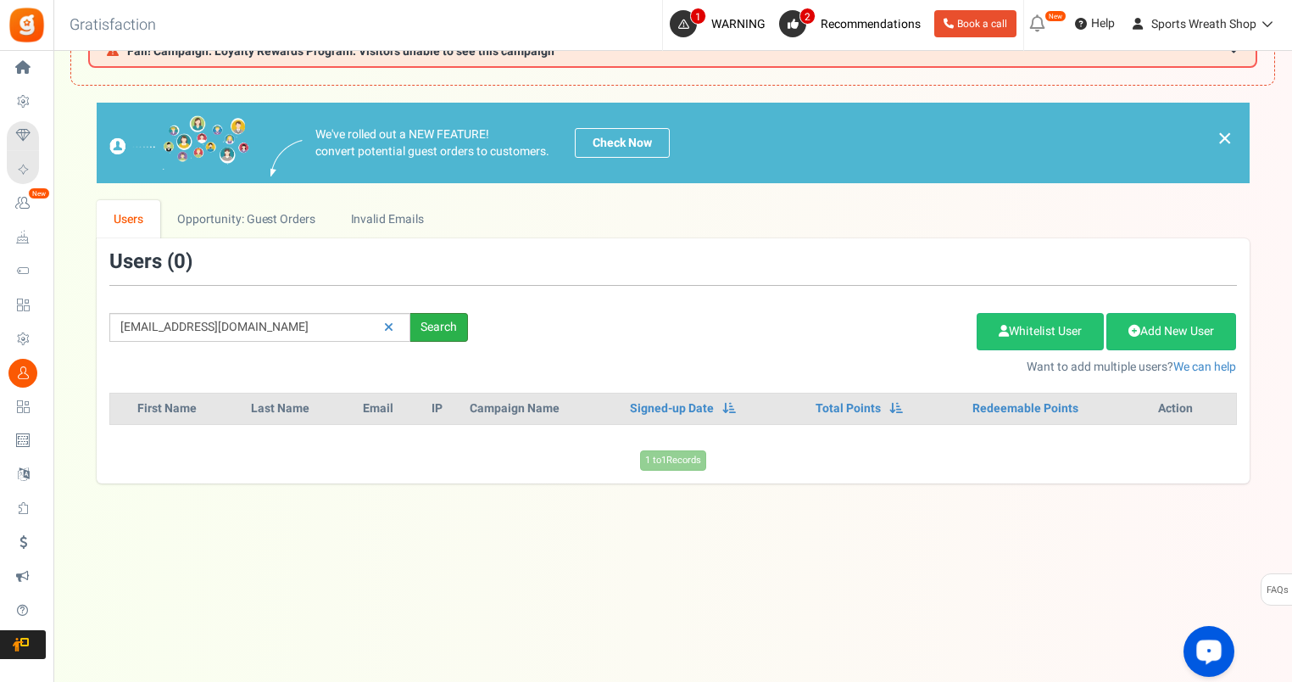
click at [444, 325] on div "Search" at bounding box center [439, 327] width 58 height 29
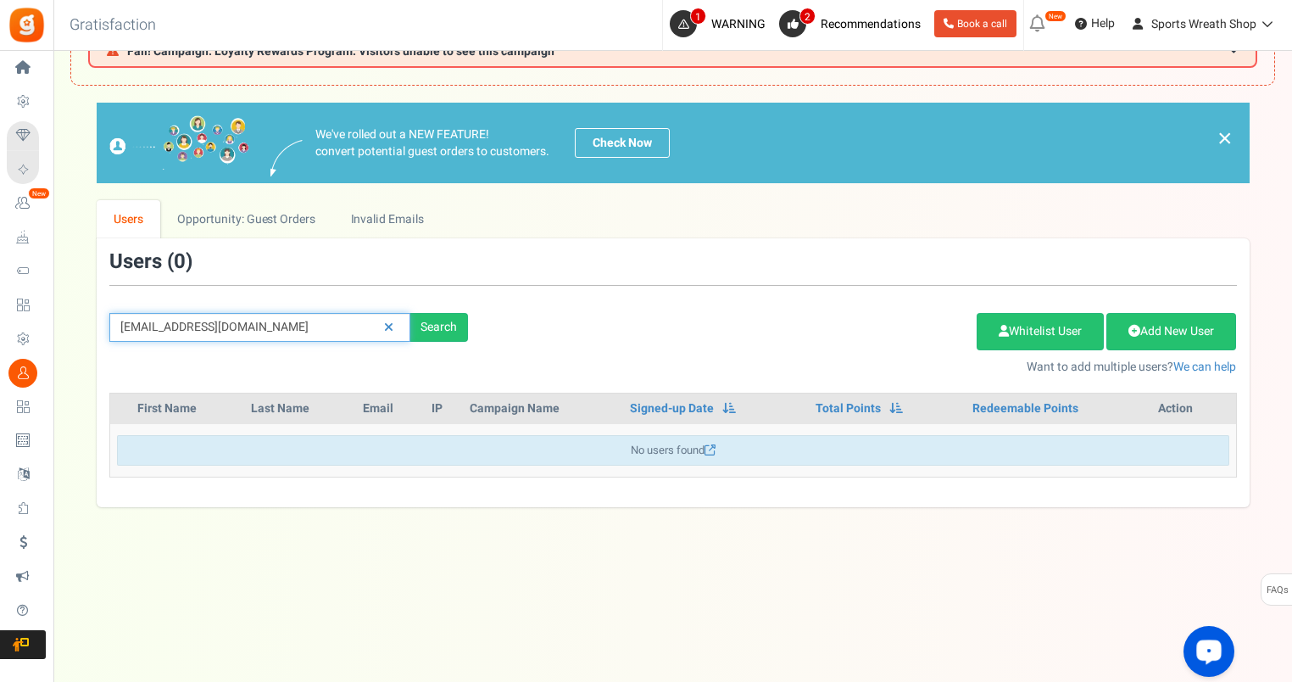
drag, startPoint x: 330, startPoint y: 320, endPoint x: 60, endPoint y: 329, distance: 269.8
click at [60, 329] on div "× Close Add Points ? First Name Last Name Email Do you want to give Welcome bon…" at bounding box center [672, 305] width 1239 height 404
paste input "[EMAIL_ADDRESS]"
type input "[EMAIL_ADDRESS][DOMAIN_NAME]"
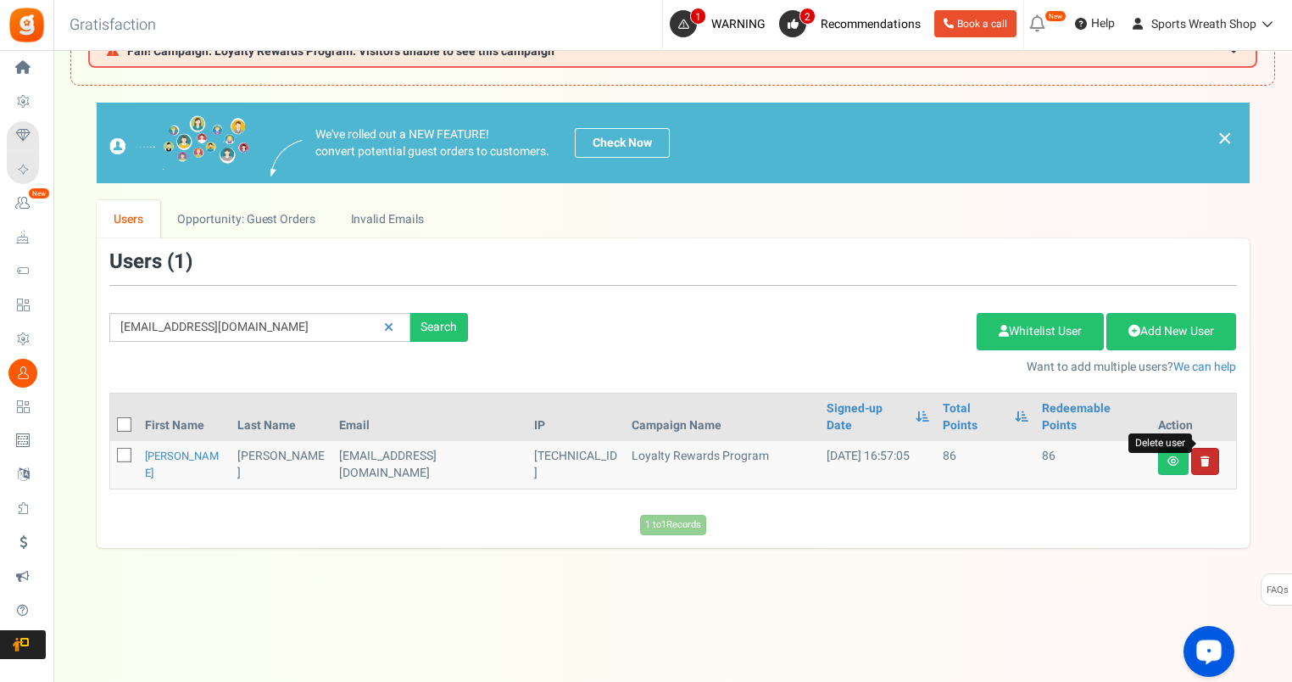
click at [1206, 456] on icon at bounding box center [1205, 461] width 9 height 10
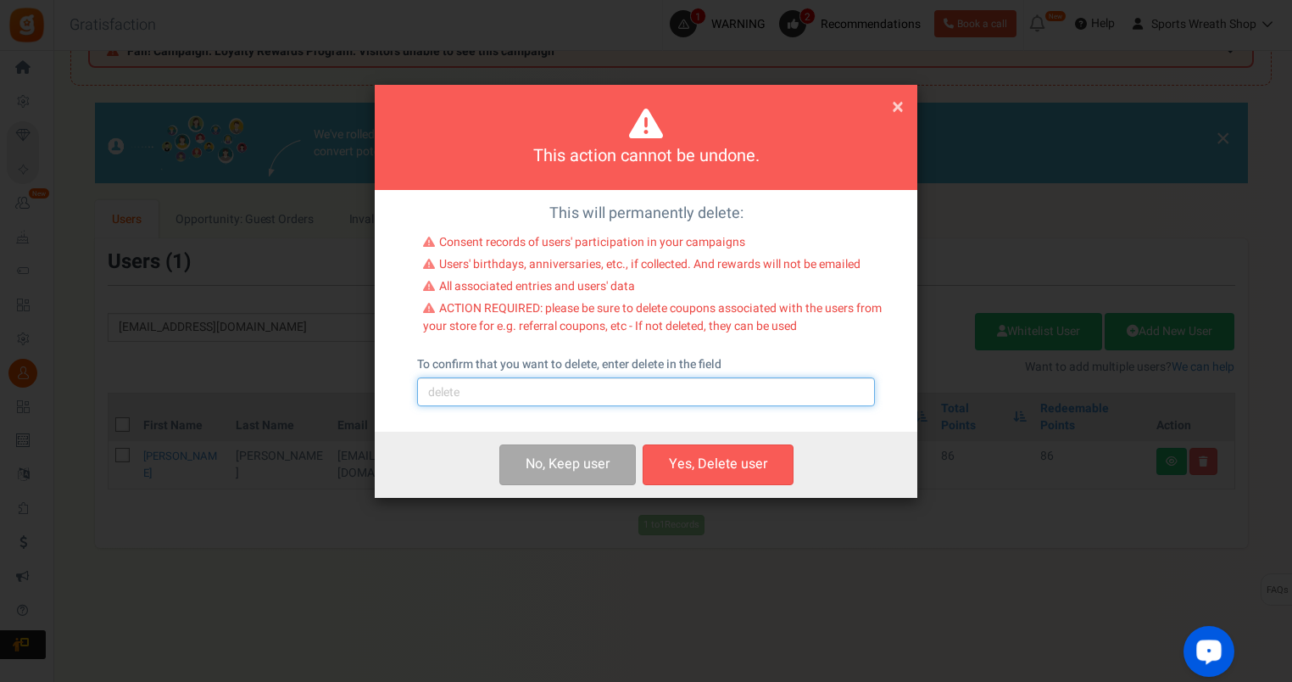
click at [502, 393] on input "text" at bounding box center [646, 391] width 458 height 29
type input "delete"
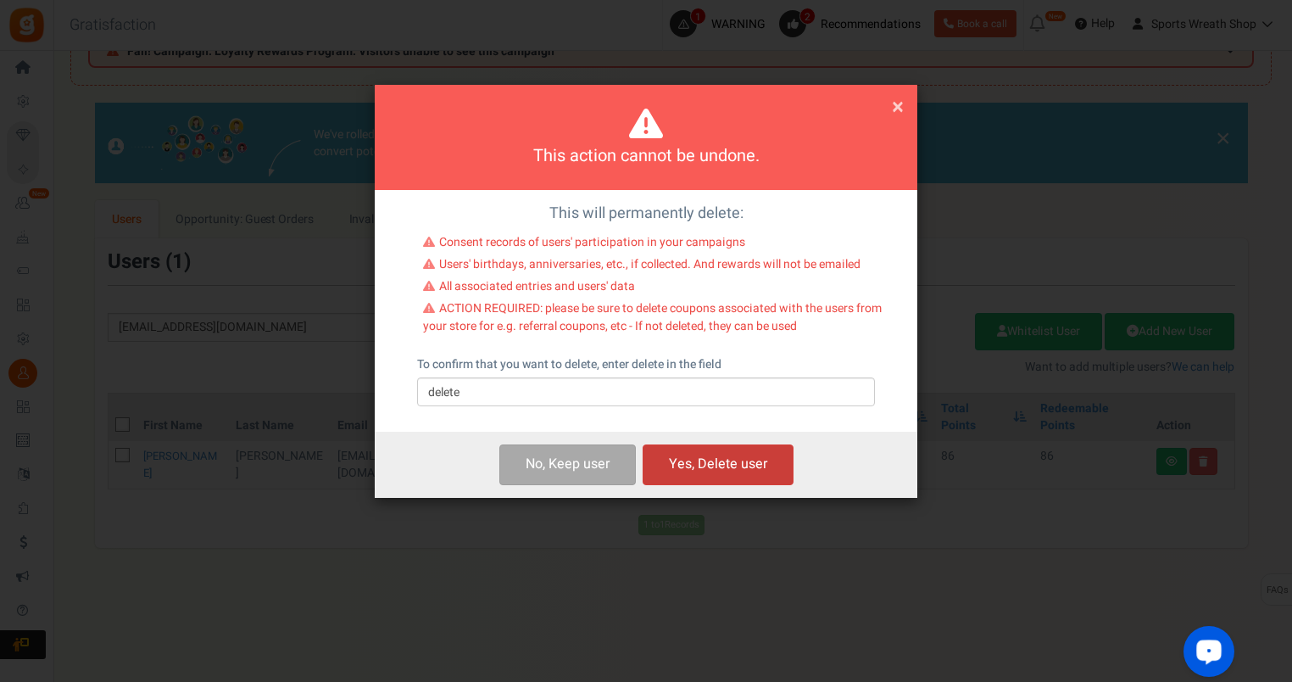
click at [699, 470] on button "Yes, Delete user" at bounding box center [718, 464] width 151 height 40
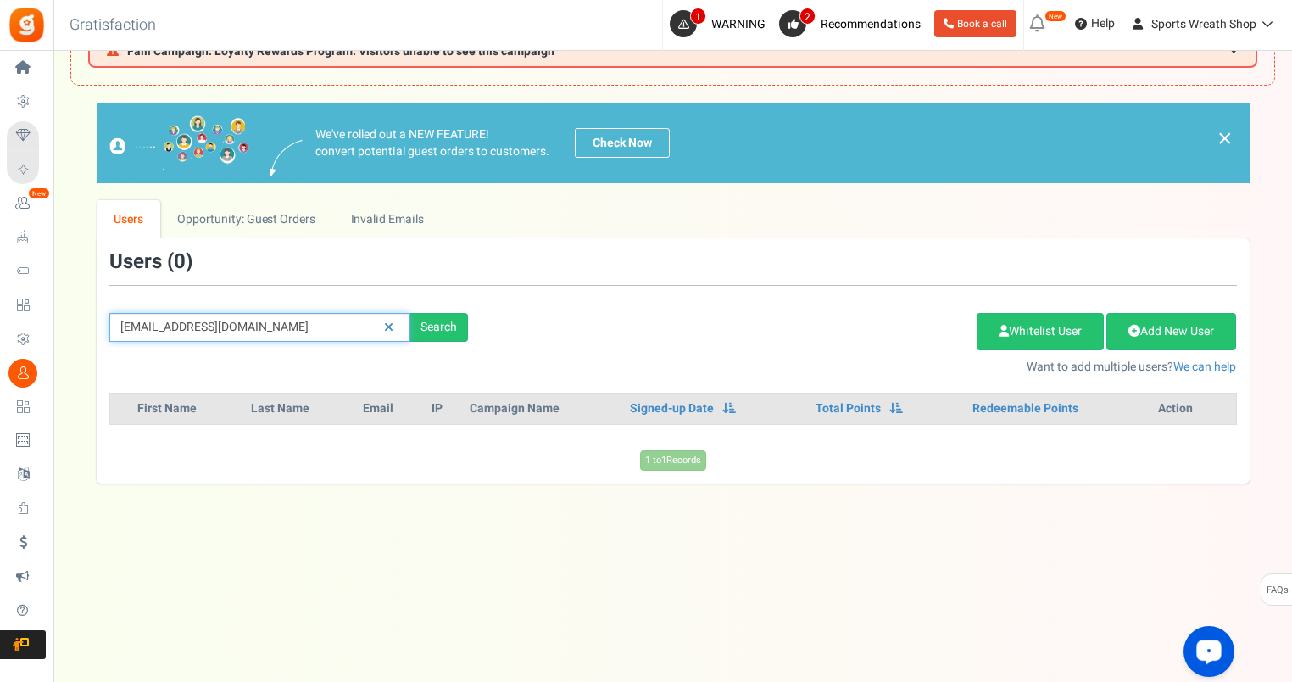
drag, startPoint x: 297, startPoint y: 332, endPoint x: 75, endPoint y: 343, distance: 222.4
click at [75, 343] on div "We've rolled out a NEW FEATURE! convert potential guest orders to customers. Ch…" at bounding box center [672, 293] width 1205 height 380
paste input "[EMAIL_ADDRESS]"
type input "[EMAIL_ADDRESS][DOMAIN_NAME]"
click at [75, 343] on div "We've rolled out a NEW FEATURE! convert potential guest orders to customers. Ch…" at bounding box center [672, 293] width 1205 height 380
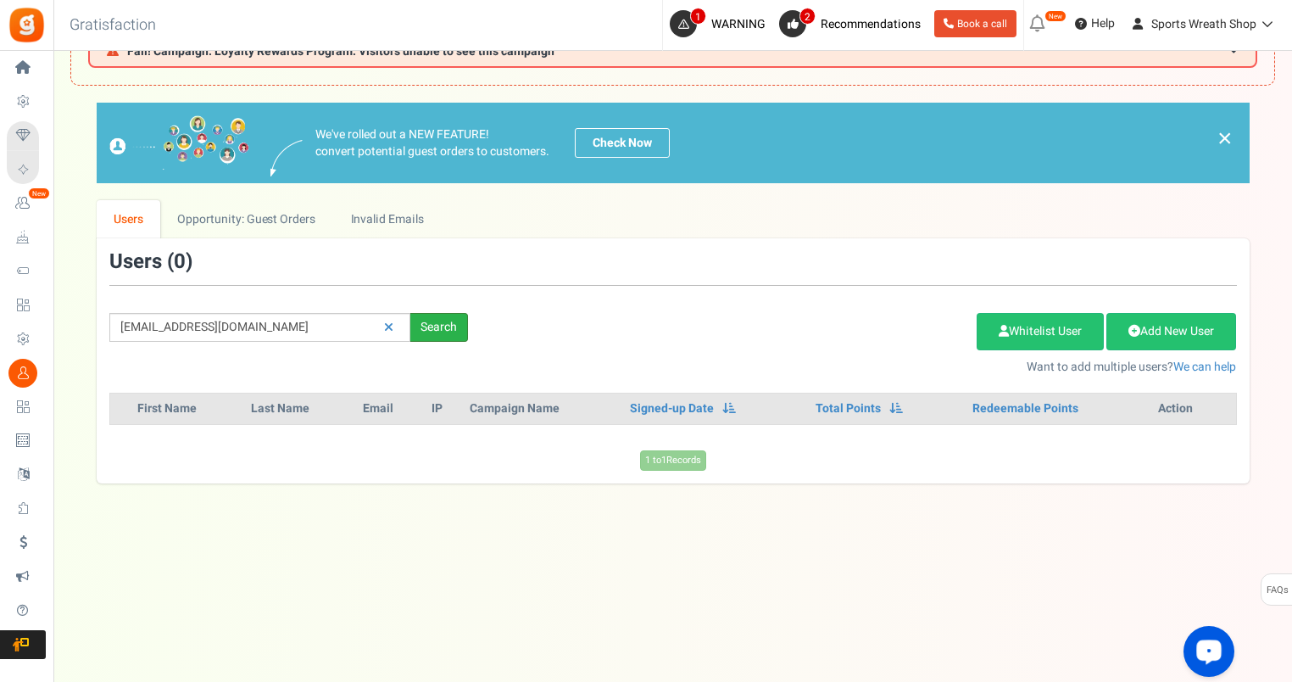
click at [451, 322] on div "Search" at bounding box center [439, 327] width 58 height 29
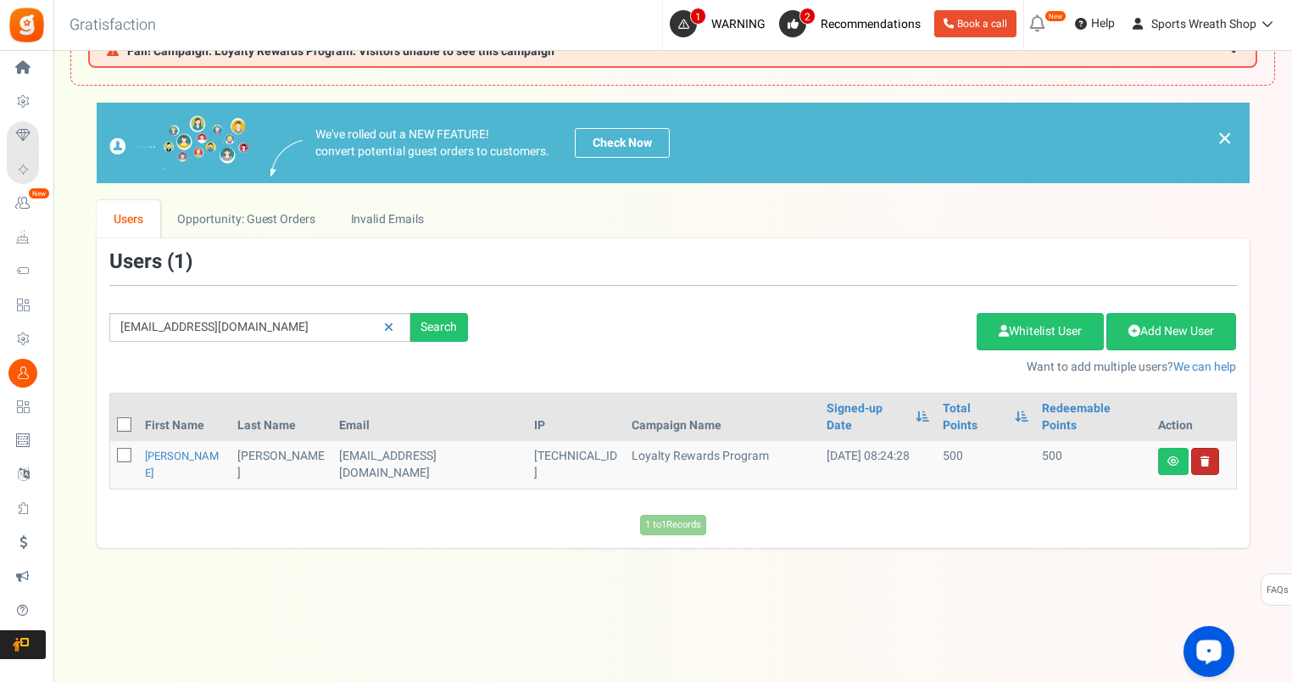
click at [1214, 448] on link at bounding box center [1205, 461] width 28 height 27
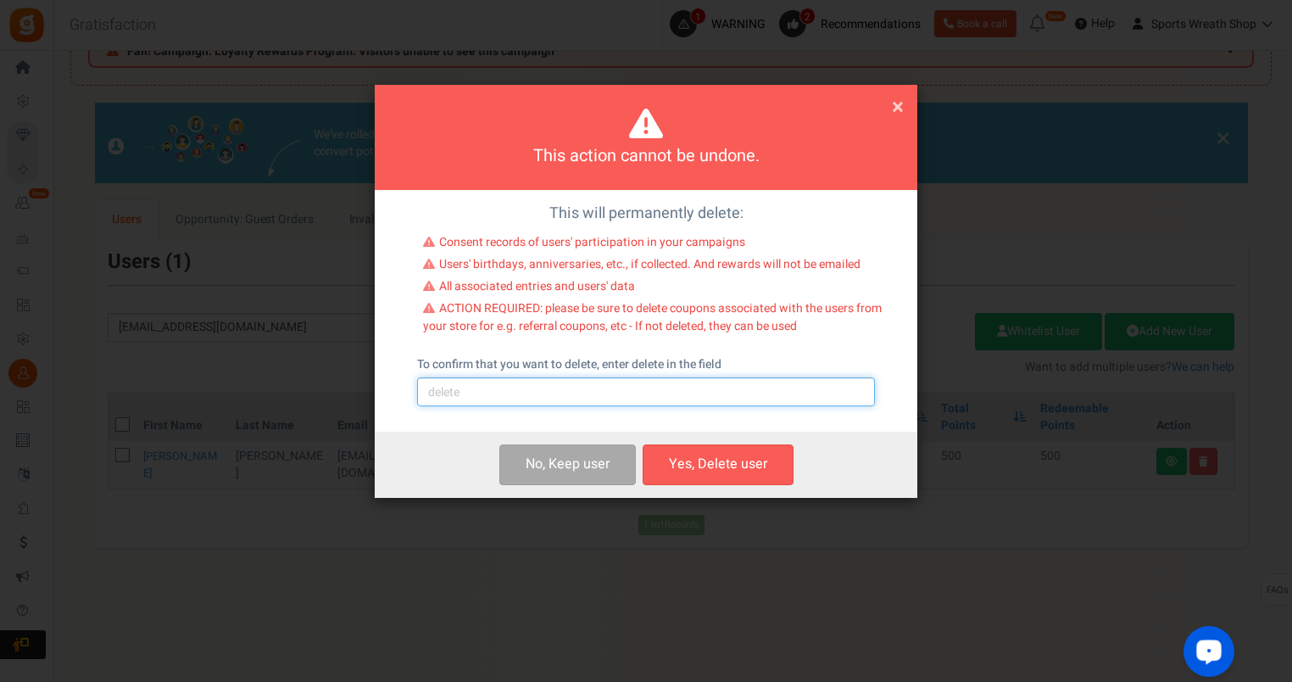
click at [503, 404] on input "text" at bounding box center [646, 391] width 458 height 29
type input "delete"
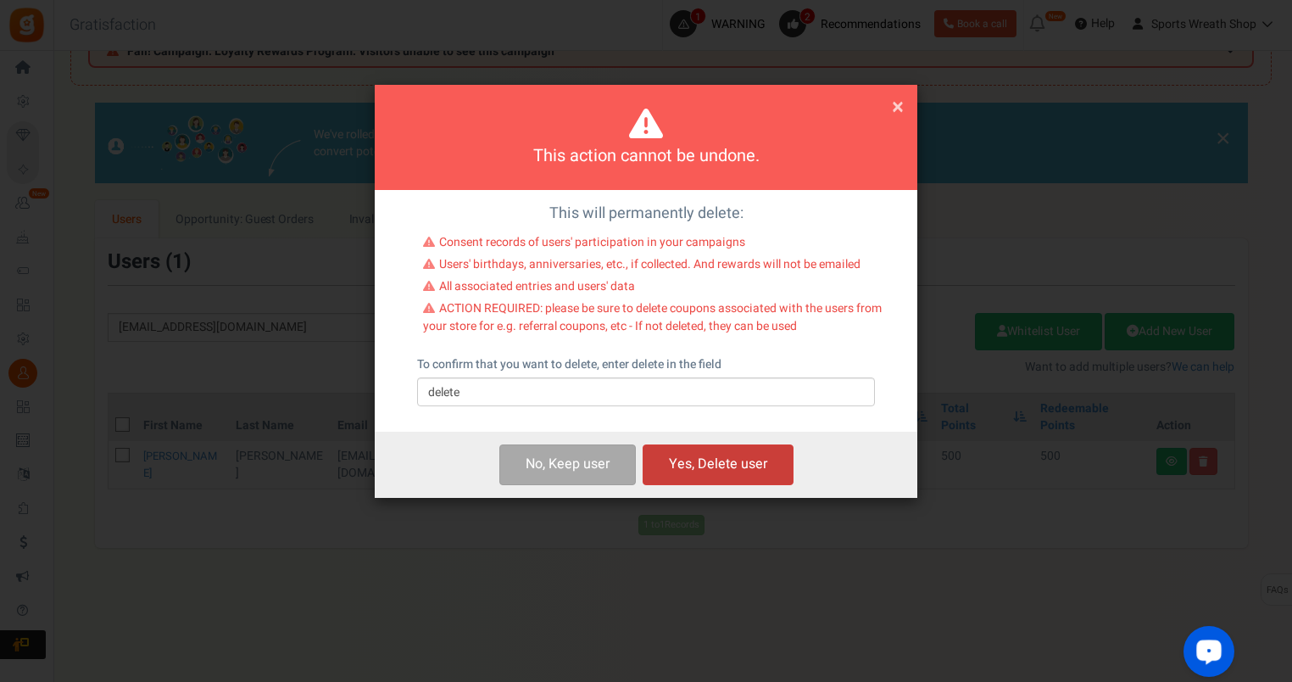
click at [738, 471] on button "Yes, Delete user" at bounding box center [718, 464] width 151 height 40
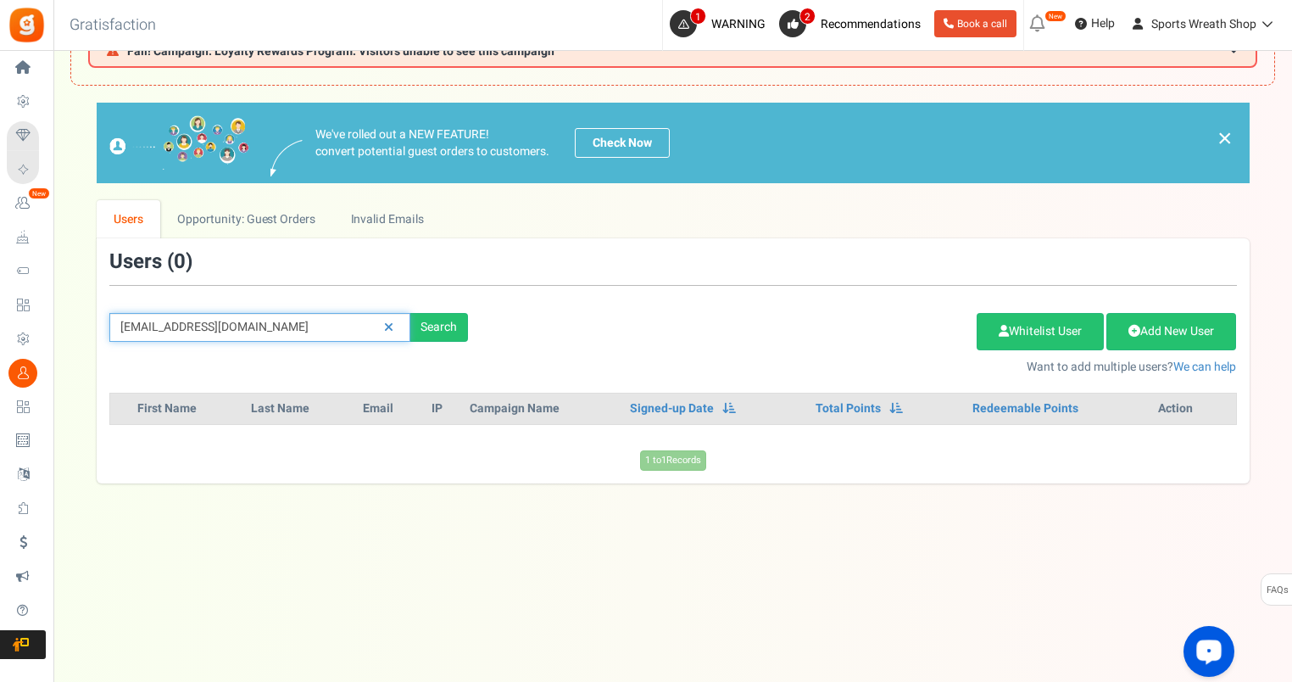
drag, startPoint x: 257, startPoint y: 319, endPoint x: 73, endPoint y: 327, distance: 184.2
click at [85, 328] on div "We've rolled out a NEW FEATURE! convert potential guest orders to customers. Ch…" at bounding box center [672, 293] width 1205 height 380
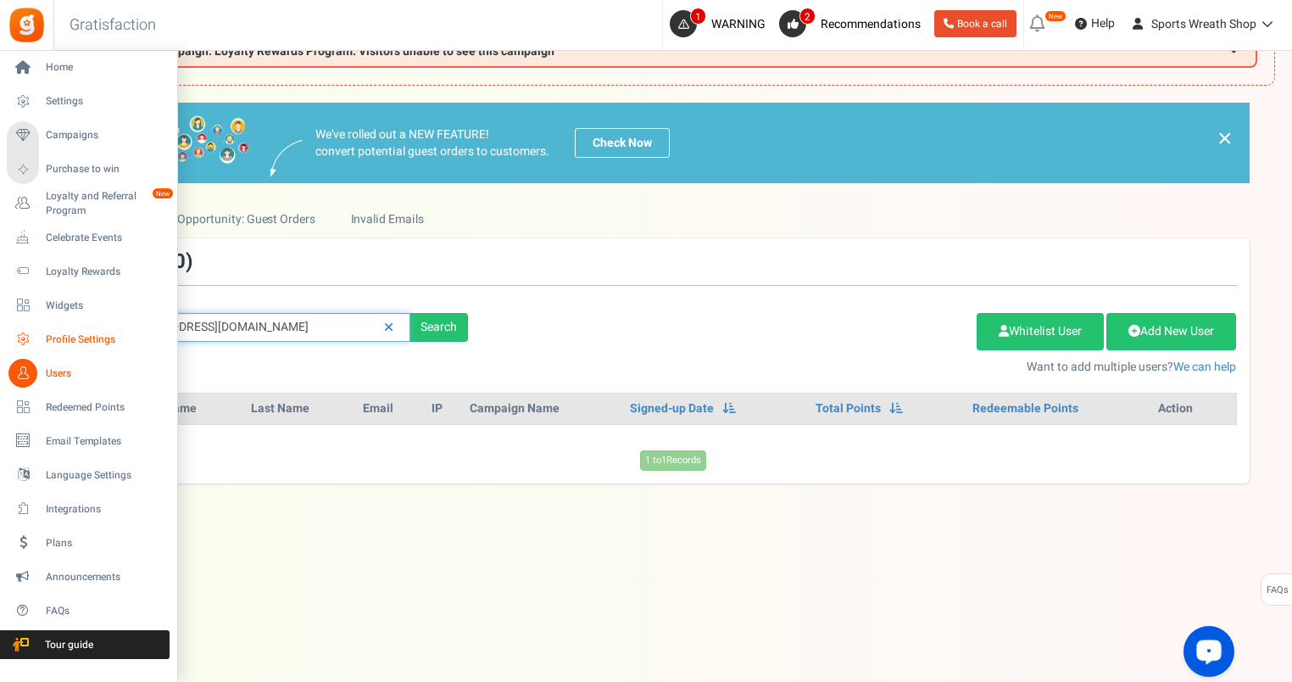
paste input "[EMAIL_ADDRESS]"
type input "[EMAIL_ADDRESS][DOMAIN_NAME]"
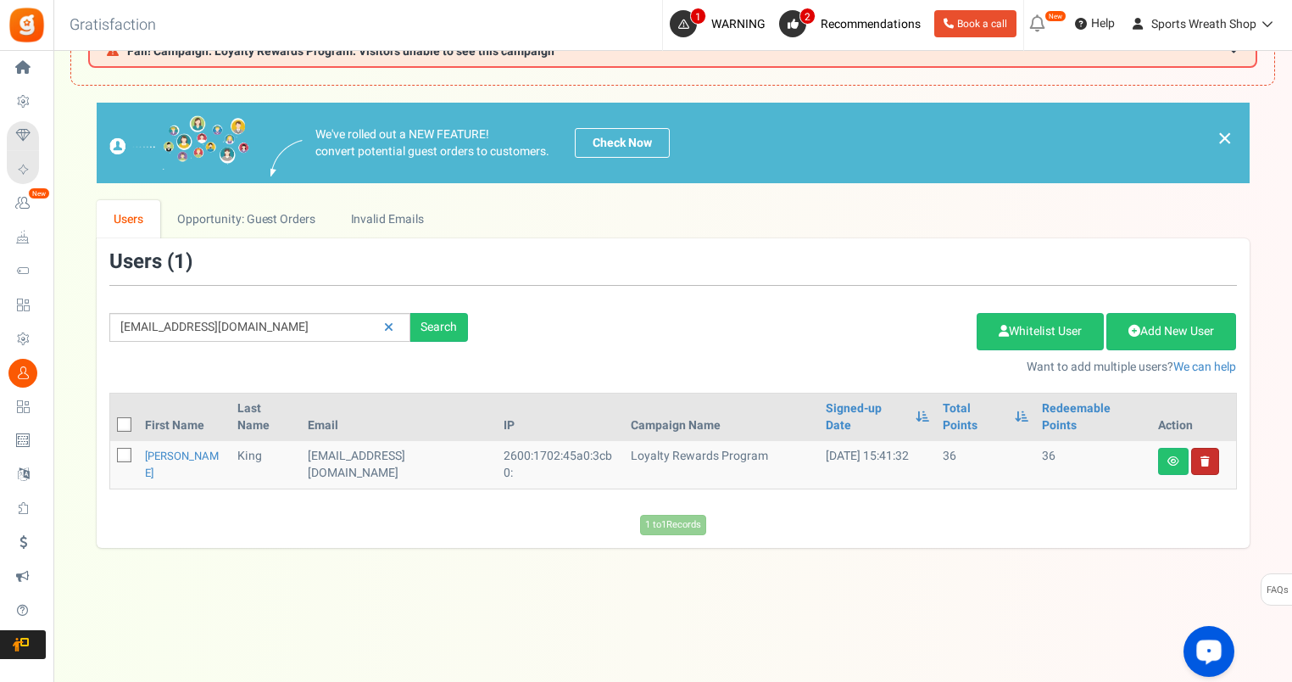
click at [1199, 449] on link at bounding box center [1205, 461] width 28 height 27
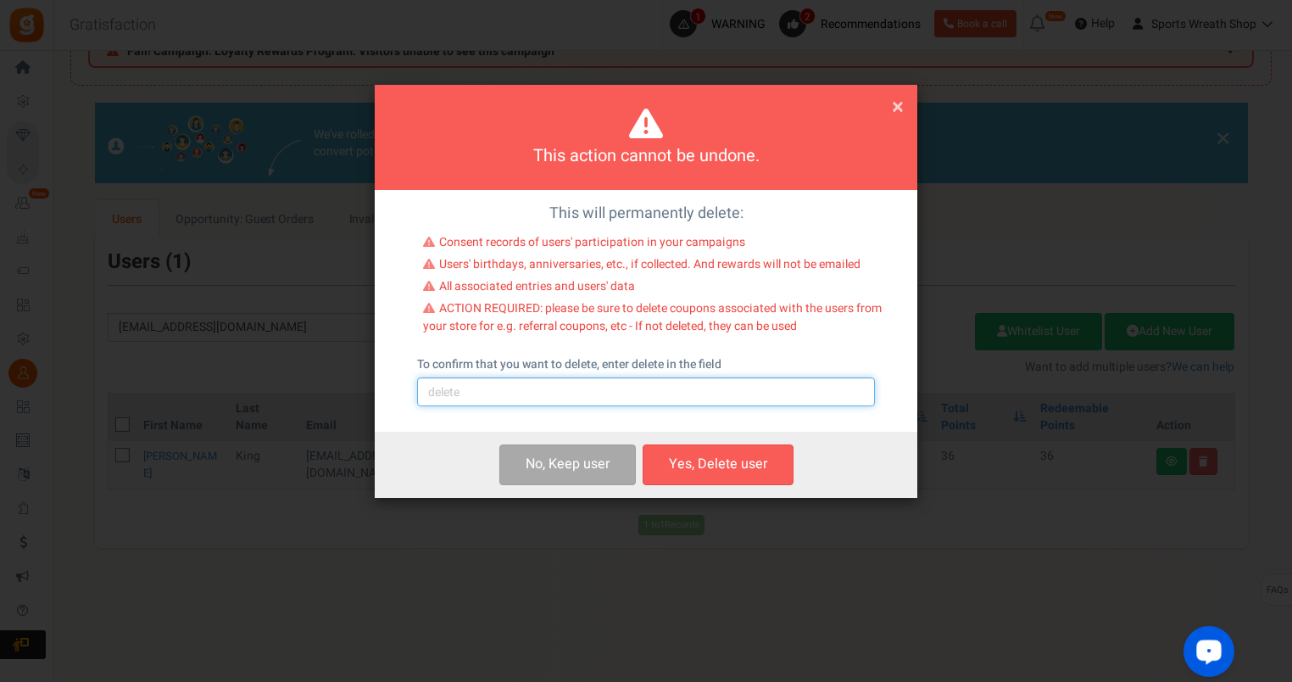
click at [616, 383] on input "text" at bounding box center [646, 391] width 458 height 29
type input "delete"
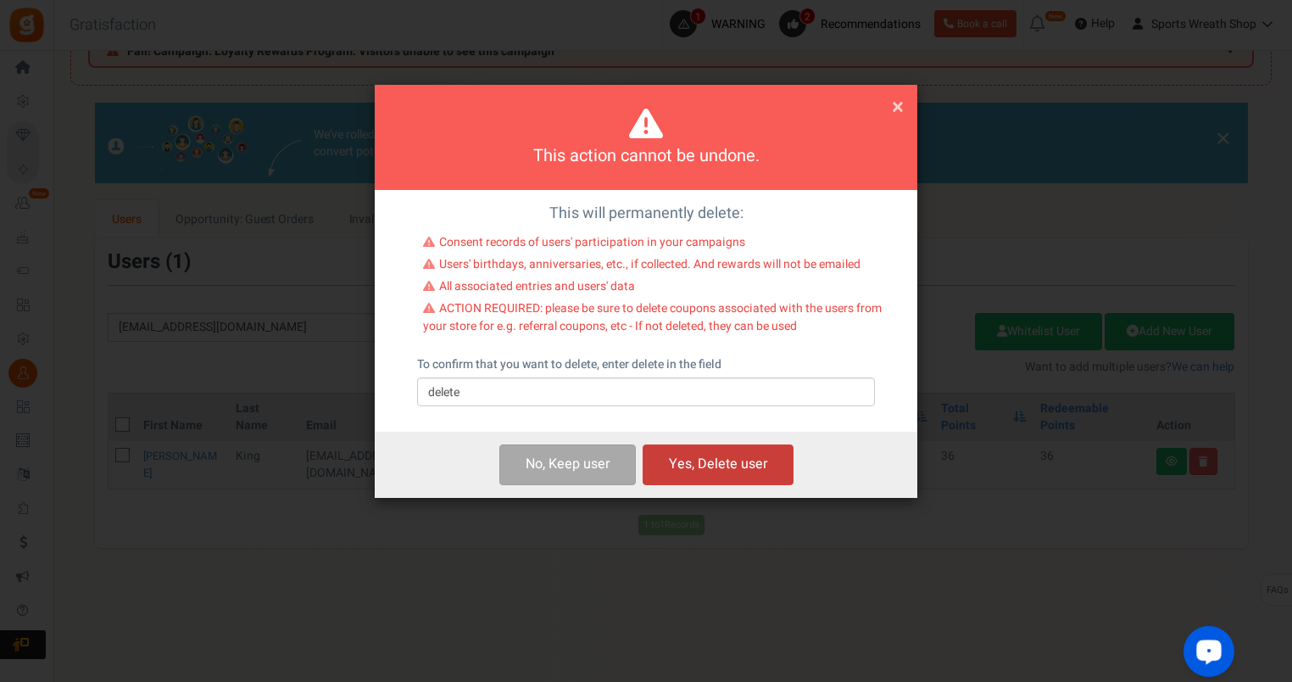
click at [746, 471] on button "Yes, Delete user" at bounding box center [718, 464] width 151 height 40
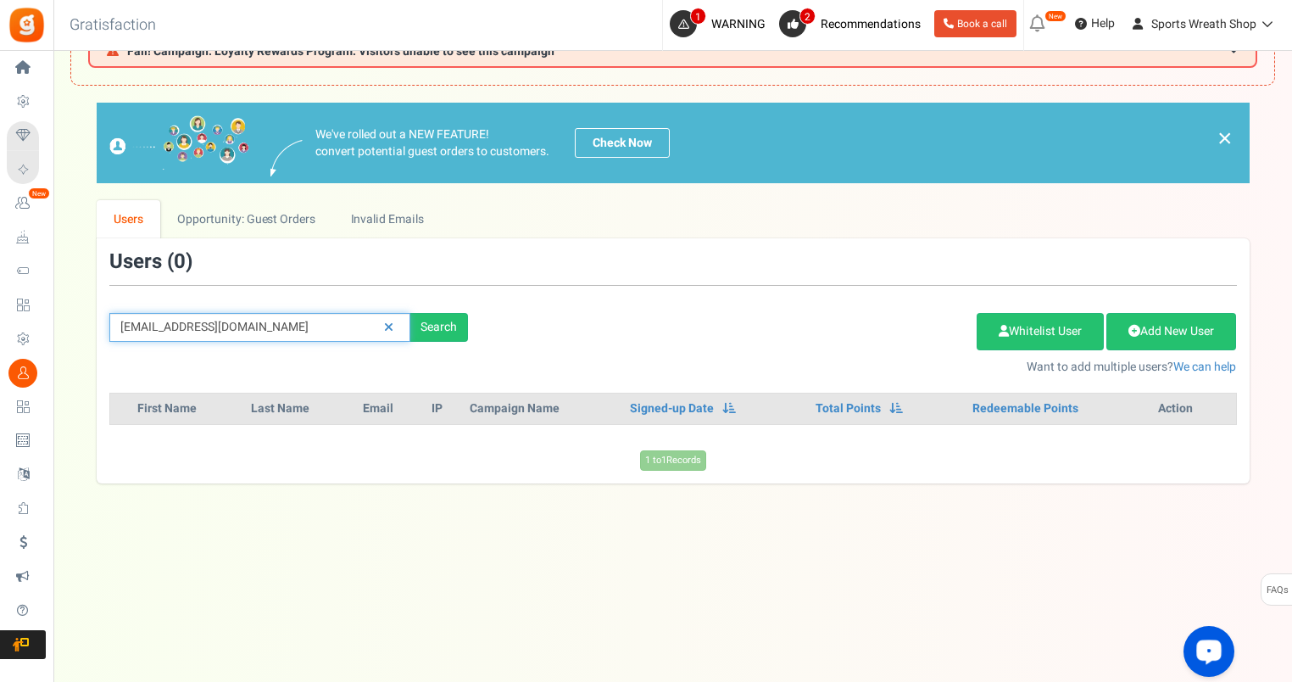
drag, startPoint x: 254, startPoint y: 329, endPoint x: 74, endPoint y: 354, distance: 182.4
click at [74, 354] on div "We've rolled out a NEW FEATURE! convert potential guest orders to customers. Ch…" at bounding box center [672, 293] width 1205 height 380
paste input "[EMAIL_ADDRESS]"
type input "[EMAIL_ADDRESS][DOMAIN_NAME]"
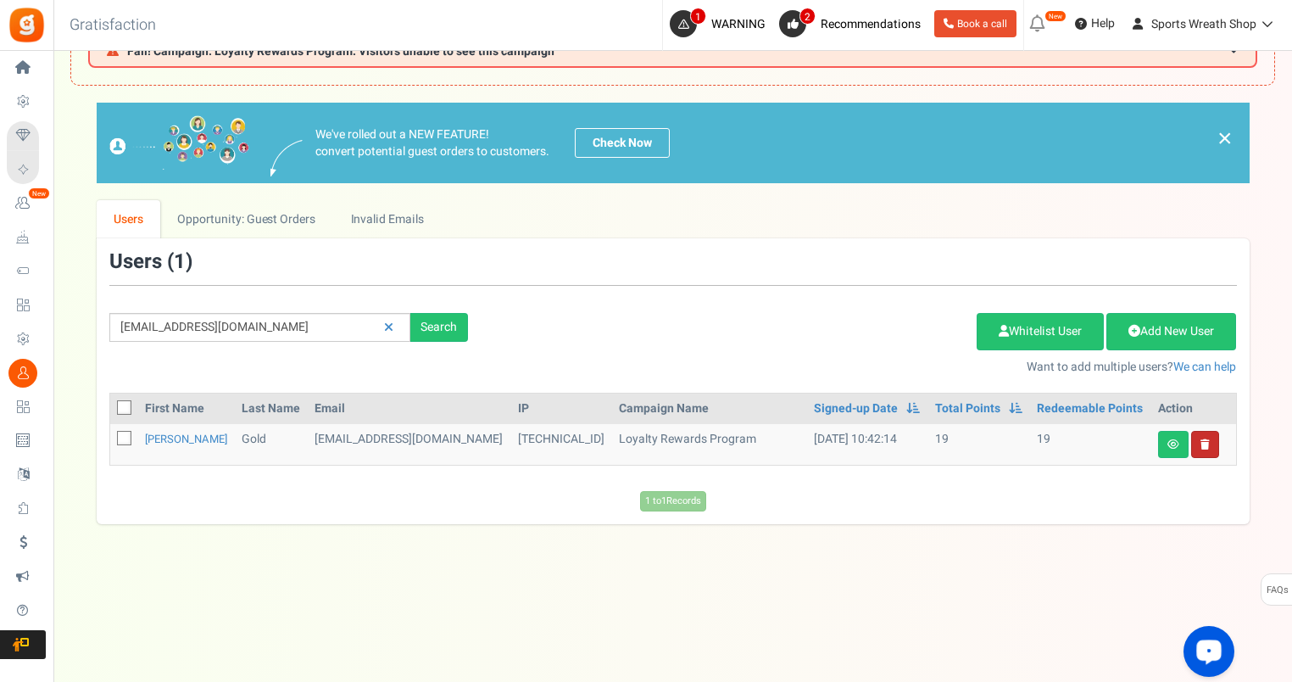
click at [1207, 449] on link at bounding box center [1205, 444] width 28 height 27
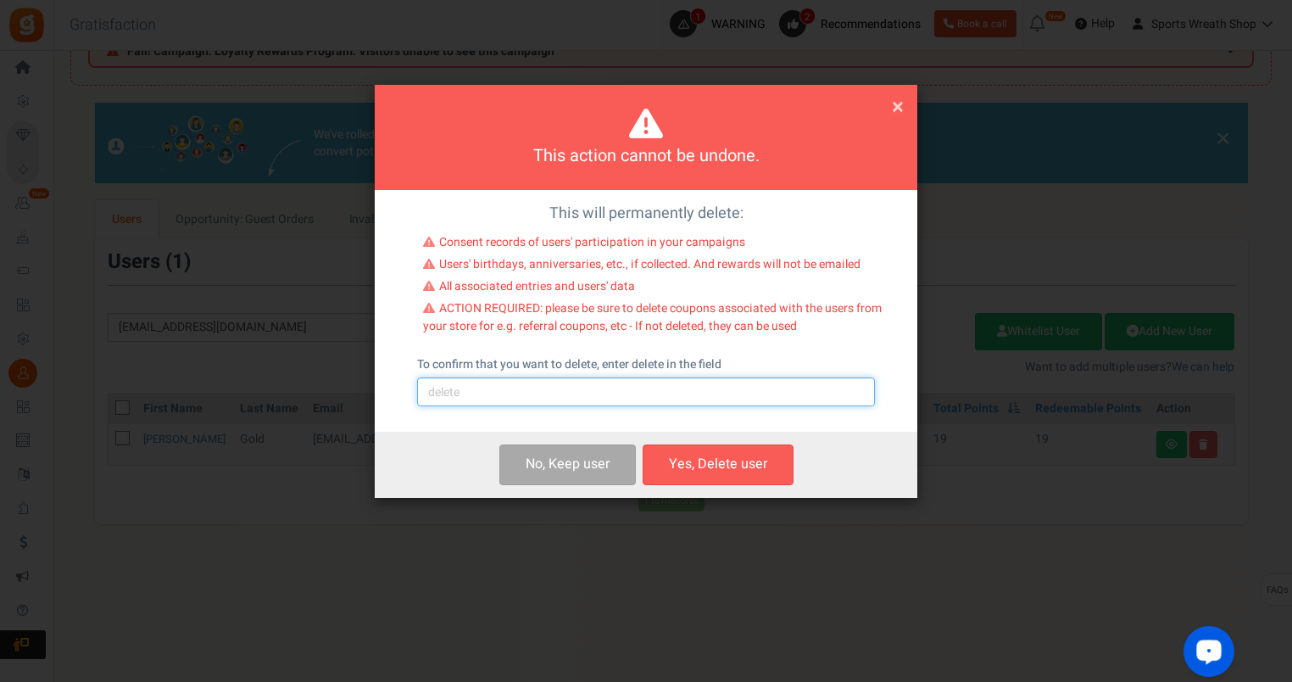
click at [560, 401] on input "text" at bounding box center [646, 391] width 458 height 29
type input "delete"
click at [782, 468] on button "Yes, Delete user" at bounding box center [718, 464] width 151 height 40
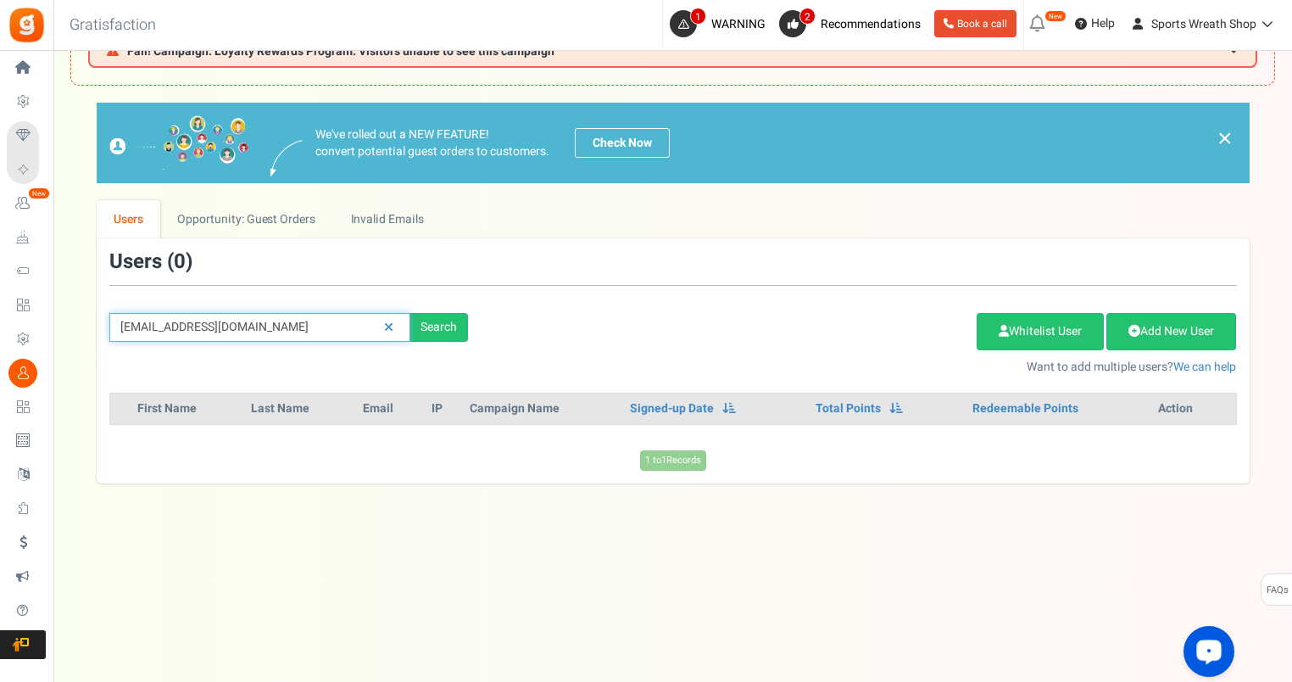
drag, startPoint x: 273, startPoint y: 327, endPoint x: 58, endPoint y: 343, distance: 215.9
click at [64, 343] on div "× Close Add Points ? First Name Last Name Email Do you want to give Welcome bon…" at bounding box center [672, 293] width 1239 height 380
paste input "[EMAIL_ADDRESS]"
type input "[EMAIL_ADDRESS][DOMAIN_NAME]"
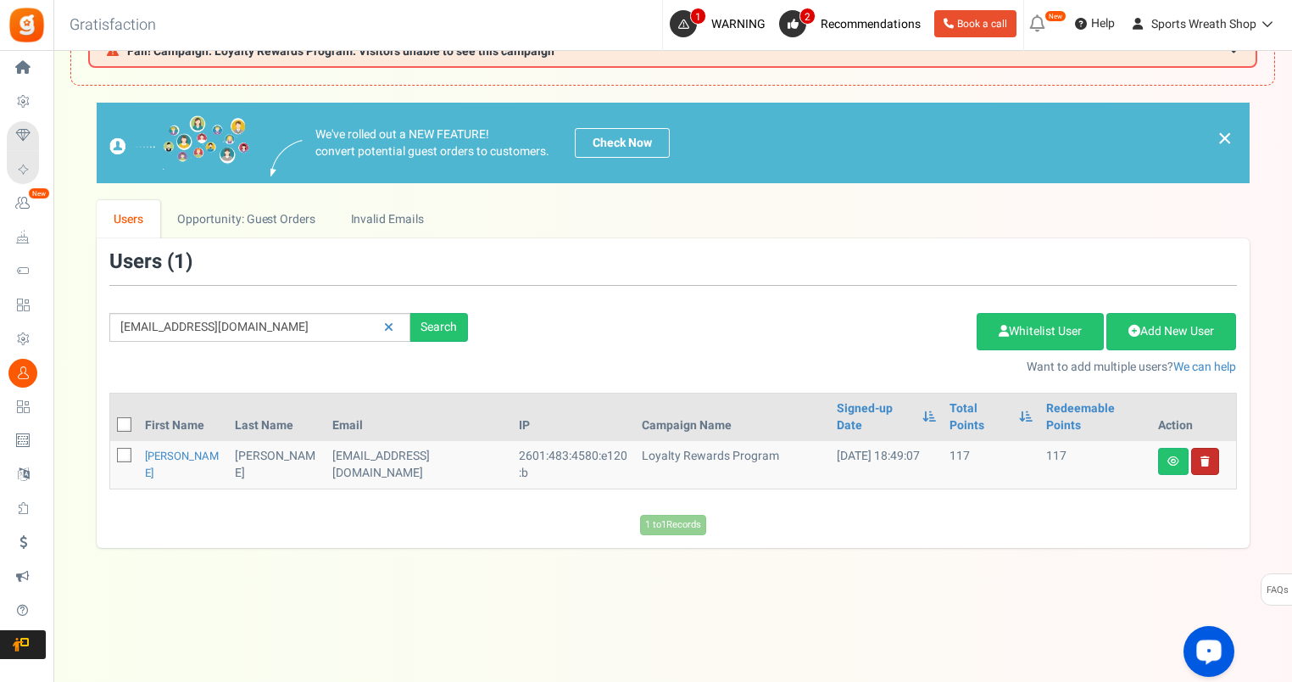
click at [1201, 448] on link at bounding box center [1205, 461] width 28 height 27
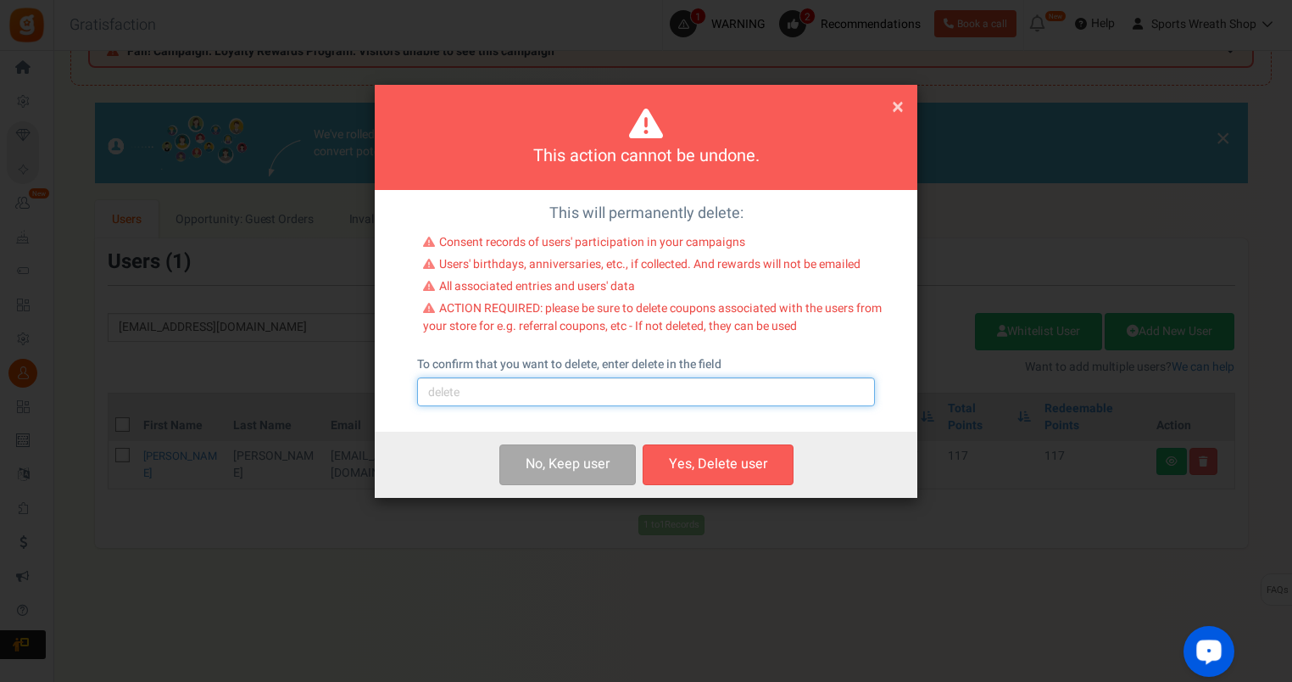
click at [556, 395] on input "text" at bounding box center [646, 391] width 458 height 29
type input "delete"
click at [702, 454] on button "Yes, Delete user" at bounding box center [718, 464] width 151 height 40
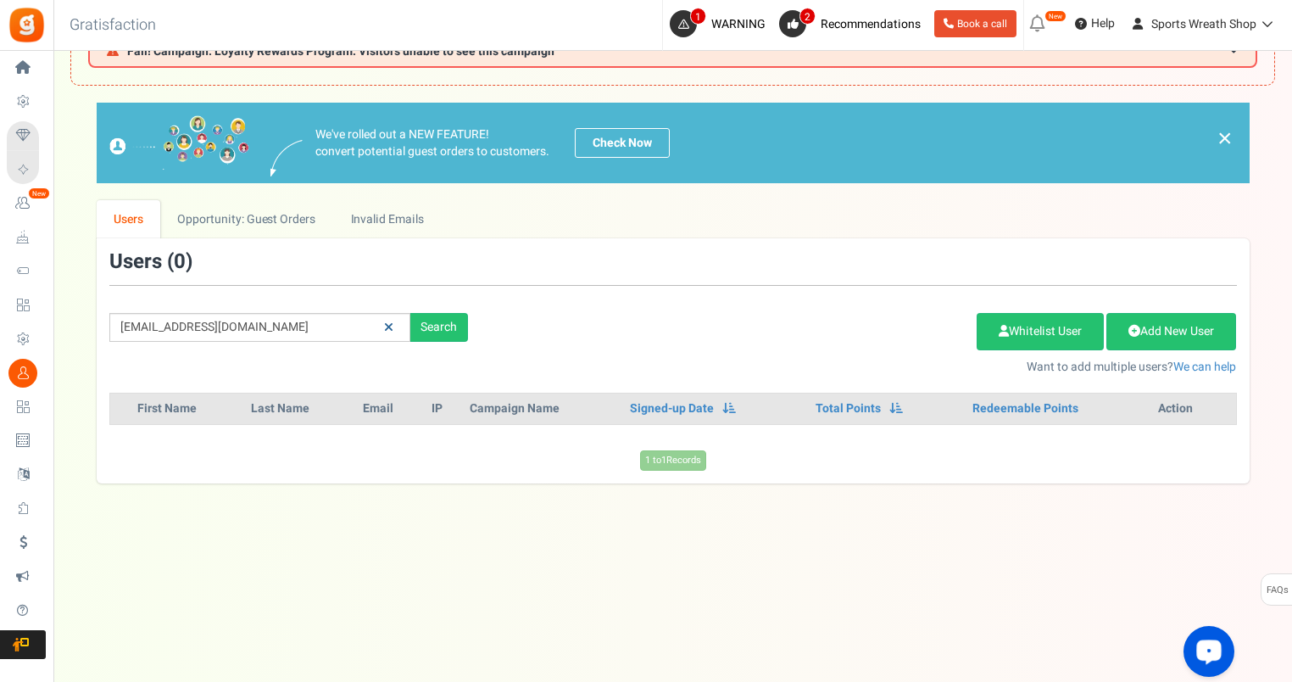
click at [394, 326] on link at bounding box center [389, 328] width 26 height 30
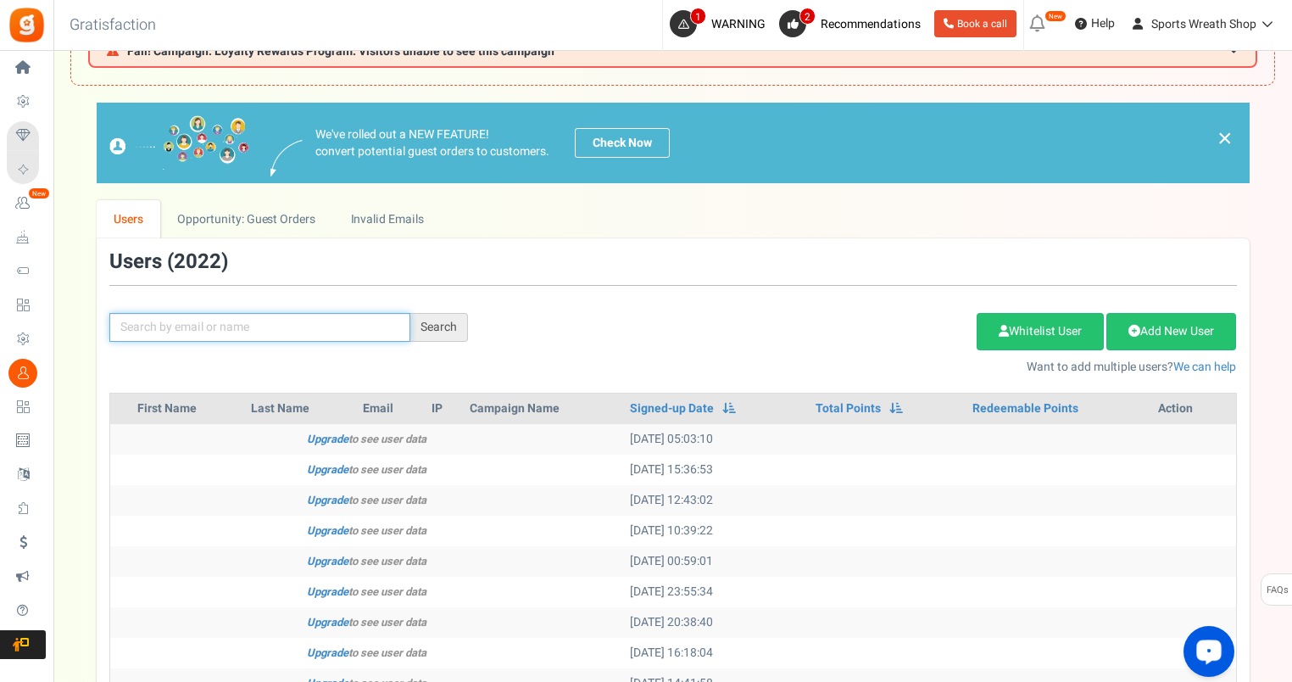
click at [302, 324] on input "text" at bounding box center [259, 327] width 301 height 29
paste input "[EMAIL_ADDRESS][DOMAIN_NAME]"
type input "[EMAIL_ADDRESS][DOMAIN_NAME]"
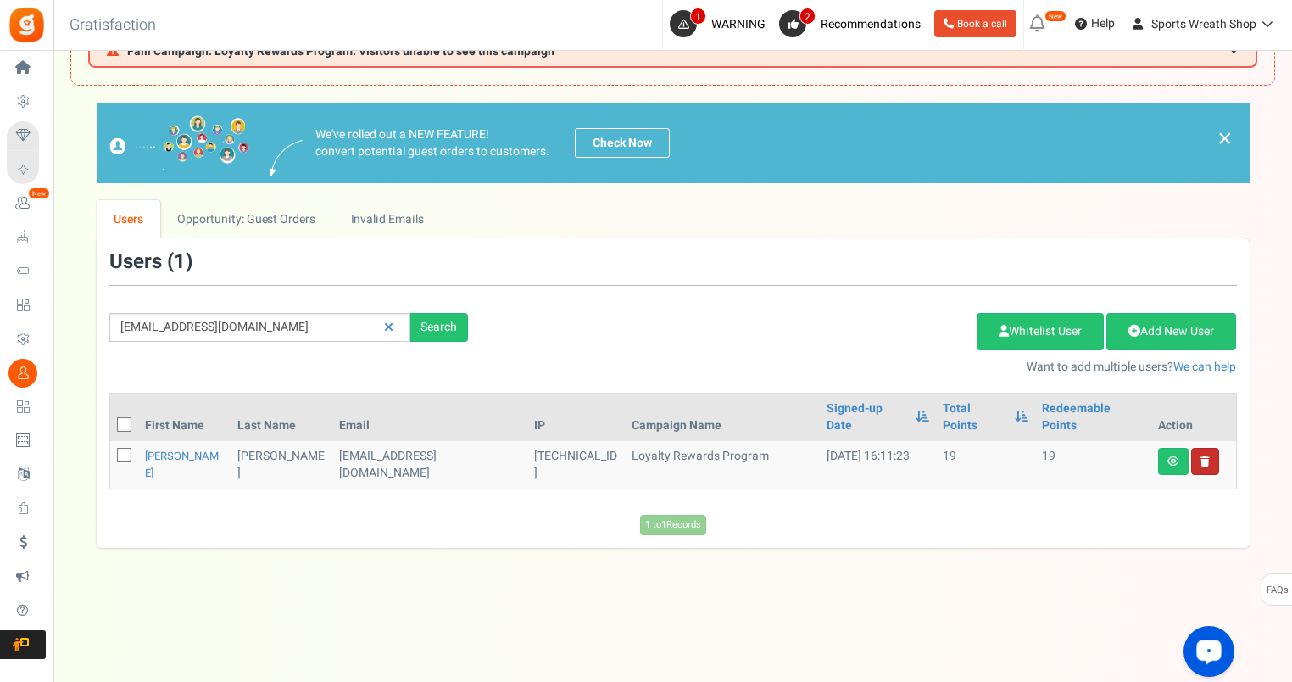
click at [1198, 448] on link at bounding box center [1205, 461] width 28 height 27
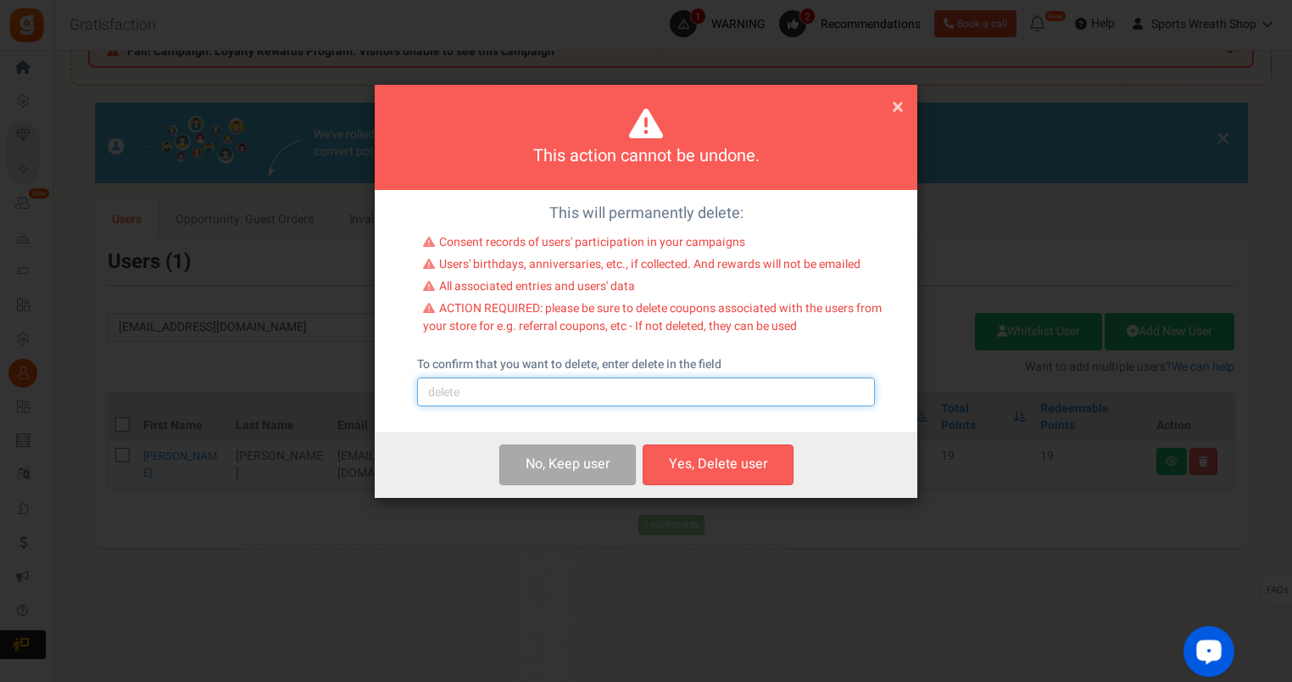
click at [655, 393] on input "text" at bounding box center [646, 391] width 458 height 29
type input "delete"
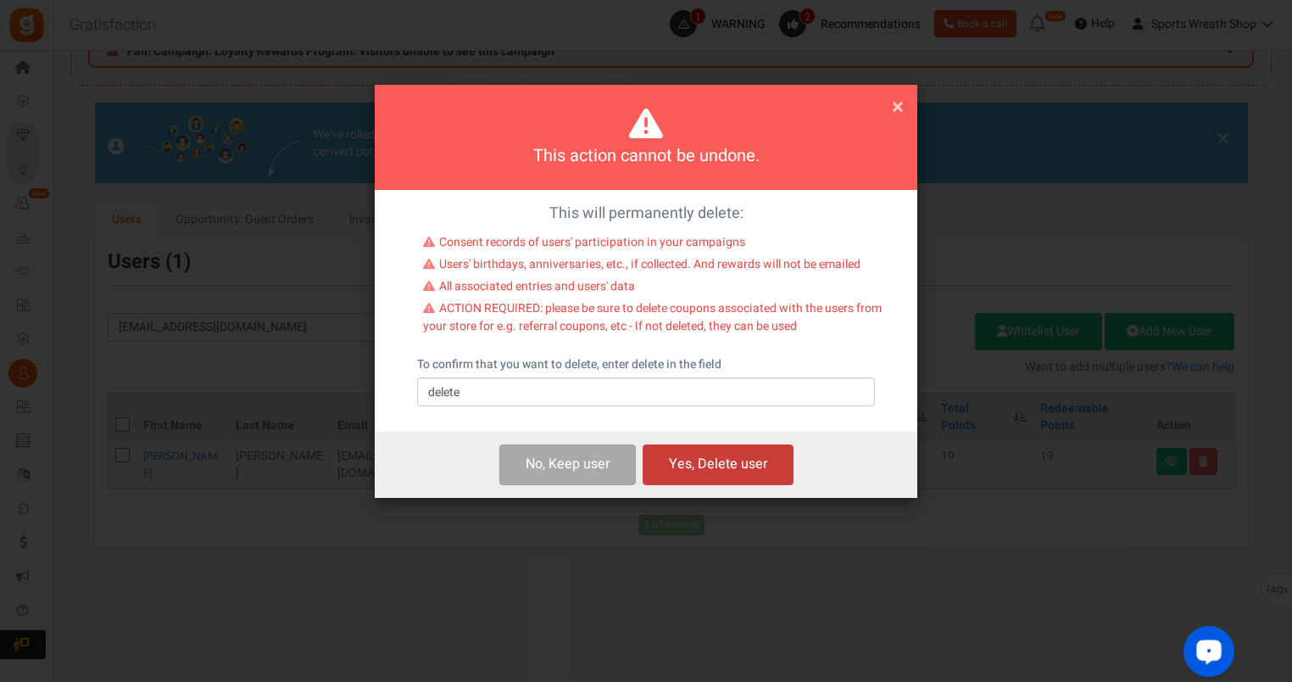
click at [716, 464] on button "Yes, Delete user" at bounding box center [718, 464] width 151 height 40
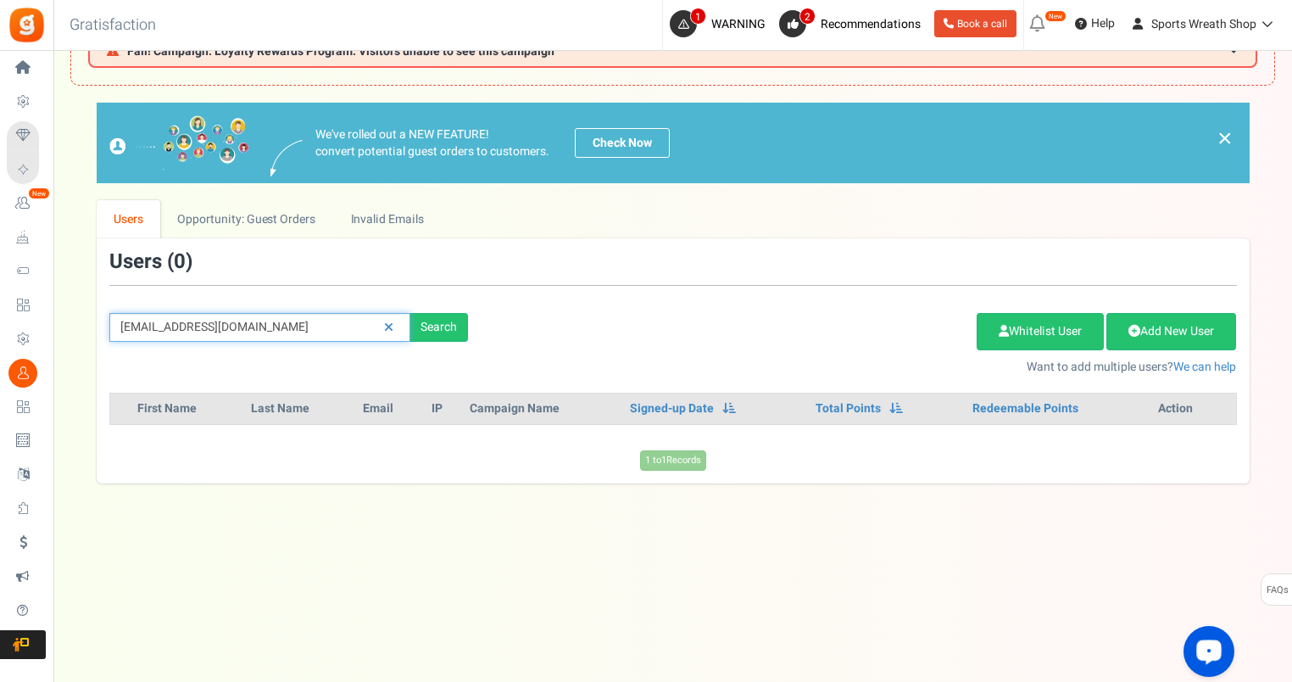
drag, startPoint x: 286, startPoint y: 329, endPoint x: 96, endPoint y: 330, distance: 189.9
click at [97, 330] on div "[EMAIL_ADDRESS][DOMAIN_NAME] Search" at bounding box center [289, 327] width 384 height 29
paste input "[EMAIL_ADDRESS]"
click at [97, 330] on div "[EMAIL_ADDRESS][DOMAIN_NAME] Search" at bounding box center [289, 327] width 384 height 29
click at [446, 324] on div "Search" at bounding box center [439, 327] width 58 height 29
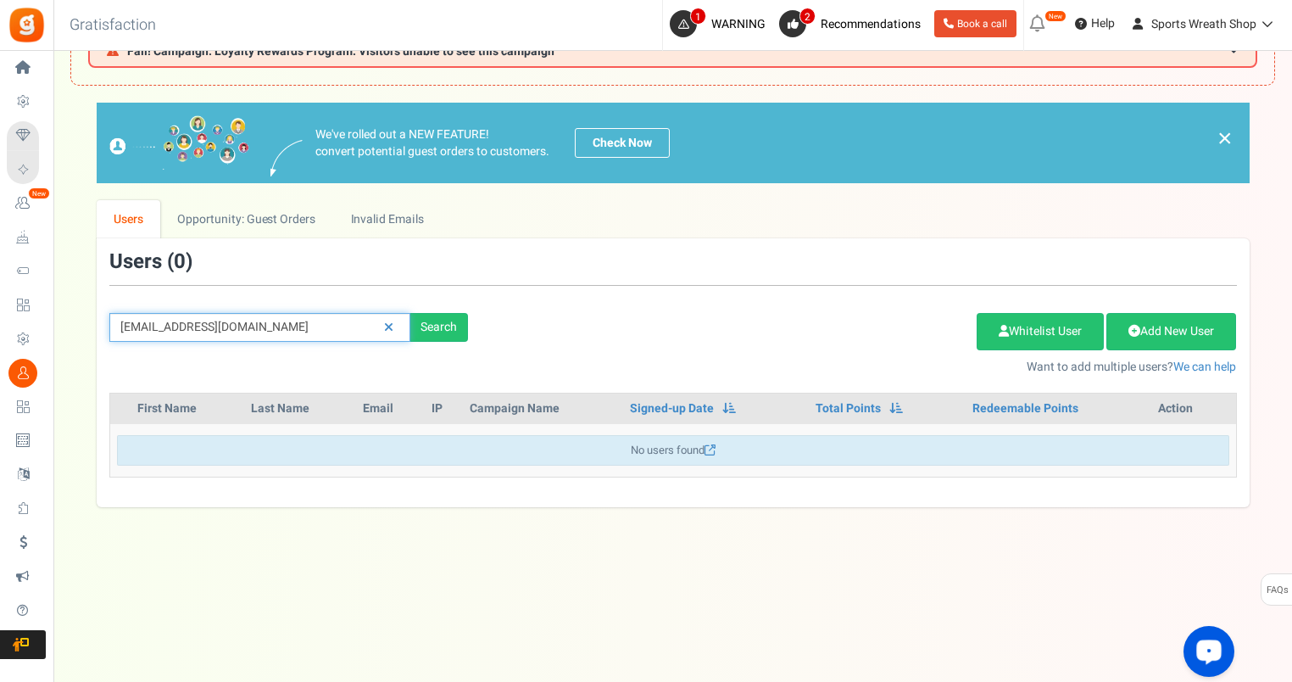
drag, startPoint x: 301, startPoint y: 326, endPoint x: 88, endPoint y: 342, distance: 213.4
click at [98, 342] on div "[EMAIL_ADDRESS][DOMAIN_NAME] Search Add Etsy Order Delete Selected Users Import…" at bounding box center [673, 313] width 1153 height 124
paste input "roseromero1221"
type input "[EMAIL_ADDRESS][DOMAIN_NAME]"
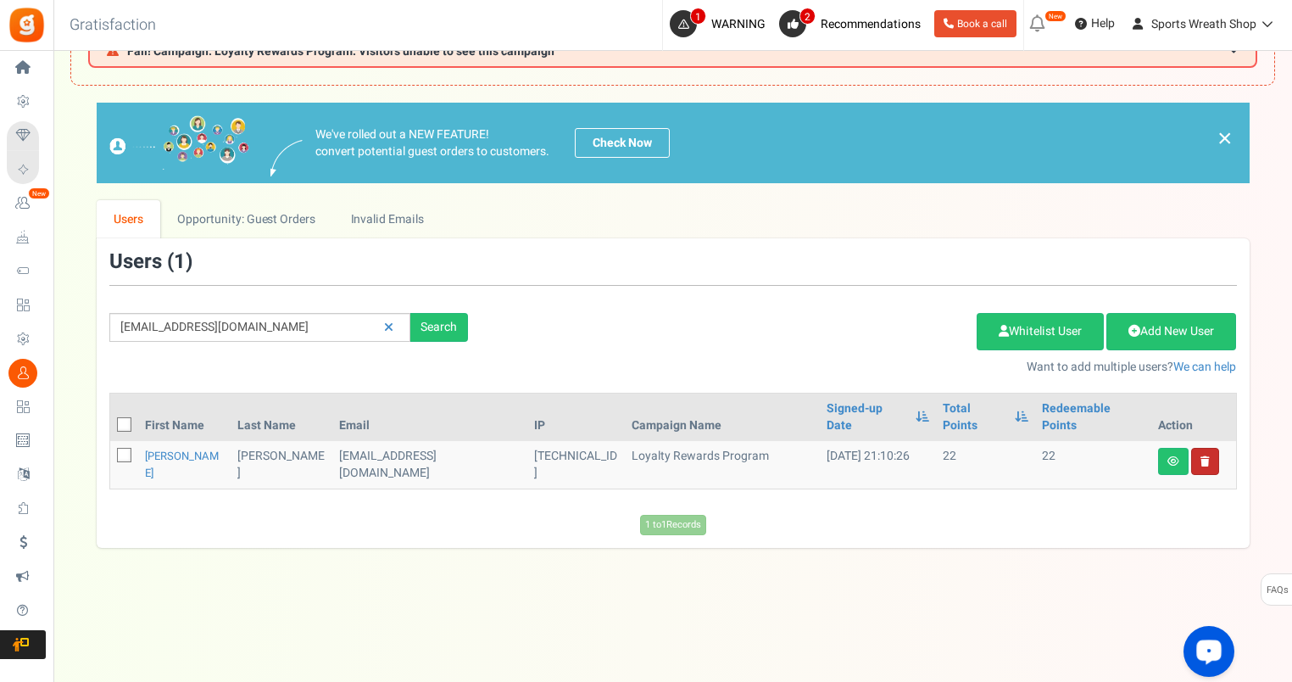
click at [1207, 448] on link at bounding box center [1205, 461] width 28 height 27
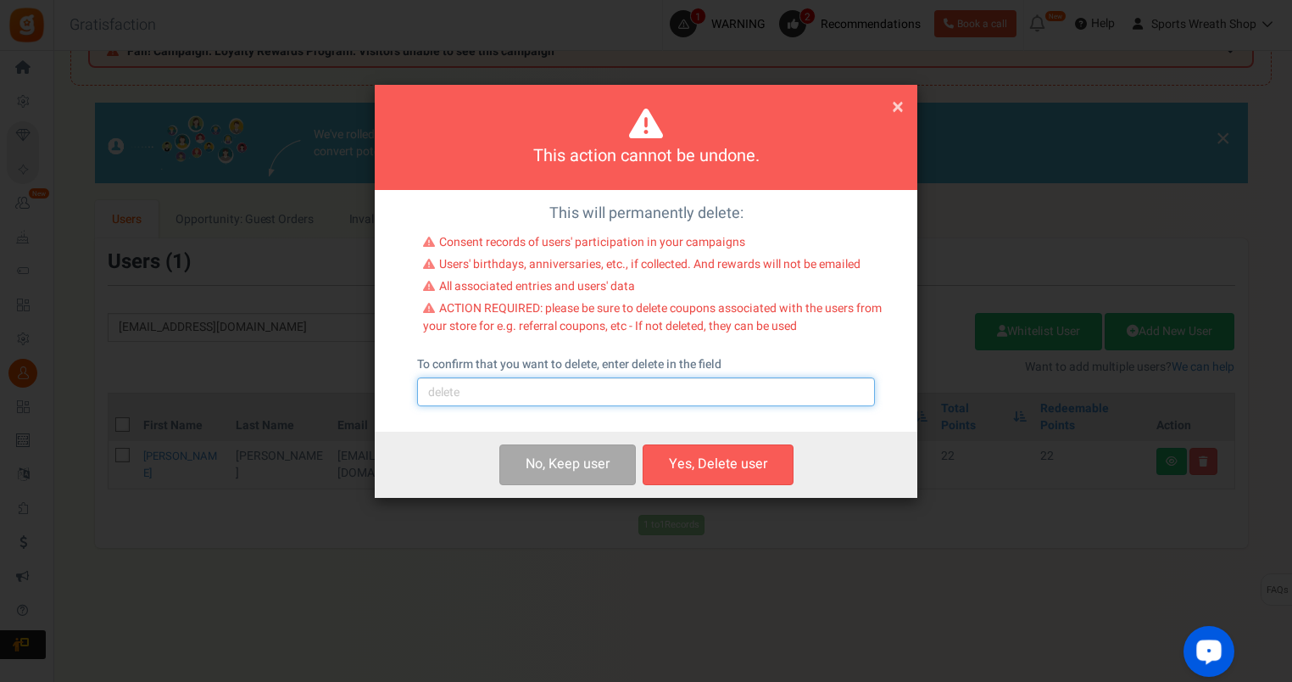
click at [616, 401] on input "text" at bounding box center [646, 391] width 458 height 29
type input "delete"
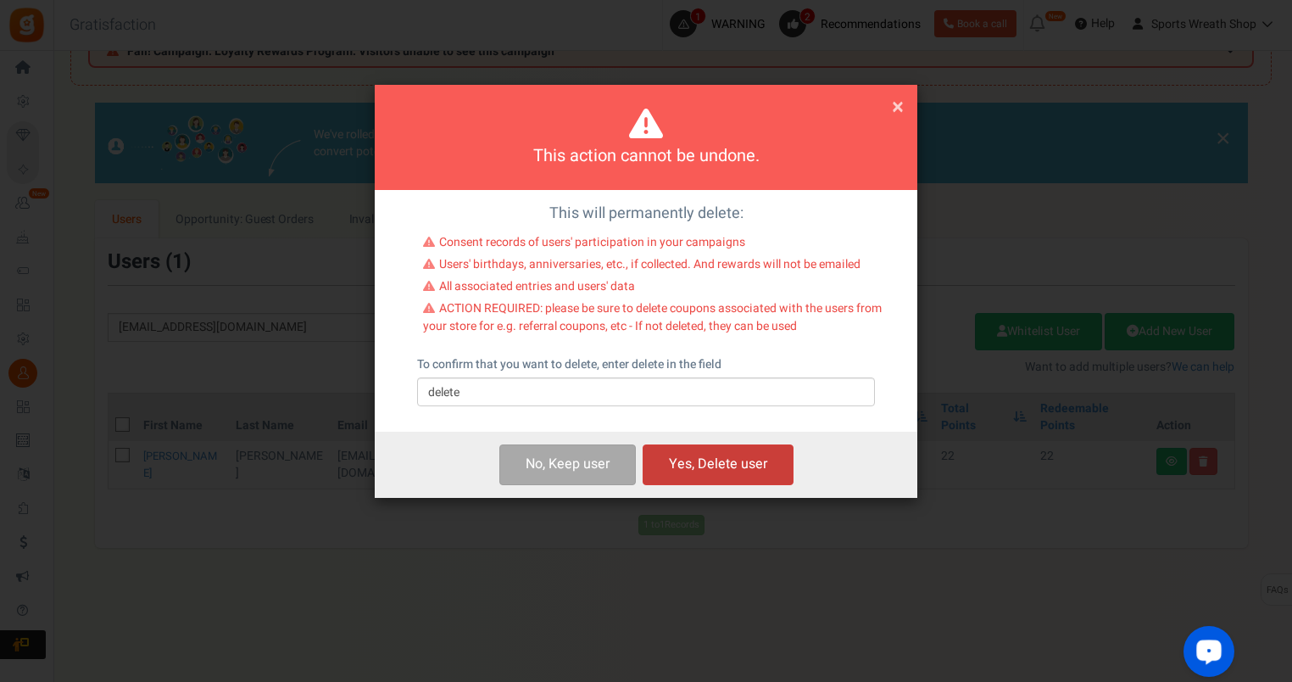
click at [734, 465] on button "Yes, Delete user" at bounding box center [718, 464] width 151 height 40
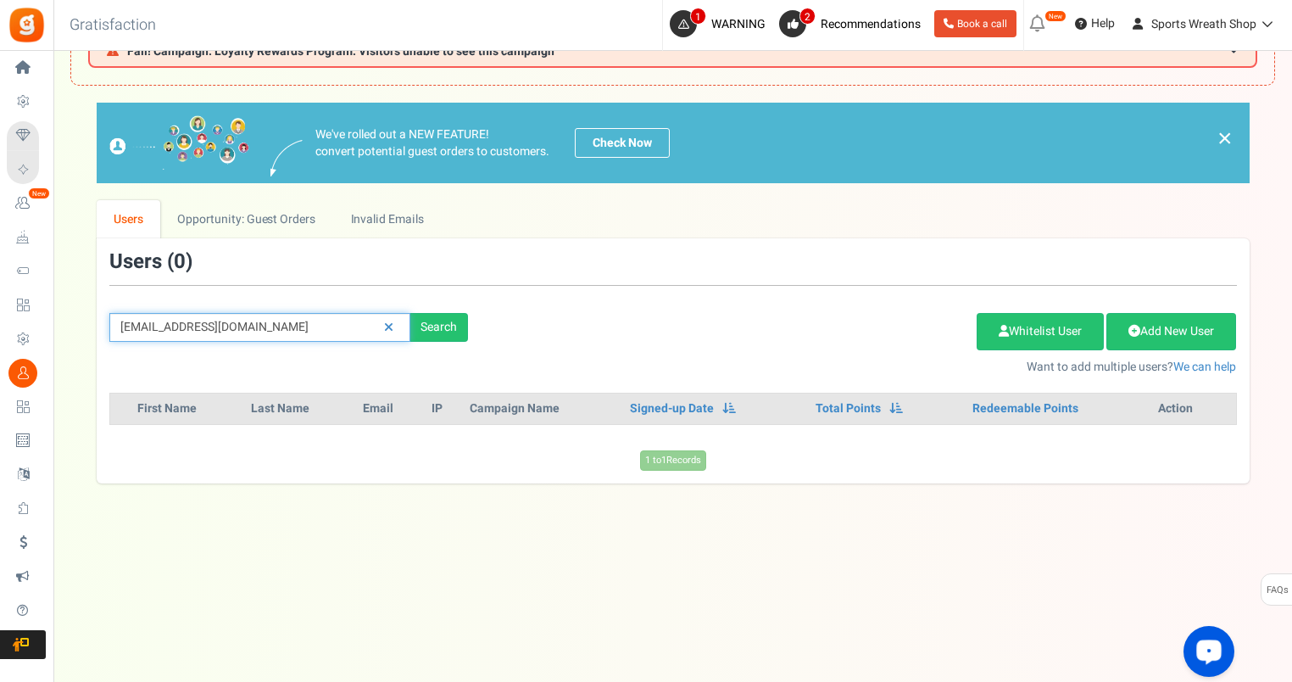
drag, startPoint x: 320, startPoint y: 326, endPoint x: 86, endPoint y: 339, distance: 234.4
click at [86, 339] on div "We've rolled out a NEW FEATURE! convert potential guest orders to customers. Ch…" at bounding box center [672, 293] width 1205 height 380
paste input "[EMAIL_ADDRESS][DOMAIN_NAME]"
type input "[EMAIL_ADDRESS][DOMAIN_NAME]"
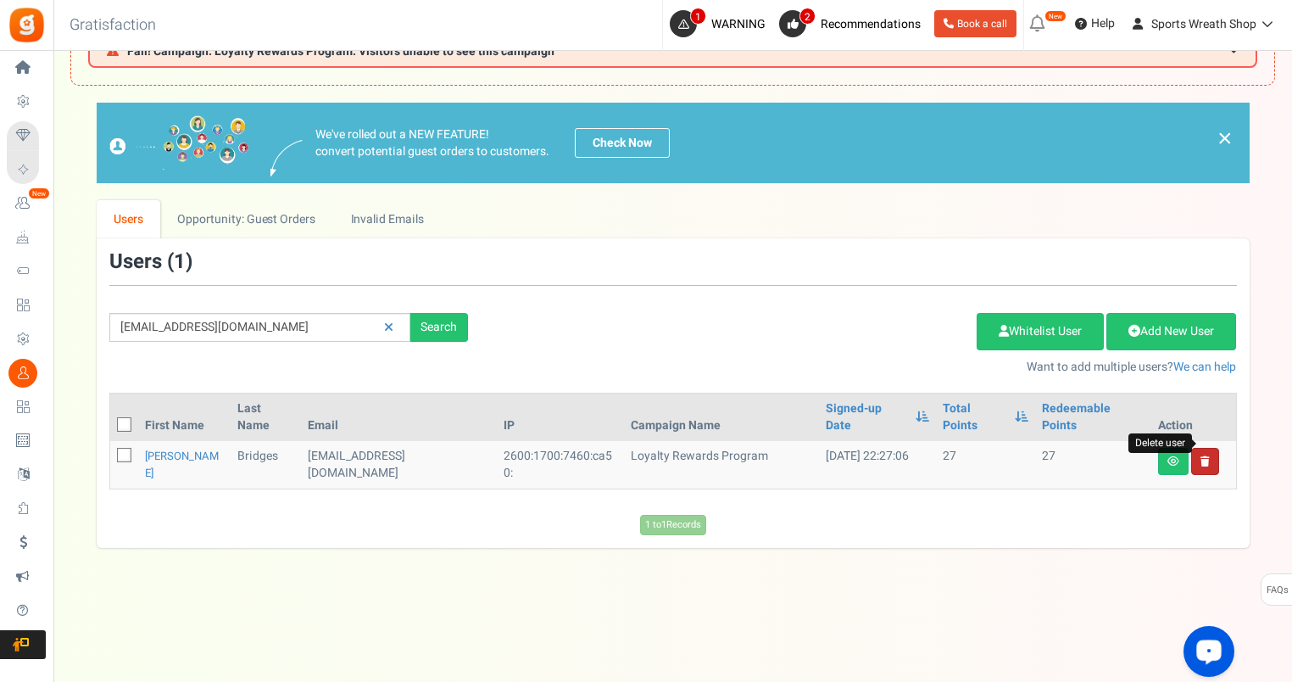
click at [1201, 456] on icon at bounding box center [1205, 461] width 9 height 10
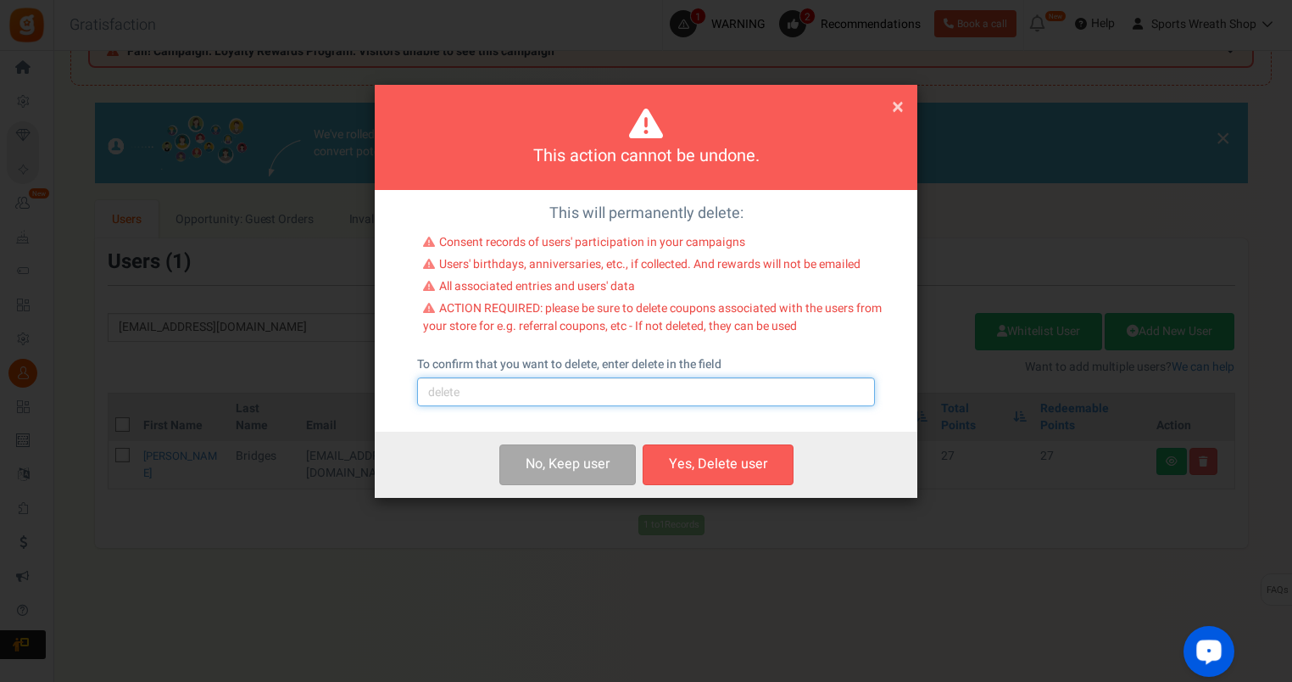
drag, startPoint x: 459, startPoint y: 397, endPoint x: 472, endPoint y: 399, distance: 13.8
click at [459, 397] on input "text" at bounding box center [646, 391] width 458 height 29
type input "delete"
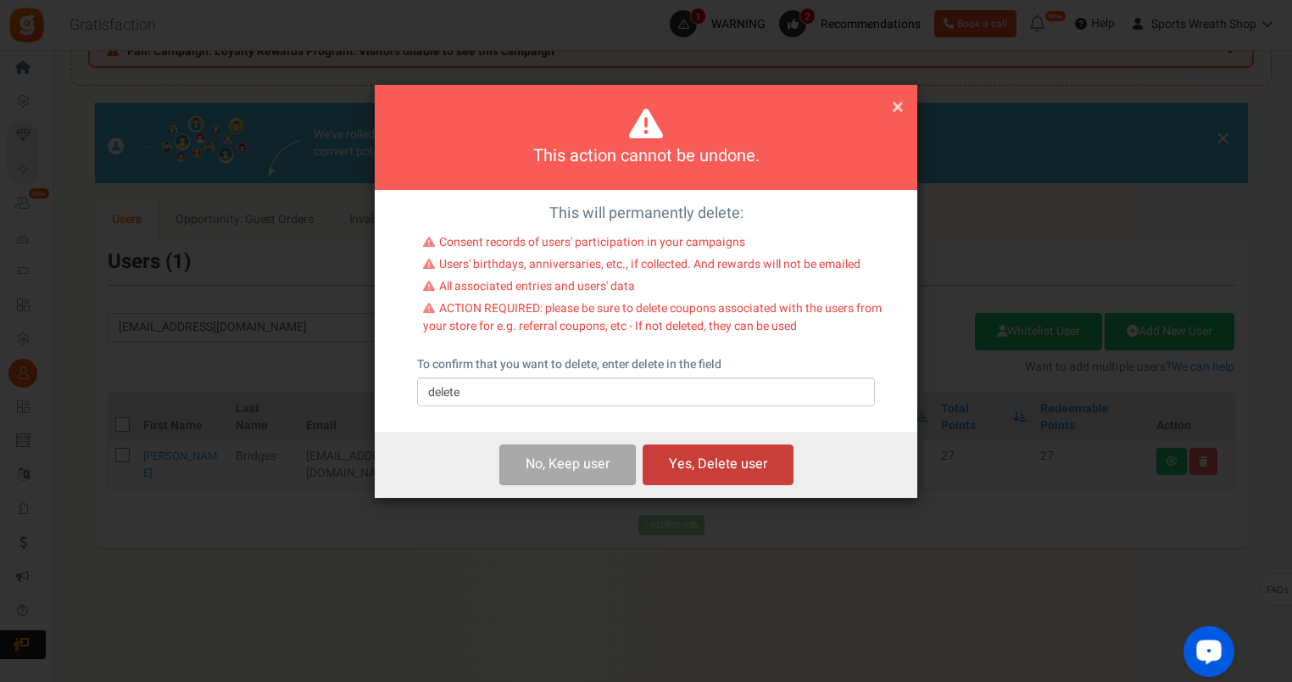
click at [690, 454] on button "Yes, Delete user" at bounding box center [718, 464] width 151 height 40
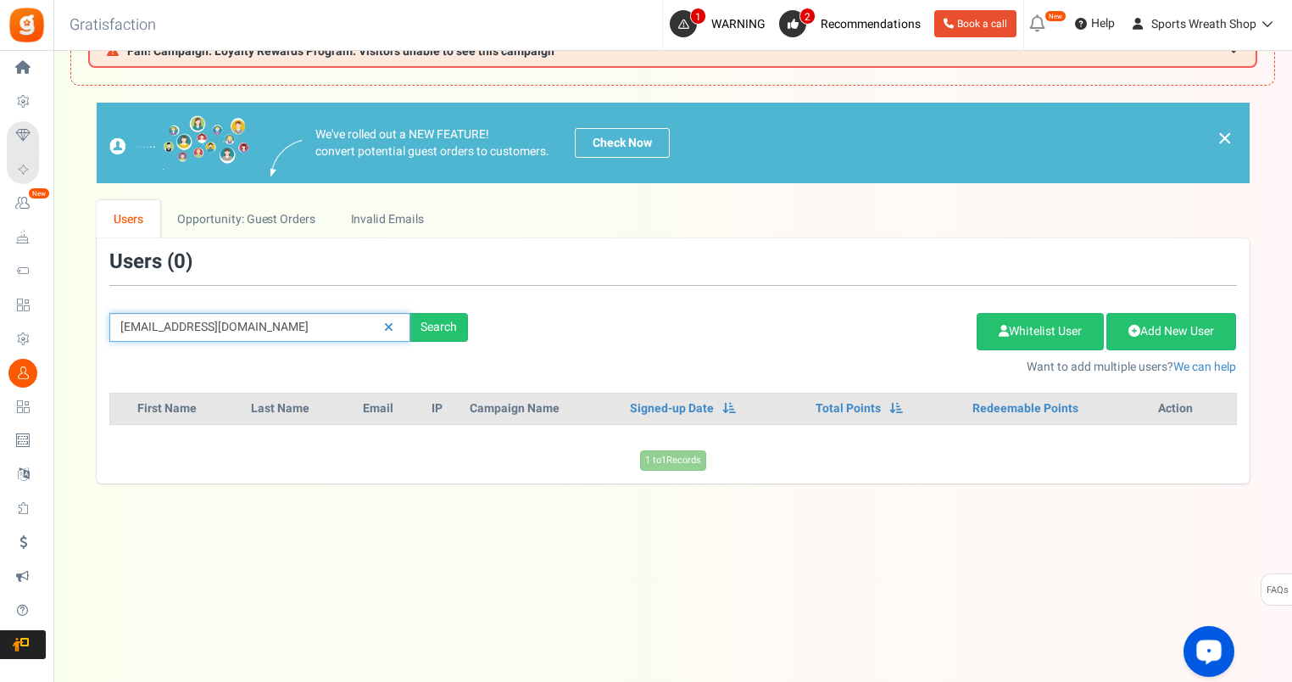
drag, startPoint x: 265, startPoint y: 331, endPoint x: 76, endPoint y: 337, distance: 188.3
click at [75, 337] on div "We've rolled out a NEW FEATURE! convert potential guest orders to customers. Ch…" at bounding box center [672, 293] width 1205 height 380
paste input "[EMAIL_ADDRESS][DOMAIN_NAME]"
type input "[EMAIL_ADDRESS][DOMAIN_NAME]"
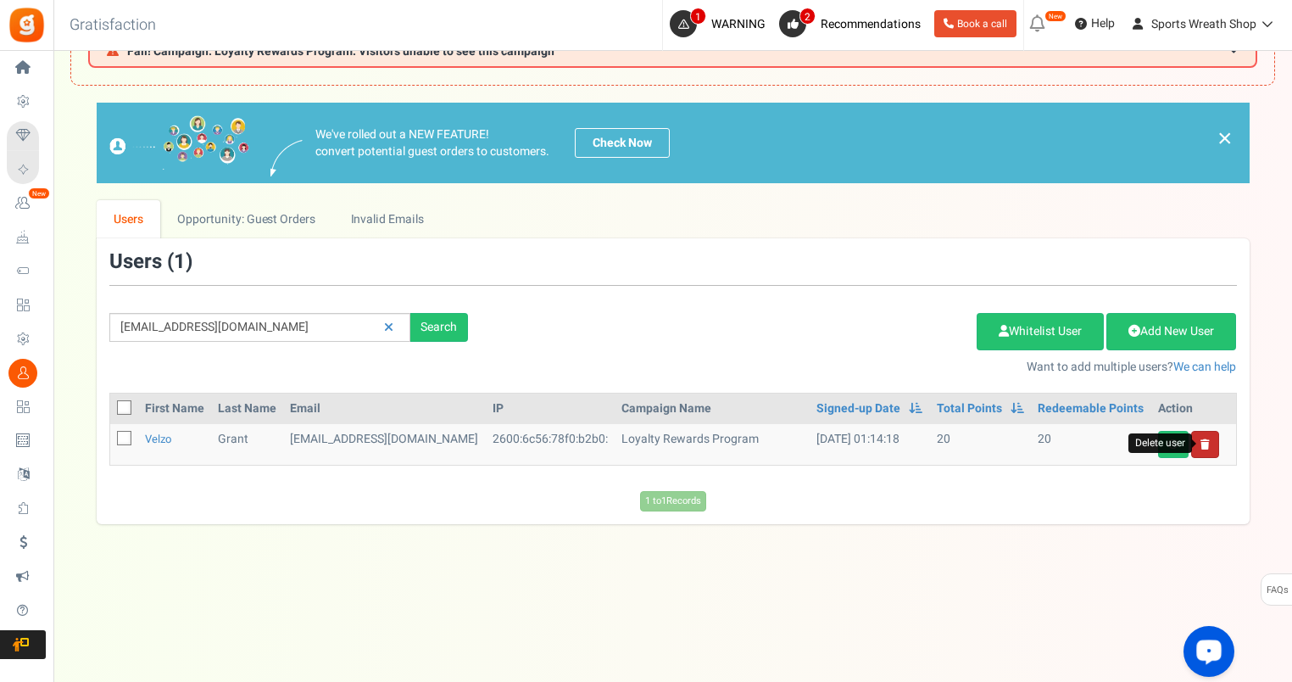
click at [1201, 439] on icon at bounding box center [1205, 444] width 9 height 10
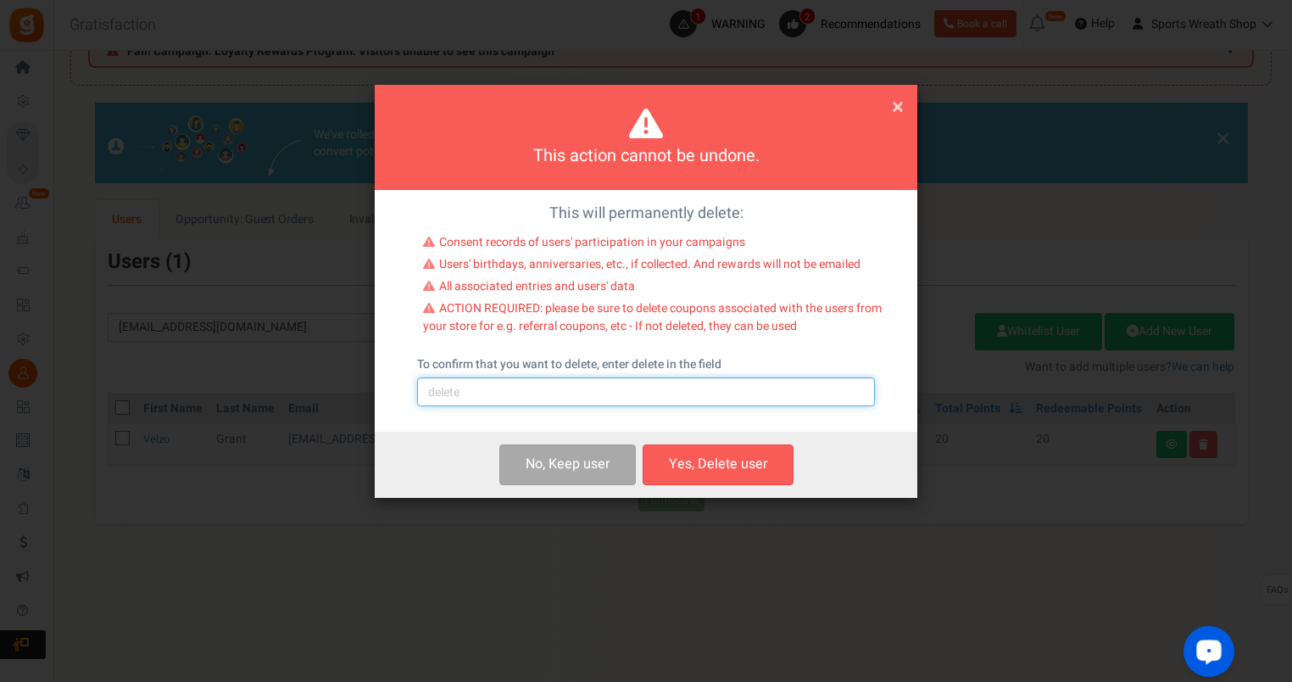
drag, startPoint x: 432, startPoint y: 393, endPoint x: 441, endPoint y: 404, distance: 15.1
click at [432, 393] on input "text" at bounding box center [646, 391] width 458 height 29
type input "delete"
drag, startPoint x: 681, startPoint y: 468, endPoint x: 719, endPoint y: 463, distance: 38.5
click at [683, 468] on button "Yes, Delete user" at bounding box center [718, 464] width 151 height 40
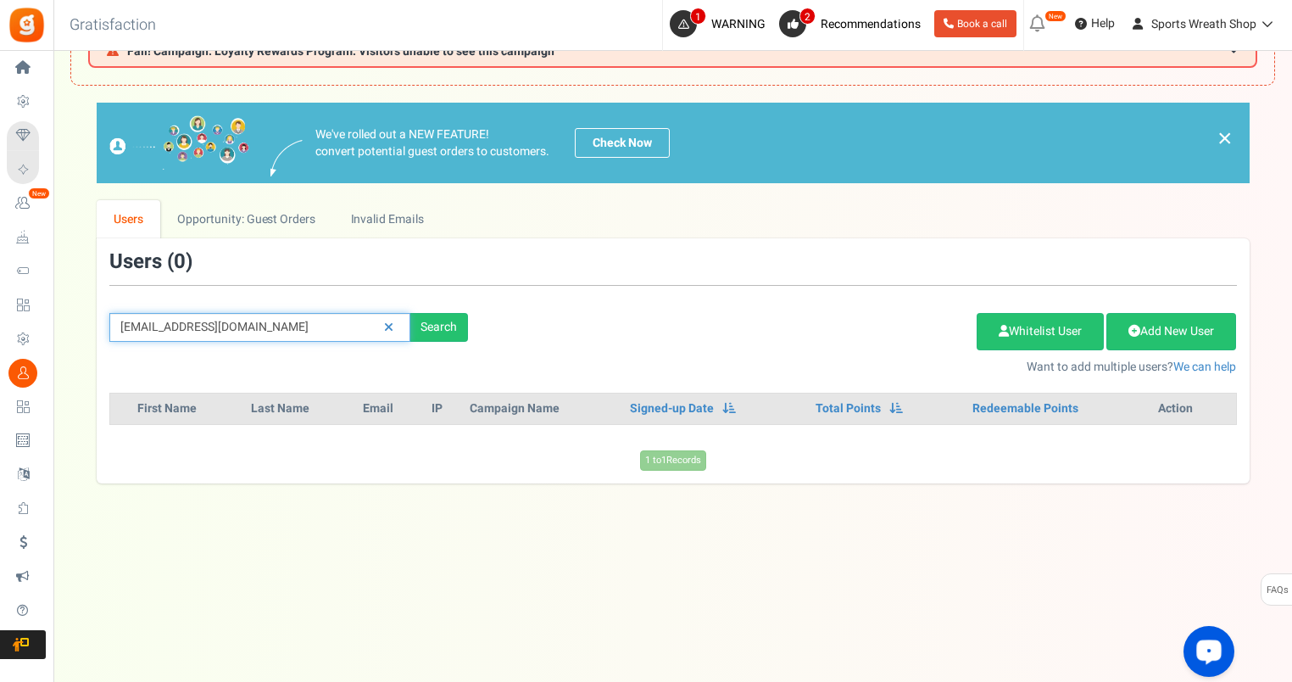
drag, startPoint x: 283, startPoint y: 331, endPoint x: 59, endPoint y: 344, distance: 225.1
click at [59, 344] on div "× Close Add Points ? First Name Last Name Email Do you want to give Welcome bon…" at bounding box center [672, 293] width 1239 height 380
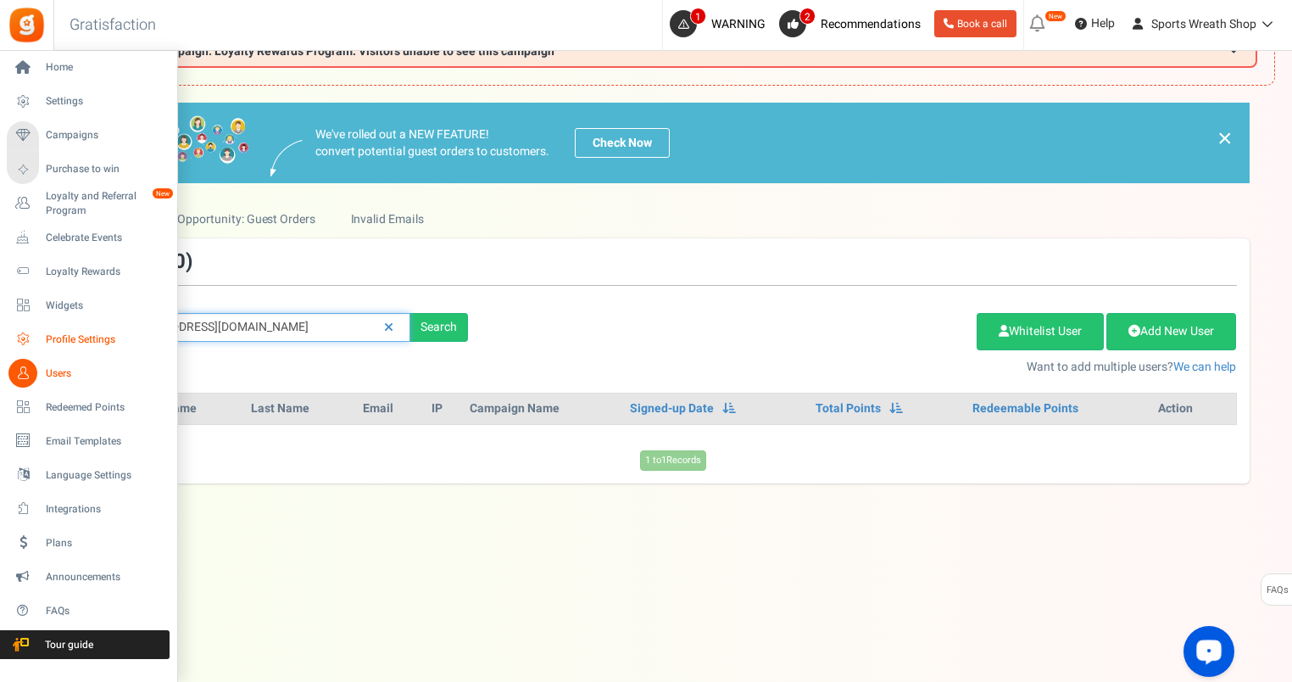
paste input "[EMAIL_ADDRESS]"
type input "[EMAIL_ADDRESS][DOMAIN_NAME]"
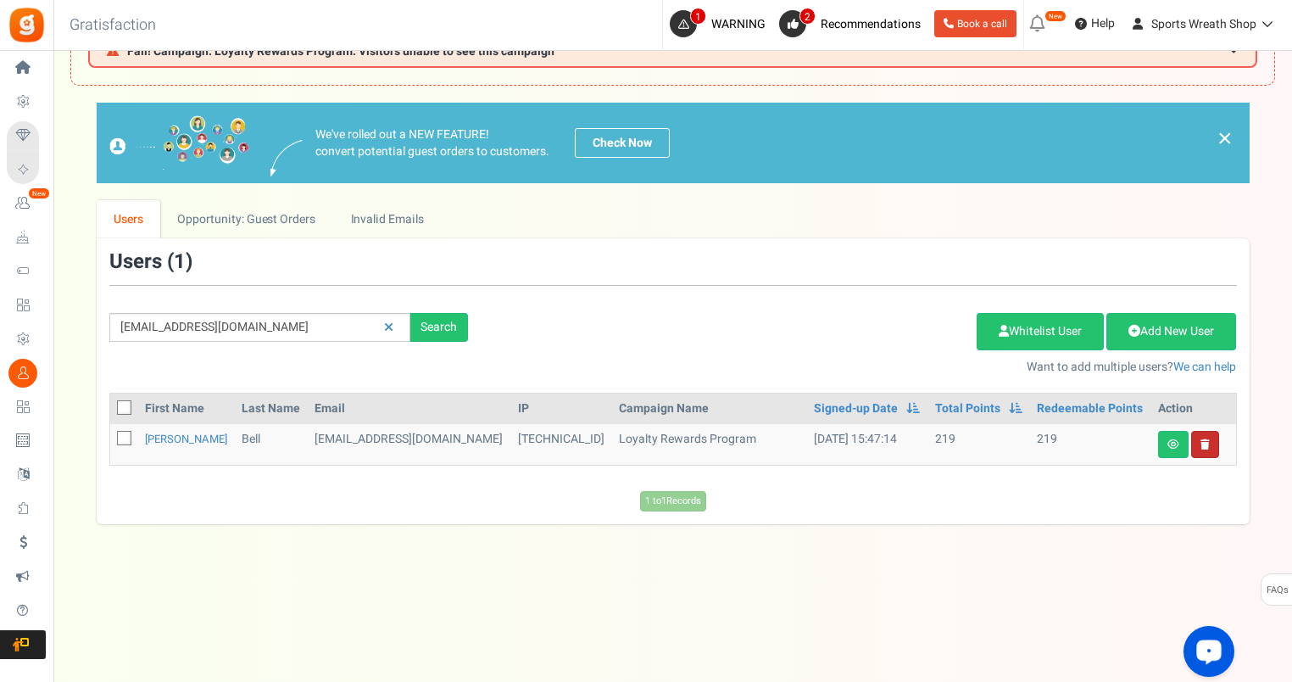
click at [1201, 441] on icon at bounding box center [1205, 444] width 9 height 10
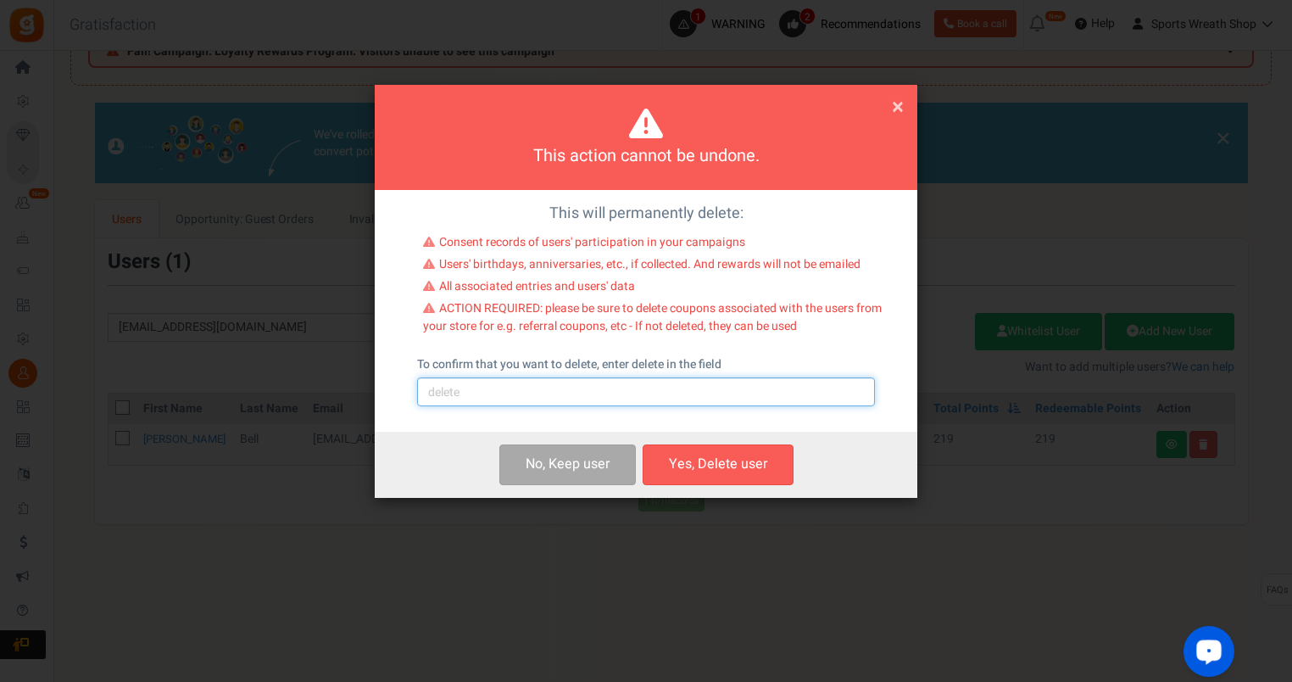
click at [556, 387] on input "text" at bounding box center [646, 391] width 458 height 29
type input "delete"
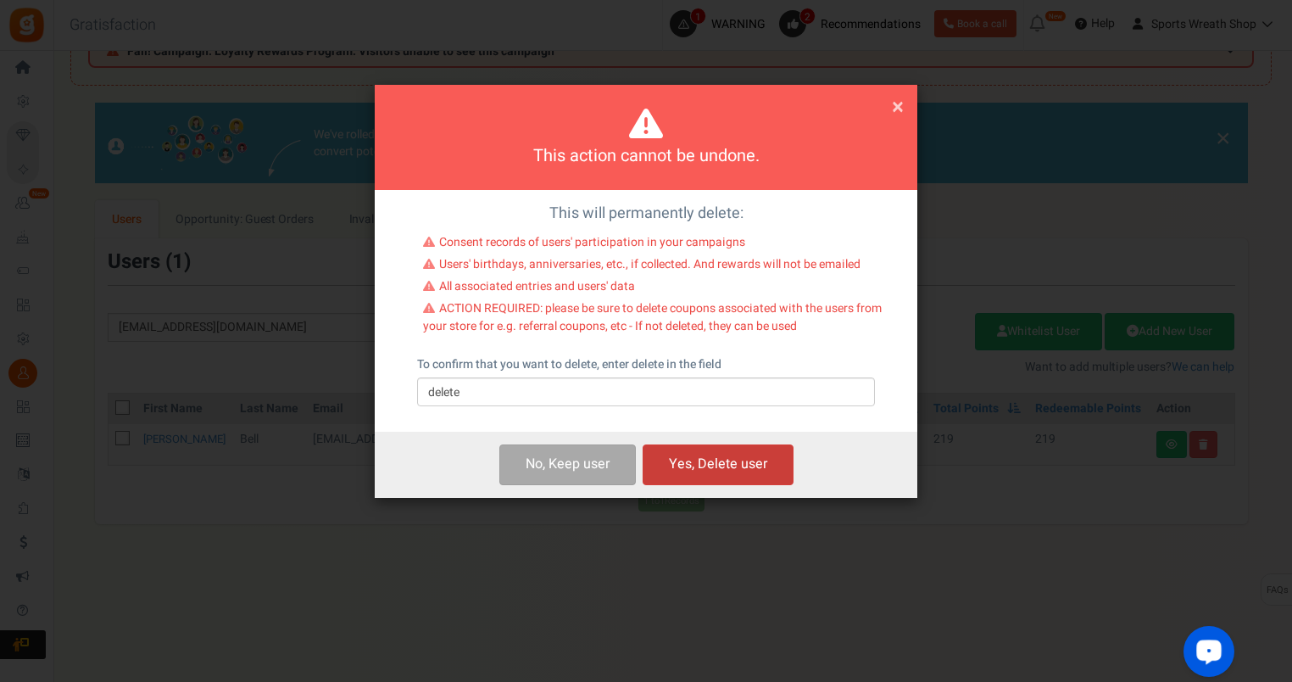
click at [773, 462] on button "Yes, Delete user" at bounding box center [718, 464] width 151 height 40
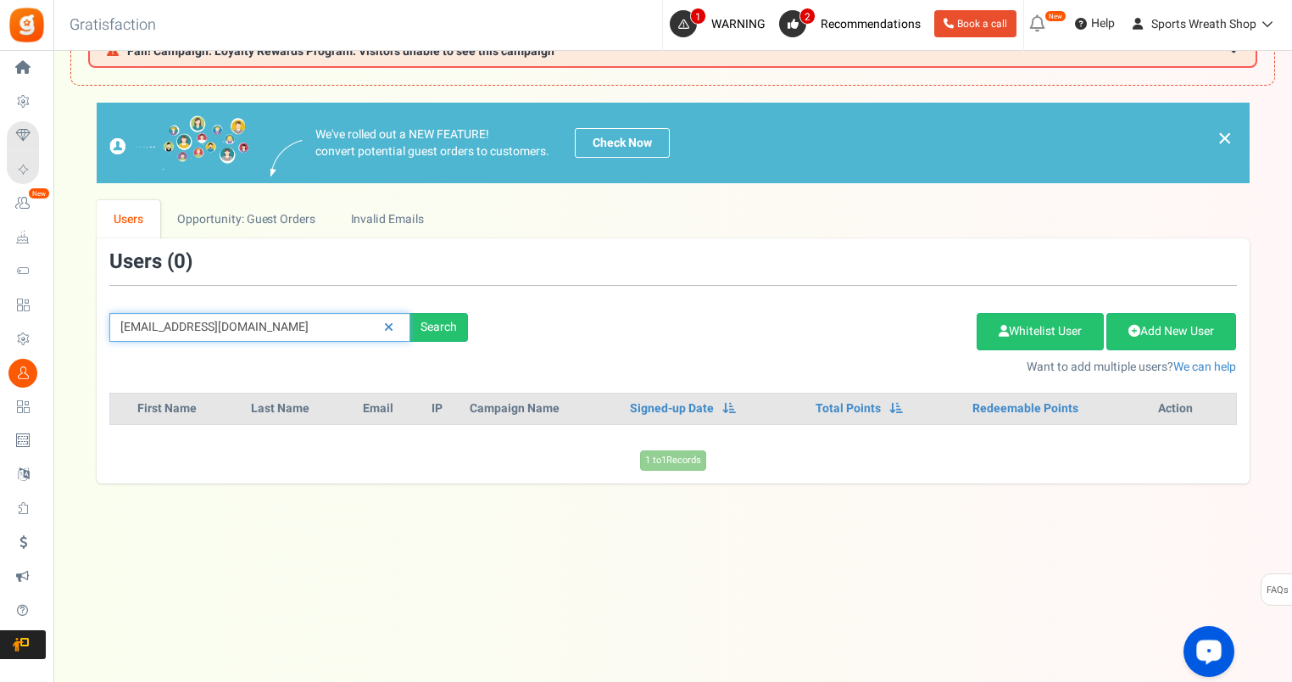
drag, startPoint x: 326, startPoint y: 333, endPoint x: 56, endPoint y: 333, distance: 269.6
click at [56, 333] on div "× Close Add Points ? First Name Last Name Email Do you want to give Welcome bon…" at bounding box center [672, 293] width 1239 height 380
paste input "klmoore520"
type input "[EMAIL_ADDRESS][DOMAIN_NAME]"
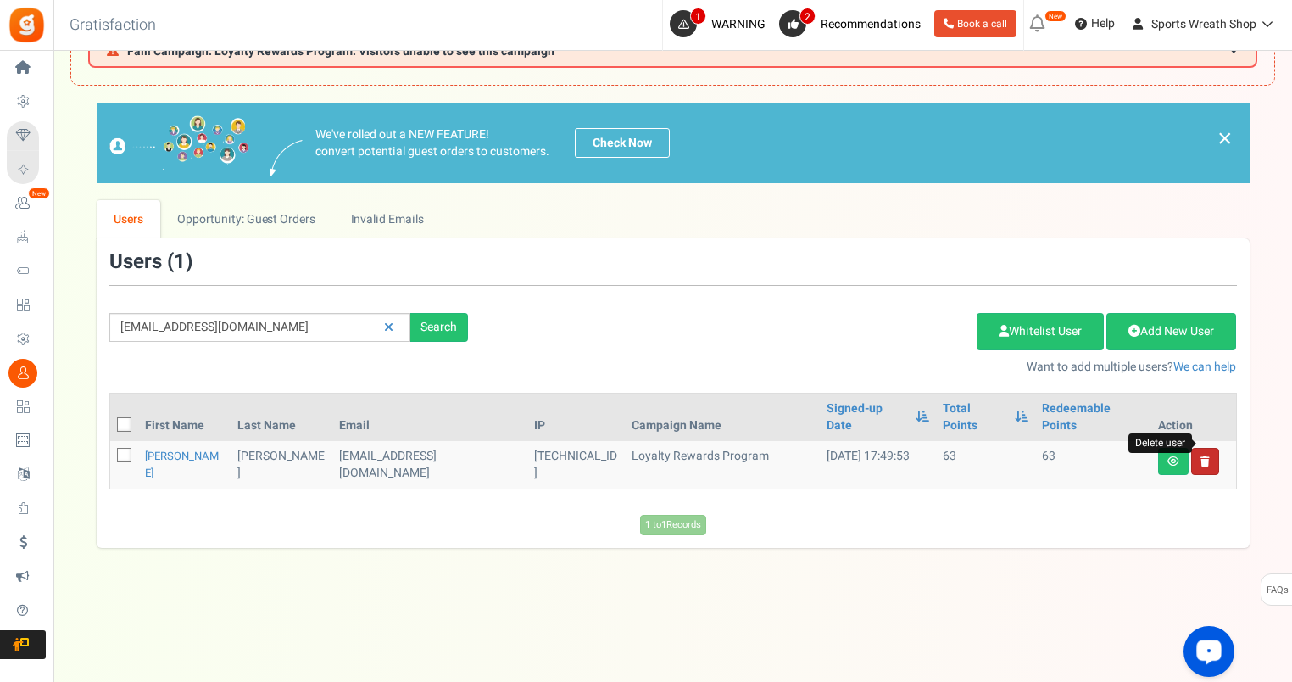
click at [1202, 456] on icon at bounding box center [1205, 461] width 9 height 10
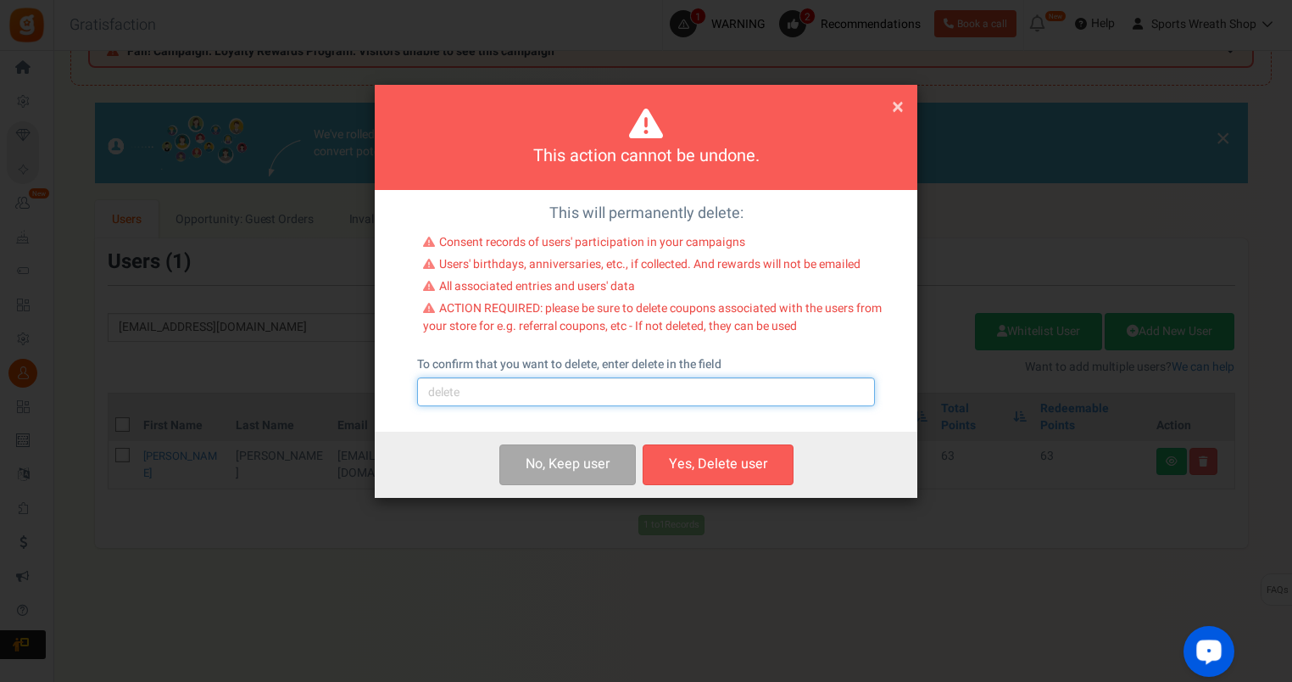
click at [697, 398] on input "text" at bounding box center [646, 391] width 458 height 29
type input "delete"
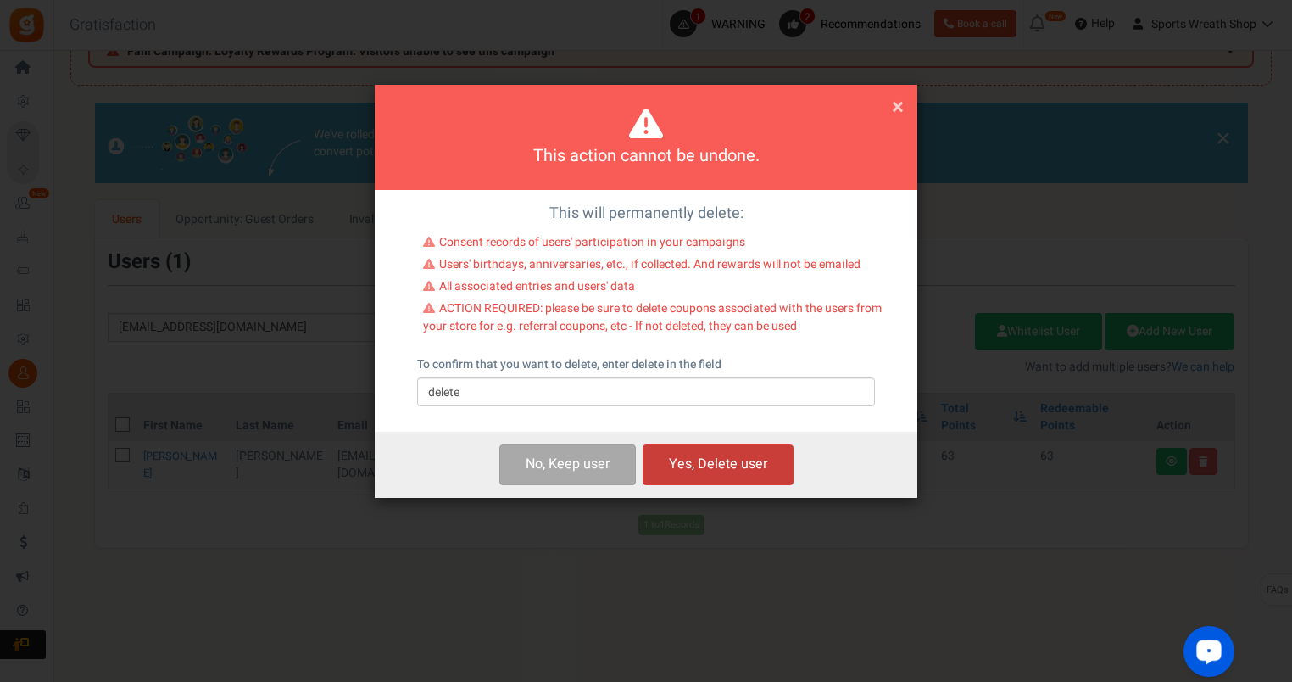
click at [733, 465] on button "Yes, Delete user" at bounding box center [718, 464] width 151 height 40
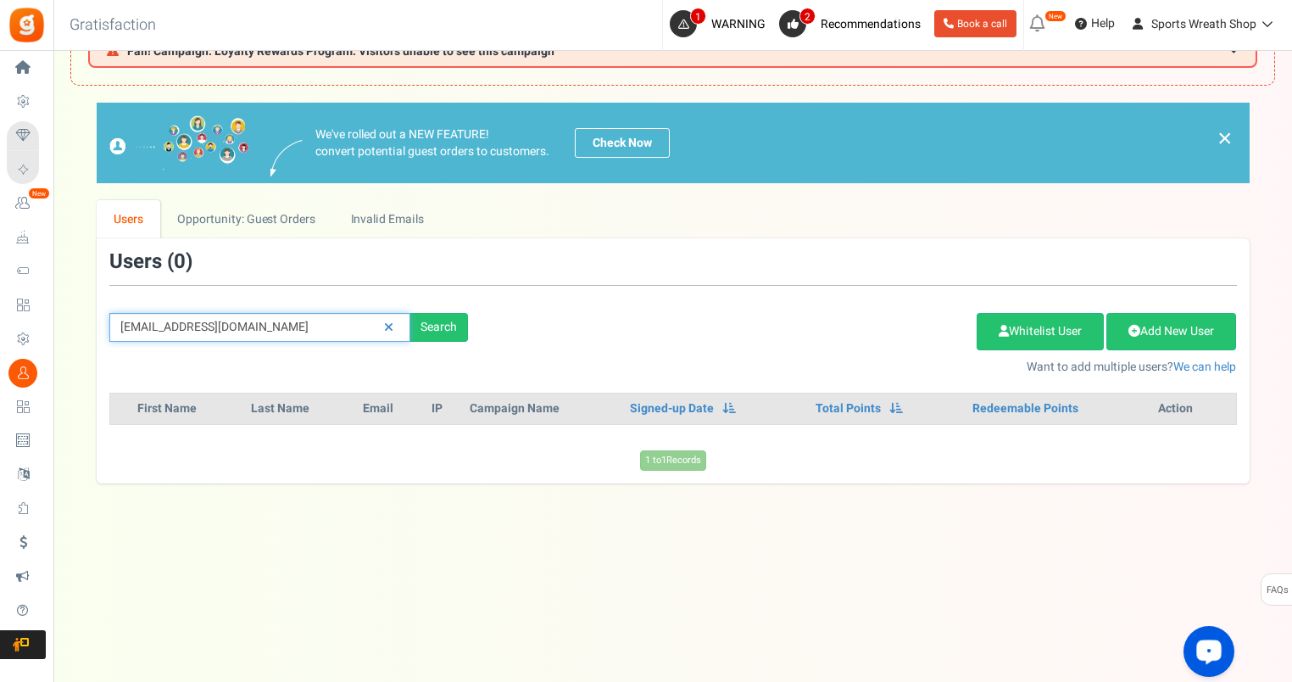
drag, startPoint x: 295, startPoint y: 328, endPoint x: 90, endPoint y: 332, distance: 205.2
click at [91, 332] on div "We've rolled out a NEW FEATURE! convert potential guest orders to customers. Ch…" at bounding box center [672, 293] width 1205 height 380
paste input "[EMAIL_ADDRESS]"
type input "[EMAIL_ADDRESS][DOMAIN_NAME]"
click at [90, 332] on div "We've rolled out a NEW FEATURE! convert potential guest orders to customers. Ch…" at bounding box center [672, 293] width 1205 height 380
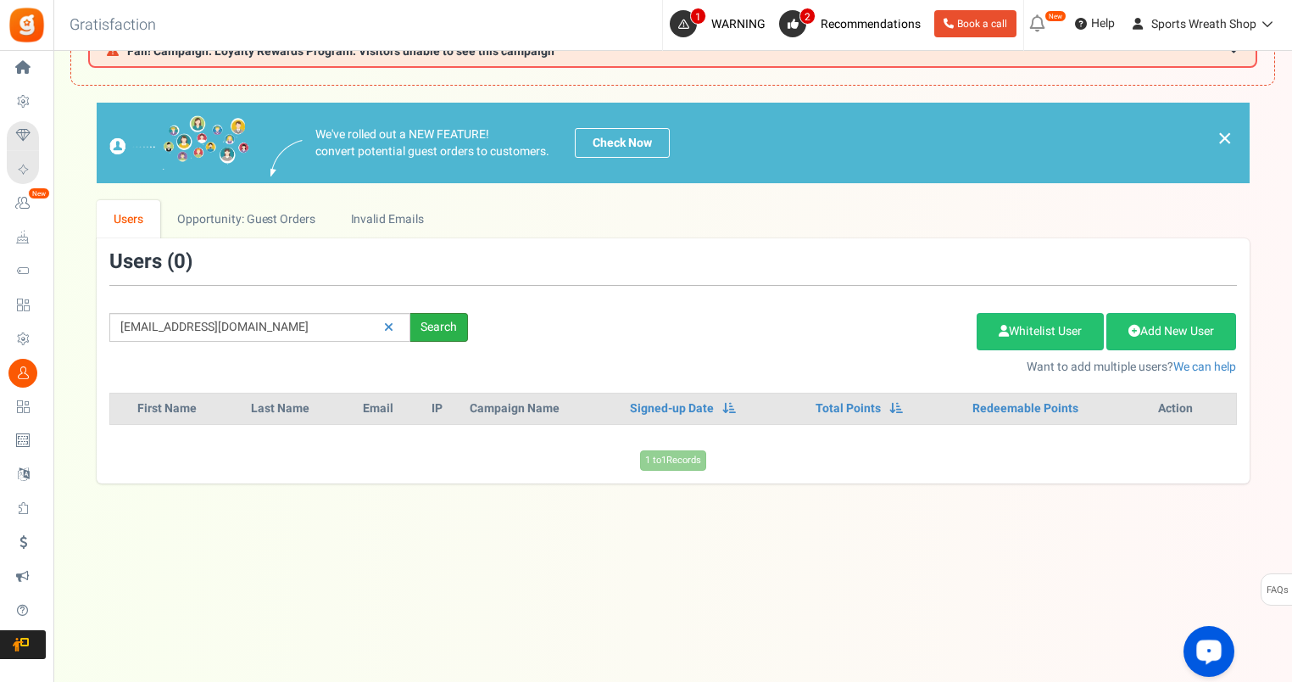
click at [461, 326] on div "Search" at bounding box center [439, 327] width 58 height 29
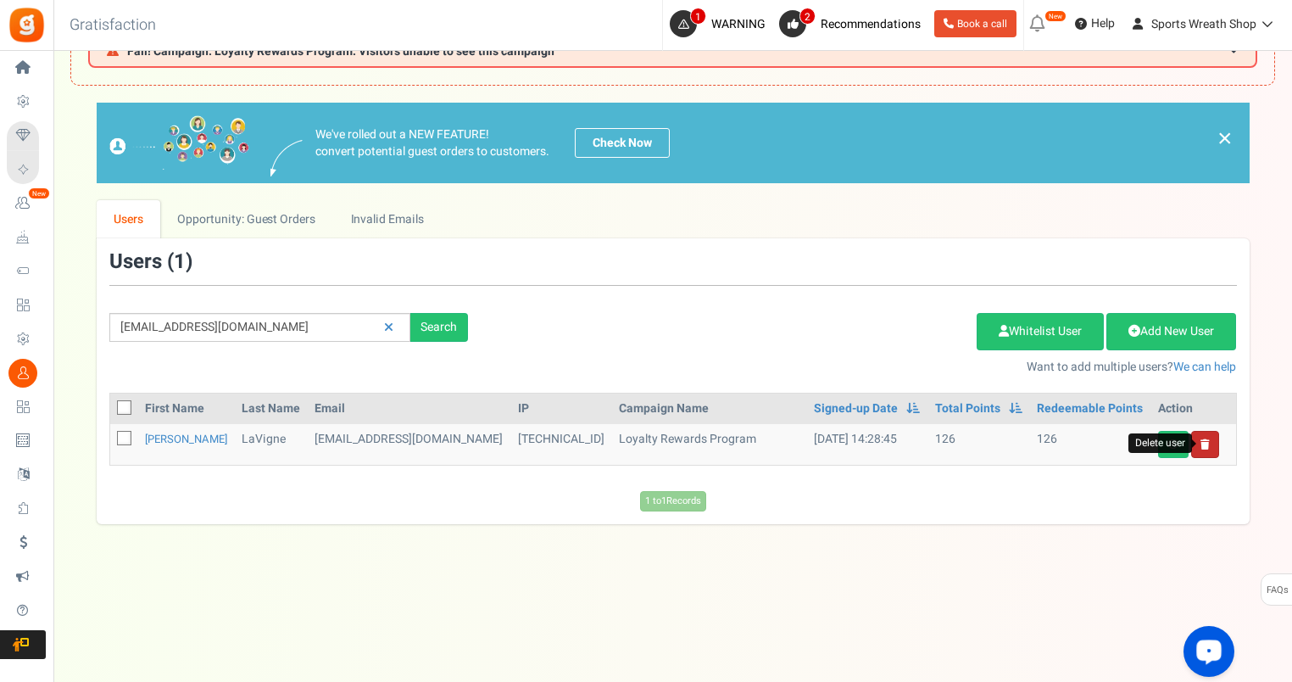
click at [1203, 443] on icon at bounding box center [1205, 444] width 9 height 10
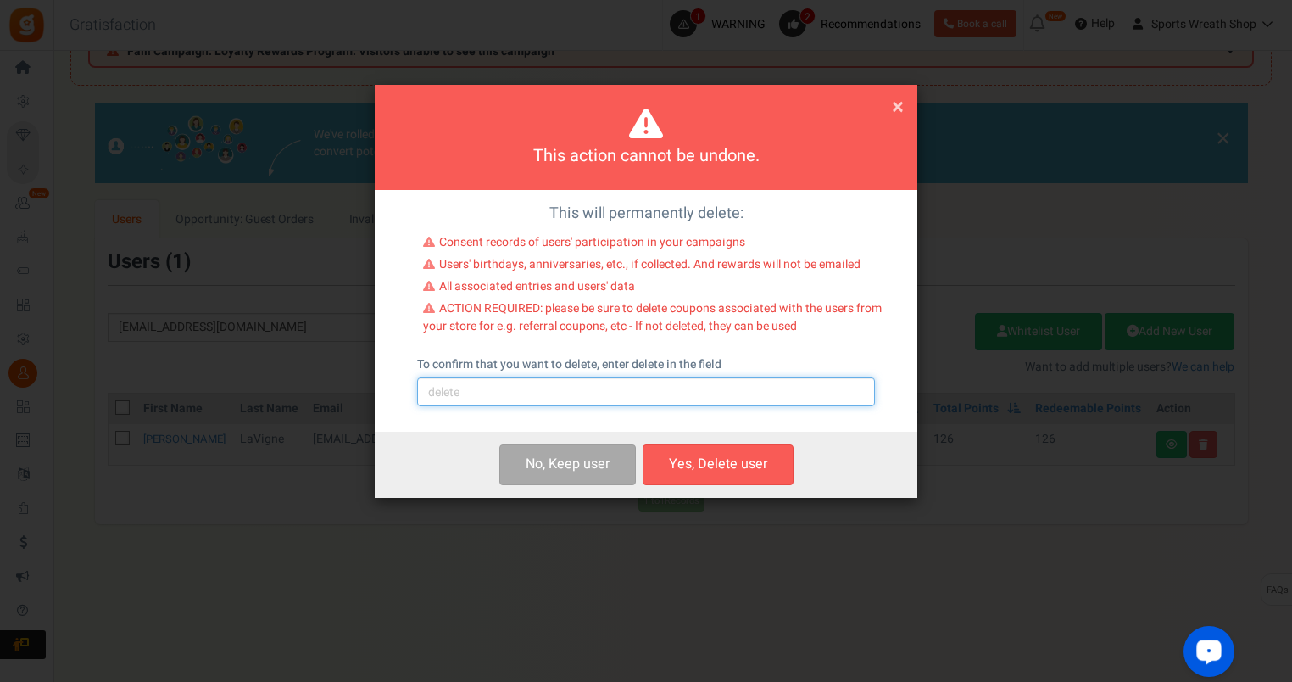
click at [554, 406] on input "text" at bounding box center [646, 391] width 458 height 29
type input "delete"
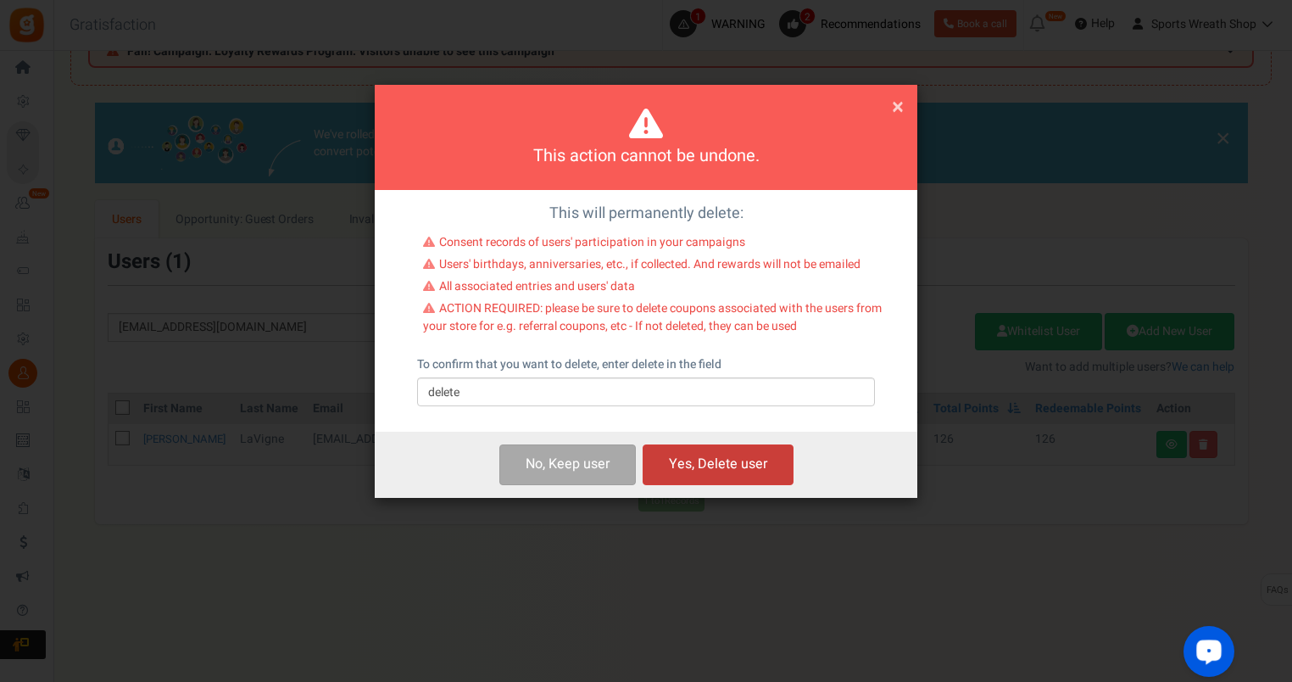
click at [742, 465] on button "Yes, Delete user" at bounding box center [718, 464] width 151 height 40
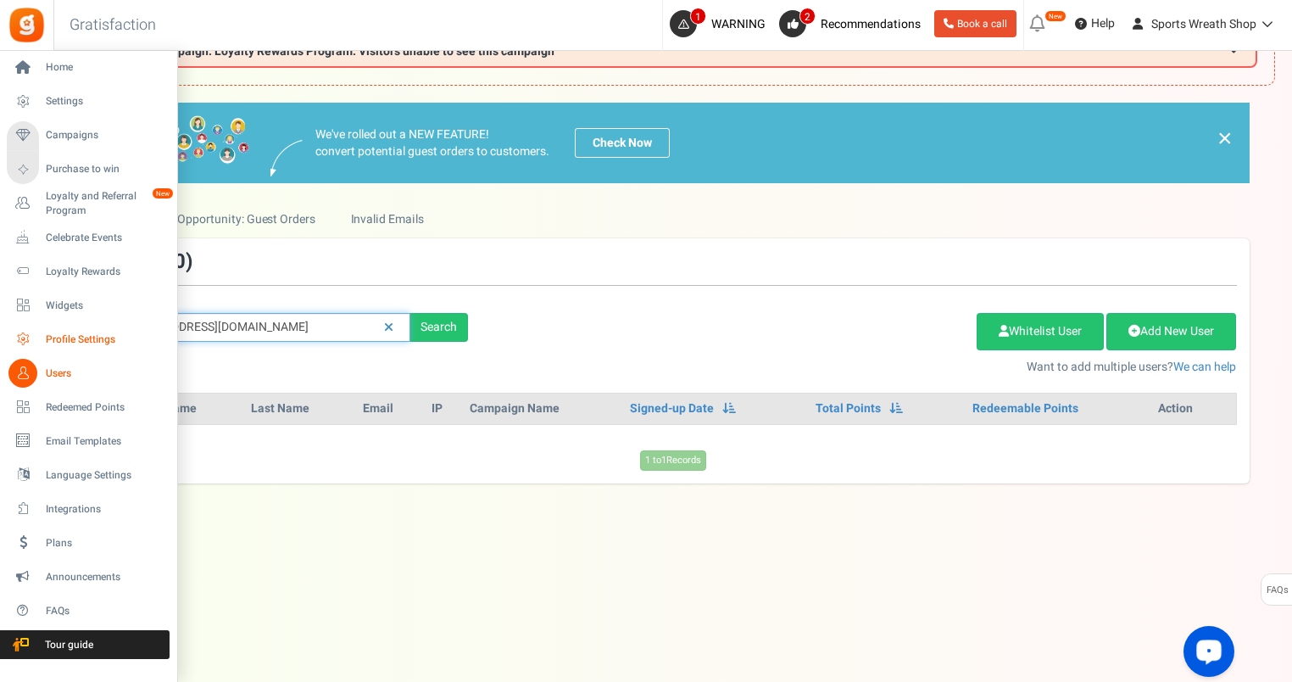
drag, startPoint x: 293, startPoint y: 335, endPoint x: 17, endPoint y: 326, distance: 276.6
click at [20, 326] on div "Home Settings Campaigns Purchase to win Loyalty and Referral Program New Celebr…" at bounding box center [646, 331] width 1292 height 701
paste input "vlw2gs"
type input "[EMAIL_ADDRESS][DOMAIN_NAME]"
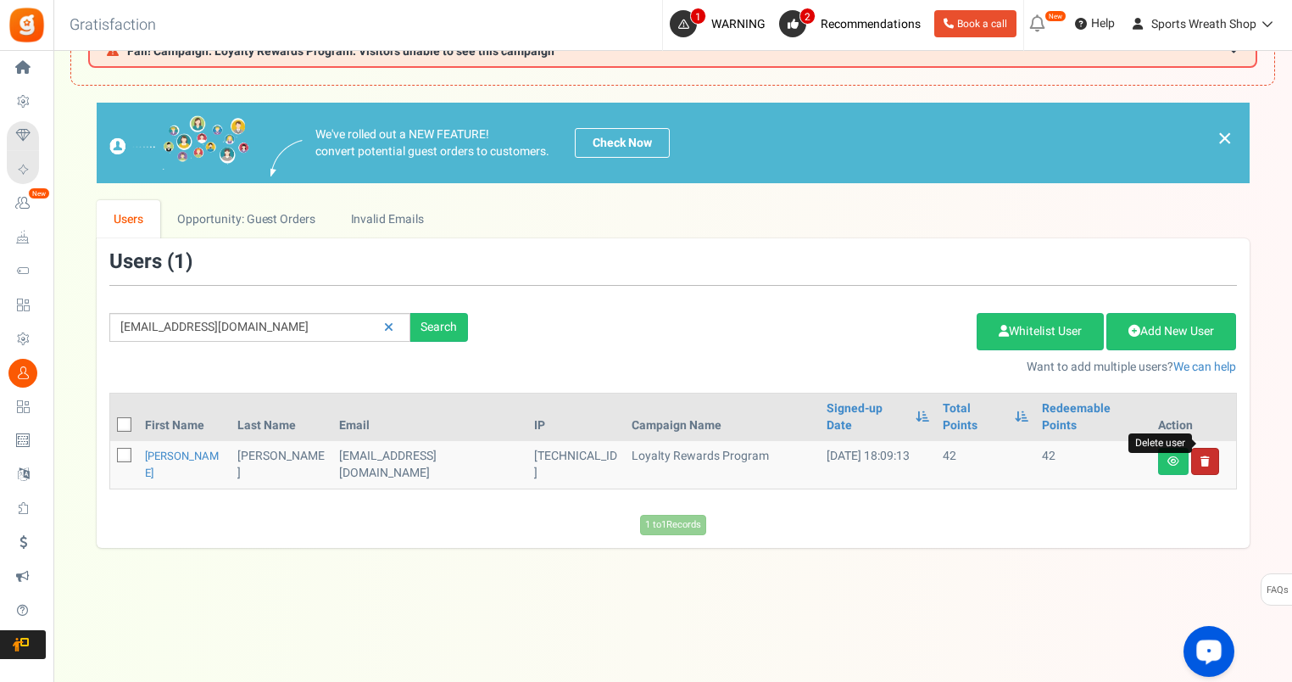
click at [1202, 456] on icon at bounding box center [1205, 461] width 9 height 10
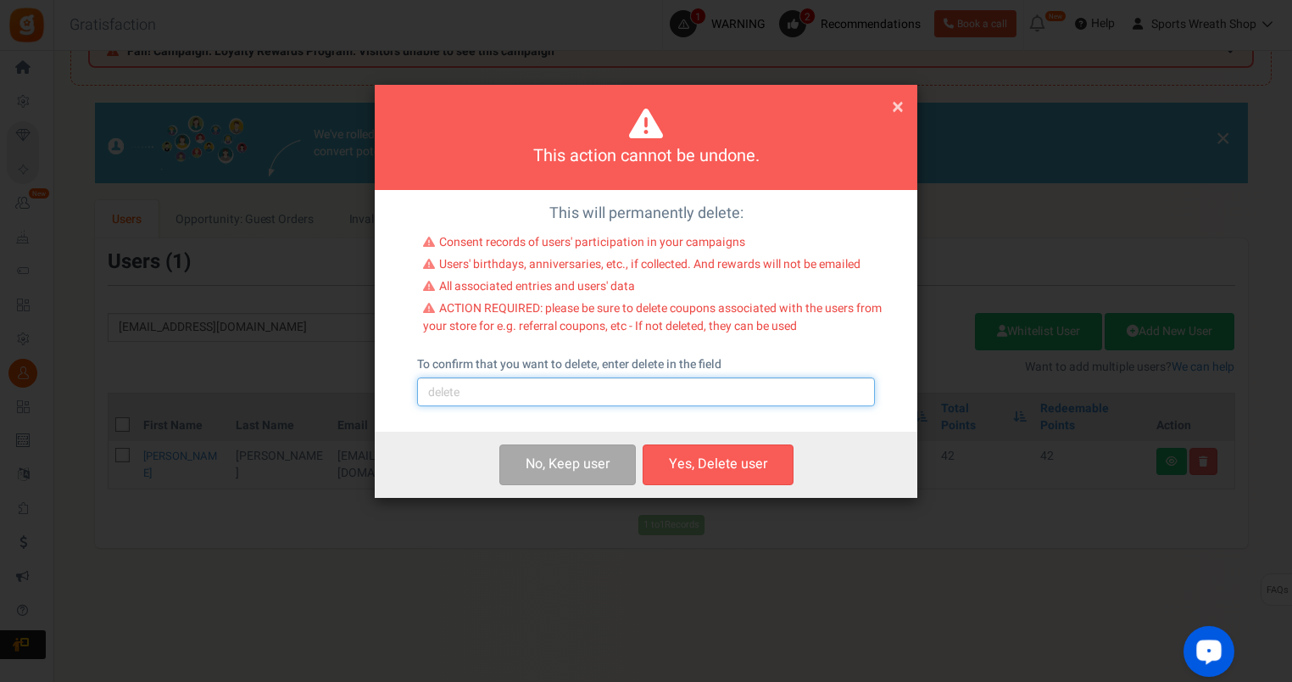
click at [653, 400] on input "text" at bounding box center [646, 391] width 458 height 29
type input "delete"
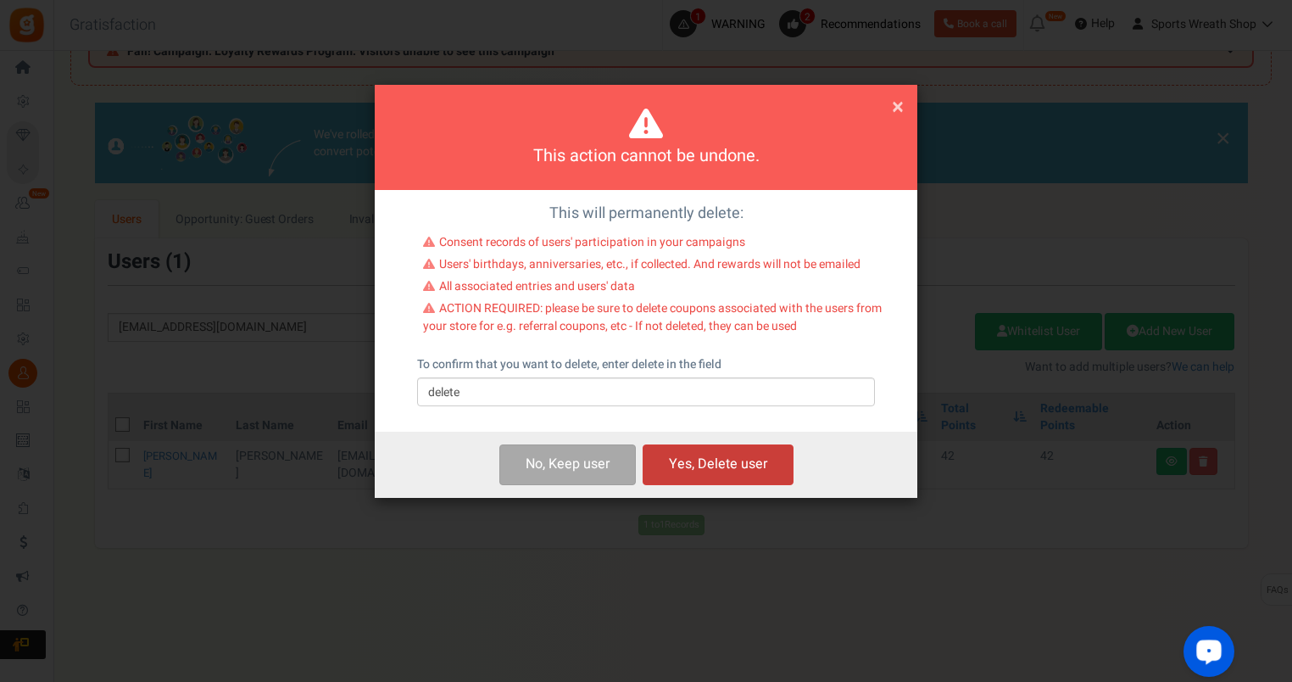
click at [758, 464] on button "Yes, Delete user" at bounding box center [718, 464] width 151 height 40
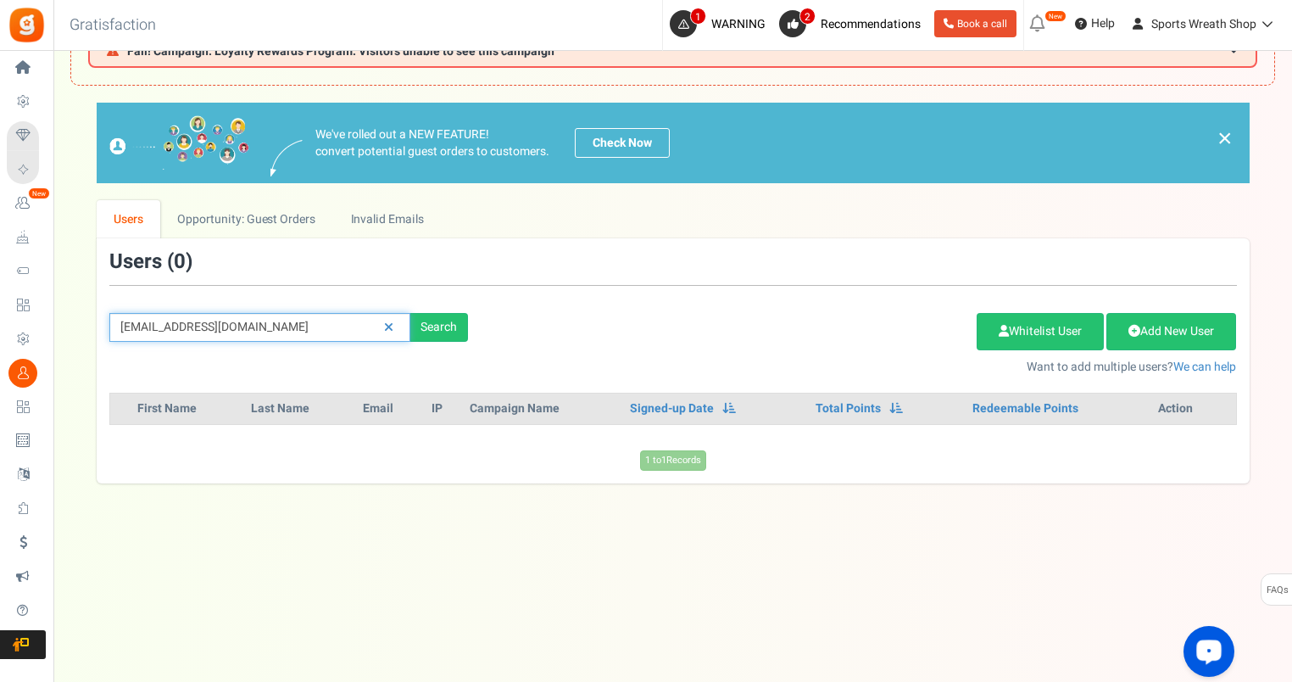
drag, startPoint x: 314, startPoint y: 329, endPoint x: 83, endPoint y: 343, distance: 231.0
click at [83, 343] on div "We've rolled out a NEW FEATURE! convert potential guest orders to customers. Ch…" at bounding box center [672, 293] width 1205 height 380
paste input "[EMAIL_ADDRESS]"
type input "[EMAIL_ADDRESS][DOMAIN_NAME]"
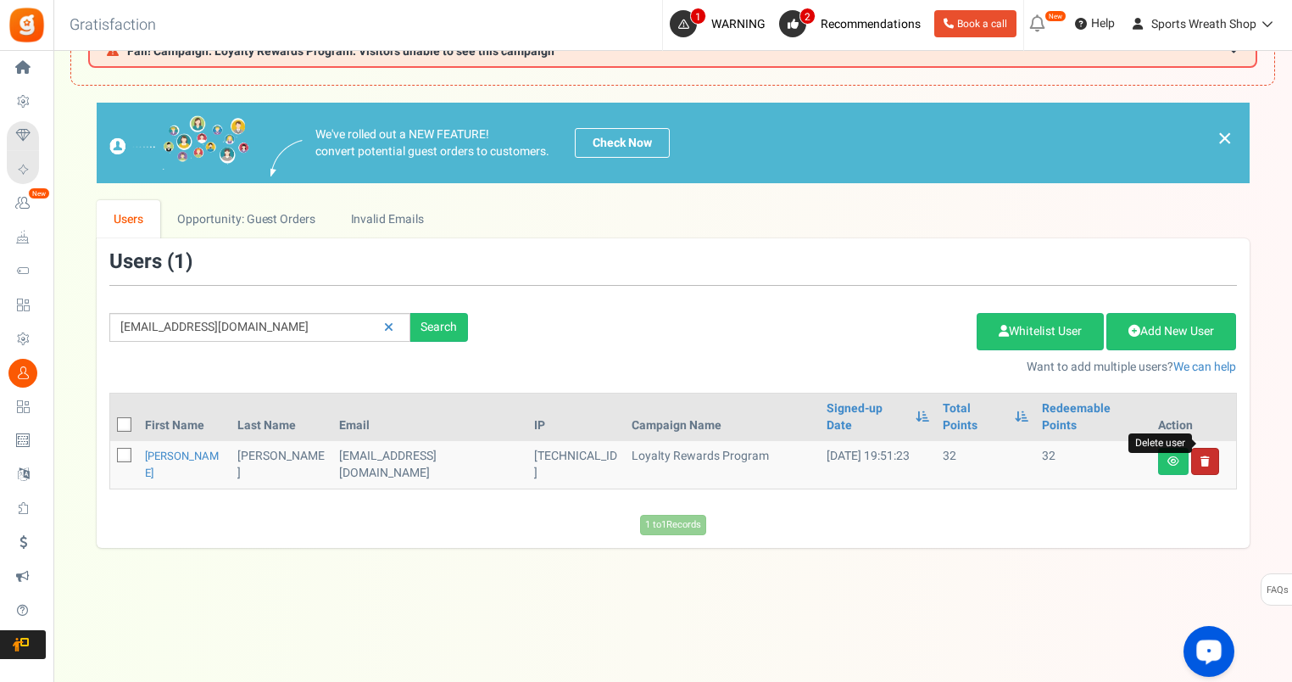
click at [1206, 456] on icon at bounding box center [1205, 461] width 9 height 10
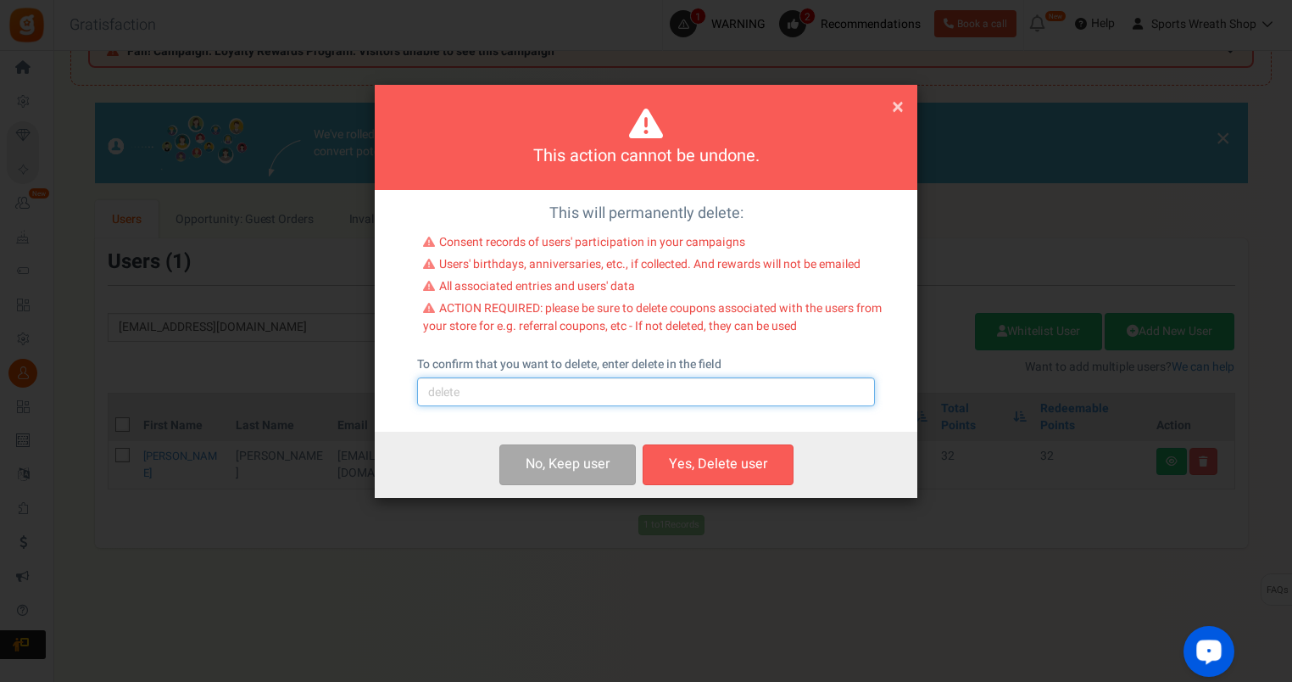
click at [736, 394] on input "text" at bounding box center [646, 391] width 458 height 29
type input "delete"
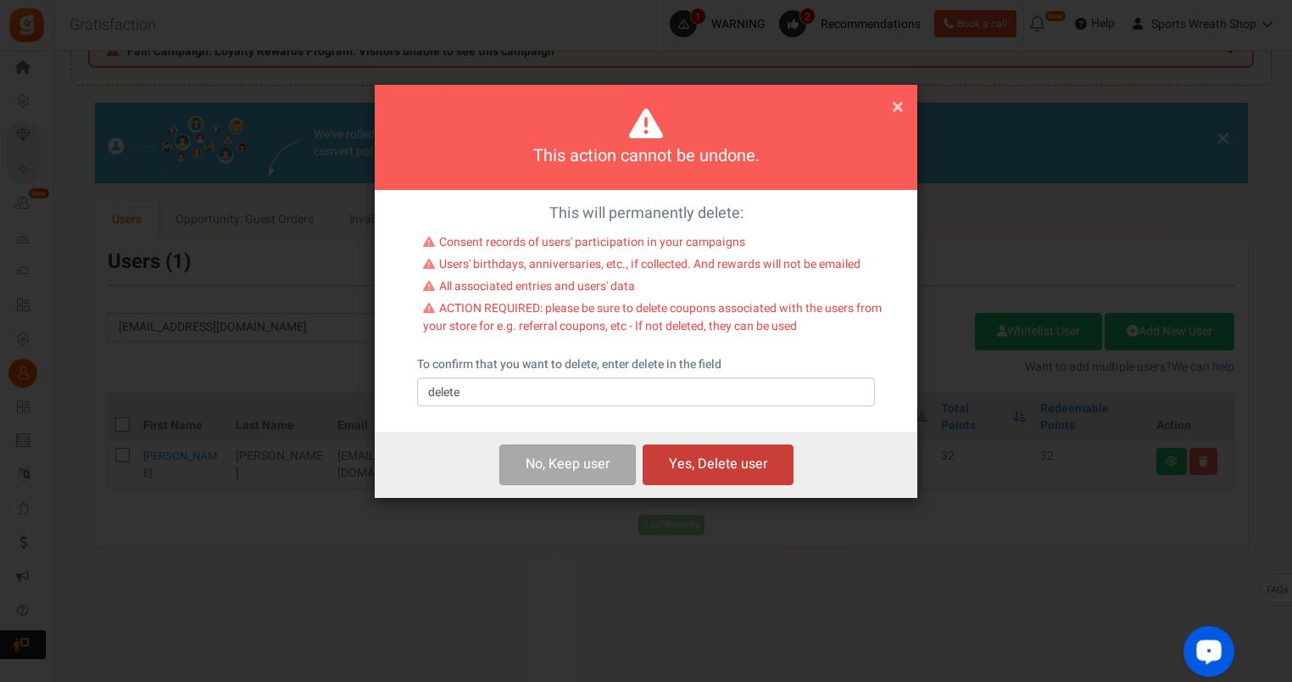
click at [729, 468] on button "Yes, Delete user" at bounding box center [718, 464] width 151 height 40
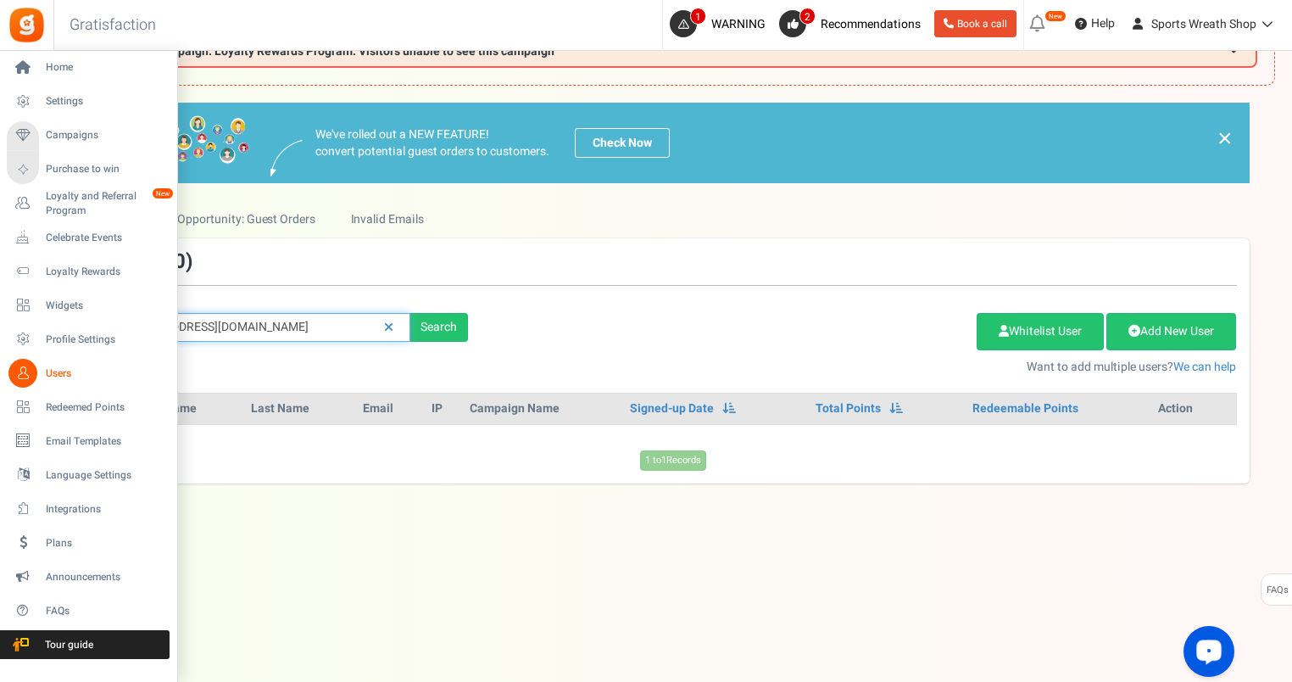
drag, startPoint x: 258, startPoint y: 333, endPoint x: 41, endPoint y: 363, distance: 219.1
click at [41, 363] on div "Home Settings Campaigns Purchase to win Loyalty and Referral Program New Celebr…" at bounding box center [646, 331] width 1292 height 701
paste input "edinglejackson1024"
type input "[EMAIL_ADDRESS][DOMAIN_NAME]"
click at [7, 359] on link "Users" at bounding box center [88, 373] width 163 height 29
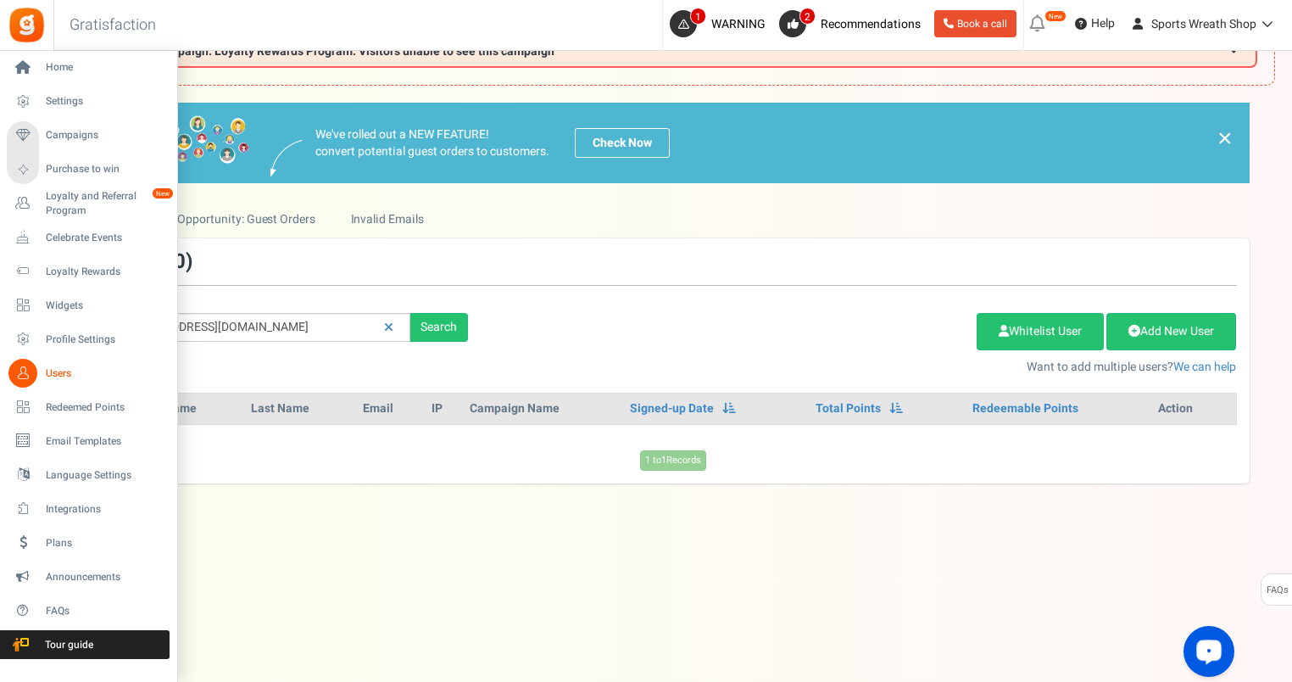
click at [48, 364] on link "Users" at bounding box center [88, 373] width 163 height 29
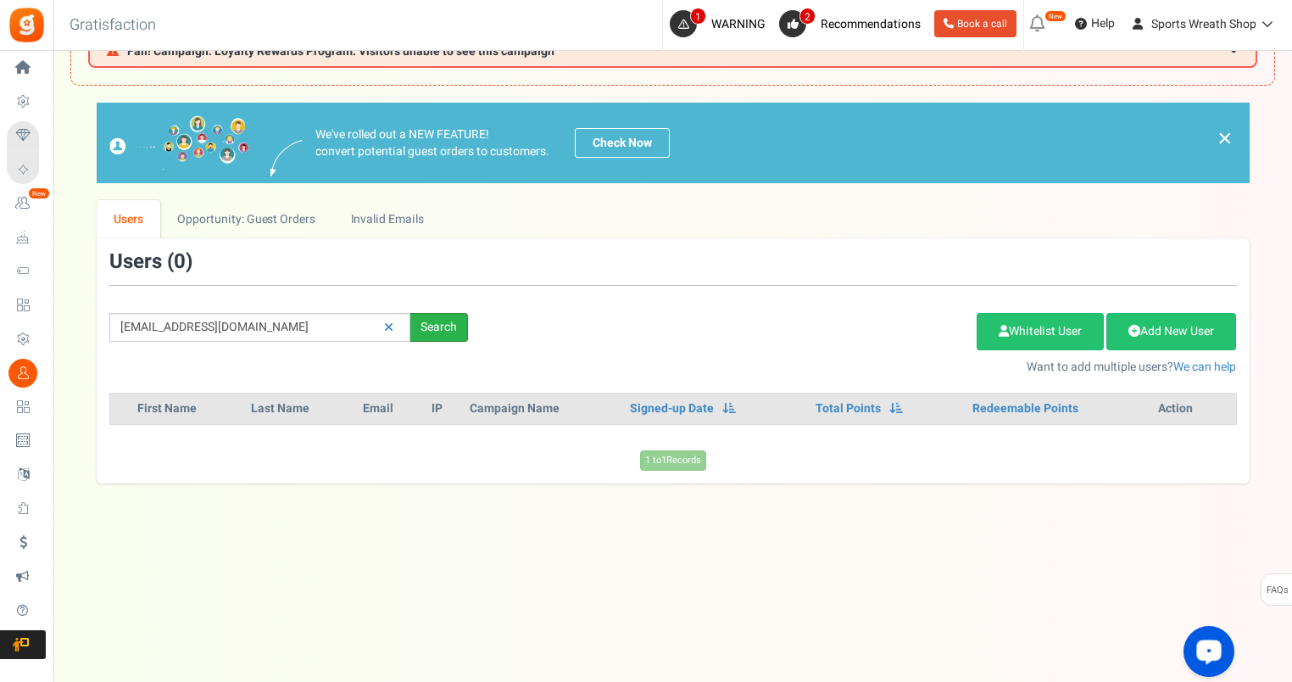
click at [442, 329] on div "Search" at bounding box center [439, 327] width 58 height 29
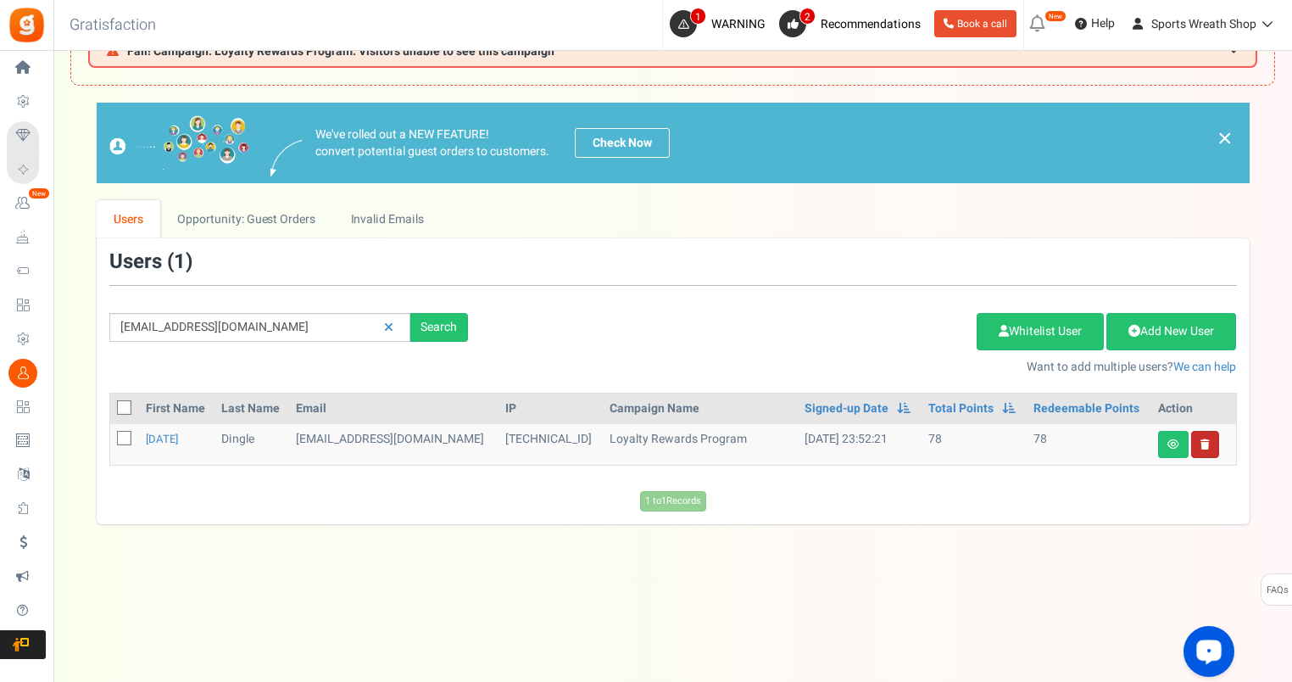
click at [1208, 442] on link at bounding box center [1205, 444] width 28 height 27
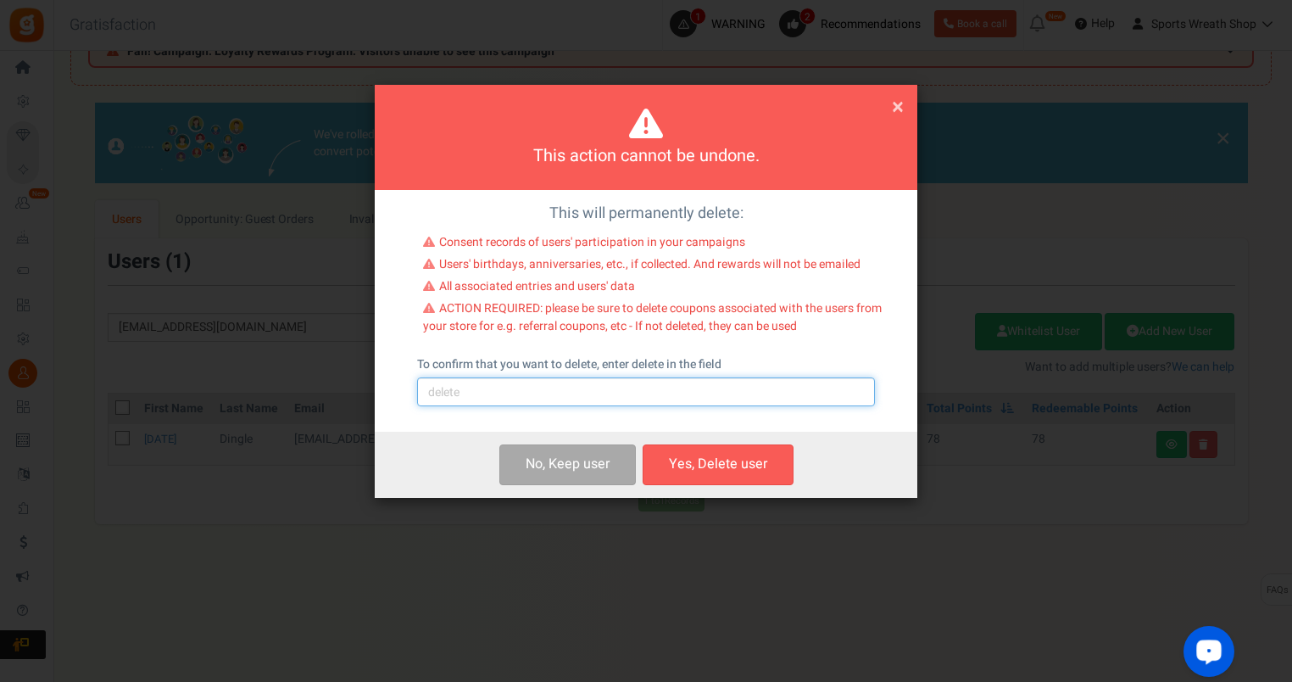
click at [462, 406] on input "text" at bounding box center [646, 391] width 458 height 29
type input "delete"
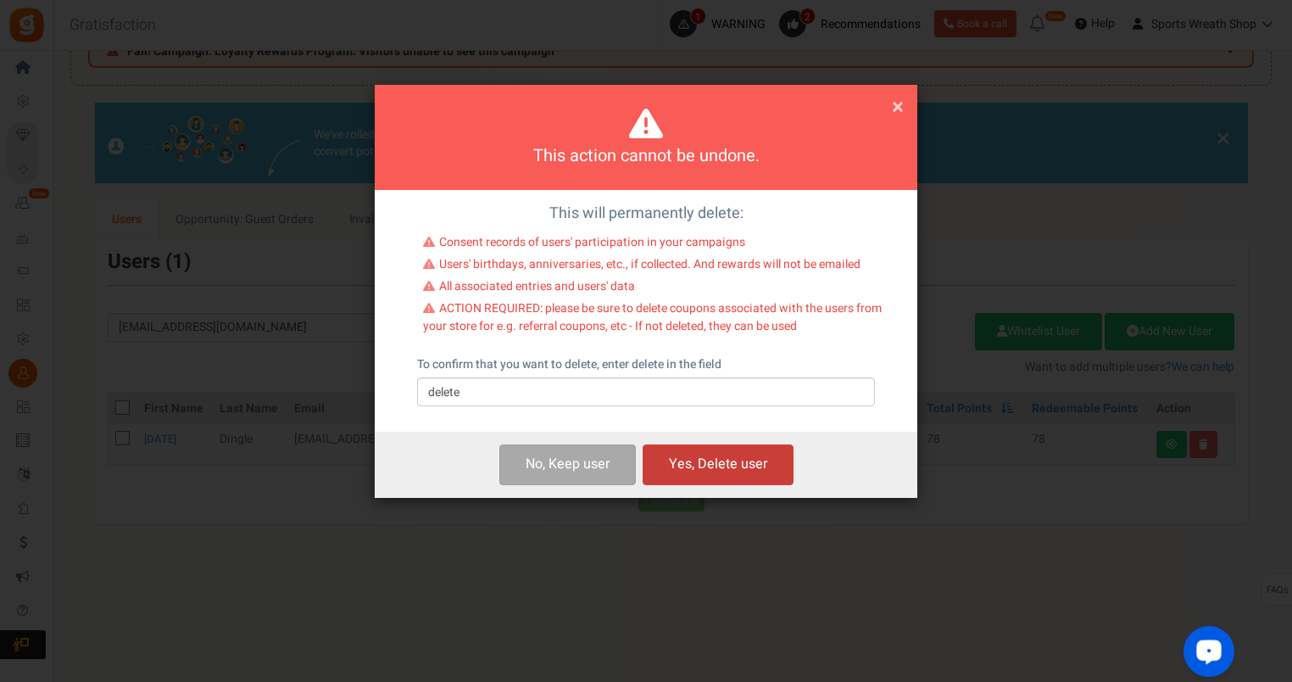
click at [739, 475] on button "Yes, Delete user" at bounding box center [718, 464] width 151 height 40
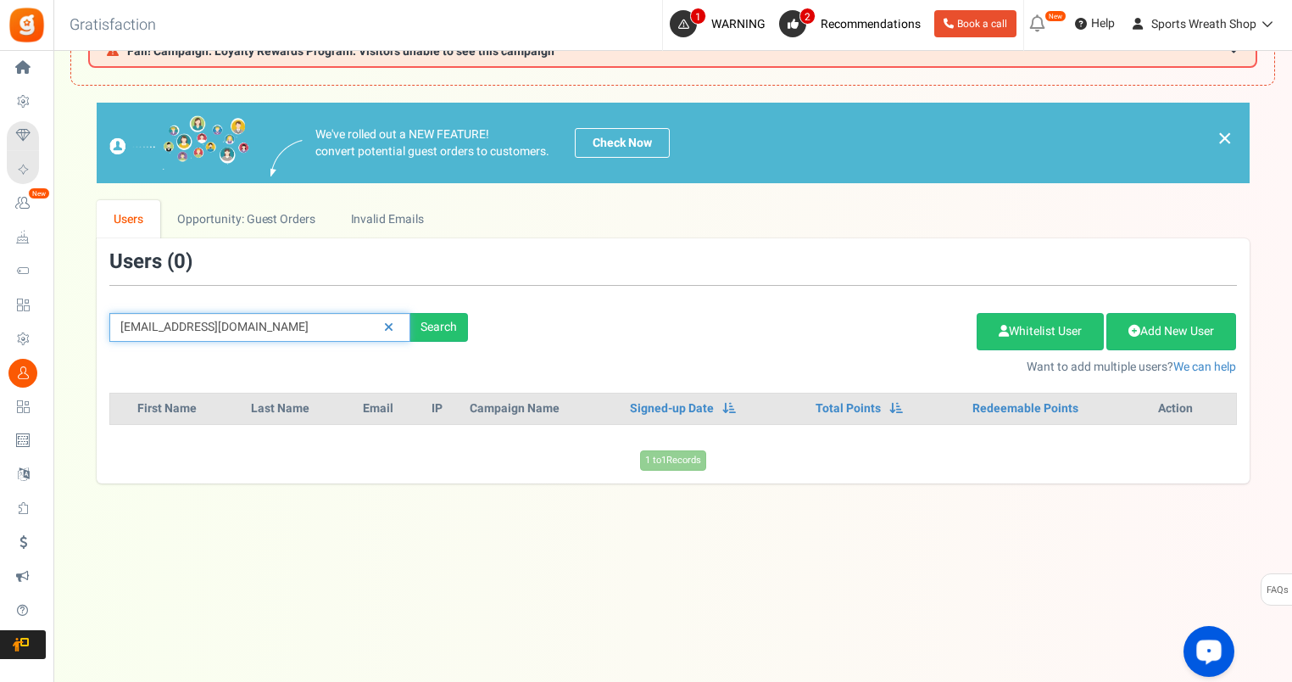
drag, startPoint x: 331, startPoint y: 334, endPoint x: 69, endPoint y: 335, distance: 262.0
click at [69, 335] on div "× Close Add Points ? First Name Last Name Email Do you want to give Welcome bon…" at bounding box center [672, 293] width 1239 height 380
paste input "[EMAIL_ADDRESS]"
type input "[EMAIL_ADDRESS][DOMAIN_NAME]"
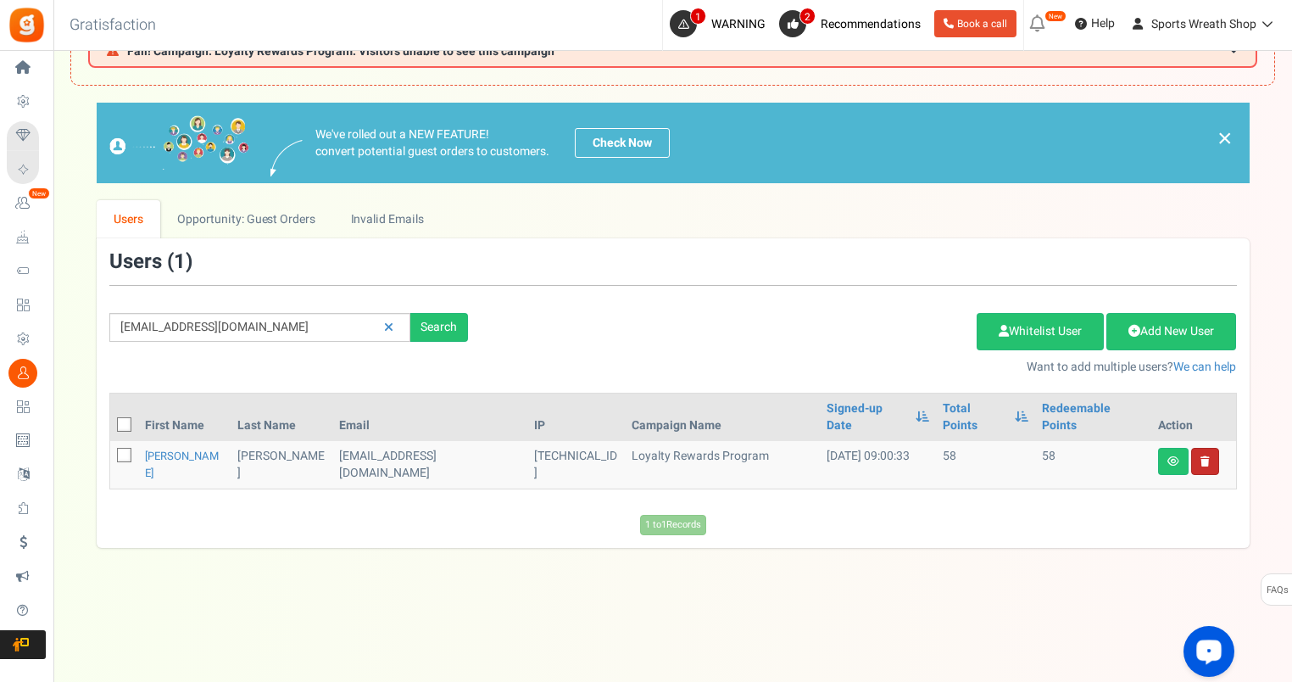
click at [1197, 451] on link at bounding box center [1205, 461] width 28 height 27
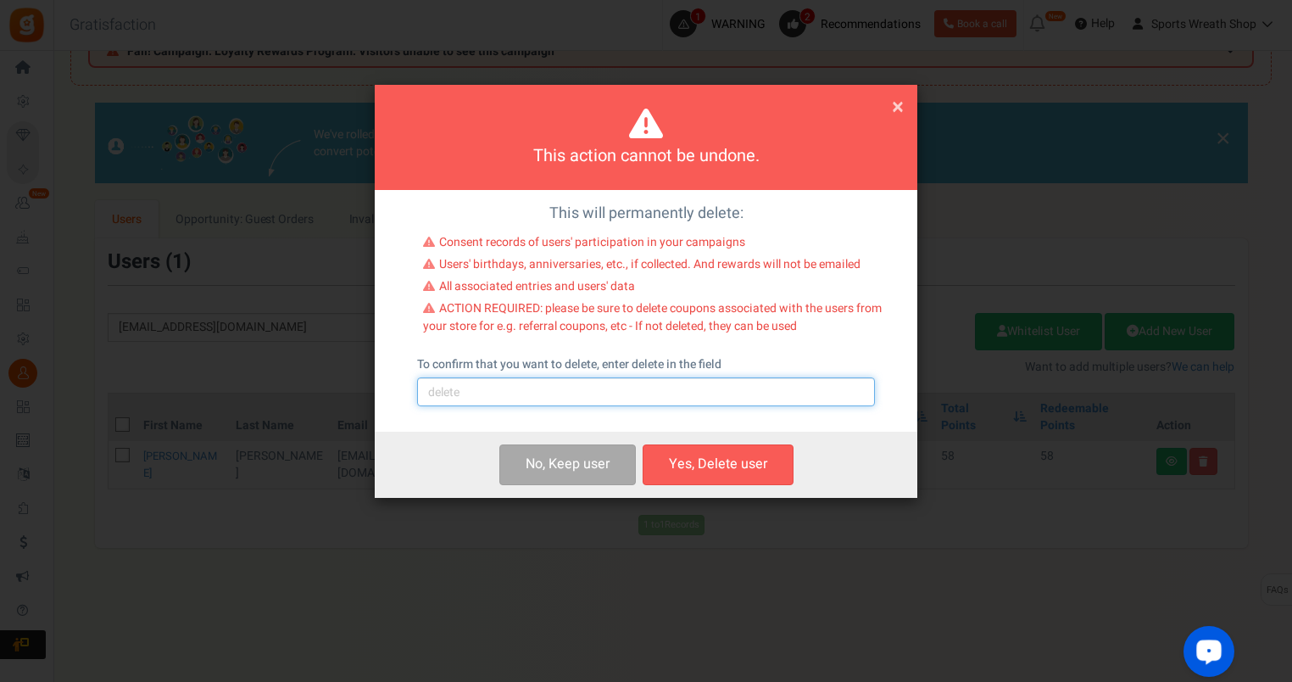
click at [516, 395] on input "text" at bounding box center [646, 391] width 458 height 29
type input "delete"
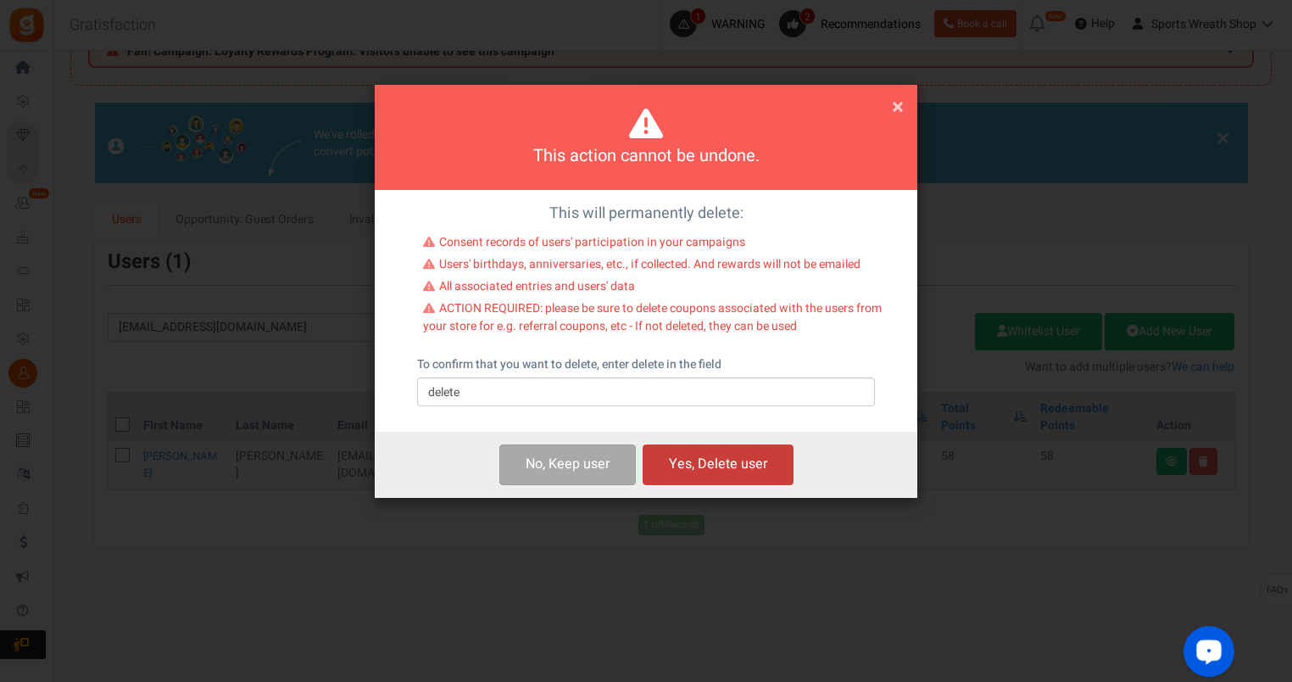
click at [732, 465] on button "Yes, Delete user" at bounding box center [718, 464] width 151 height 40
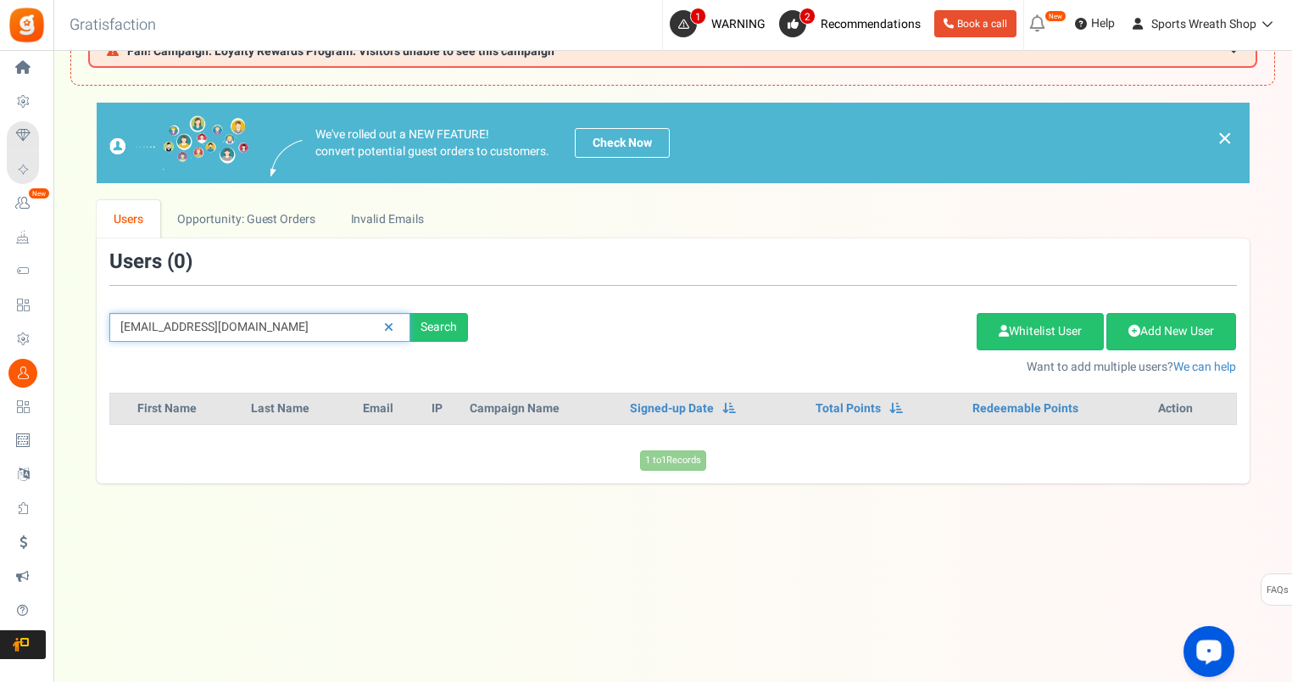
drag, startPoint x: 309, startPoint y: 329, endPoint x: 93, endPoint y: 317, distance: 216.5
click at [93, 317] on div "We've rolled out a NEW FEATURE! convert potential guest orders to customers. Ch…" at bounding box center [672, 293] width 1205 height 380
paste input "[EMAIL_ADDRESS]"
type input "[EMAIL_ADDRESS][DOMAIN_NAME]"
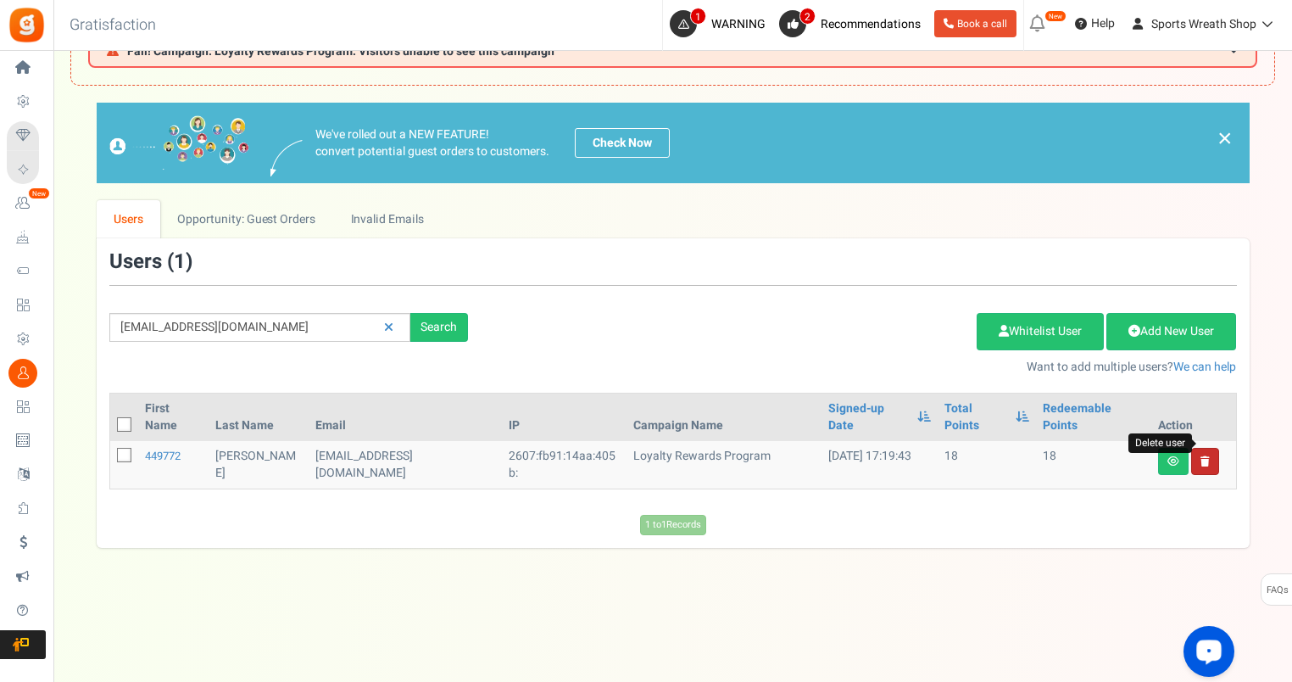
click at [1203, 456] on icon at bounding box center [1205, 461] width 9 height 10
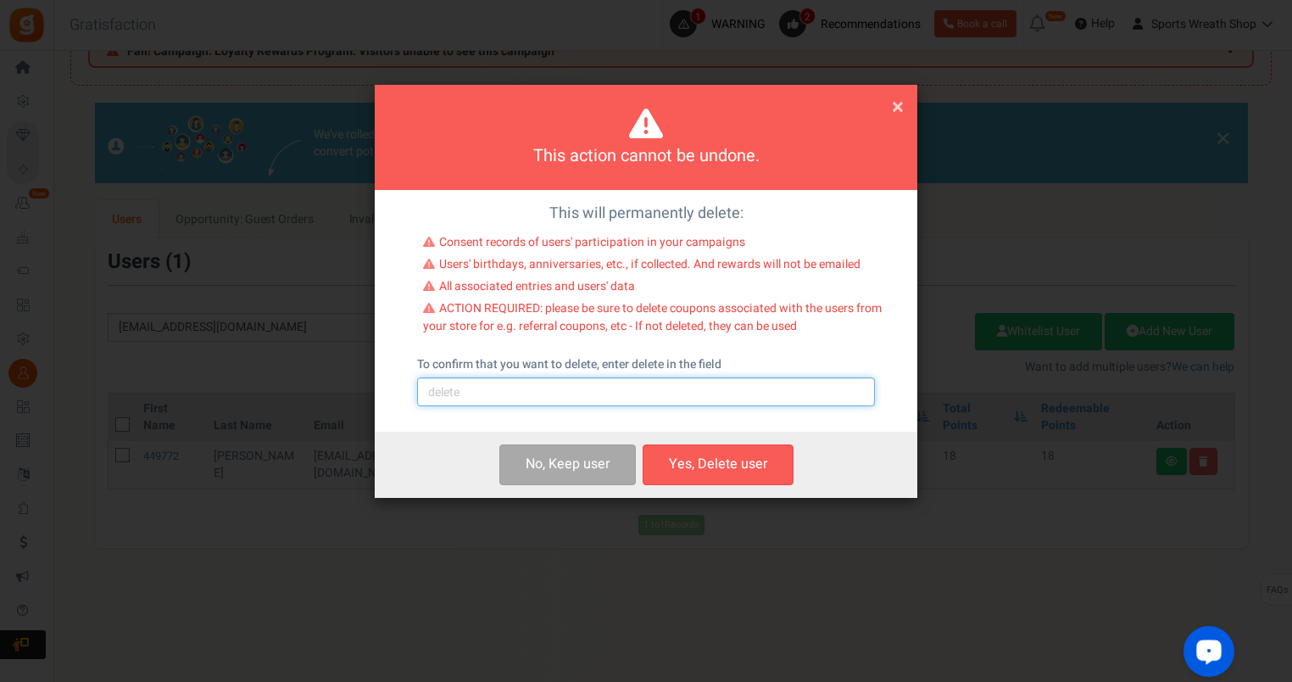
click at [484, 400] on input "text" at bounding box center [646, 391] width 458 height 29
type input "delete"
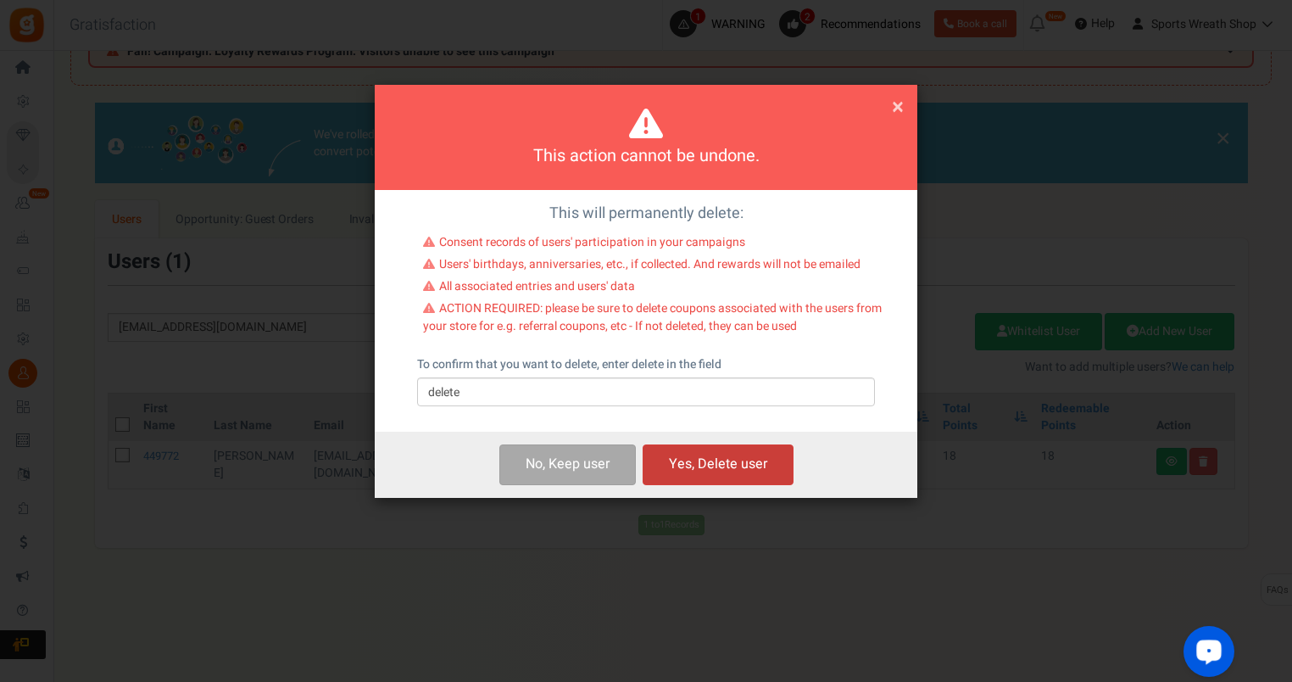
click at [730, 459] on button "Yes, Delete user" at bounding box center [718, 464] width 151 height 40
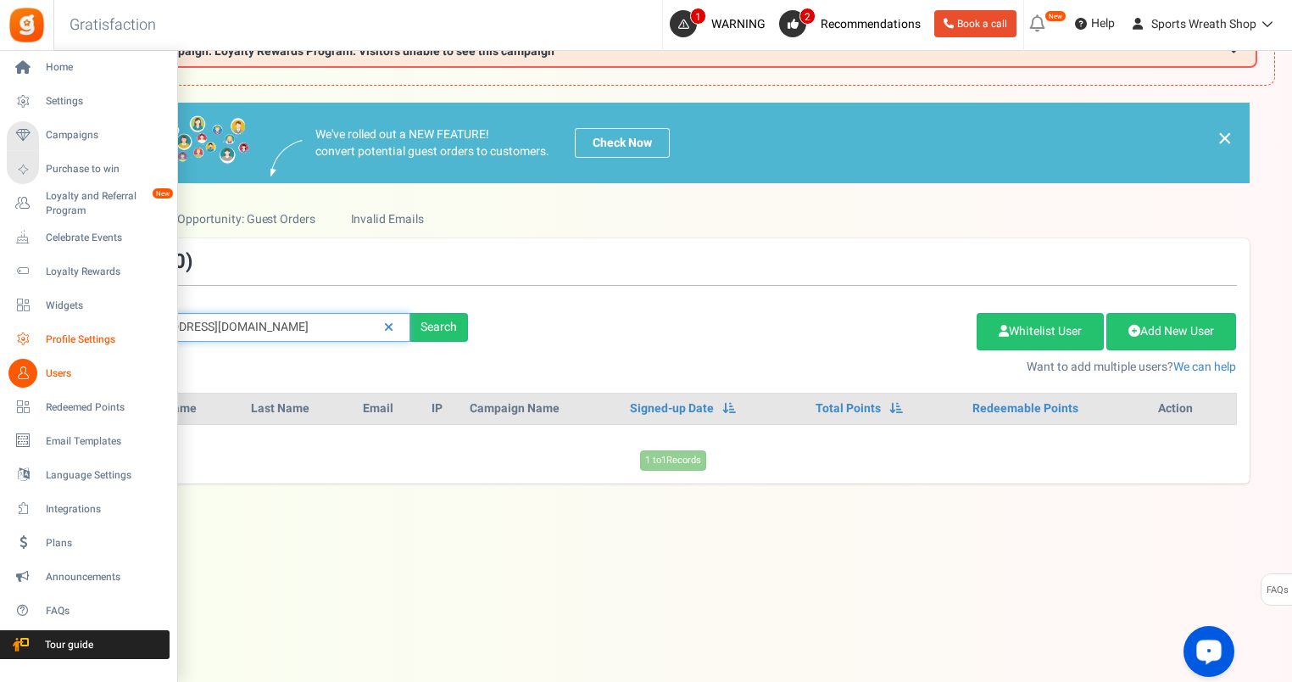
drag, startPoint x: 300, startPoint y: 332, endPoint x: 47, endPoint y: 345, distance: 253.0
click at [47, 345] on div "Home Settings Campaigns Purchase to win Loyalty and Referral Program New Celebr…" at bounding box center [646, 331] width 1292 height 701
paste input "moniluv7324@g"
type input "[EMAIL_ADDRESS][DOMAIN_NAME]"
click at [7, 325] on link "Profile Settings" at bounding box center [88, 339] width 163 height 29
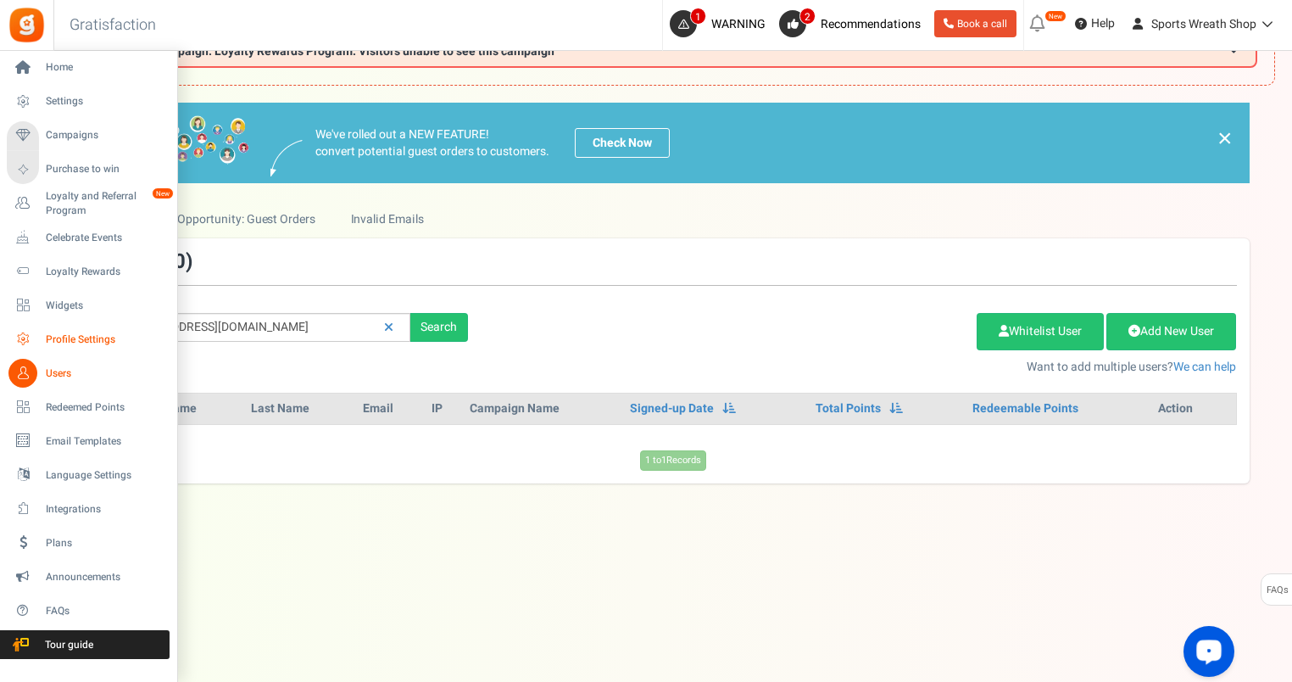
click at [58, 345] on div "Home Settings Campaigns Purchase to win Loyalty and Referral Program New Celebr…" at bounding box center [646, 331] width 1292 height 701
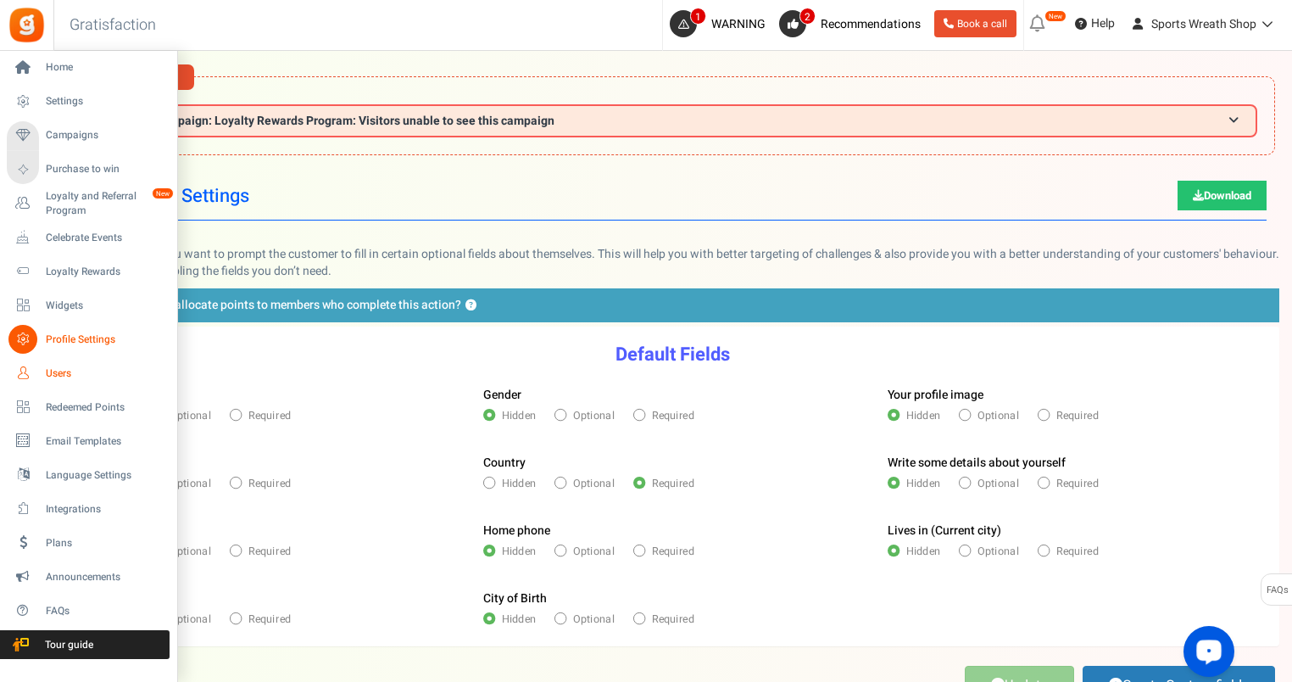
click at [54, 376] on span "Users" at bounding box center [105, 373] width 119 height 14
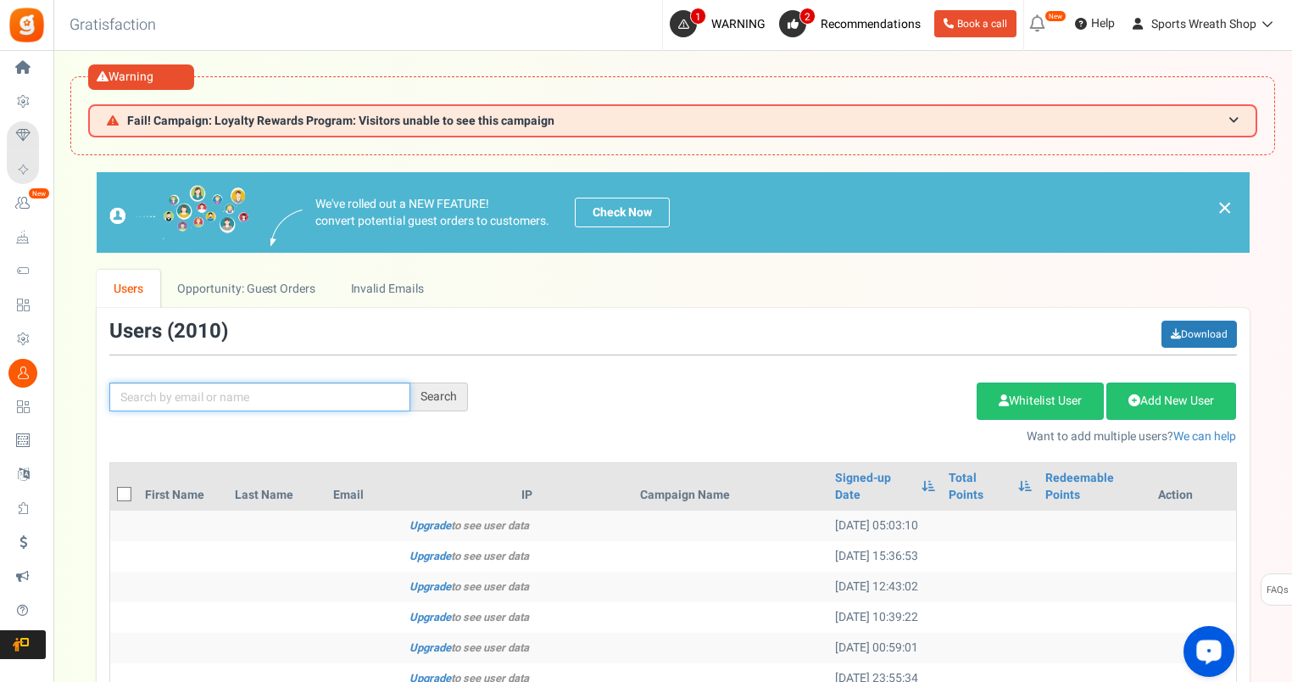
click at [253, 404] on input "text" at bounding box center [259, 396] width 301 height 29
paste input "[EMAIL_ADDRESS][DOMAIN_NAME]"
type input "[EMAIL_ADDRESS][DOMAIN_NAME]"
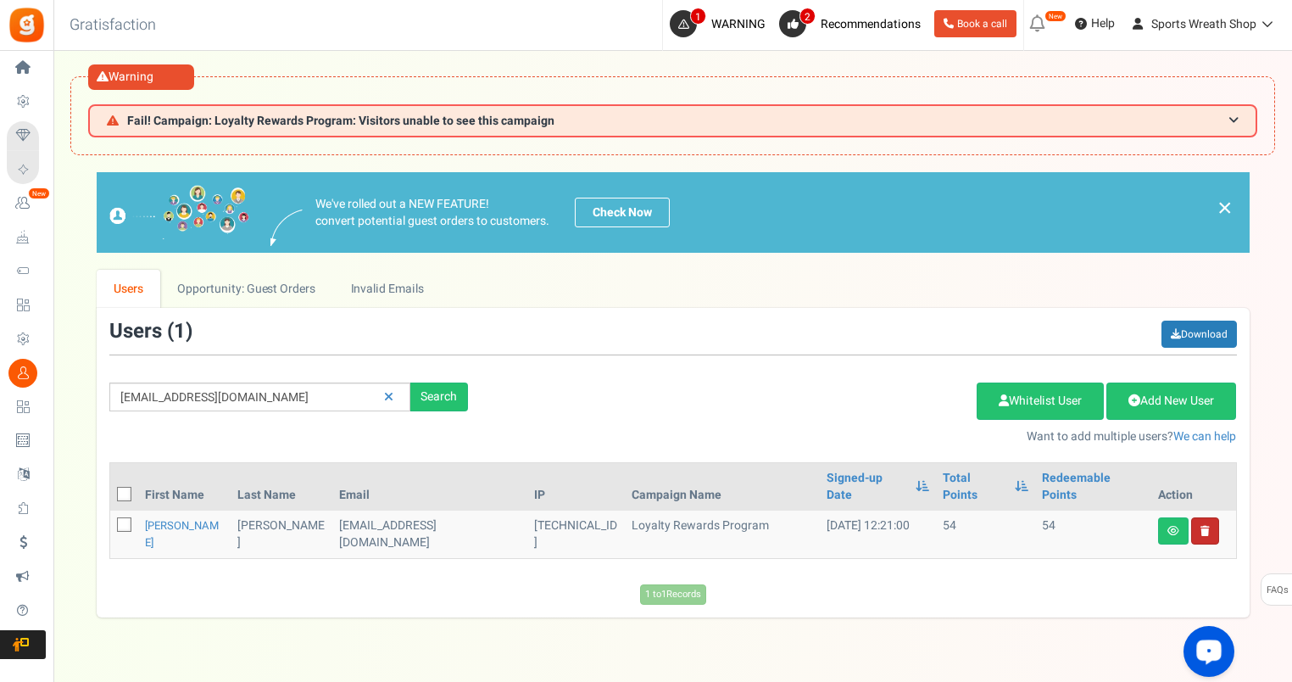
click at [1210, 517] on link at bounding box center [1205, 530] width 28 height 27
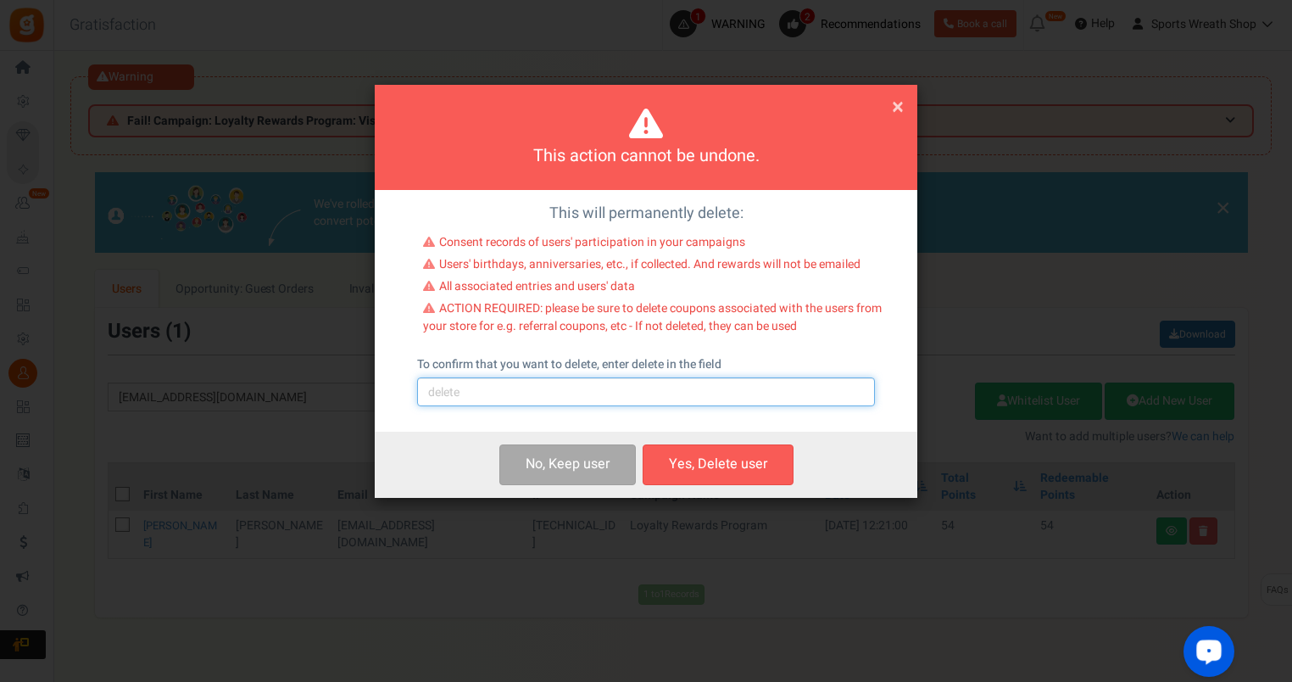
click at [599, 398] on input "text" at bounding box center [646, 391] width 458 height 29
type input "delete"
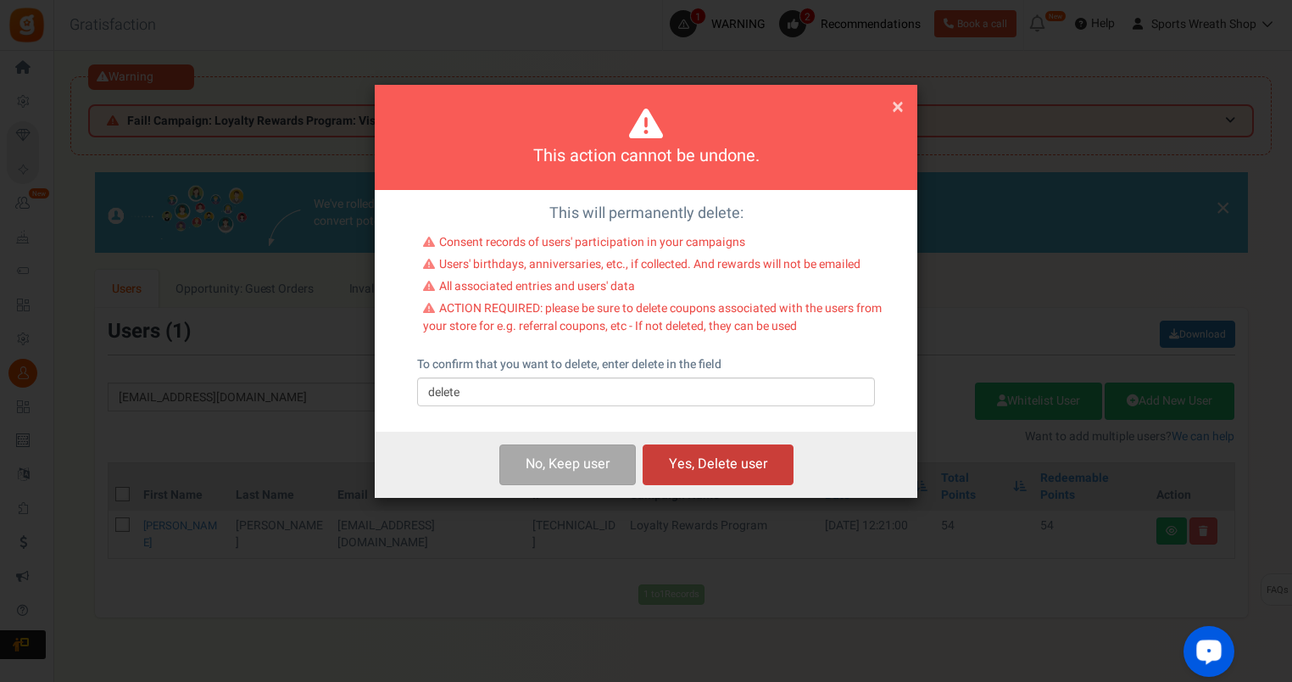
click at [719, 464] on button "Yes, Delete user" at bounding box center [718, 464] width 151 height 40
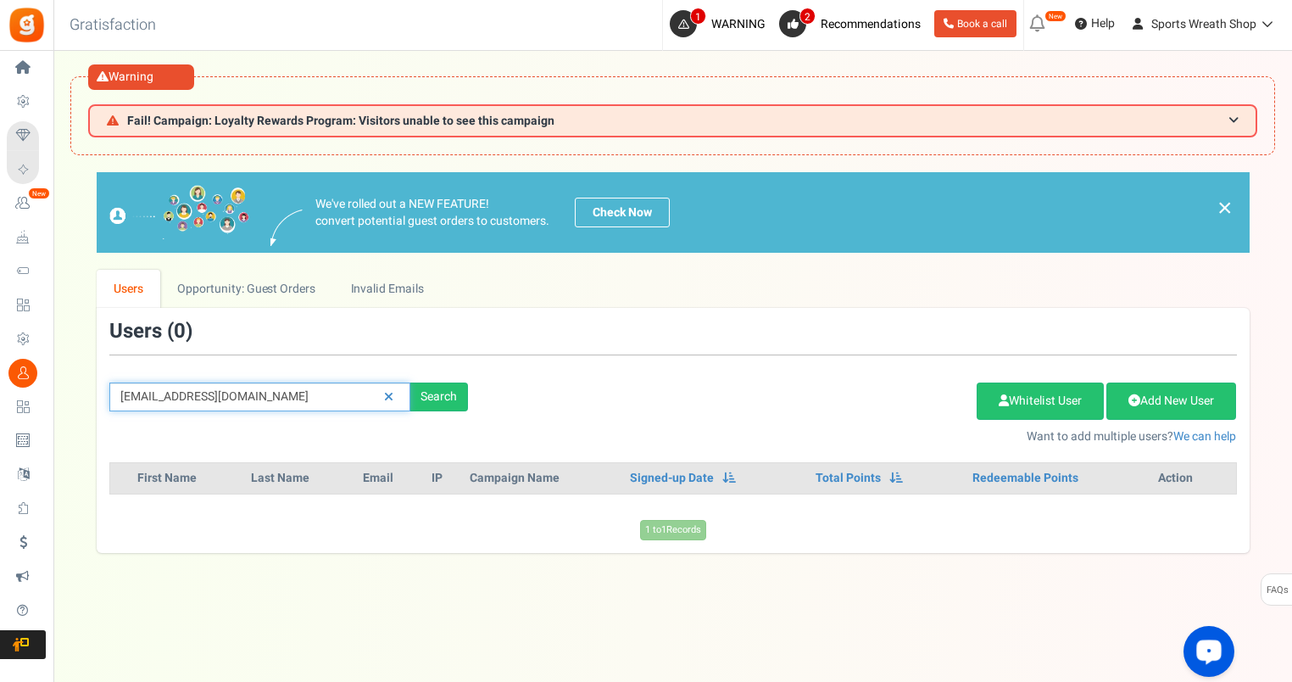
drag, startPoint x: 318, startPoint y: 402, endPoint x: 99, endPoint y: 409, distance: 218.9
click at [99, 409] on div "[EMAIL_ADDRESS][DOMAIN_NAME] Search" at bounding box center [289, 396] width 384 height 29
paste input "[EMAIL_ADDRESS]"
type input "[EMAIL_ADDRESS][DOMAIN_NAME]"
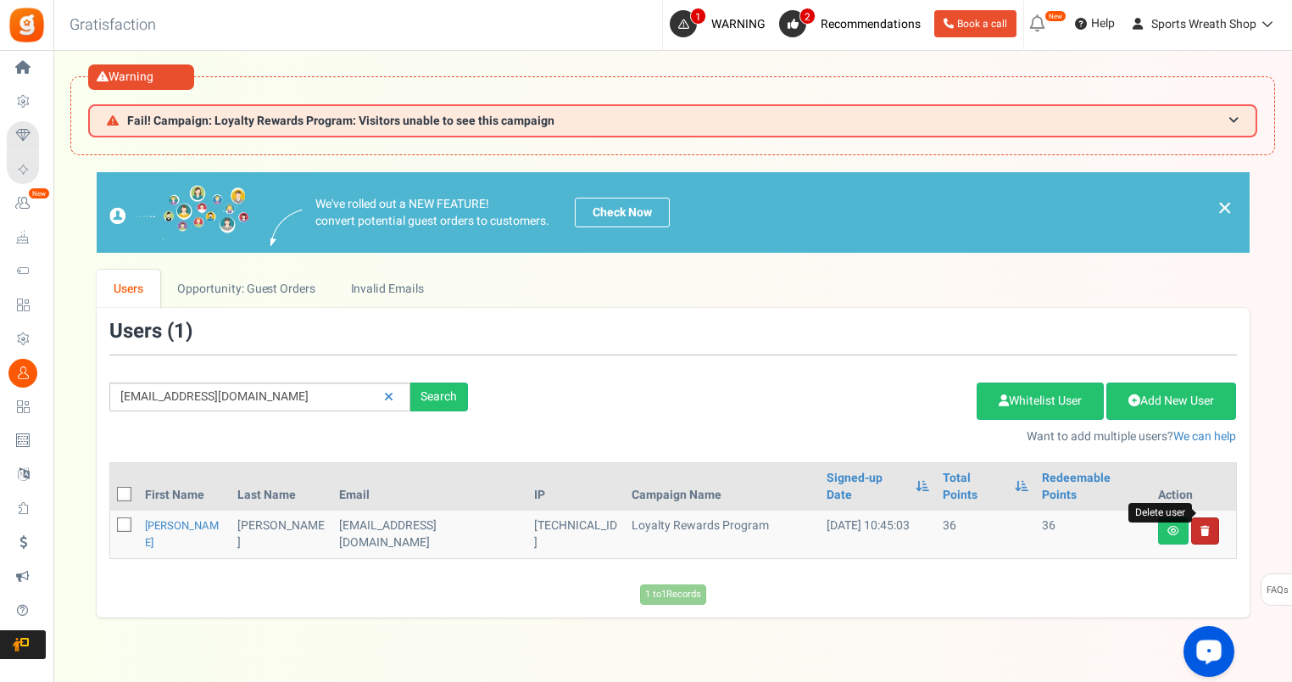
click at [1201, 526] on icon at bounding box center [1205, 531] width 9 height 10
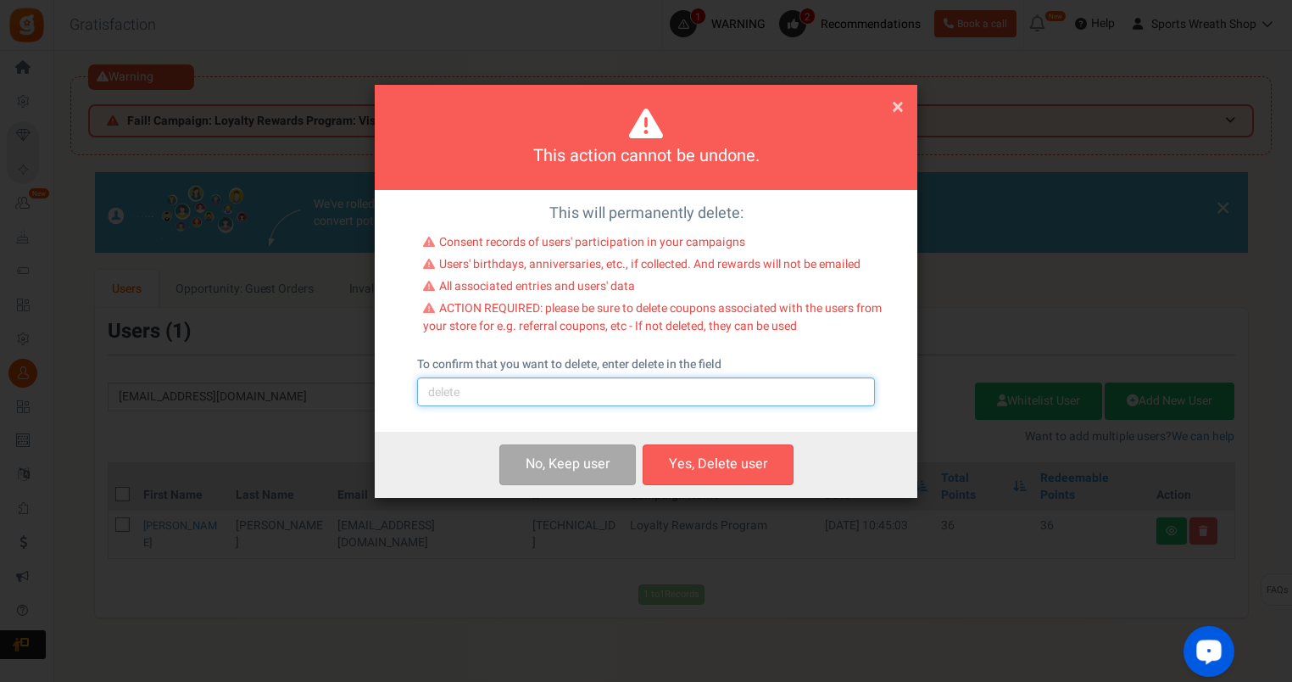
drag, startPoint x: 532, startPoint y: 390, endPoint x: 538, endPoint y: 399, distance: 10.6
click at [532, 390] on input "text" at bounding box center [646, 391] width 458 height 29
type input "delete"
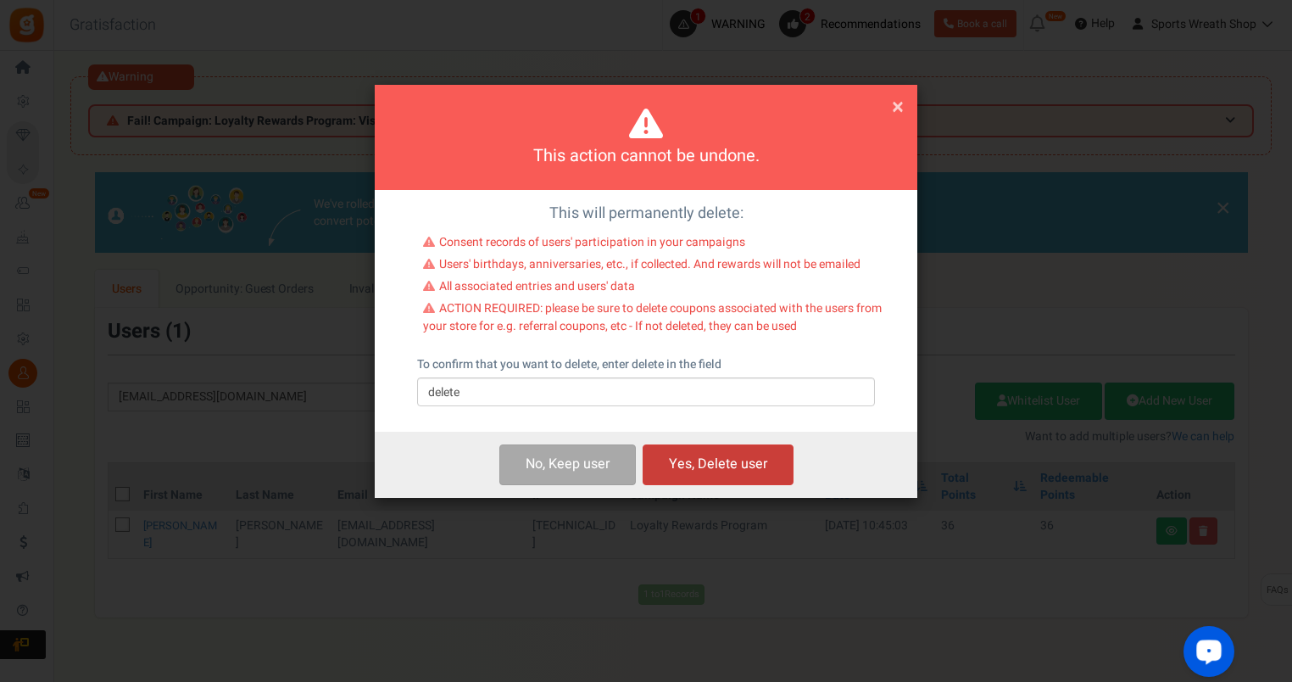
click at [693, 463] on button "Yes, Delete user" at bounding box center [718, 464] width 151 height 40
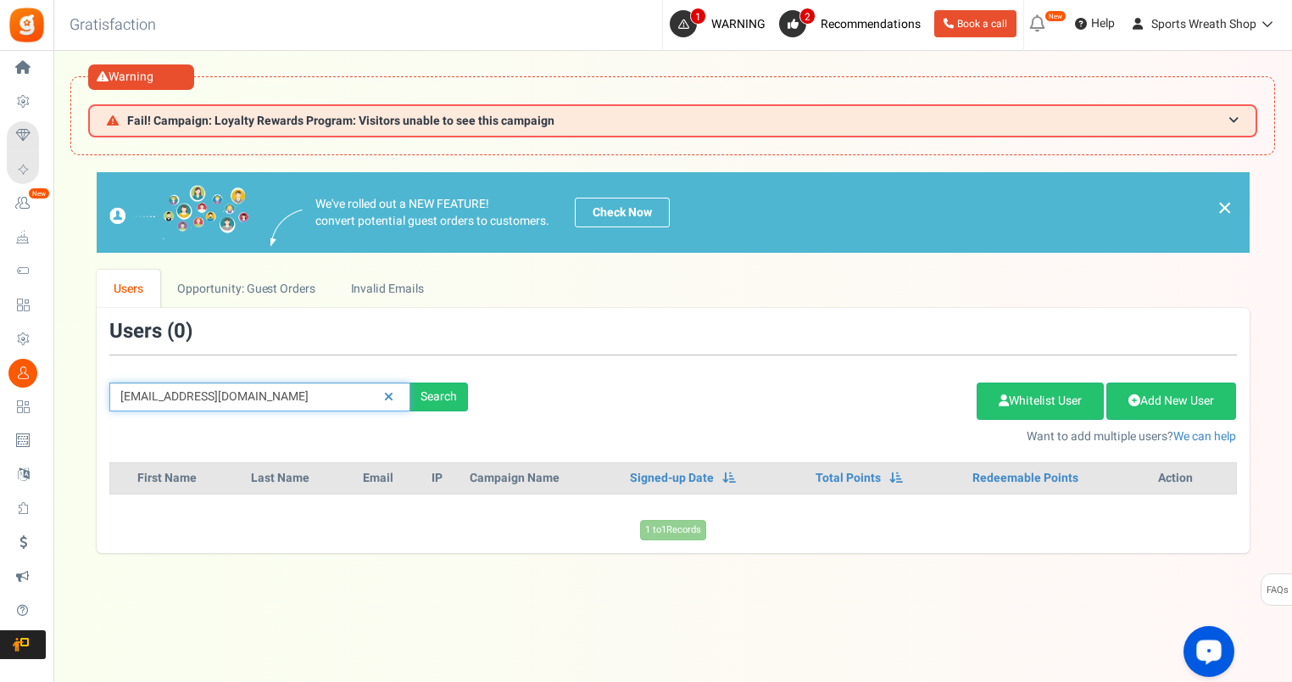
drag, startPoint x: 271, startPoint y: 398, endPoint x: 88, endPoint y: 393, distance: 183.2
click at [88, 393] on div "We've rolled out a NEW FEATURE! convert potential guest orders to customers. Ch…" at bounding box center [672, 362] width 1205 height 380
paste input "[EMAIL_ADDRESS]"
type input "[EMAIL_ADDRESS][DOMAIN_NAME]"
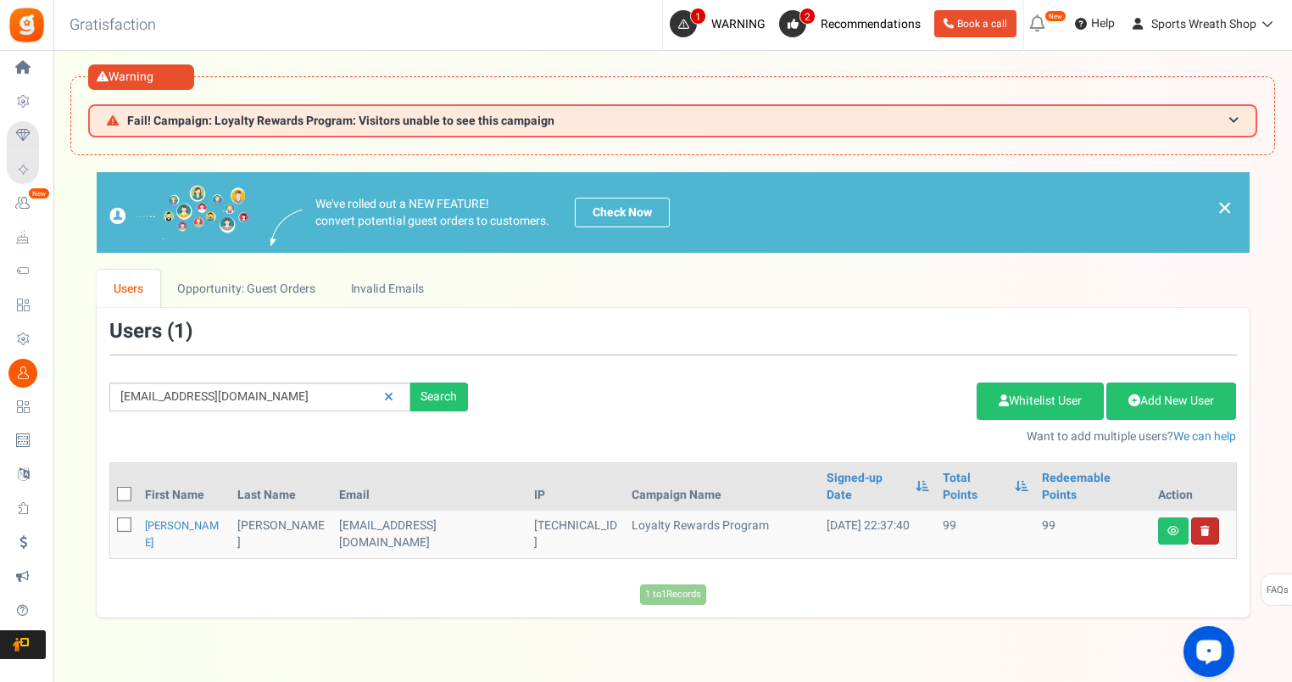
click at [1210, 517] on link at bounding box center [1205, 530] width 28 height 27
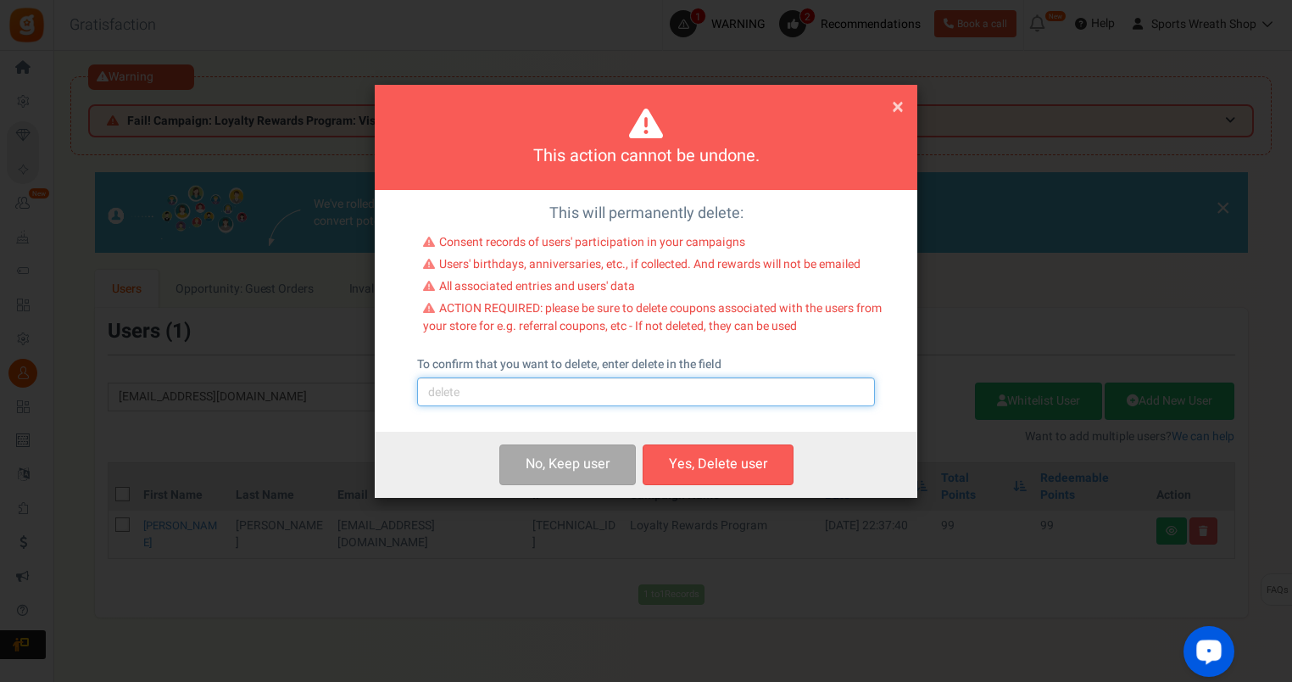
click at [673, 399] on input "text" at bounding box center [646, 391] width 458 height 29
type input "delete"
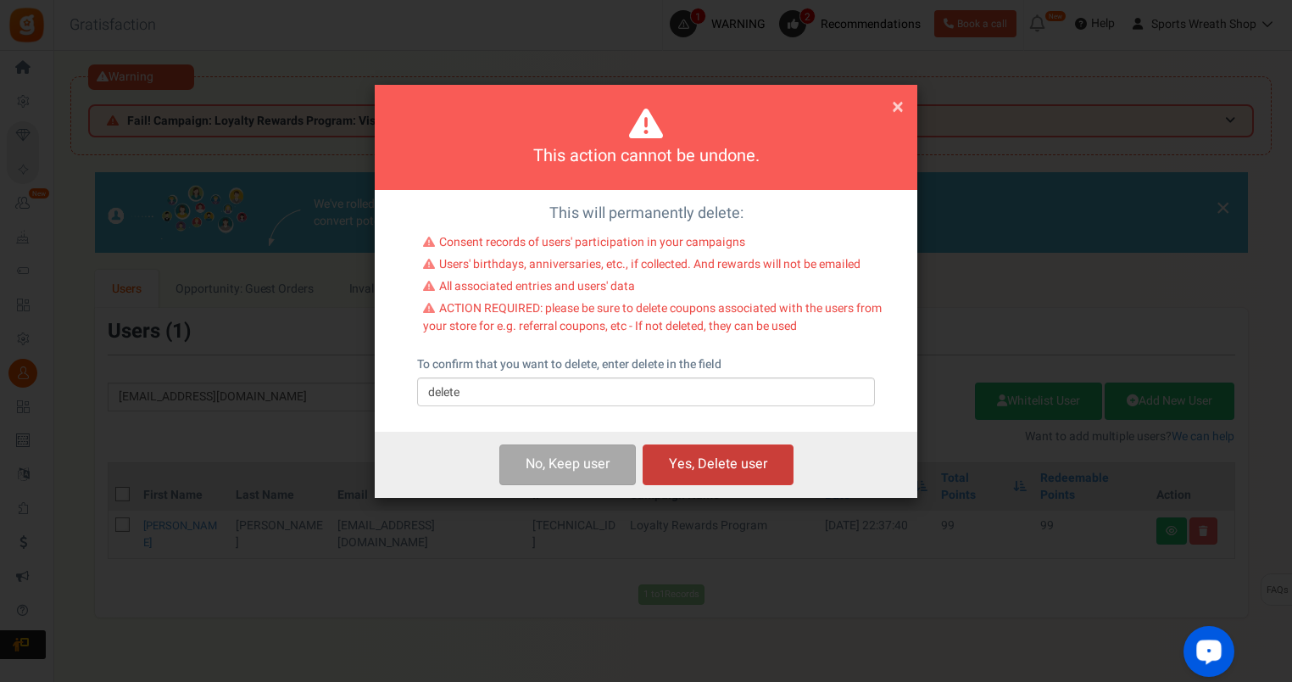
click at [708, 468] on button "Yes, Delete user" at bounding box center [718, 464] width 151 height 40
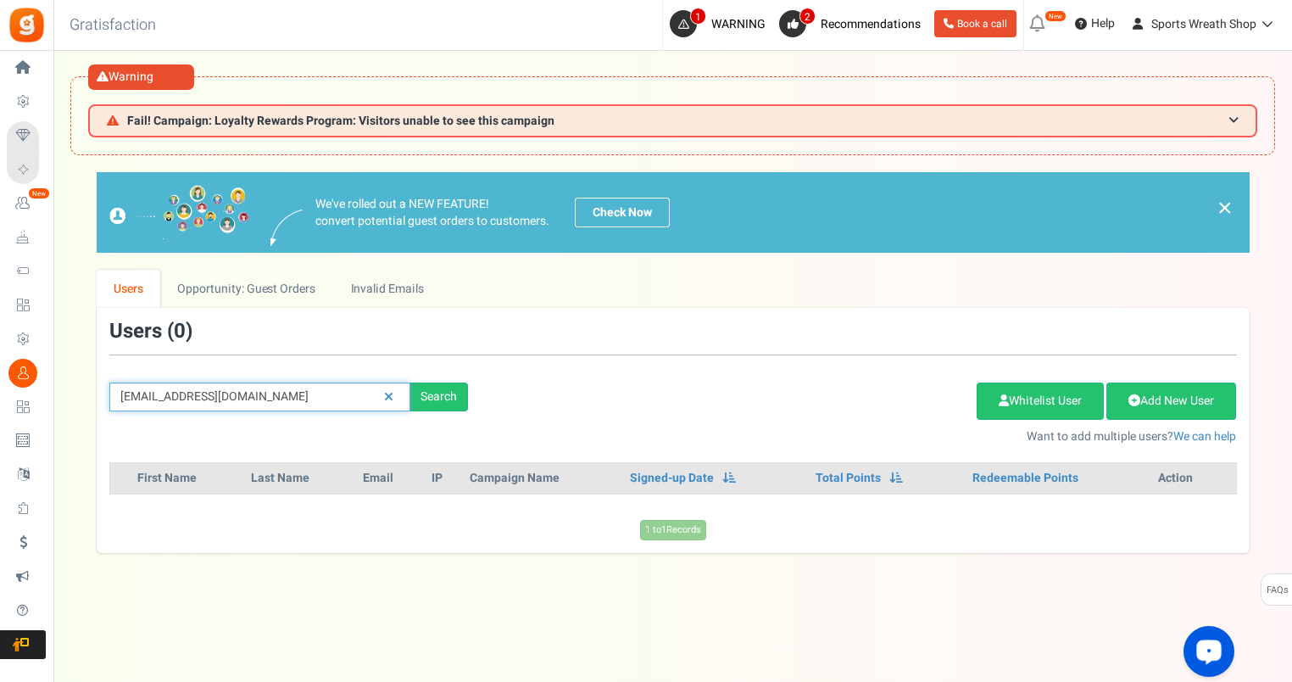
drag, startPoint x: 306, startPoint y: 387, endPoint x: 108, endPoint y: 412, distance: 200.0
click at [108, 412] on div "[EMAIL_ADDRESS][DOMAIN_NAME] Search Add Etsy Order Delete Selected Users Import…" at bounding box center [673, 382] width 1153 height 124
paste input "sfetick@gmai"
type input "[EMAIL_ADDRESS][DOMAIN_NAME]"
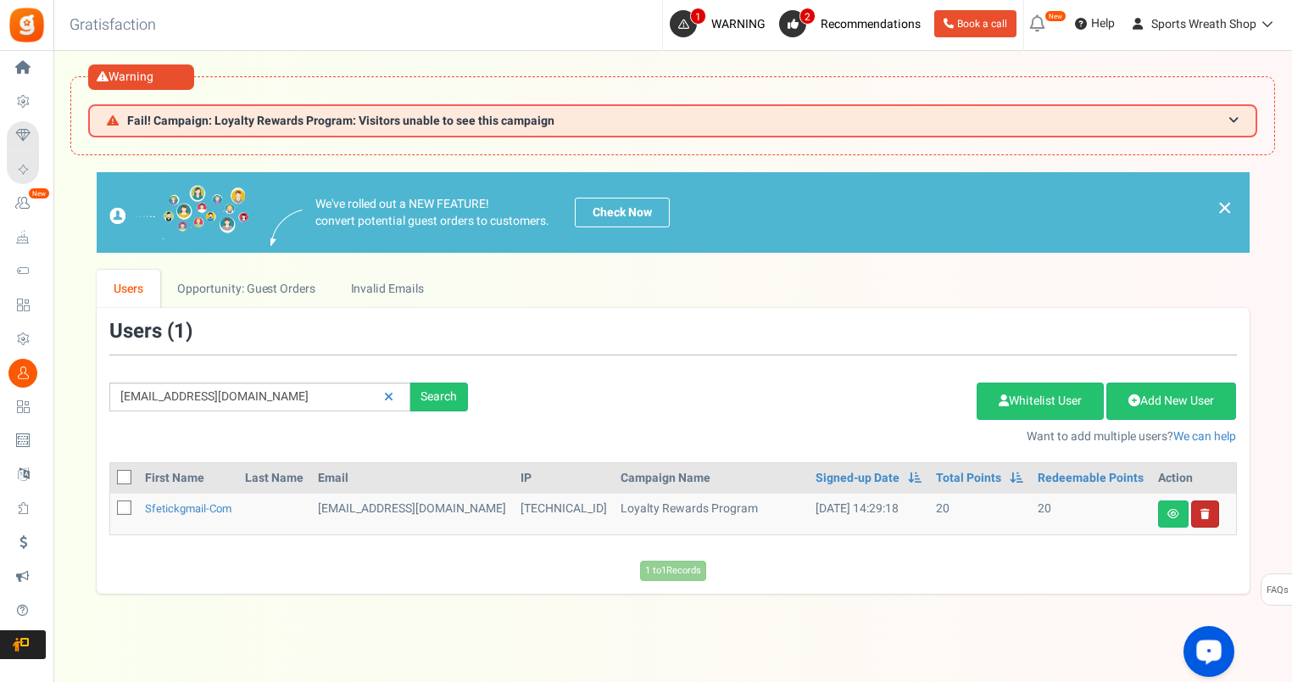
click at [1210, 504] on link at bounding box center [1205, 513] width 28 height 27
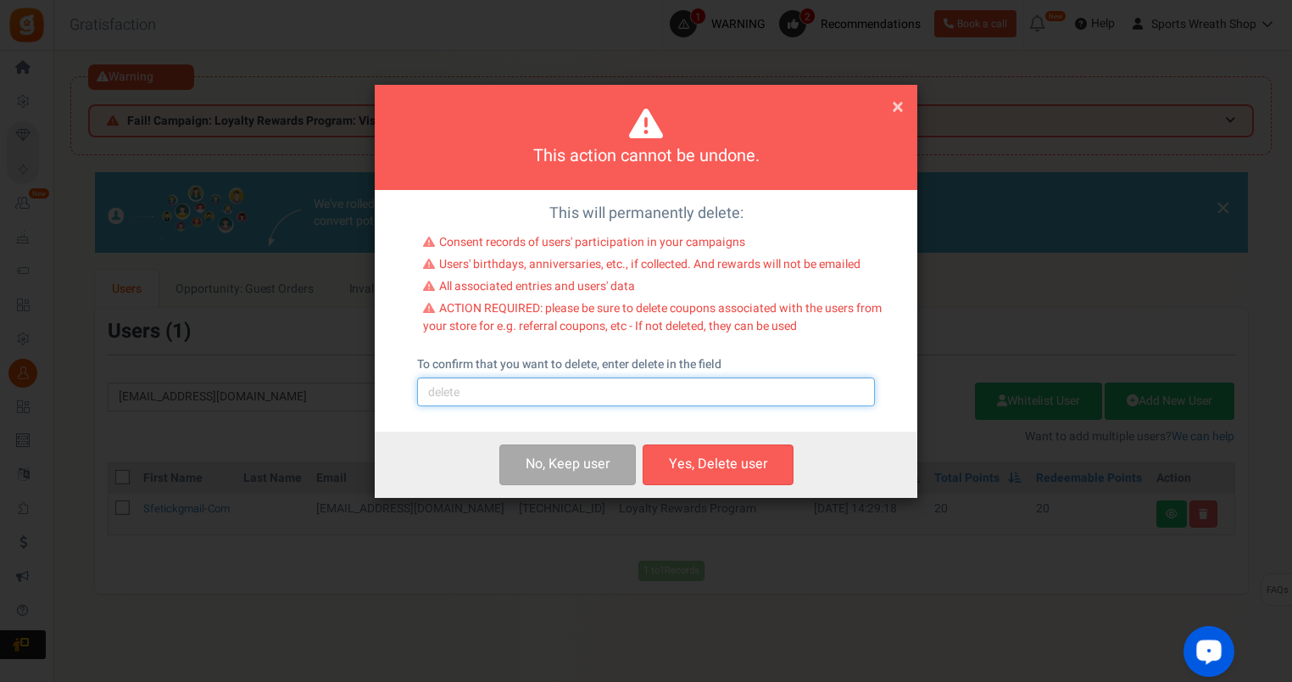
click at [577, 400] on input "text" at bounding box center [646, 391] width 458 height 29
type input "delete"
drag, startPoint x: 757, startPoint y: 460, endPoint x: 777, endPoint y: 458, distance: 20.4
click at [756, 459] on button "Yes, Delete user" at bounding box center [718, 464] width 151 height 40
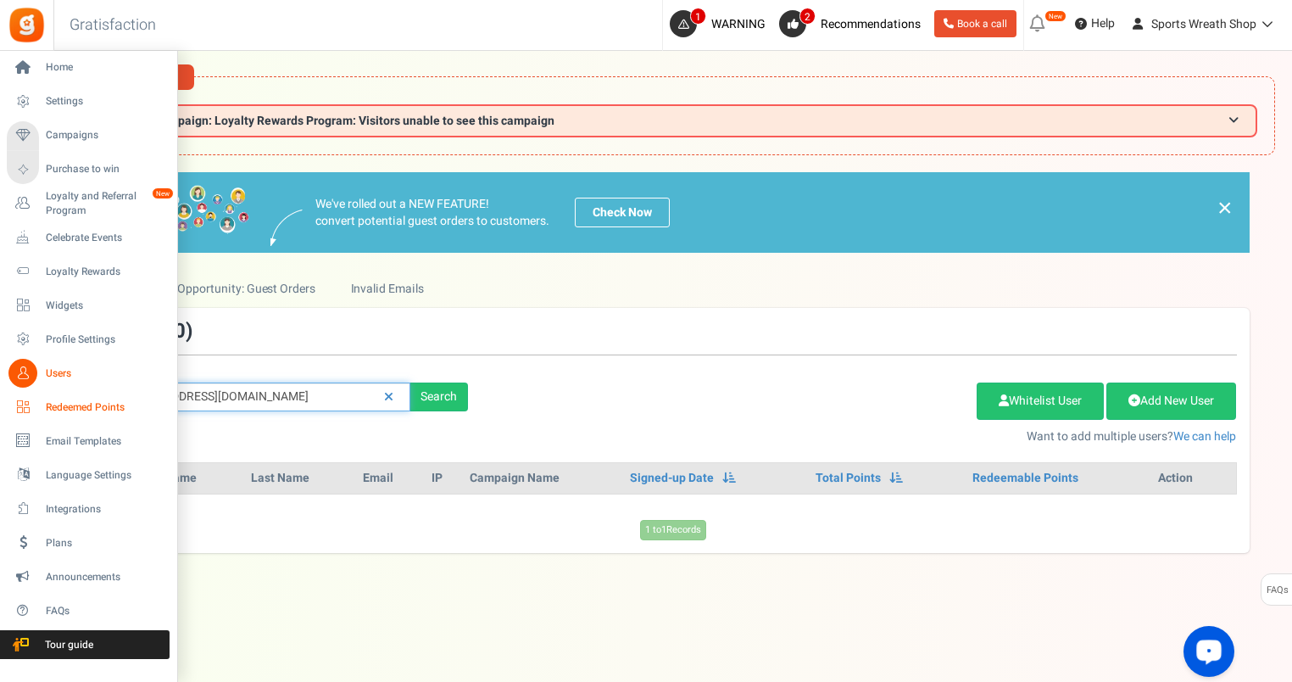
drag, startPoint x: 276, startPoint y: 388, endPoint x: 19, endPoint y: 413, distance: 258.9
click at [19, 413] on div "Home Settings Campaigns Purchase to win Loyalty and Referral Program New Celebr…" at bounding box center [646, 401] width 1292 height 701
paste input "[PERSON_NAME][EMAIL_ADDRESS][DOMAIN_NAME]"
type input "[PERSON_NAME][EMAIL_ADDRESS][DOMAIN_NAME]"
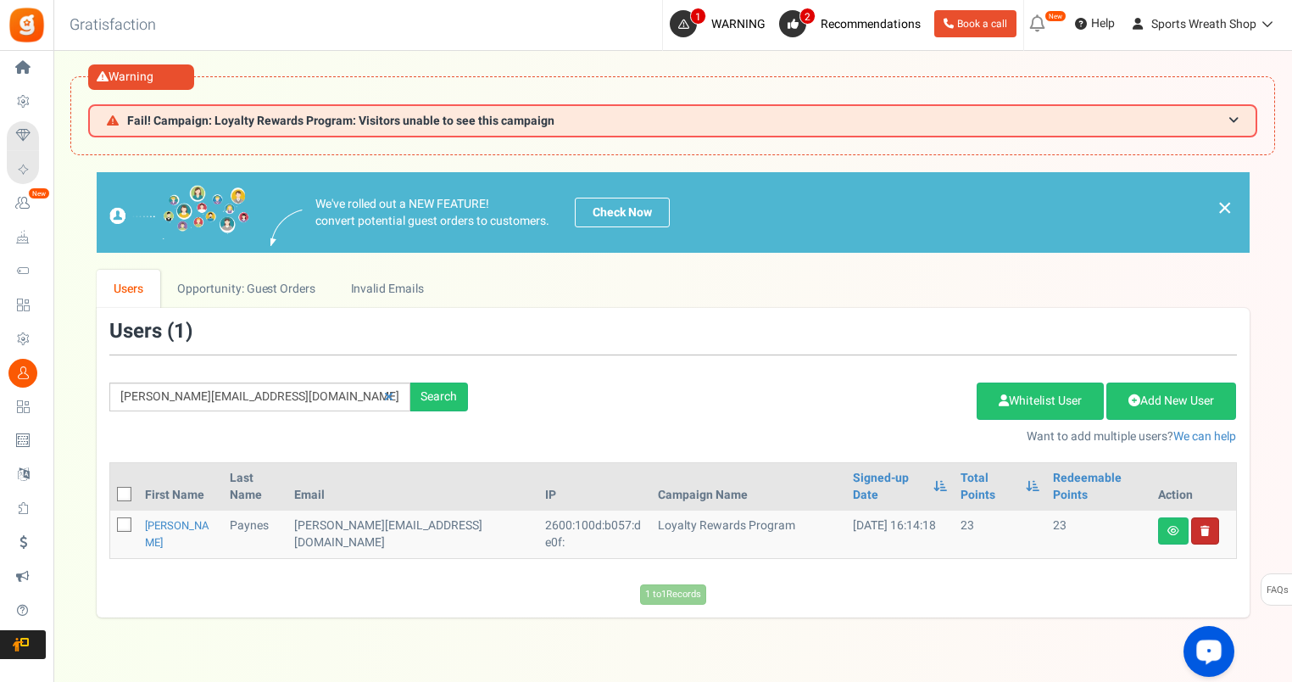
click at [1207, 526] on icon at bounding box center [1205, 531] width 9 height 10
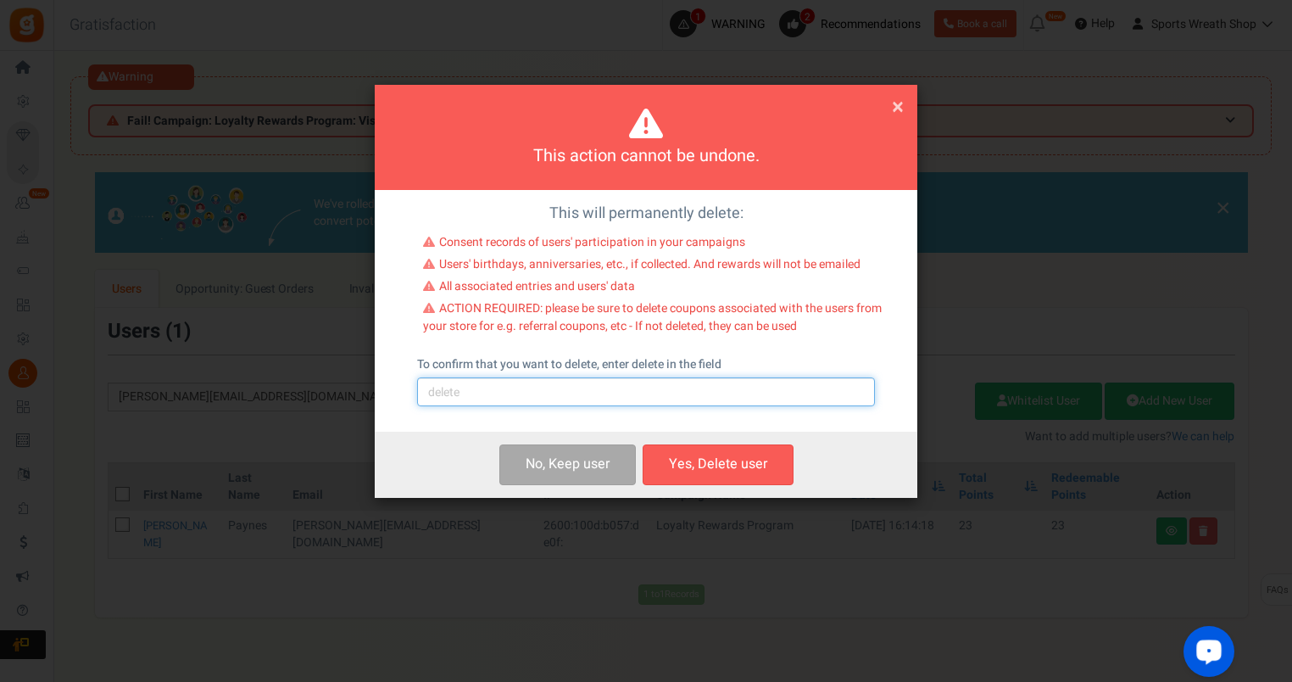
click at [462, 398] on input "text" at bounding box center [646, 391] width 458 height 29
type input "delete"
click at [709, 454] on button "Yes, Delete user" at bounding box center [718, 464] width 151 height 40
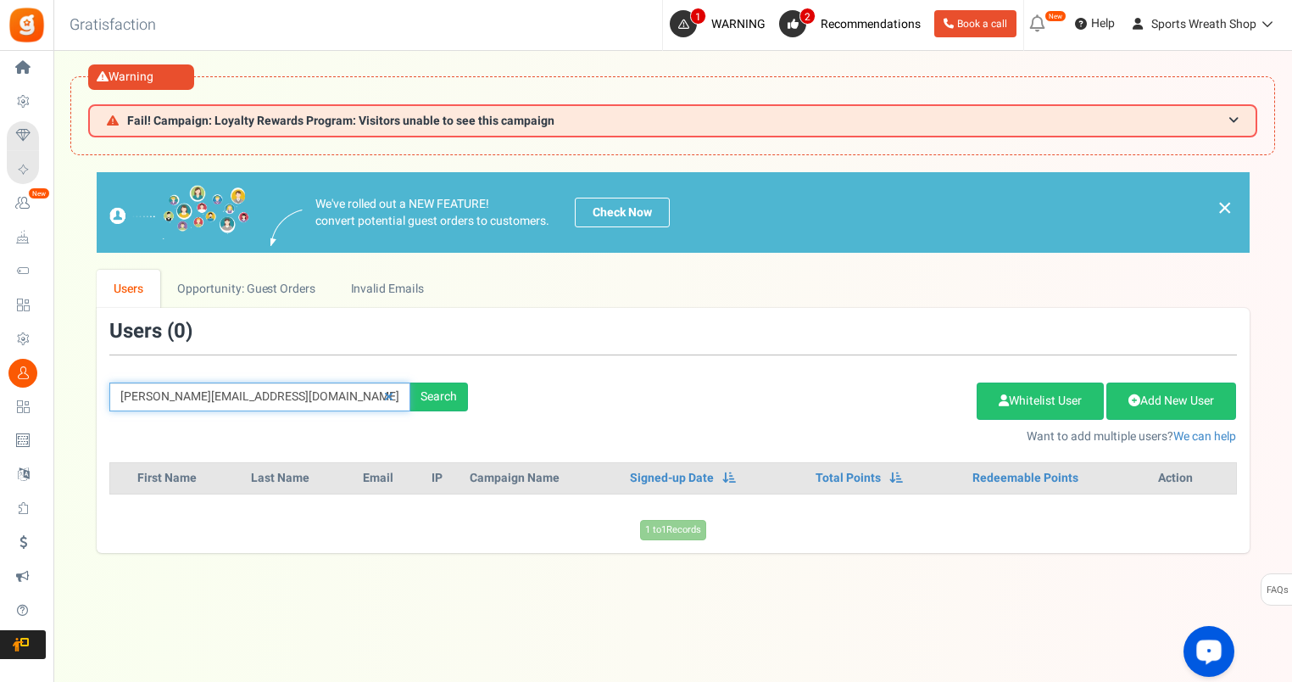
drag, startPoint x: 308, startPoint y: 398, endPoint x: 102, endPoint y: 393, distance: 206.1
click at [102, 393] on div "[PERSON_NAME][EMAIL_ADDRESS][DOMAIN_NAME] Search" at bounding box center [289, 396] width 384 height 29
paste input "[PERSON_NAME][EMAIL_ADDRESS][DOMAIN_NAME]"
type input "[PERSON_NAME][EMAIL_ADDRESS][DOMAIN_NAME]"
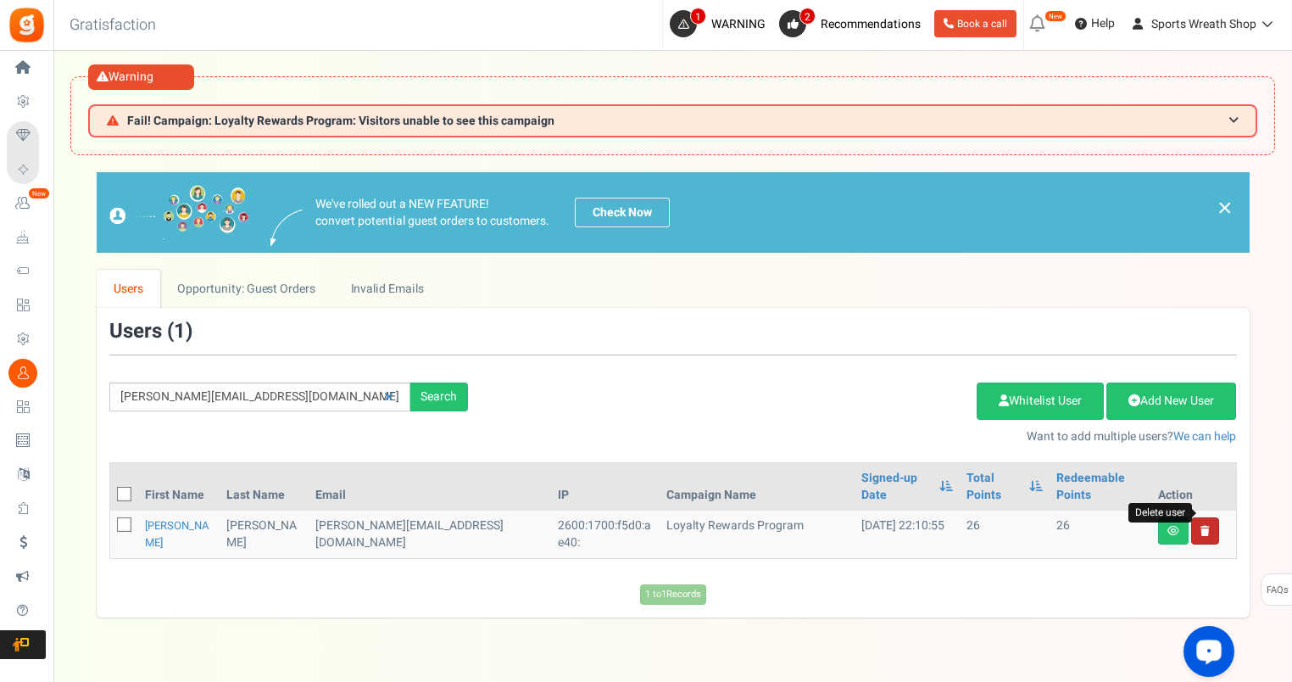
click at [1205, 526] on icon at bounding box center [1205, 531] width 9 height 10
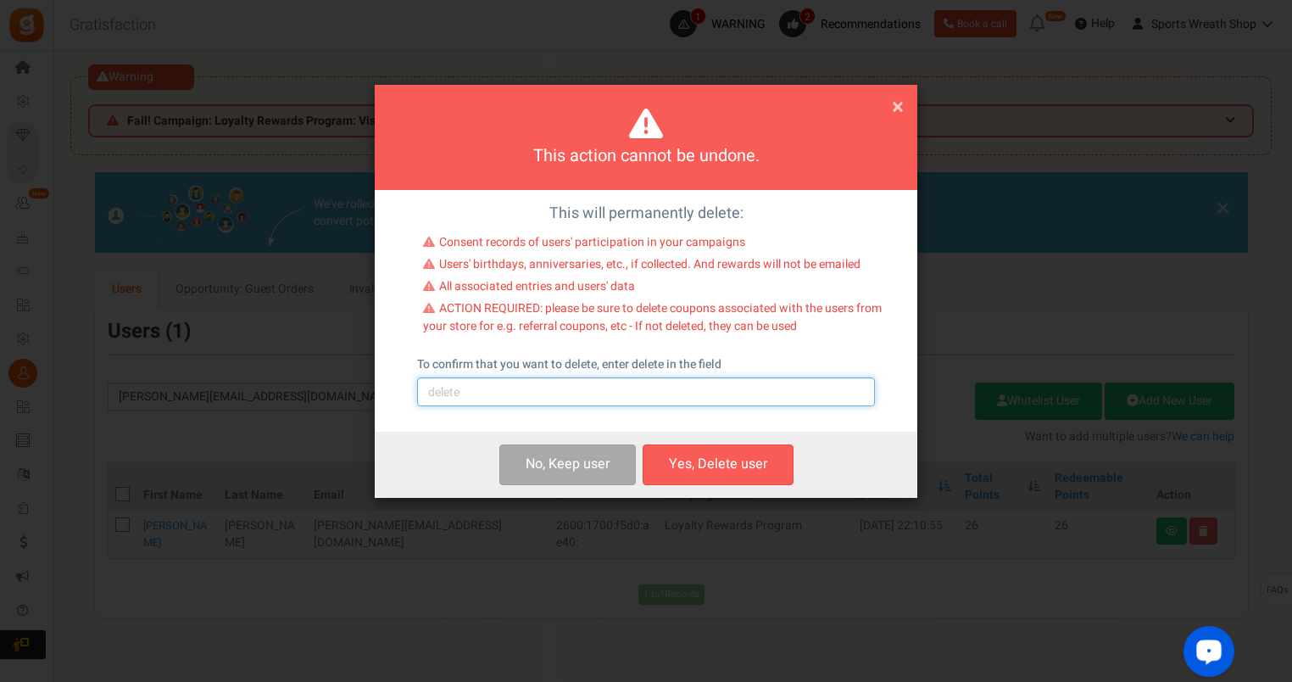
click at [760, 390] on input "text" at bounding box center [646, 391] width 458 height 29
type input "delete"
click at [750, 471] on button "Yes, Delete user" at bounding box center [718, 464] width 151 height 40
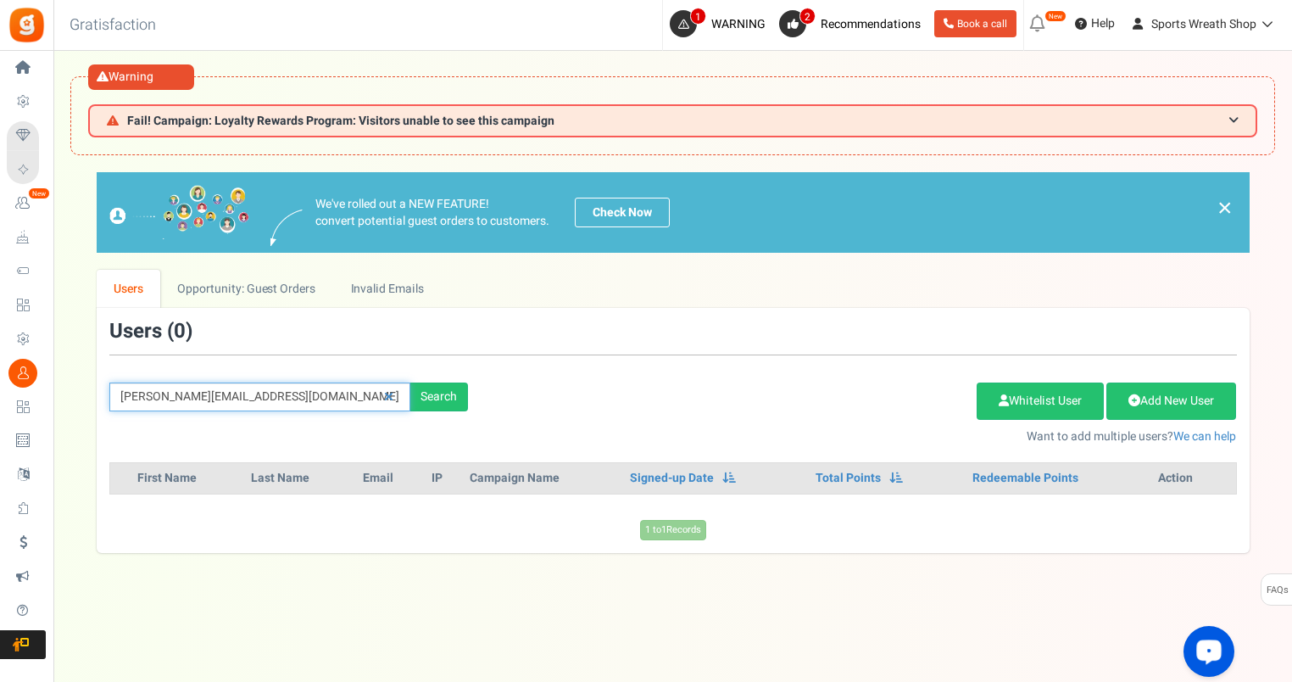
drag, startPoint x: 339, startPoint y: 388, endPoint x: 63, endPoint y: 410, distance: 277.3
click at [63, 410] on div "× Close Add Points ? First Name Last Name Email Do you want to give Welcome bon…" at bounding box center [672, 362] width 1239 height 380
paste input "[EMAIL_ADDRESS]"
type input "[EMAIL_ADDRESS][DOMAIN_NAME]"
click at [62, 410] on div "× Close Add Points ? First Name Last Name Email Do you want to give Welcome bon…" at bounding box center [672, 362] width 1239 height 380
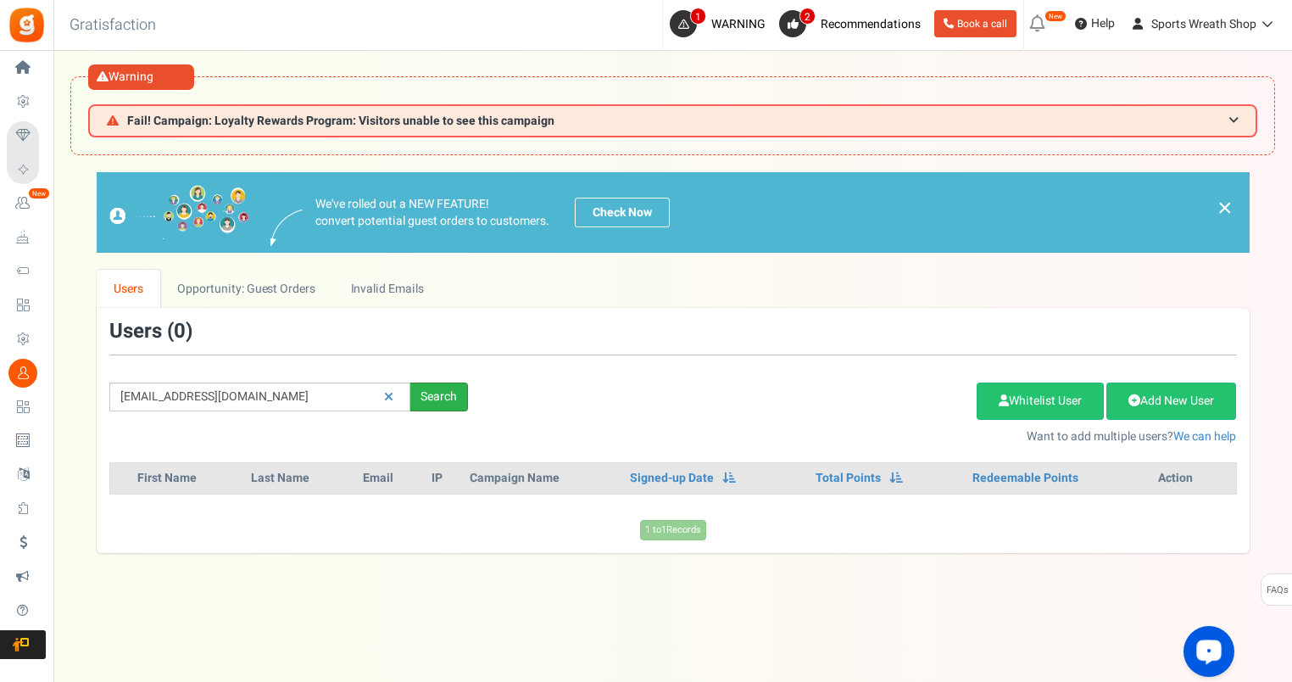
click at [429, 395] on div "Search" at bounding box center [439, 396] width 58 height 29
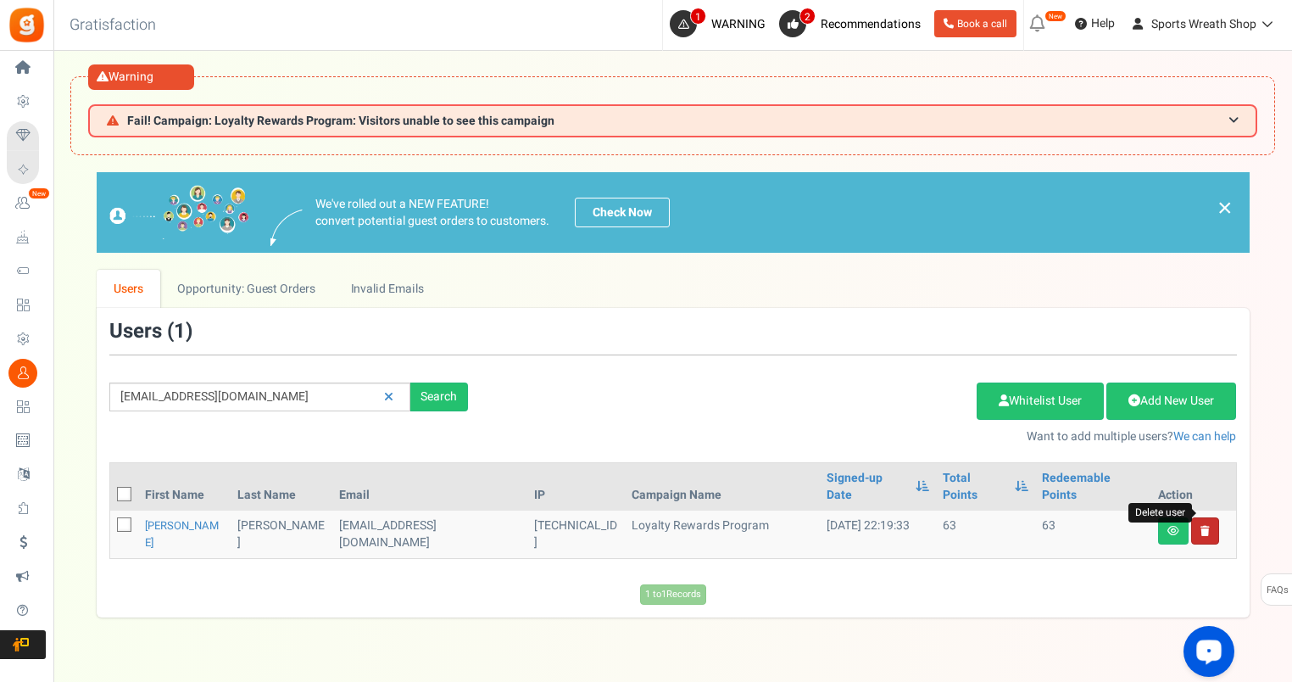
click at [1206, 526] on icon at bounding box center [1205, 531] width 9 height 10
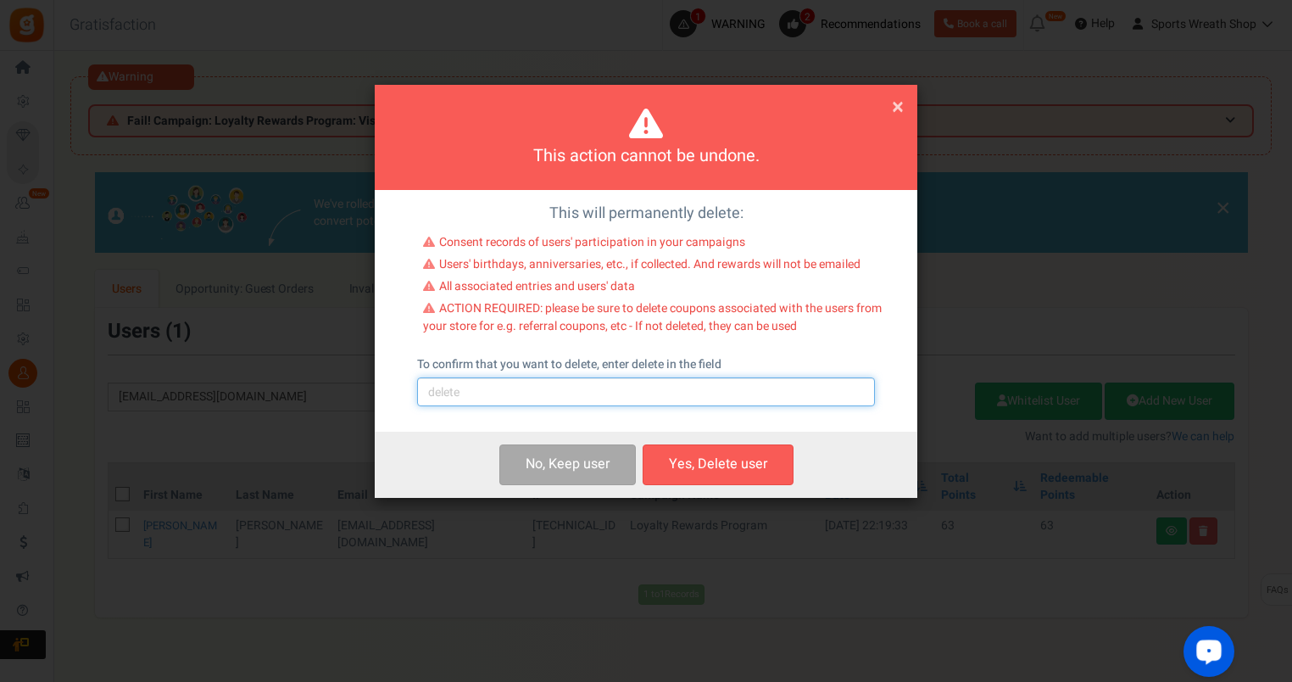
click at [702, 398] on input "text" at bounding box center [646, 391] width 458 height 29
type input "delete"
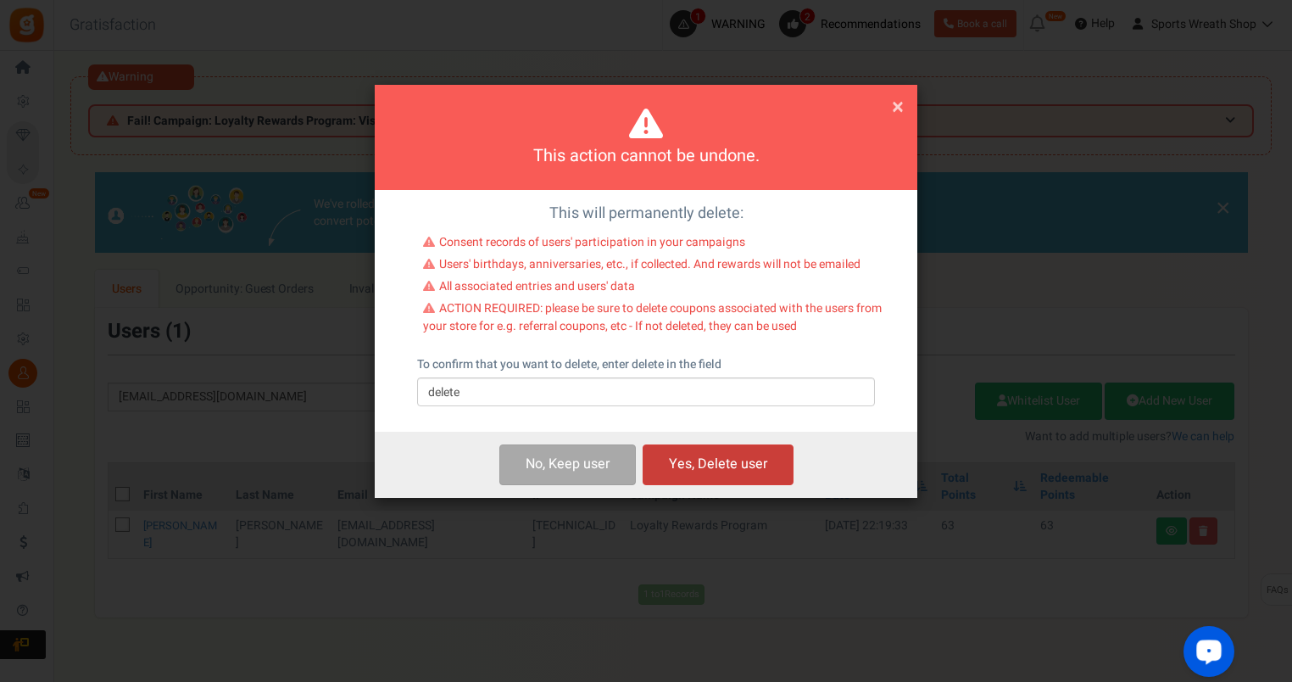
click at [723, 465] on button "Yes, Delete user" at bounding box center [718, 464] width 151 height 40
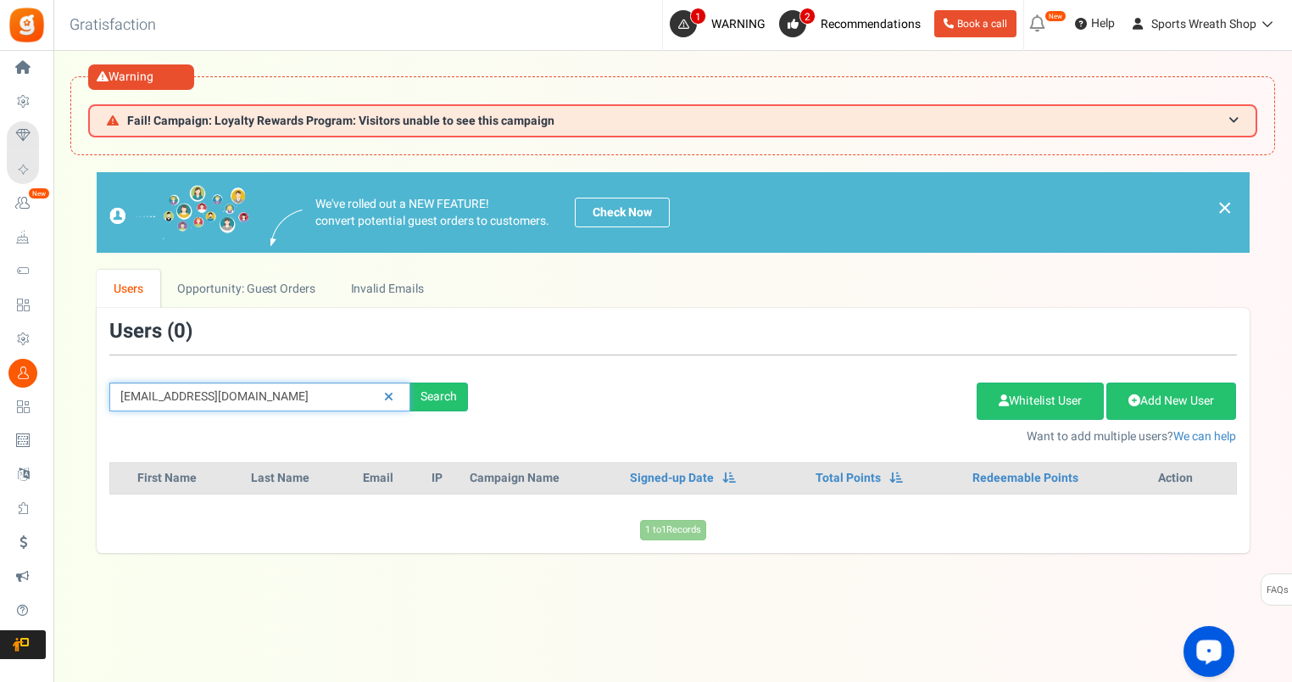
drag, startPoint x: 240, startPoint y: 397, endPoint x: 69, endPoint y: 410, distance: 171.8
click at [71, 410] on div "We've rolled out a NEW FEATURE! convert potential guest orders to customers. Ch…" at bounding box center [672, 362] width 1205 height 380
paste input "mollysgarza23"
type input "[EMAIL_ADDRESS][DOMAIN_NAME]"
click at [69, 410] on div "× Close Add Points ? First Name Last Name Email Do you want to give Welcome bon…" at bounding box center [672, 362] width 1239 height 380
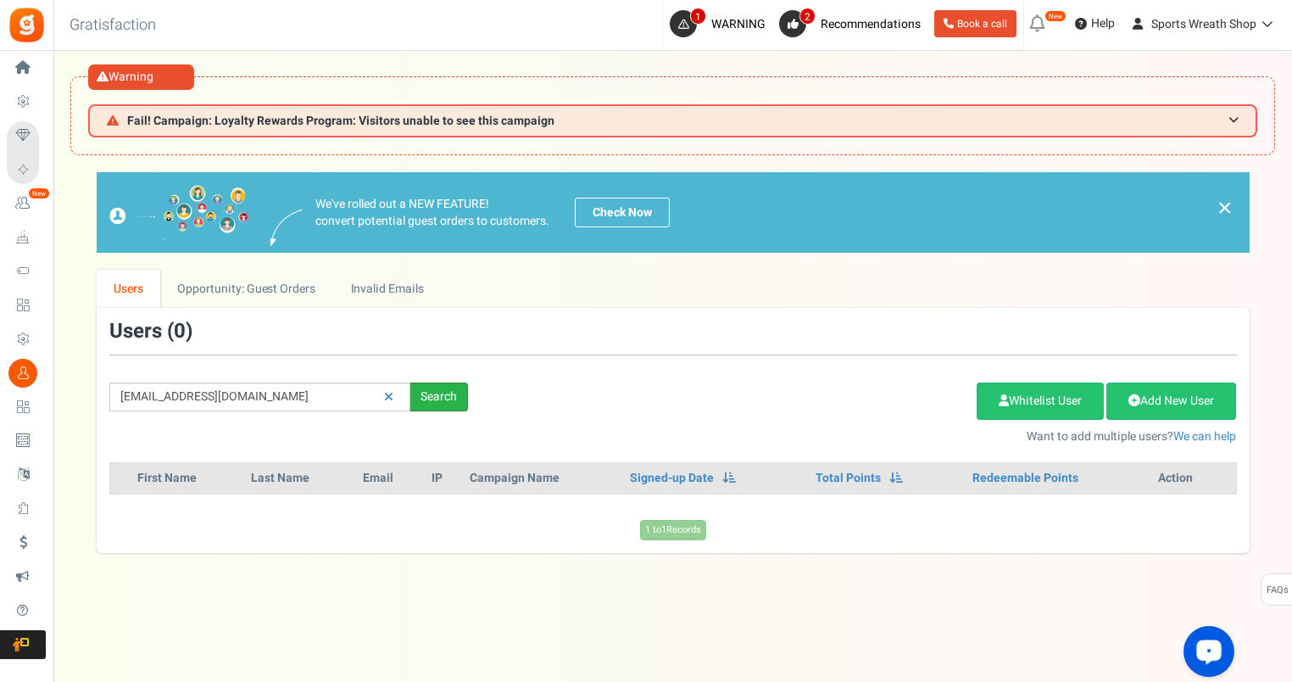
click at [434, 390] on div "Search" at bounding box center [439, 396] width 58 height 29
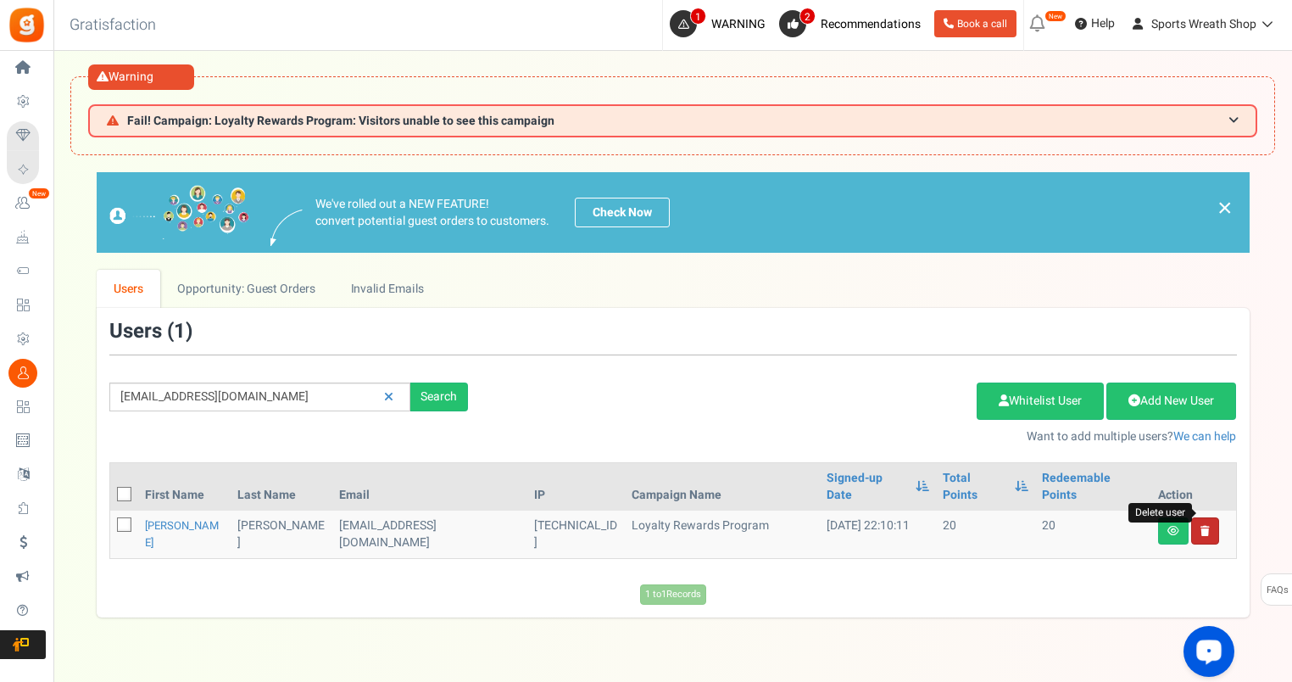
click at [1201, 526] on icon at bounding box center [1205, 531] width 9 height 10
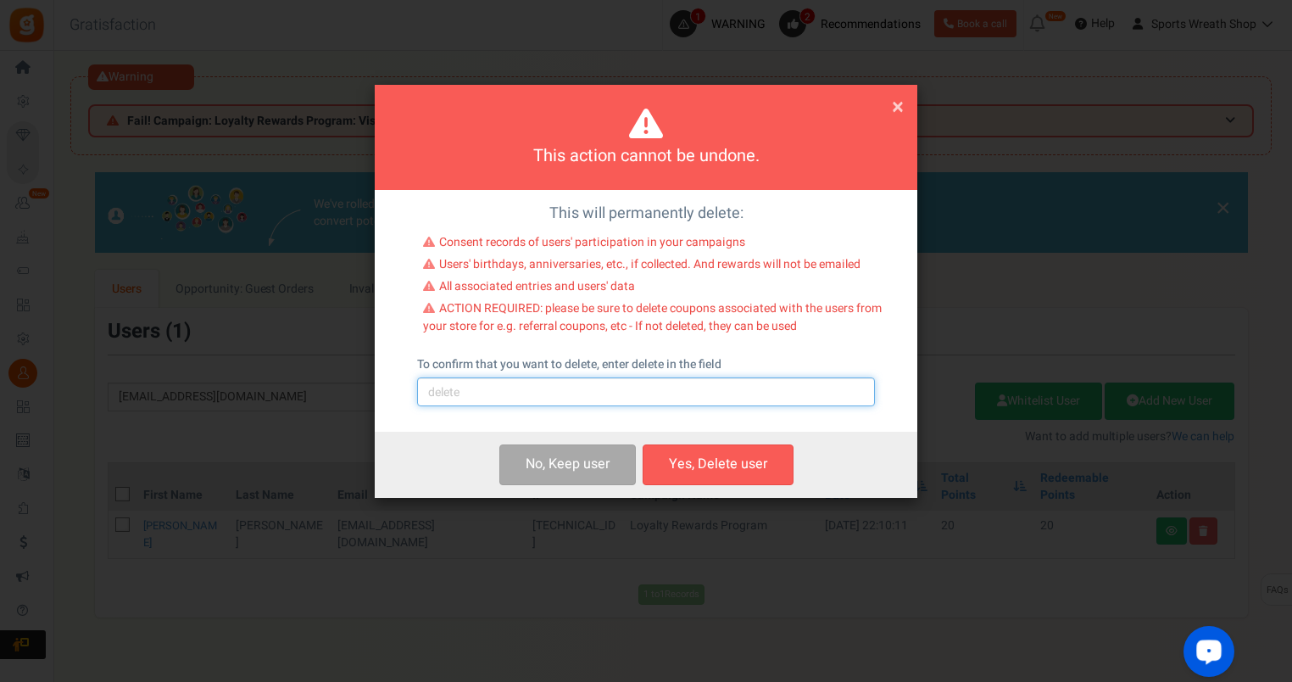
click at [573, 394] on input "text" at bounding box center [646, 391] width 458 height 29
type input "delete"
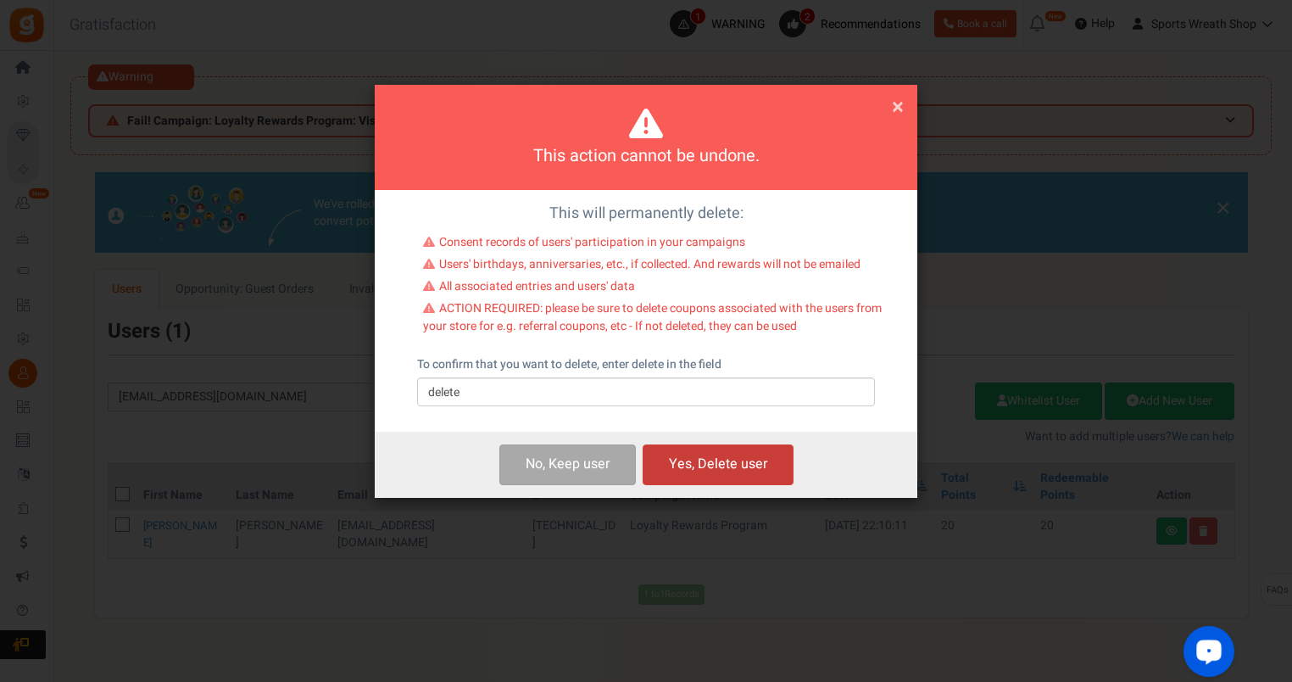
click at [721, 467] on button "Yes, Delete user" at bounding box center [718, 464] width 151 height 40
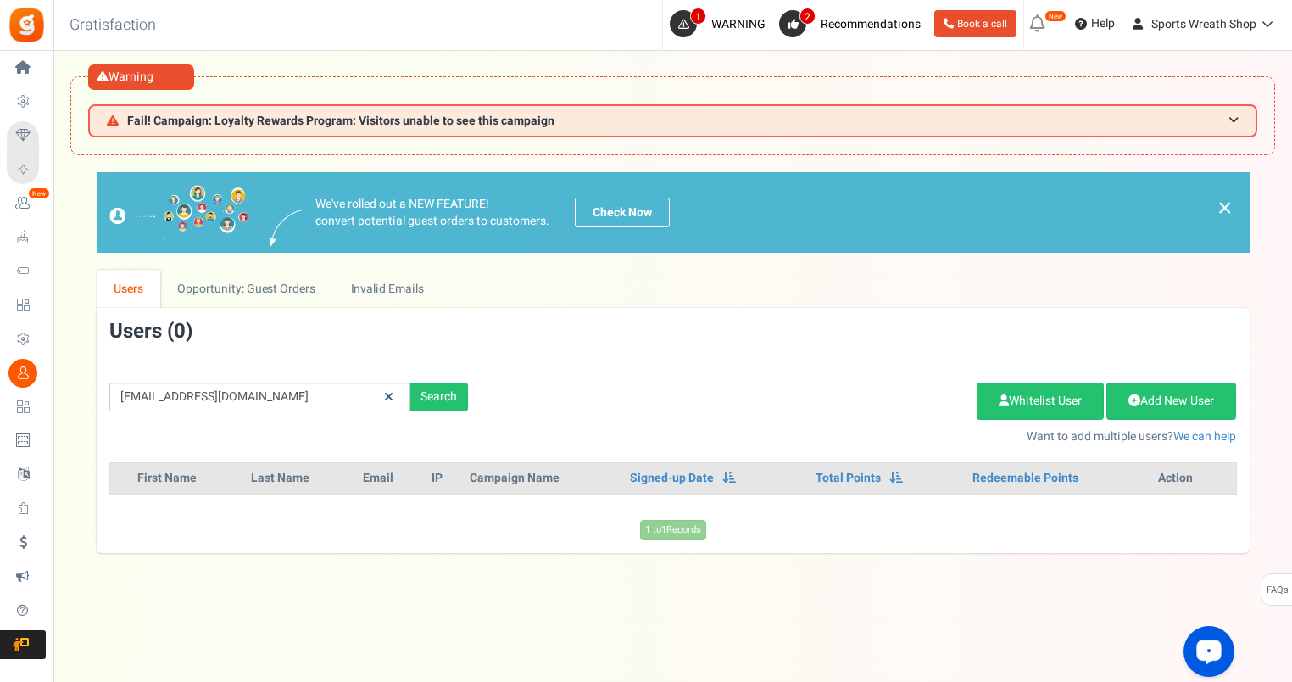
click at [393, 390] on link at bounding box center [389, 397] width 26 height 30
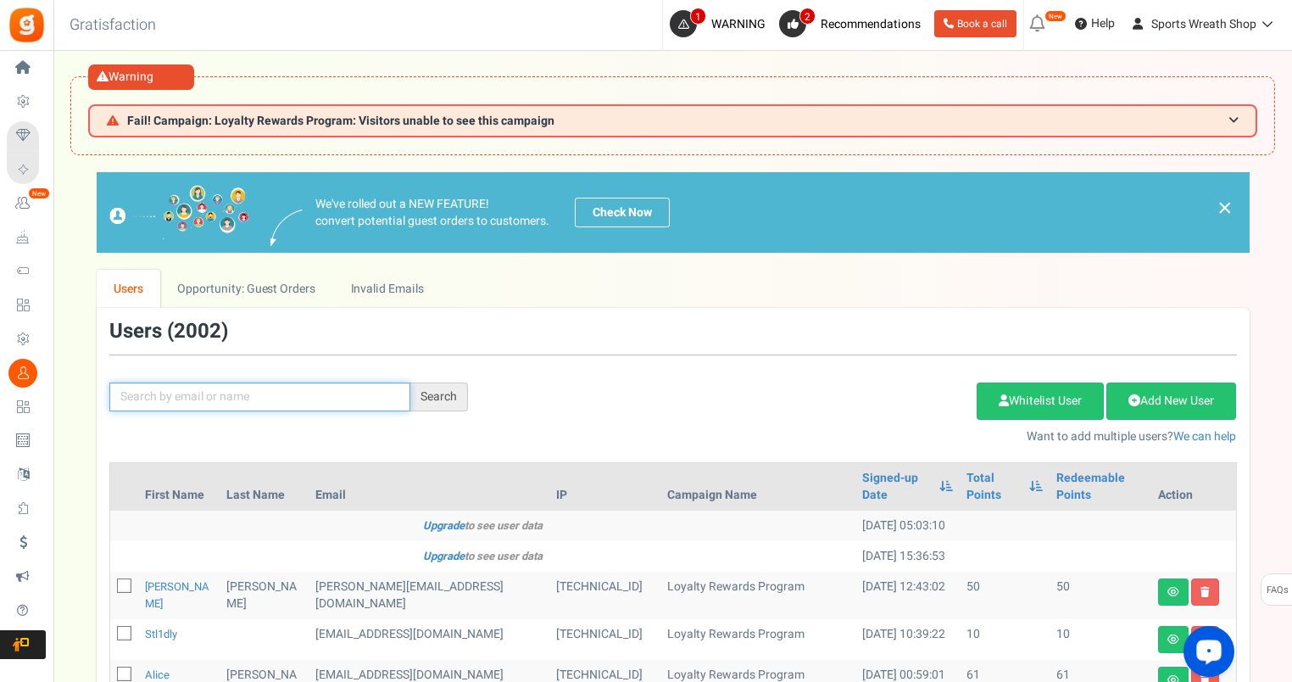
click at [331, 393] on input "text" at bounding box center [259, 396] width 301 height 29
paste input "[EMAIL_ADDRESS][DOMAIN_NAME]"
type input "[EMAIL_ADDRESS][DOMAIN_NAME]"
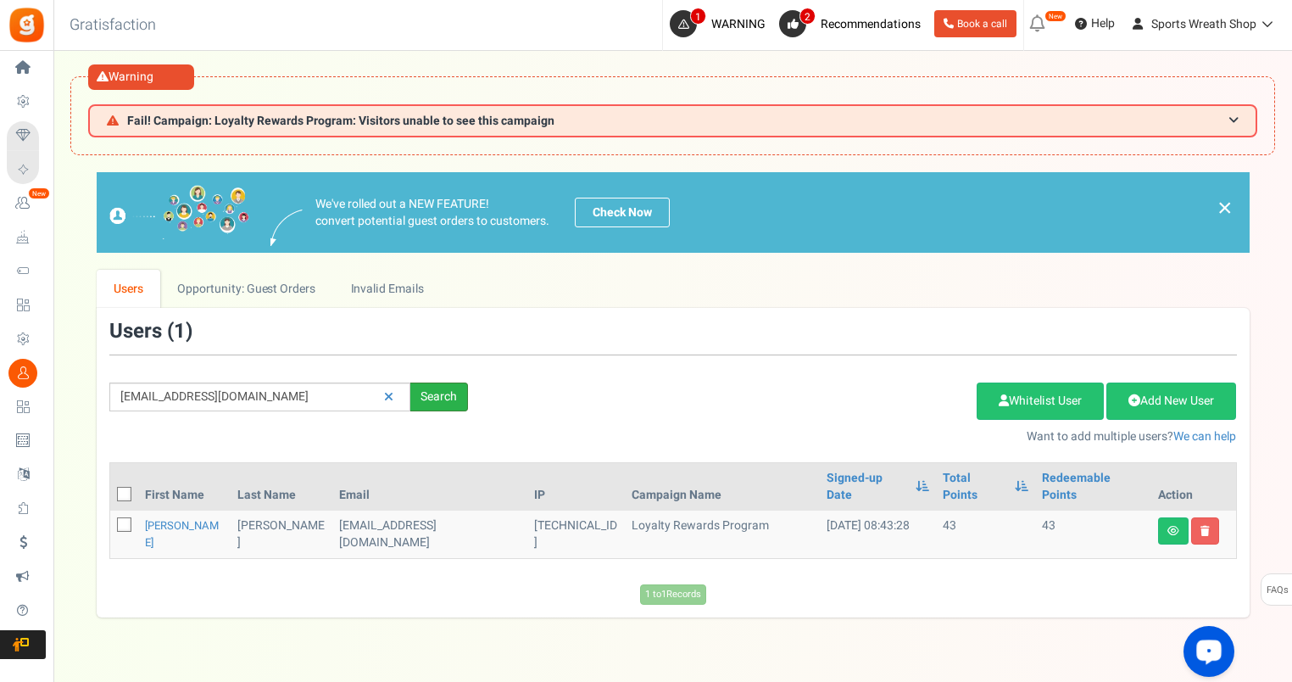
click at [444, 398] on div "Search" at bounding box center [439, 396] width 58 height 29
click at [1206, 526] on icon at bounding box center [1205, 531] width 9 height 10
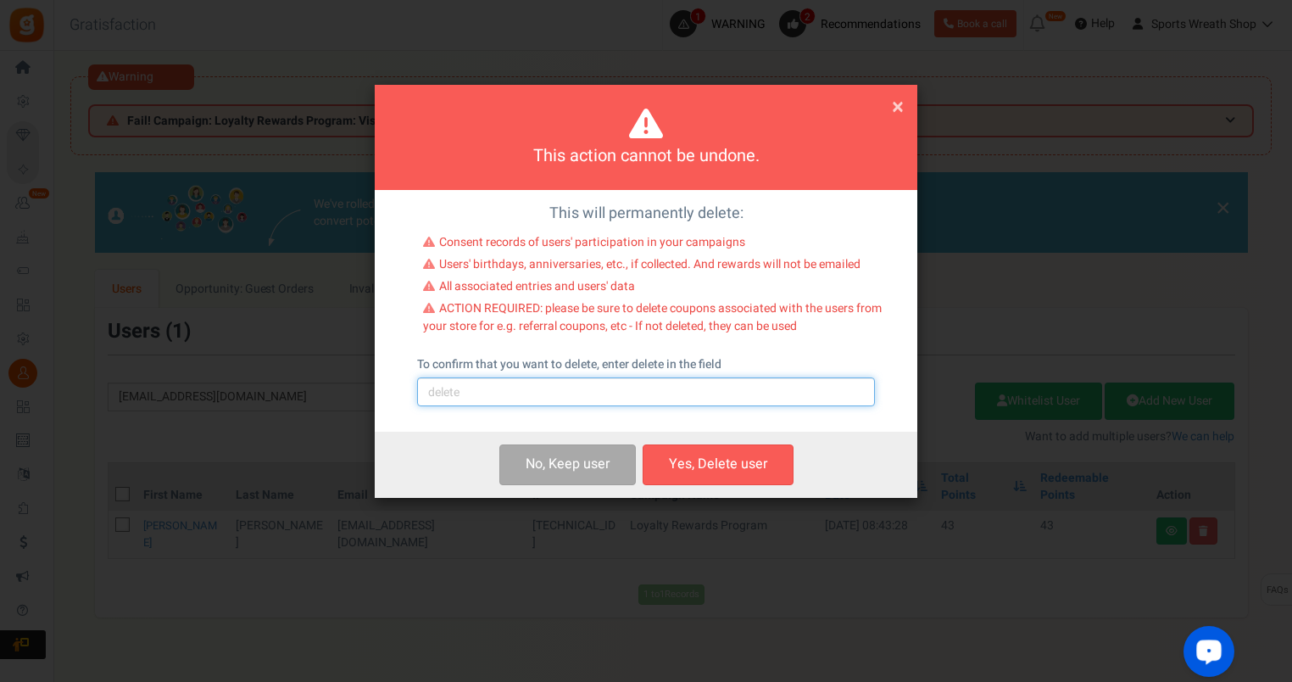
click at [450, 391] on input "text" at bounding box center [646, 391] width 458 height 29
type input "delete"
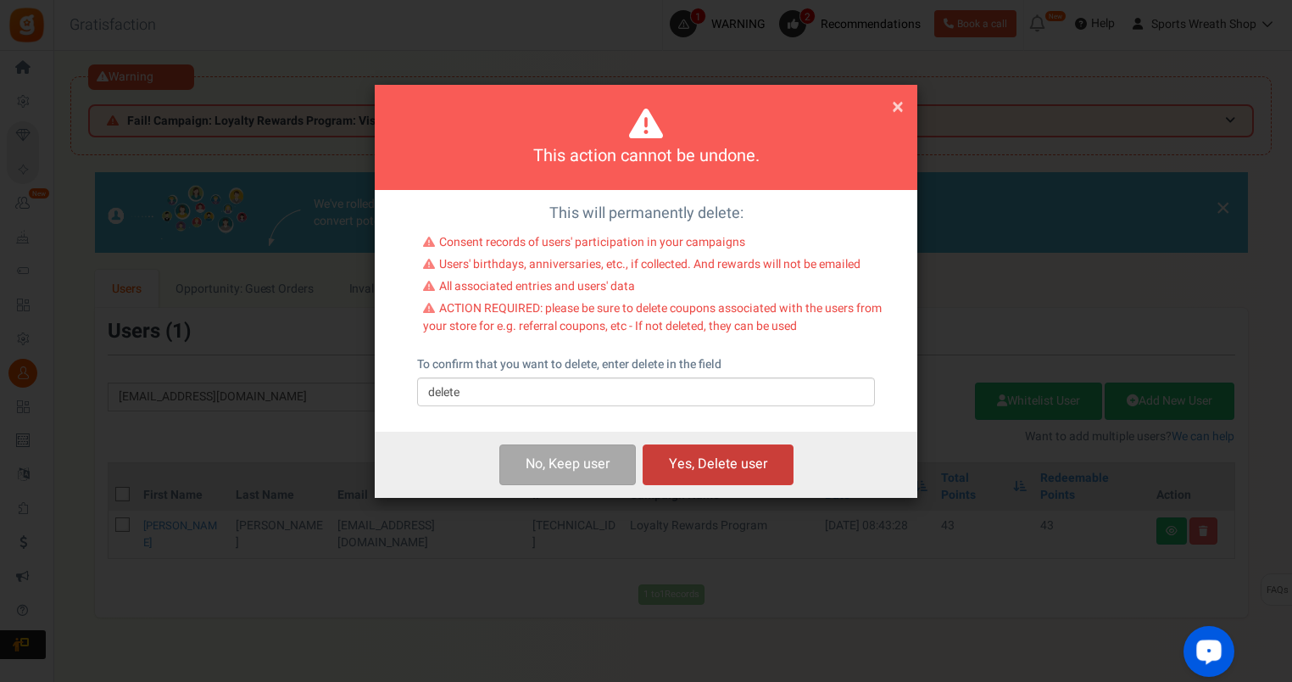
click at [716, 458] on button "Yes, Delete user" at bounding box center [718, 464] width 151 height 40
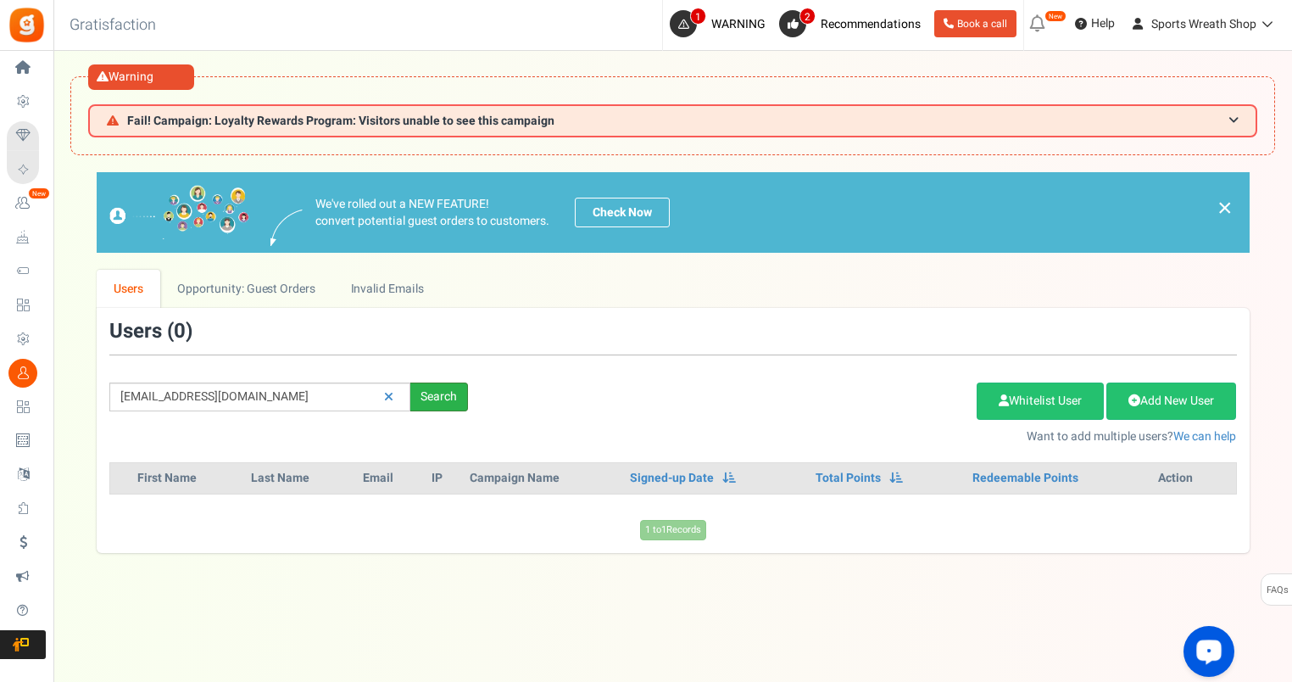
click at [441, 393] on div "Search" at bounding box center [439, 396] width 58 height 29
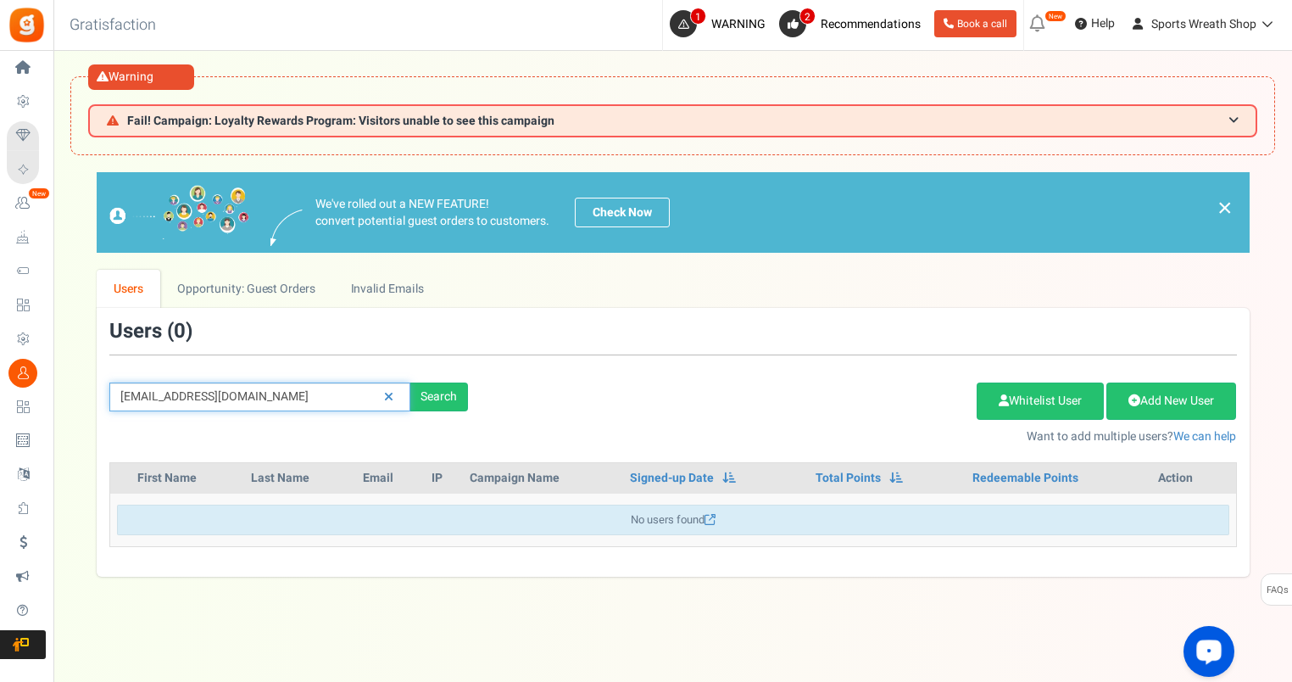
drag, startPoint x: 300, startPoint y: 397, endPoint x: 93, endPoint y: 410, distance: 207.3
click at [93, 410] on div "We've rolled out a NEW FEATURE! convert potential guest orders to customers. Ch…" at bounding box center [672, 374] width 1205 height 404
paste input "jllynne4"
type input "[EMAIL_ADDRESS][DOMAIN_NAME]"
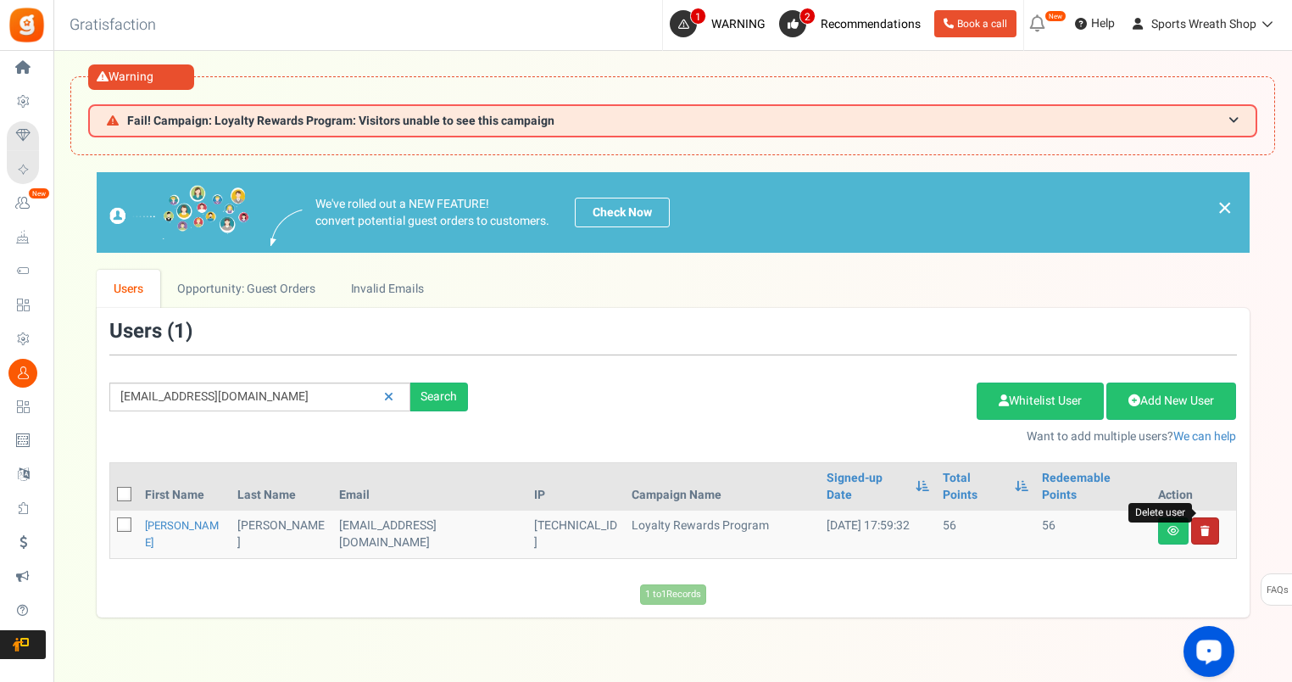
click at [1204, 526] on icon at bounding box center [1205, 531] width 9 height 10
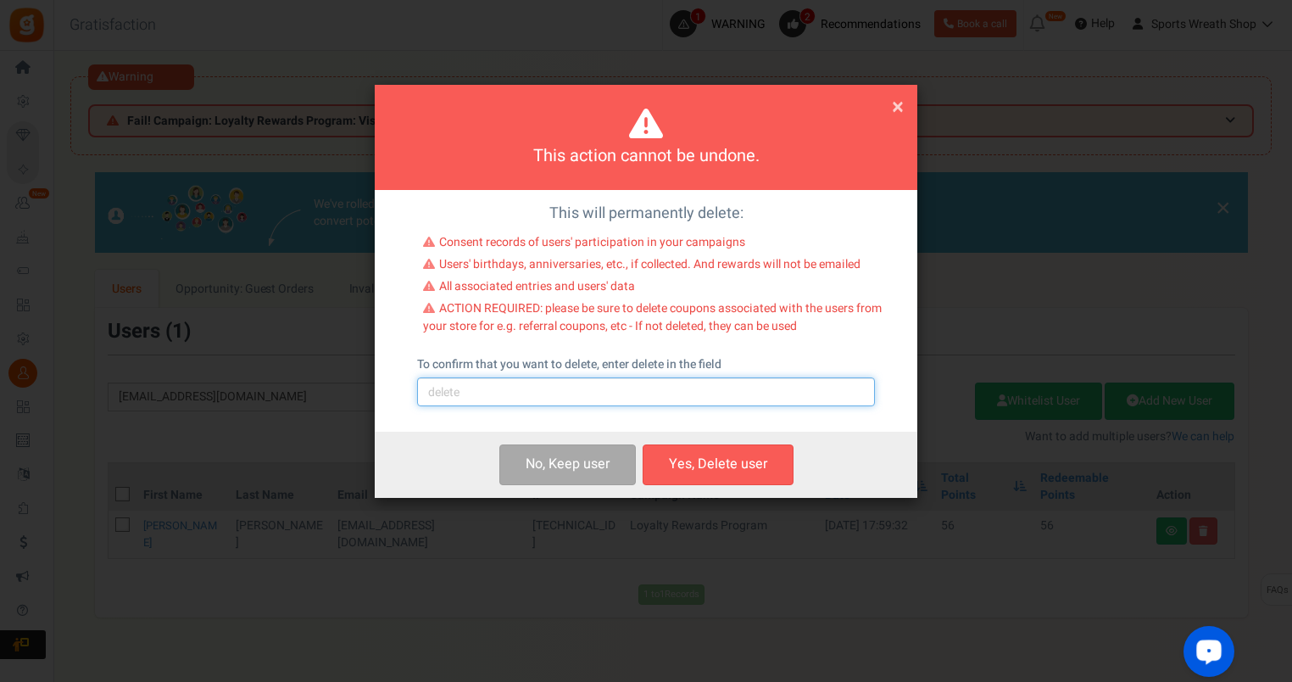
click at [456, 397] on input "text" at bounding box center [646, 391] width 458 height 29
type input "delete"
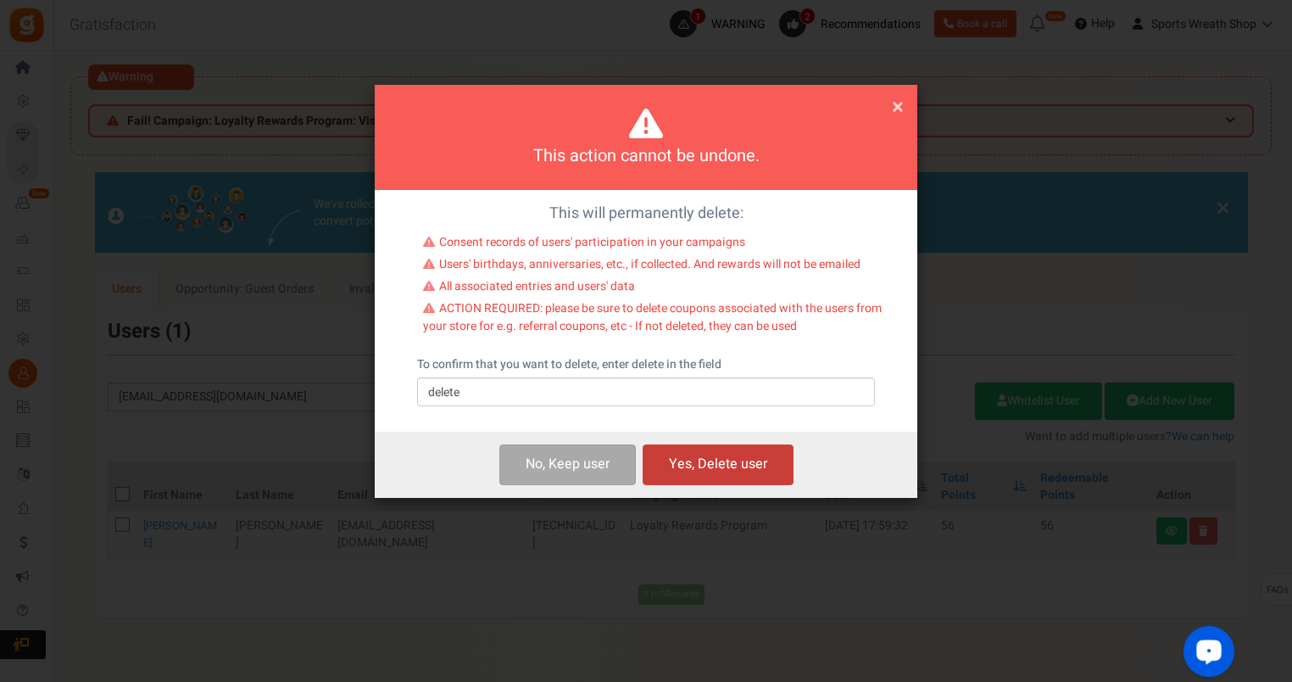
click at [756, 465] on button "Yes, Delete user" at bounding box center [718, 464] width 151 height 40
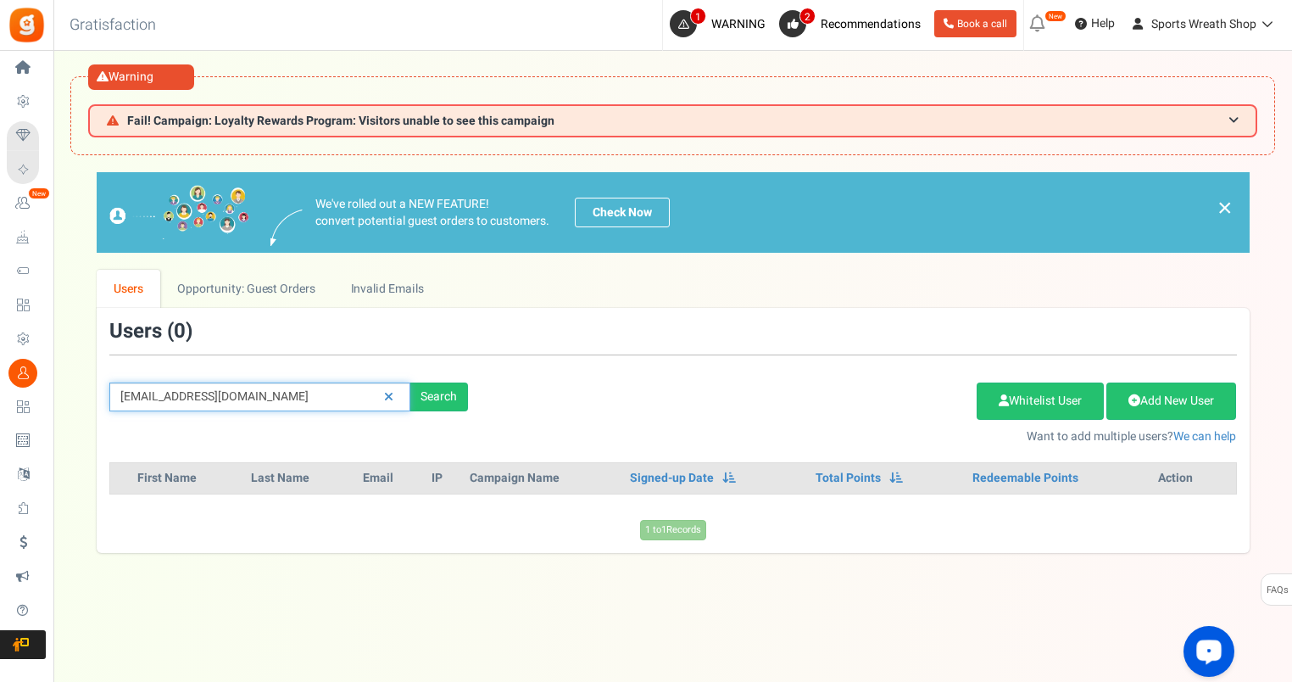
drag, startPoint x: 254, startPoint y: 389, endPoint x: 92, endPoint y: 398, distance: 163.0
click at [92, 398] on div "We've rolled out a NEW FEATURE! convert potential guest orders to customers. Ch…" at bounding box center [672, 362] width 1205 height 380
paste input "[EMAIL_ADDRESS]"
type input "[EMAIL_ADDRESS][DOMAIN_NAME]"
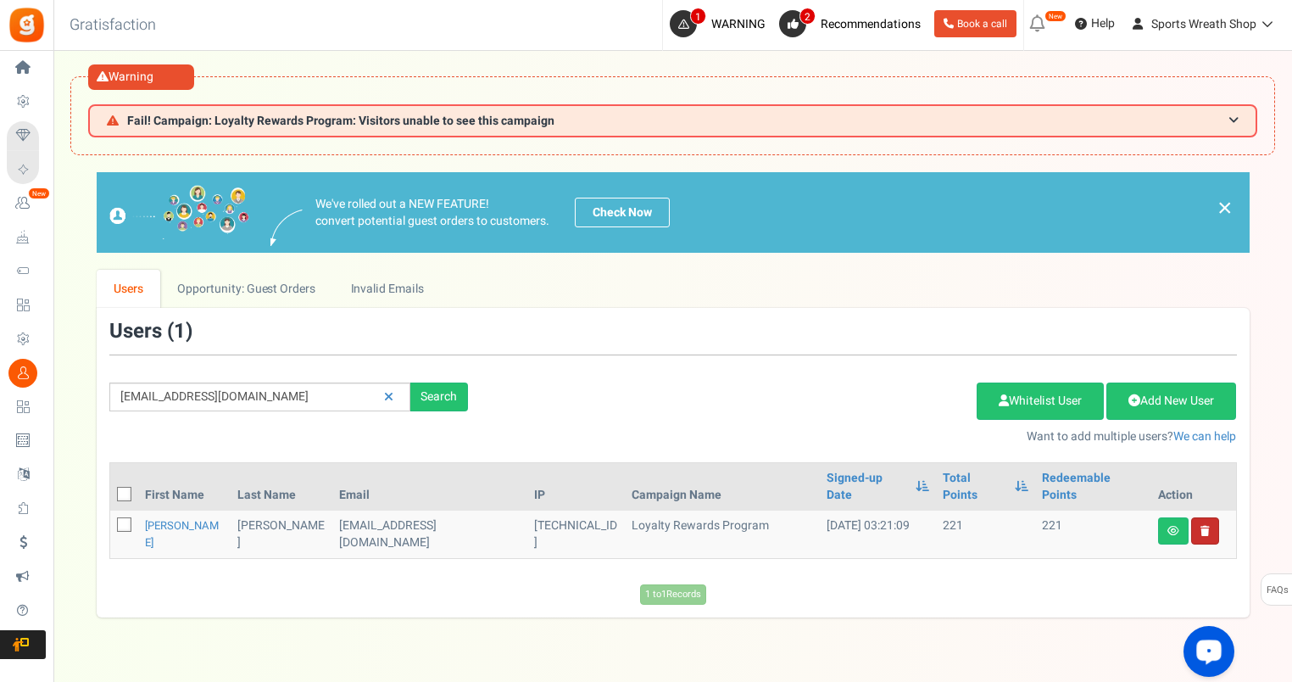
click at [1208, 517] on link at bounding box center [1205, 530] width 28 height 27
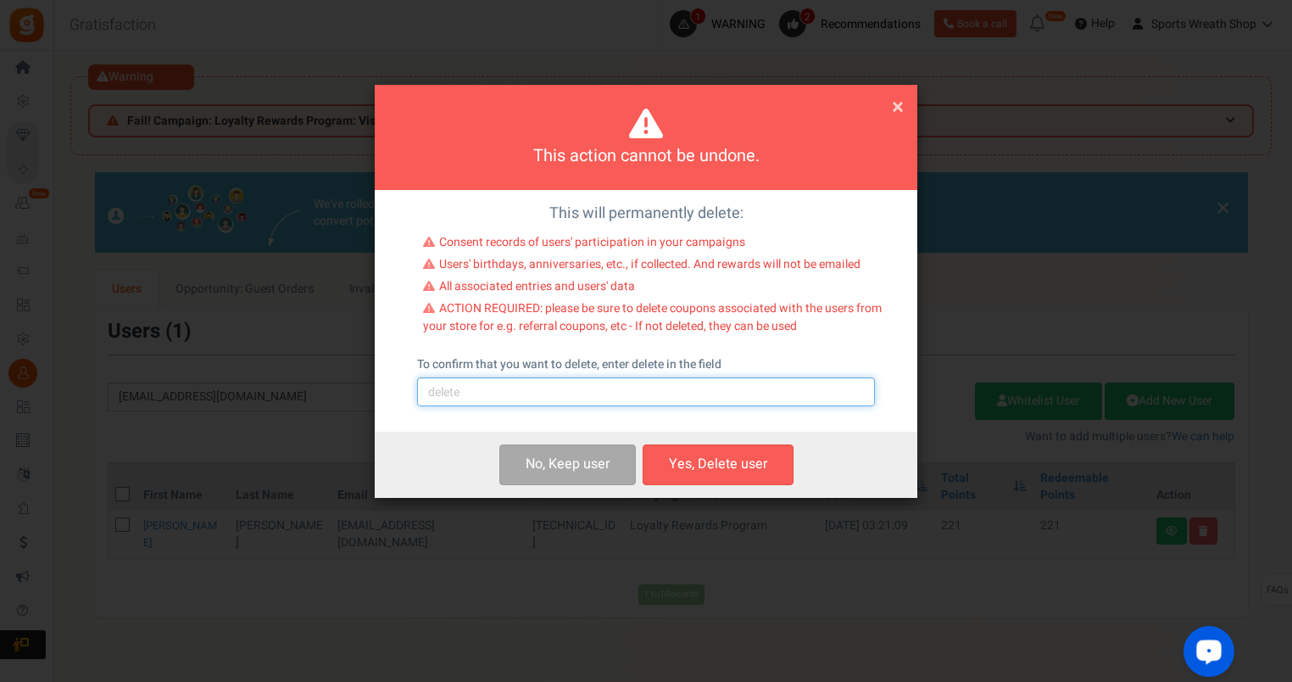
click at [509, 393] on input "text" at bounding box center [646, 391] width 458 height 29
type input "delete"
drag, startPoint x: 733, startPoint y: 457, endPoint x: 804, endPoint y: 444, distance: 72.3
click at [733, 457] on button "Yes, Delete user" at bounding box center [718, 464] width 151 height 40
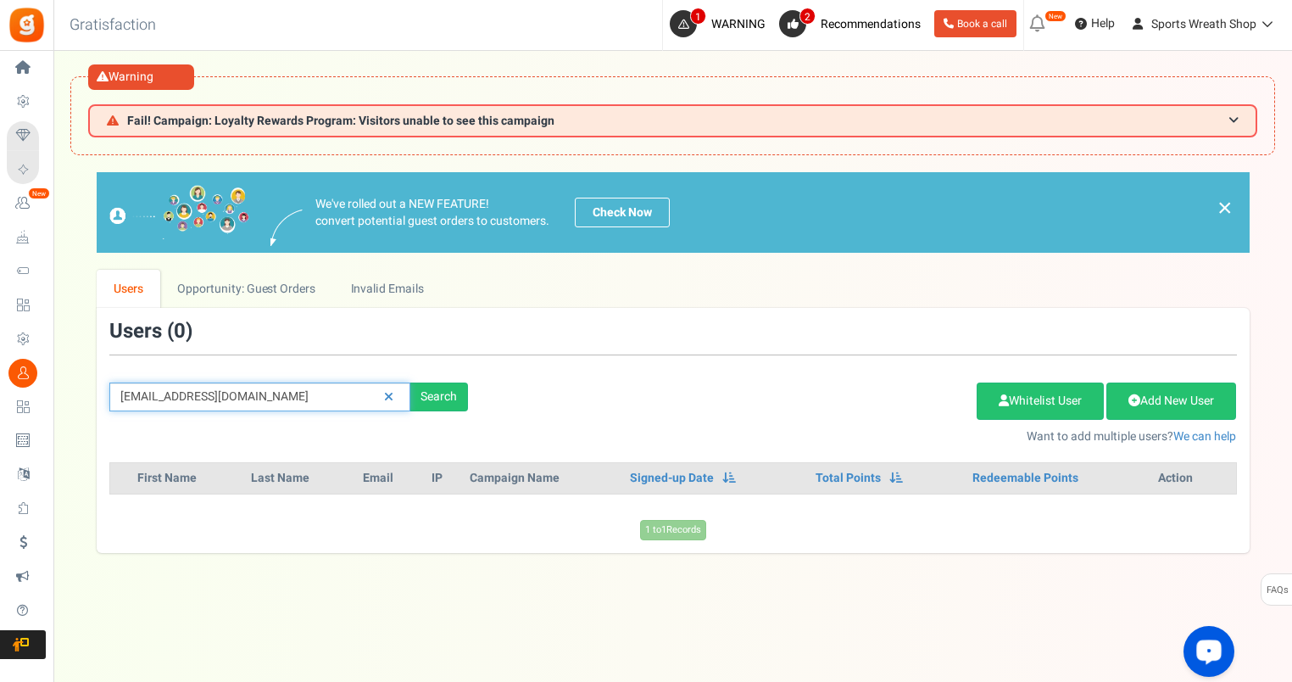
drag, startPoint x: 285, startPoint y: 392, endPoint x: 89, endPoint y: 408, distance: 196.5
click at [89, 408] on div "We've rolled out a NEW FEATURE! convert potential guest orders to customers. Ch…" at bounding box center [672, 362] width 1205 height 380
paste input "[EMAIL_ADDRESS]"
type input "[EMAIL_ADDRESS][DOMAIN_NAME]"
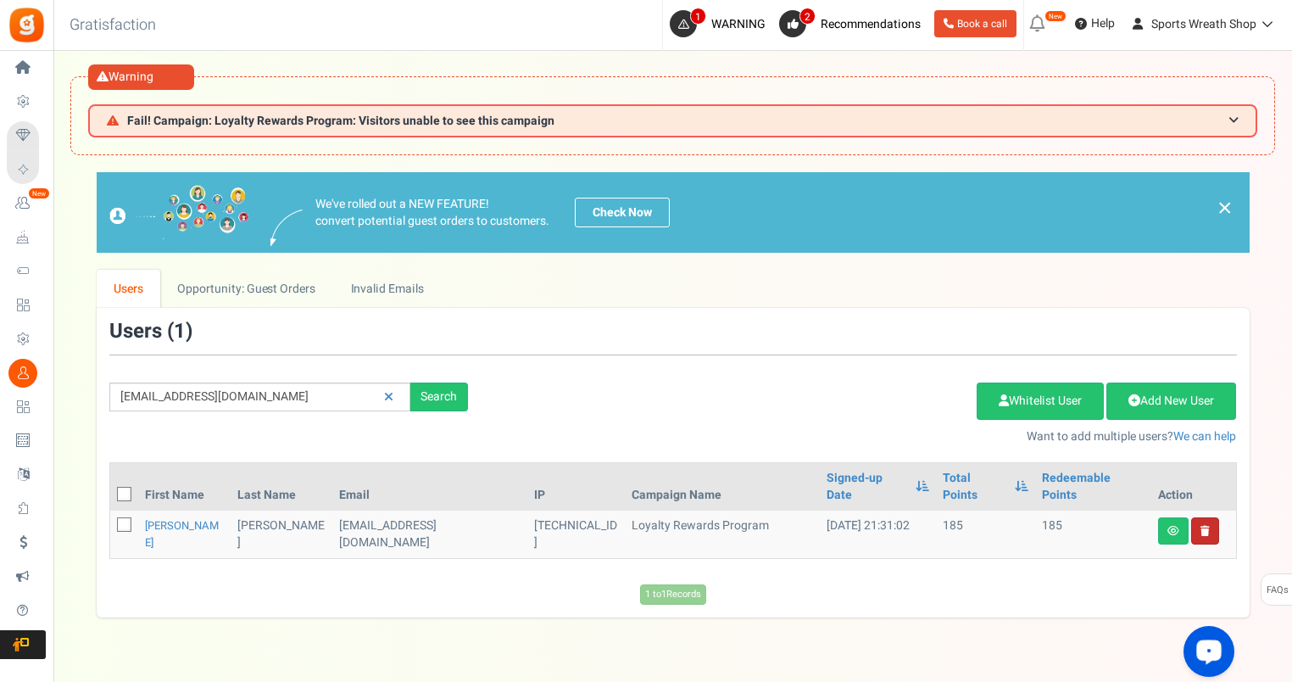
click at [1207, 526] on icon at bounding box center [1205, 531] width 9 height 10
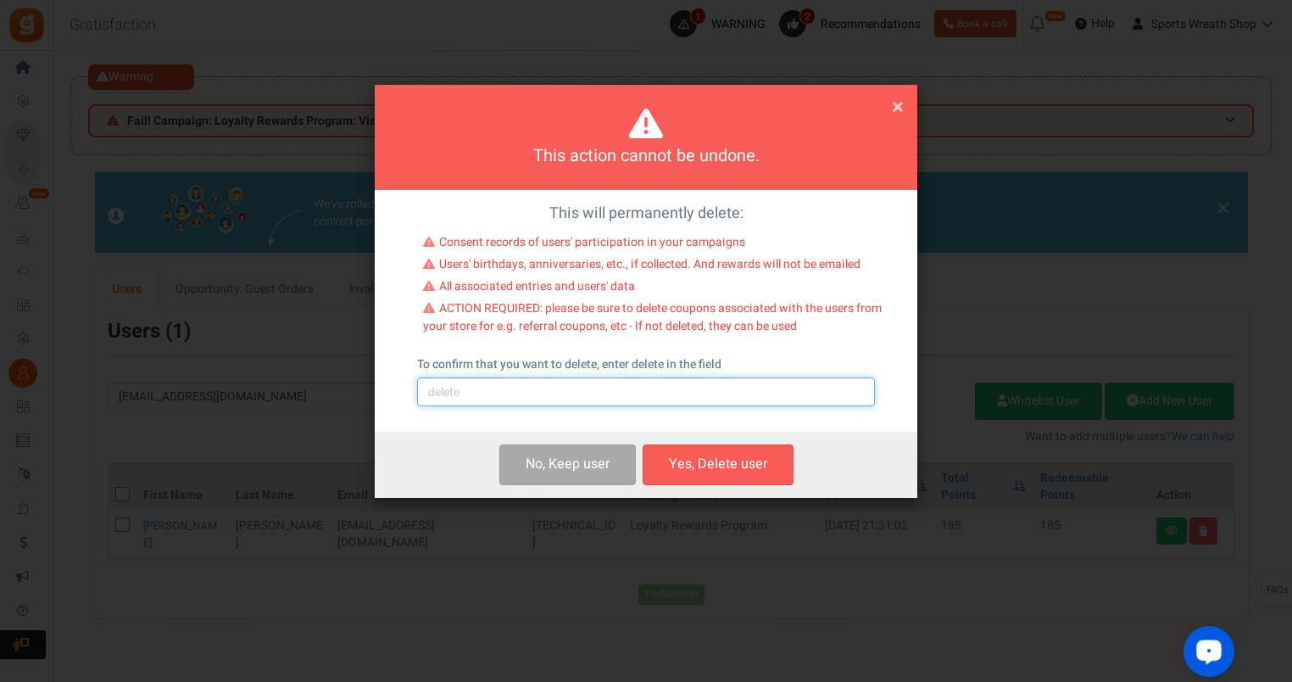
click at [544, 400] on input "text" at bounding box center [646, 391] width 458 height 29
type input "delete"
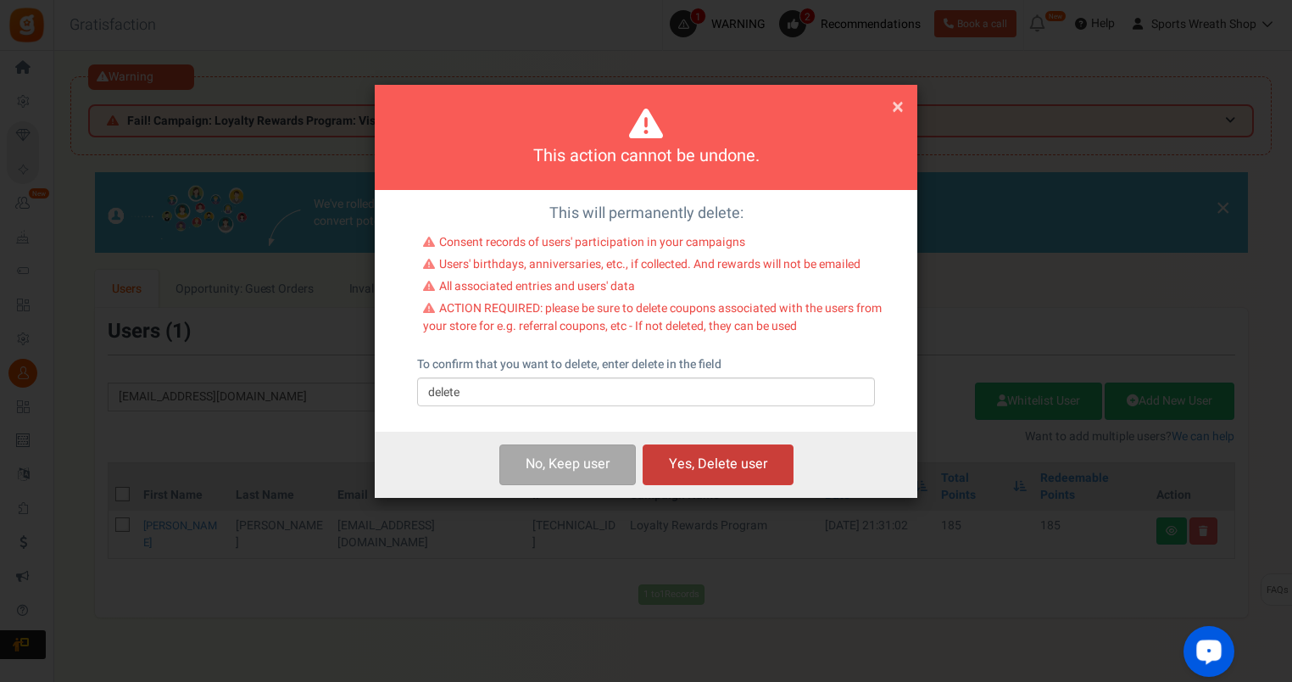
click at [698, 461] on button "Yes, Delete user" at bounding box center [718, 464] width 151 height 40
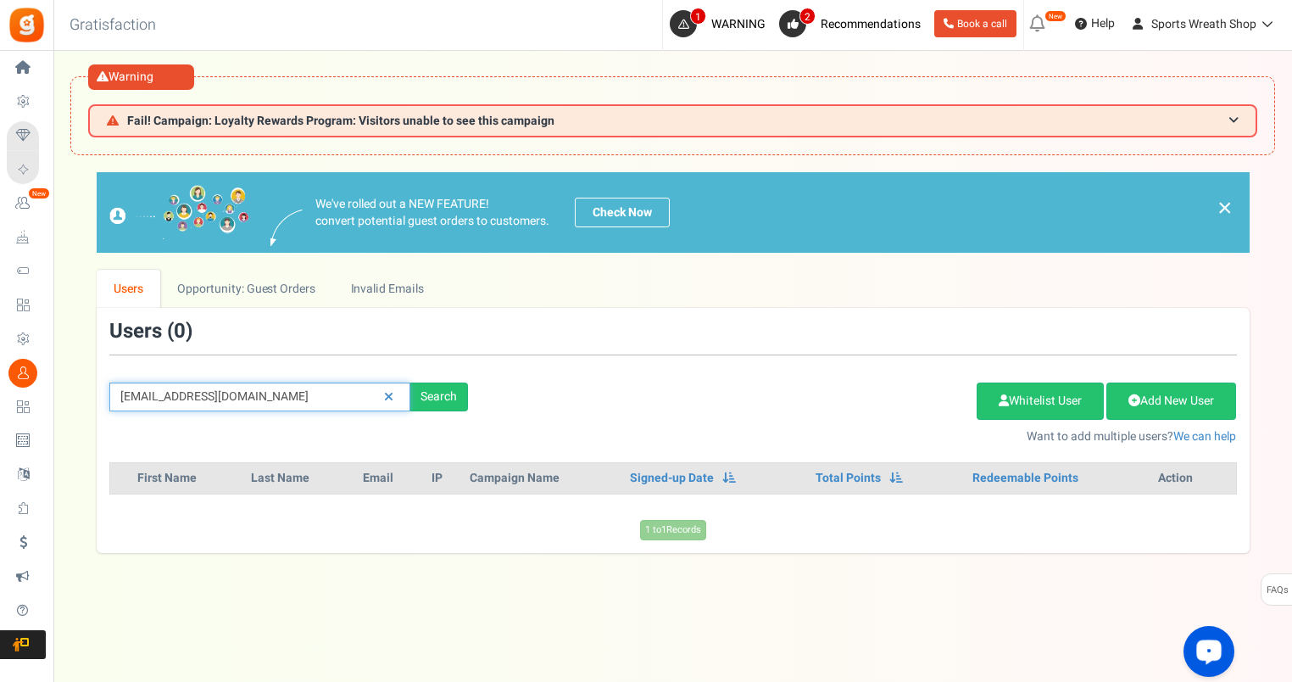
drag, startPoint x: 323, startPoint y: 393, endPoint x: 82, endPoint y: 411, distance: 241.5
click at [82, 411] on div "We've rolled out a NEW FEATURE! convert potential guest orders to customers. Ch…" at bounding box center [672, 362] width 1205 height 380
paste input "sastokes72"
type input "[EMAIL_ADDRESS][DOMAIN_NAME]"
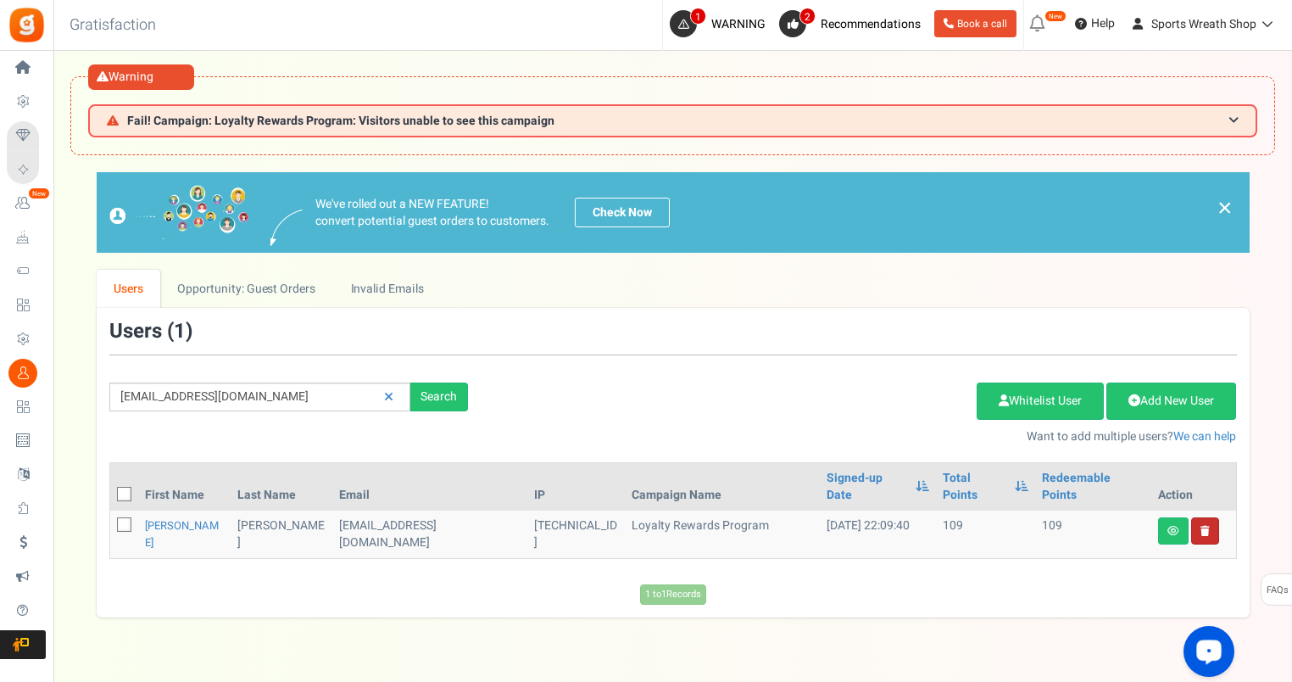
click at [1204, 518] on link at bounding box center [1205, 530] width 28 height 27
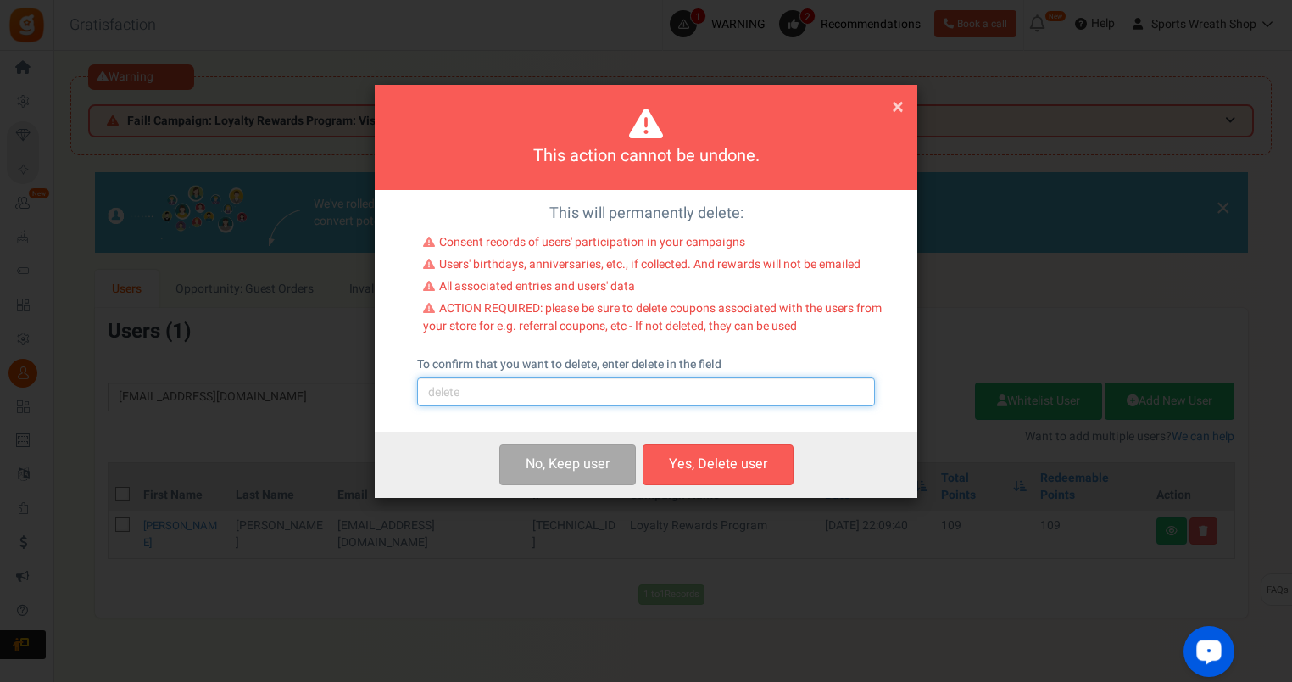
click at [485, 402] on input "text" at bounding box center [646, 391] width 458 height 29
type input "delete"
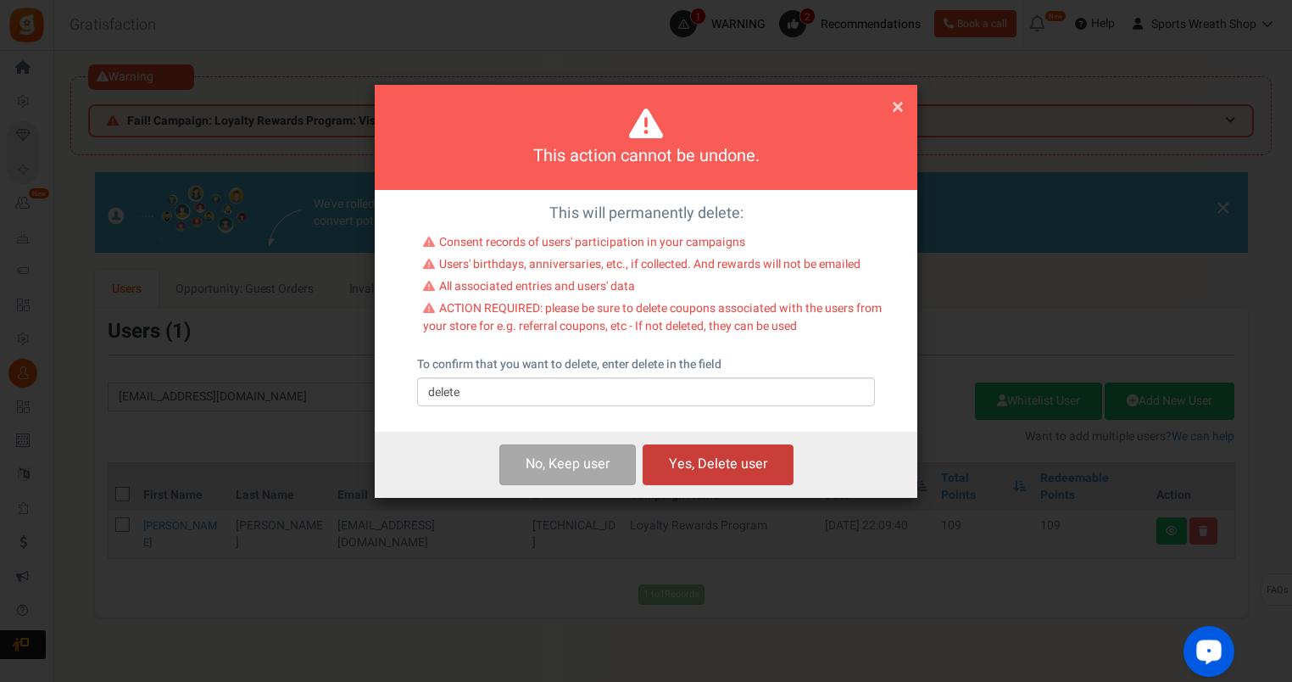
click at [715, 462] on button "Yes, Delete user" at bounding box center [718, 464] width 151 height 40
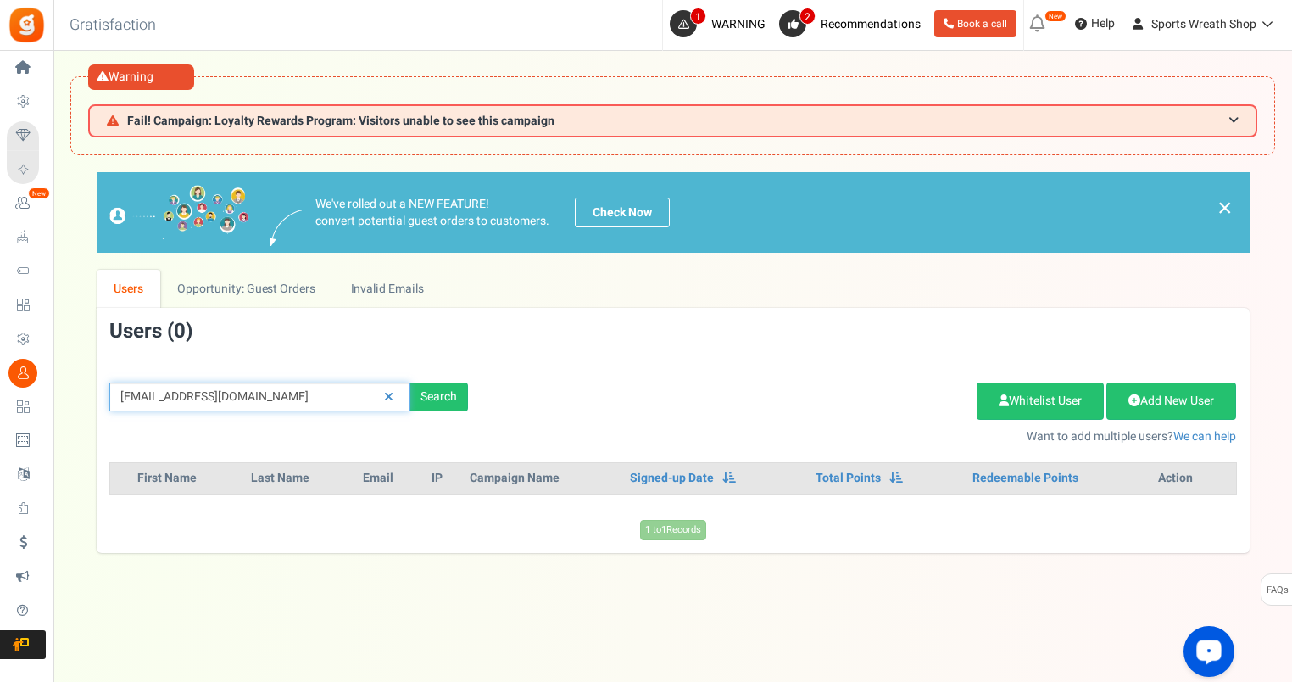
drag, startPoint x: 171, startPoint y: 403, endPoint x: 100, endPoint y: 405, distance: 71.3
click at [100, 405] on div "[EMAIL_ADDRESS][DOMAIN_NAME] Search" at bounding box center [289, 396] width 384 height 29
paste input "heilagreaver"
type input "[EMAIL_ADDRESS][DOMAIN_NAME]"
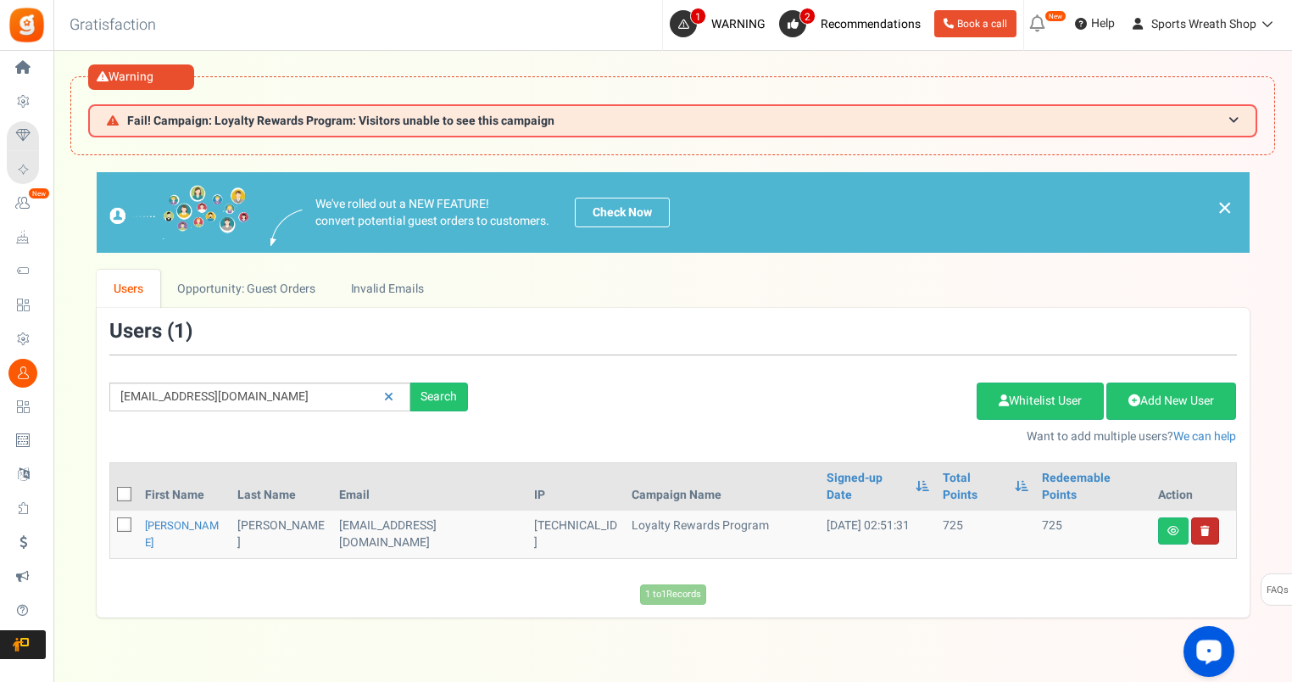
click at [1198, 517] on link at bounding box center [1205, 530] width 28 height 27
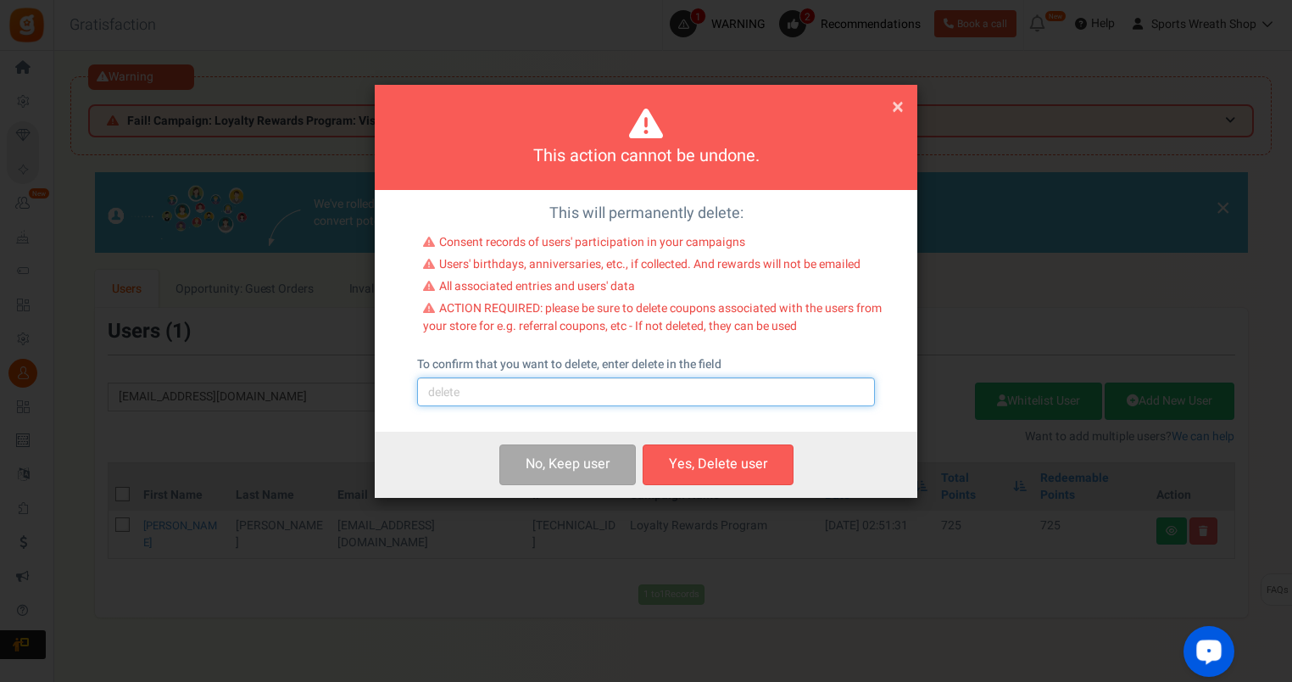
click at [483, 394] on input "text" at bounding box center [646, 391] width 458 height 29
type input "delete"
drag, startPoint x: 688, startPoint y: 457, endPoint x: 882, endPoint y: 386, distance: 206.8
click at [688, 457] on button "Yes, Delete user" at bounding box center [718, 464] width 151 height 40
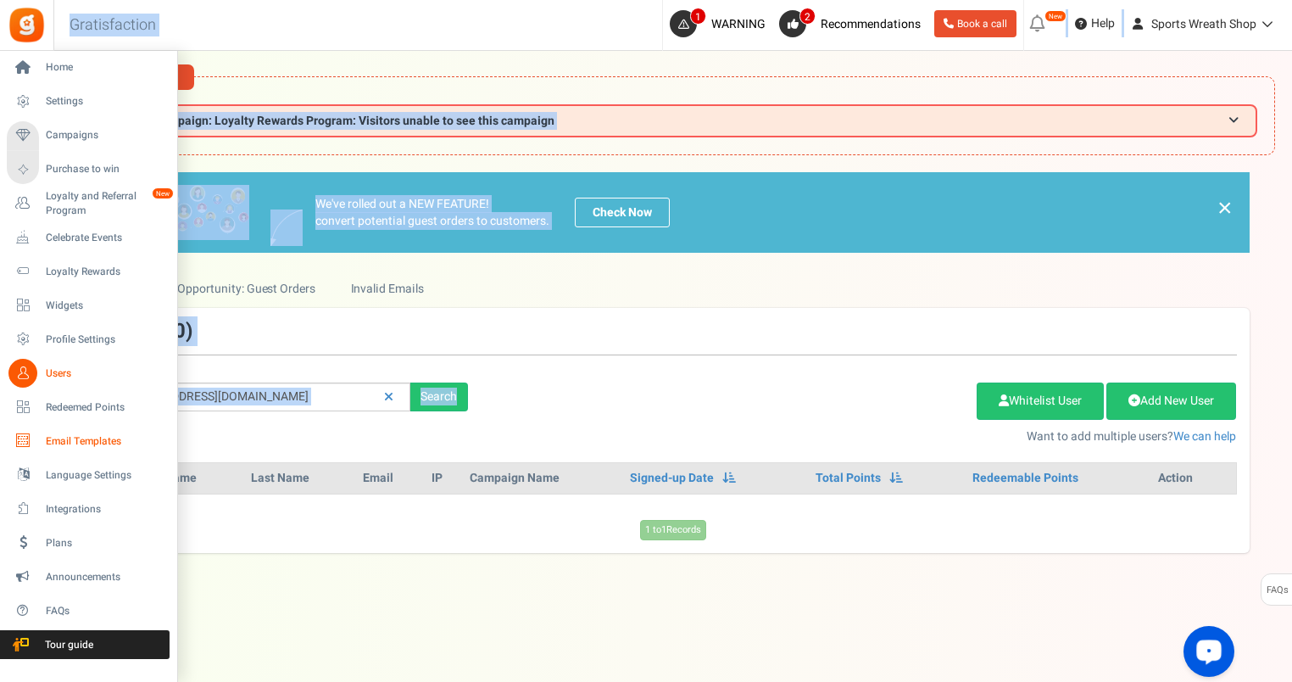
drag, startPoint x: 315, startPoint y: 410, endPoint x: 41, endPoint y: 428, distance: 275.3
click at [41, 428] on div "Home Settings Campaigns Purchase to win Loyalty and Referral Program New Celebr…" at bounding box center [646, 401] width 1292 height 701
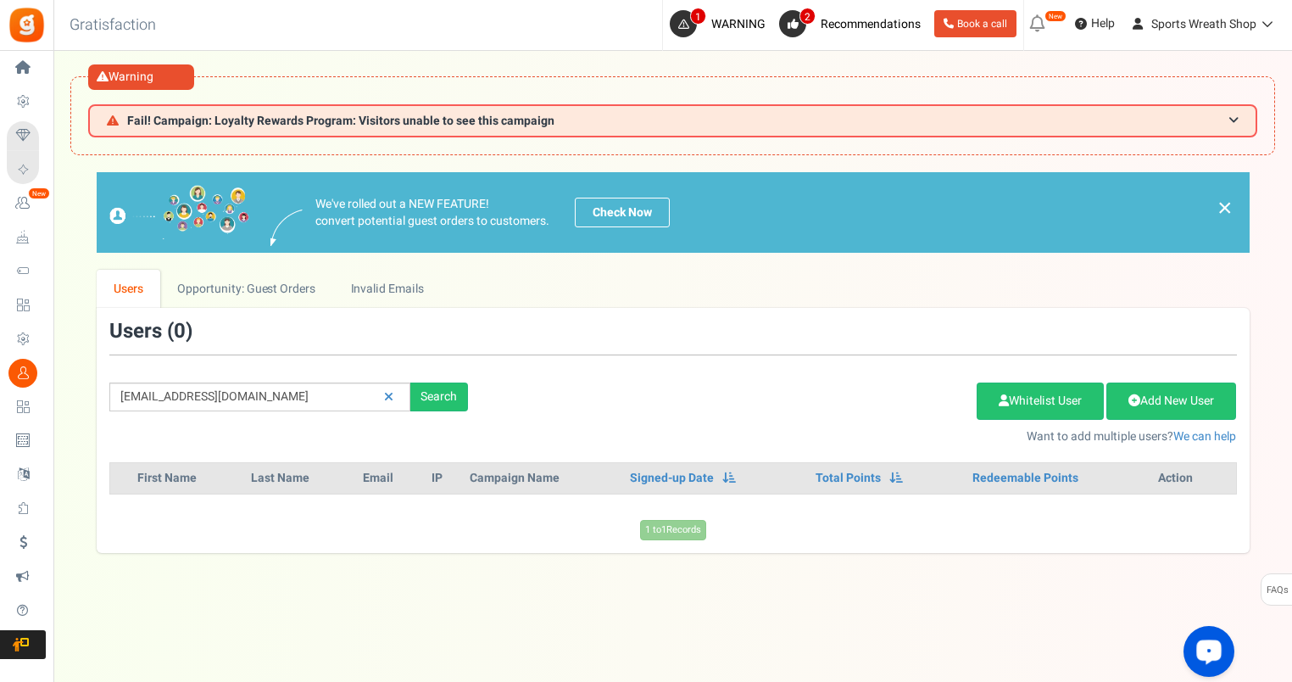
click at [682, 372] on div "Add Etsy Order Delete Selected Users Import Users Spam Protection Subtract Poin…" at bounding box center [865, 408] width 769 height 73
drag, startPoint x: 292, startPoint y: 389, endPoint x: 102, endPoint y: 400, distance: 190.2
click at [102, 400] on div "[EMAIL_ADDRESS][DOMAIN_NAME] Search" at bounding box center [289, 396] width 384 height 29
paste input "[PERSON_NAME][EMAIL_ADDRESS]"
type input "[PERSON_NAME][EMAIL_ADDRESS][DOMAIN_NAME]"
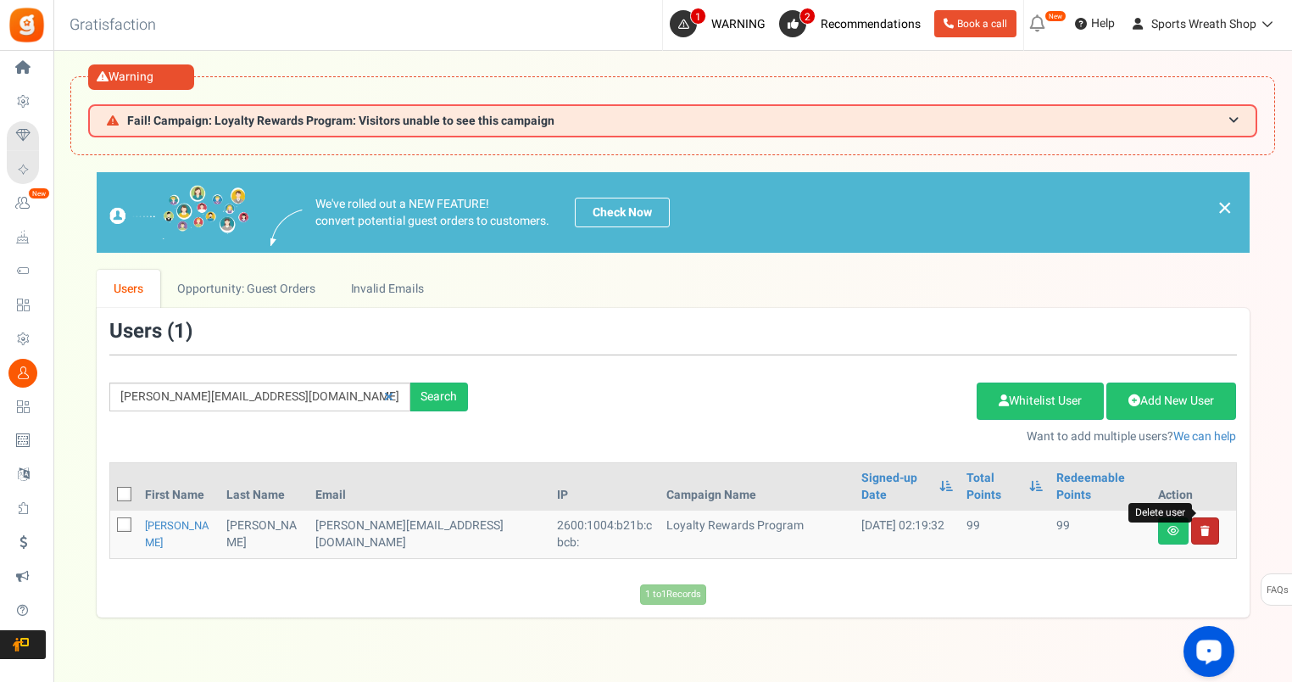
click at [1204, 526] on icon at bounding box center [1205, 531] width 9 height 10
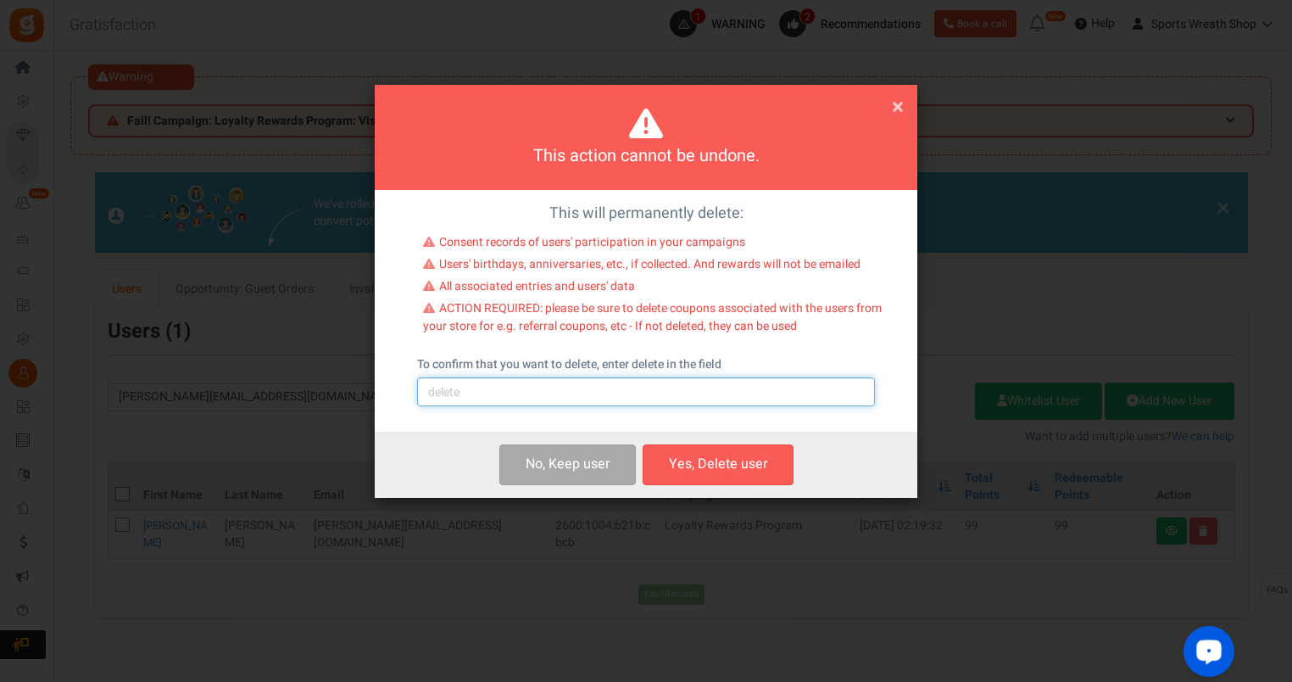
click at [461, 395] on input "text" at bounding box center [646, 391] width 458 height 29
type input "delete"
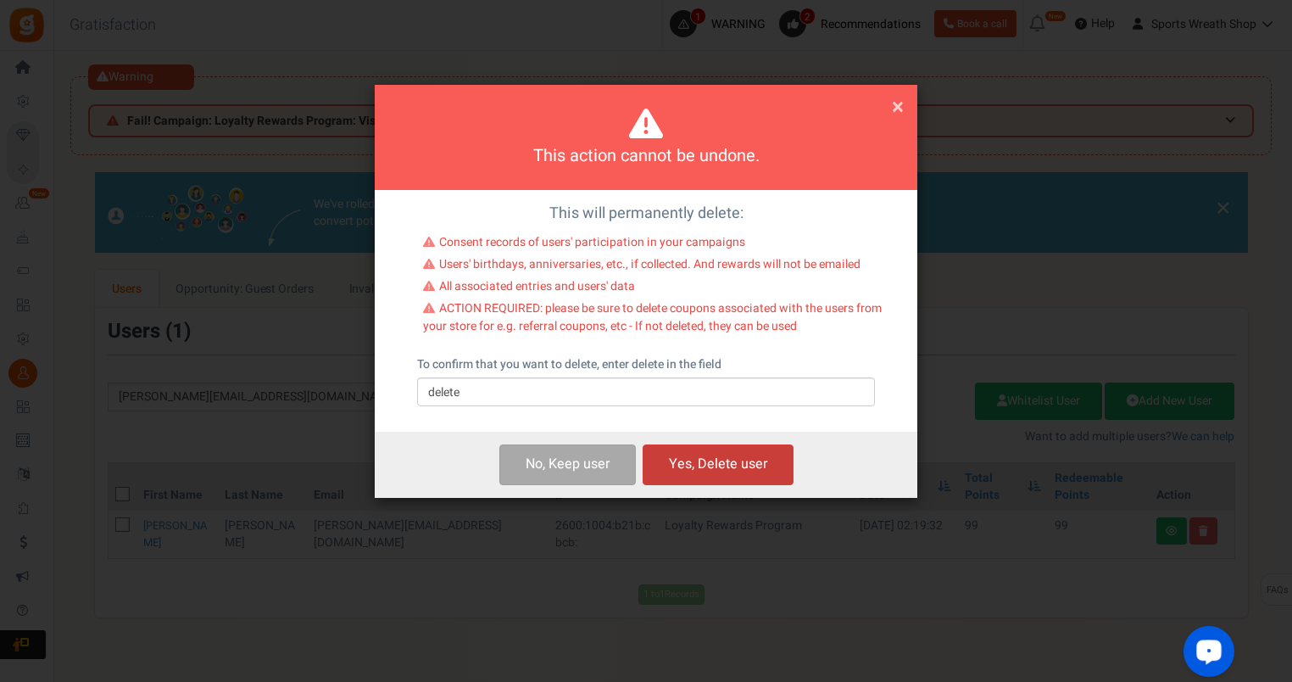
click at [722, 465] on button "Yes, Delete user" at bounding box center [718, 464] width 151 height 40
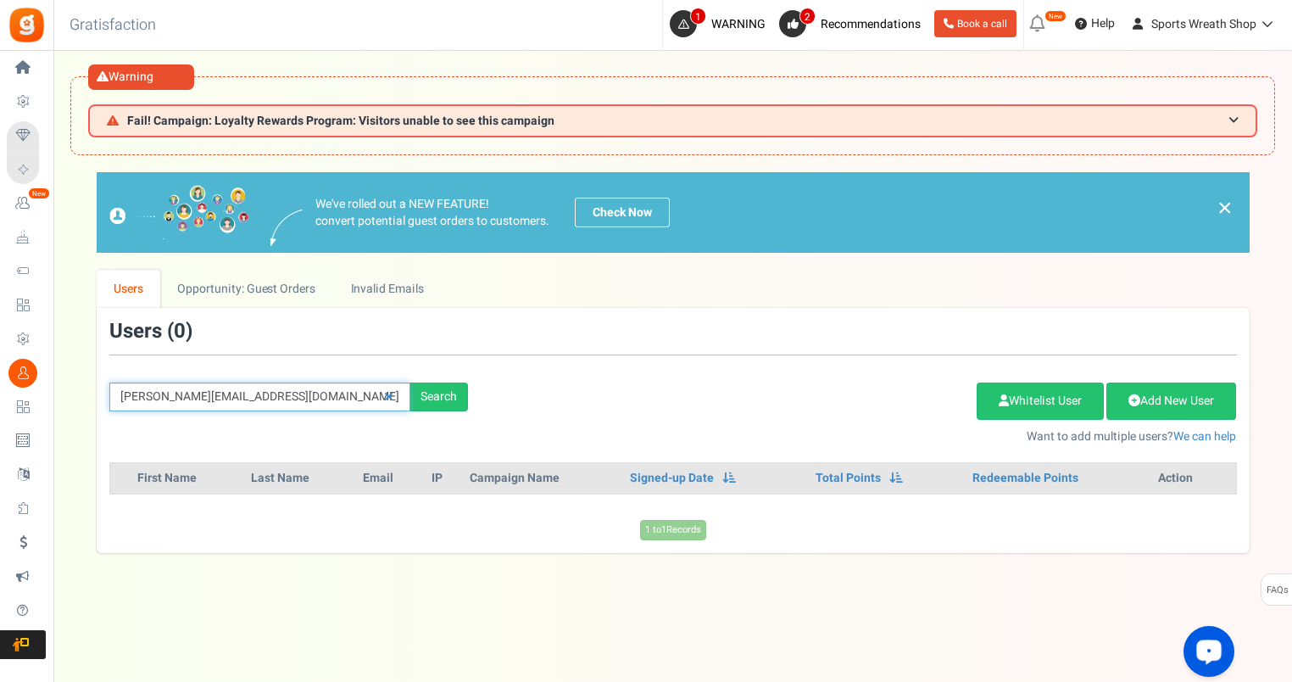
drag, startPoint x: 326, startPoint y: 402, endPoint x: 107, endPoint y: 430, distance: 220.5
click at [105, 429] on div "[PERSON_NAME][EMAIL_ADDRESS][DOMAIN_NAME] Search Add Etsy Order Delete Selected…" at bounding box center [673, 382] width 1153 height 124
paste input "jpowellfemale"
type input "[EMAIL_ADDRESS][DOMAIN_NAME]"
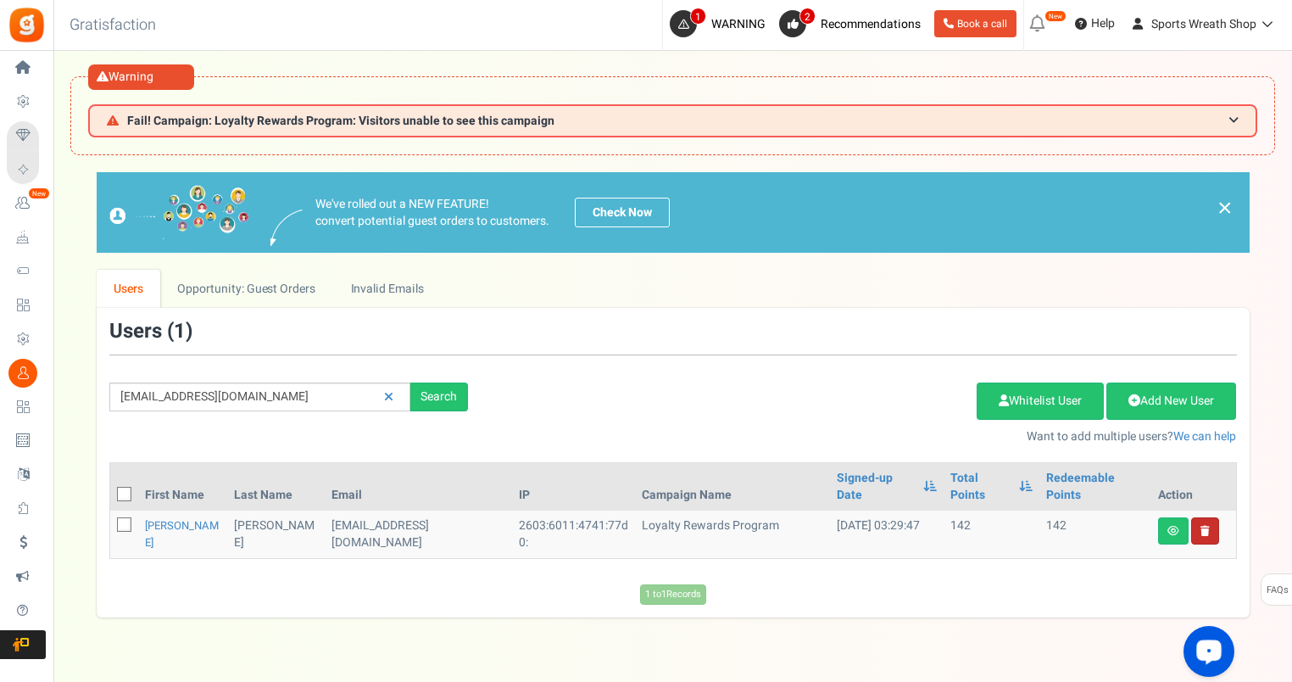
click at [1195, 517] on link at bounding box center [1205, 530] width 28 height 27
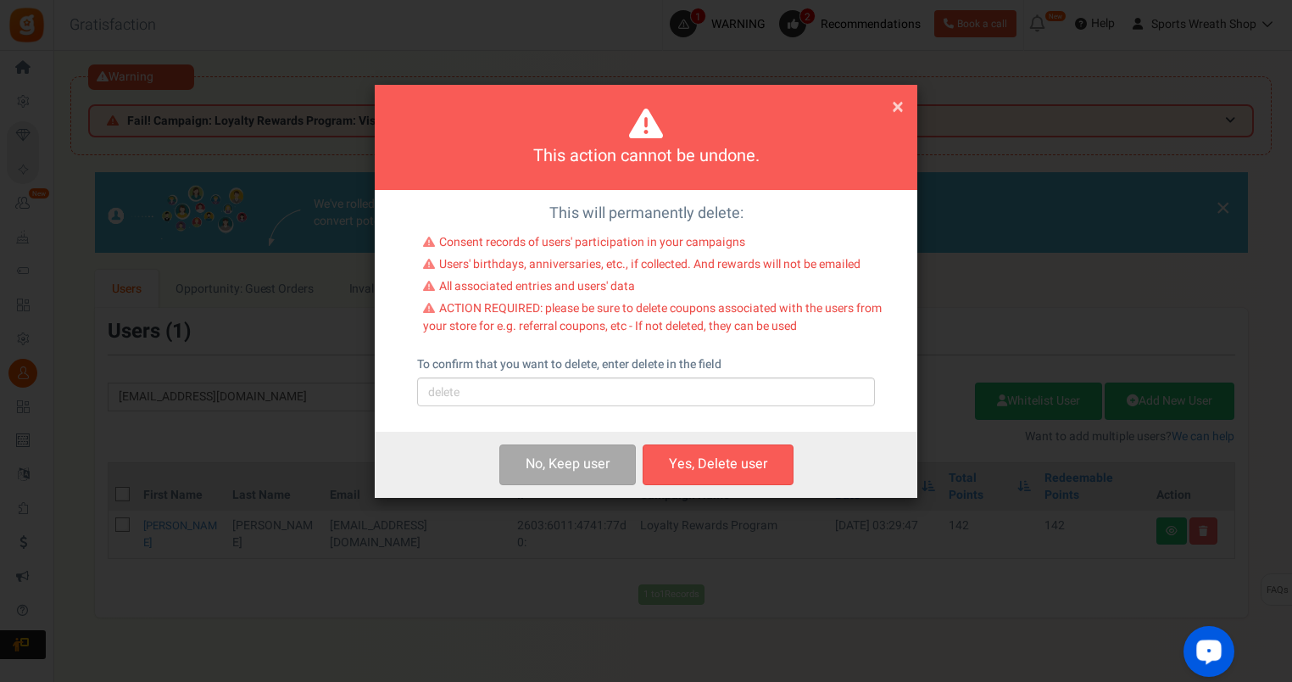
click at [677, 460] on button "Yes, Delete user" at bounding box center [718, 464] width 151 height 40
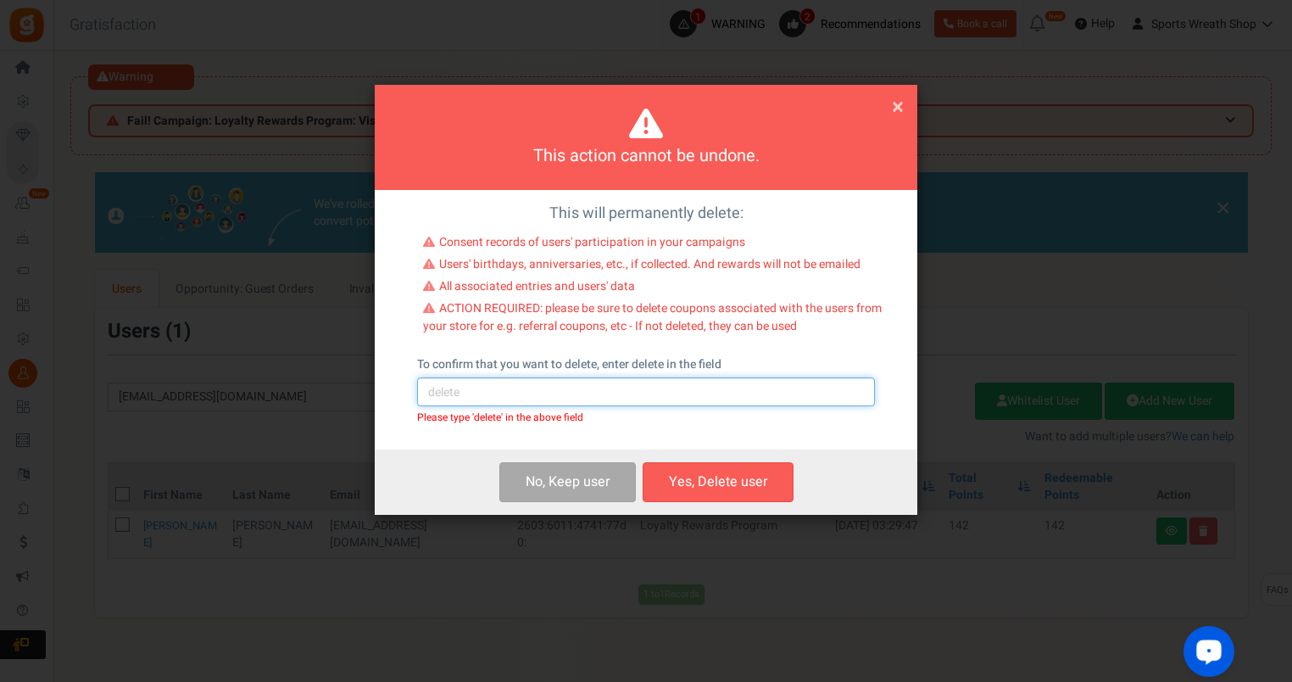
click at [552, 395] on input "text" at bounding box center [646, 391] width 458 height 29
type input "delete"
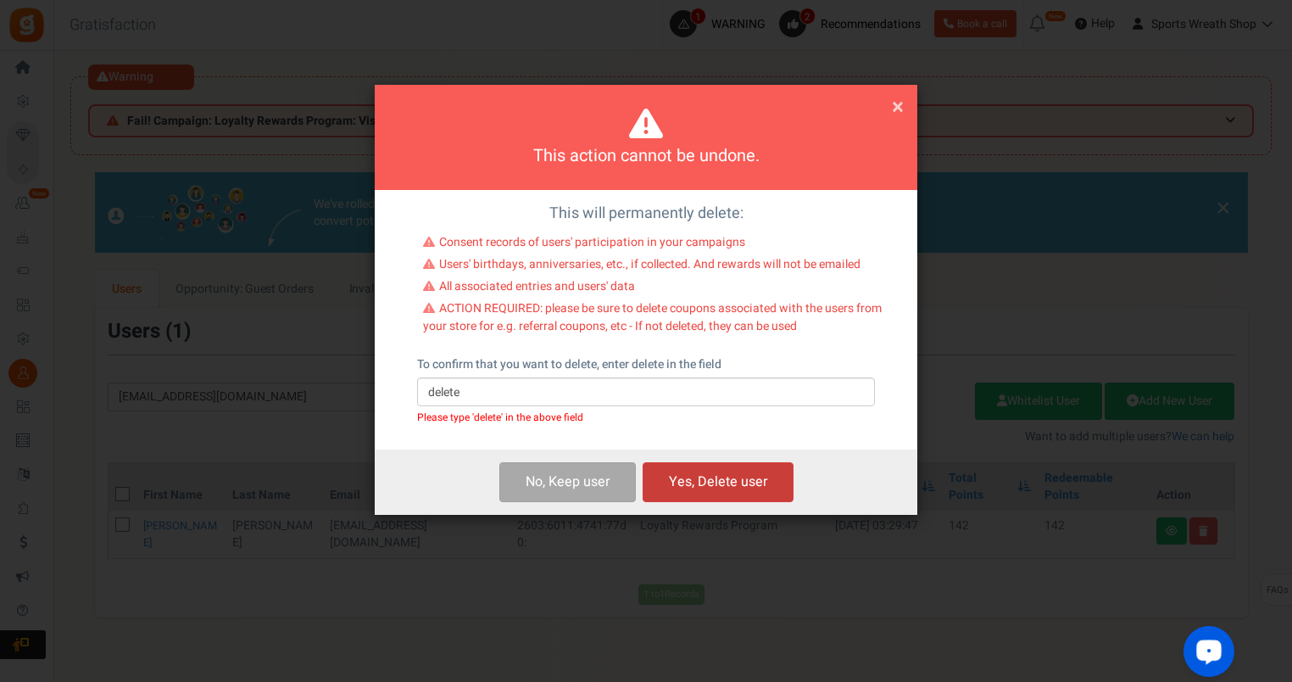
click at [693, 486] on button "Yes, Delete user" at bounding box center [718, 482] width 151 height 40
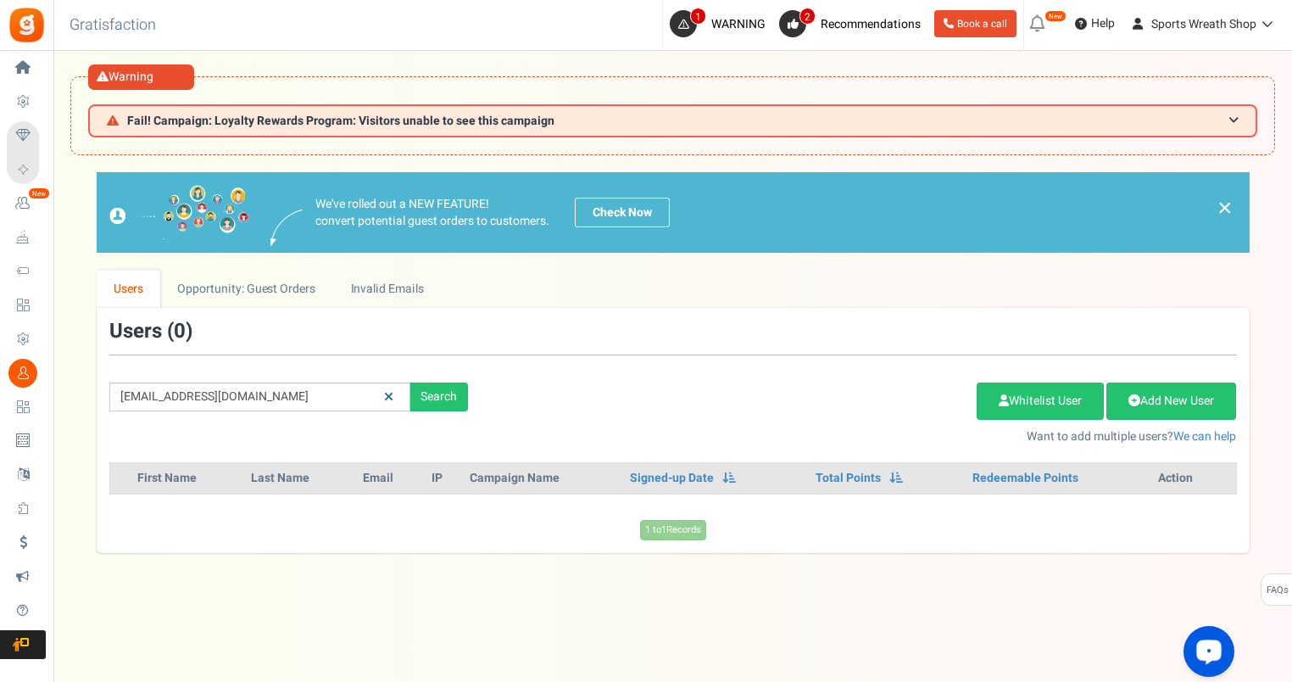
click at [389, 398] on icon at bounding box center [388, 397] width 9 height 12
